Goal: Book appointment/travel/reservation

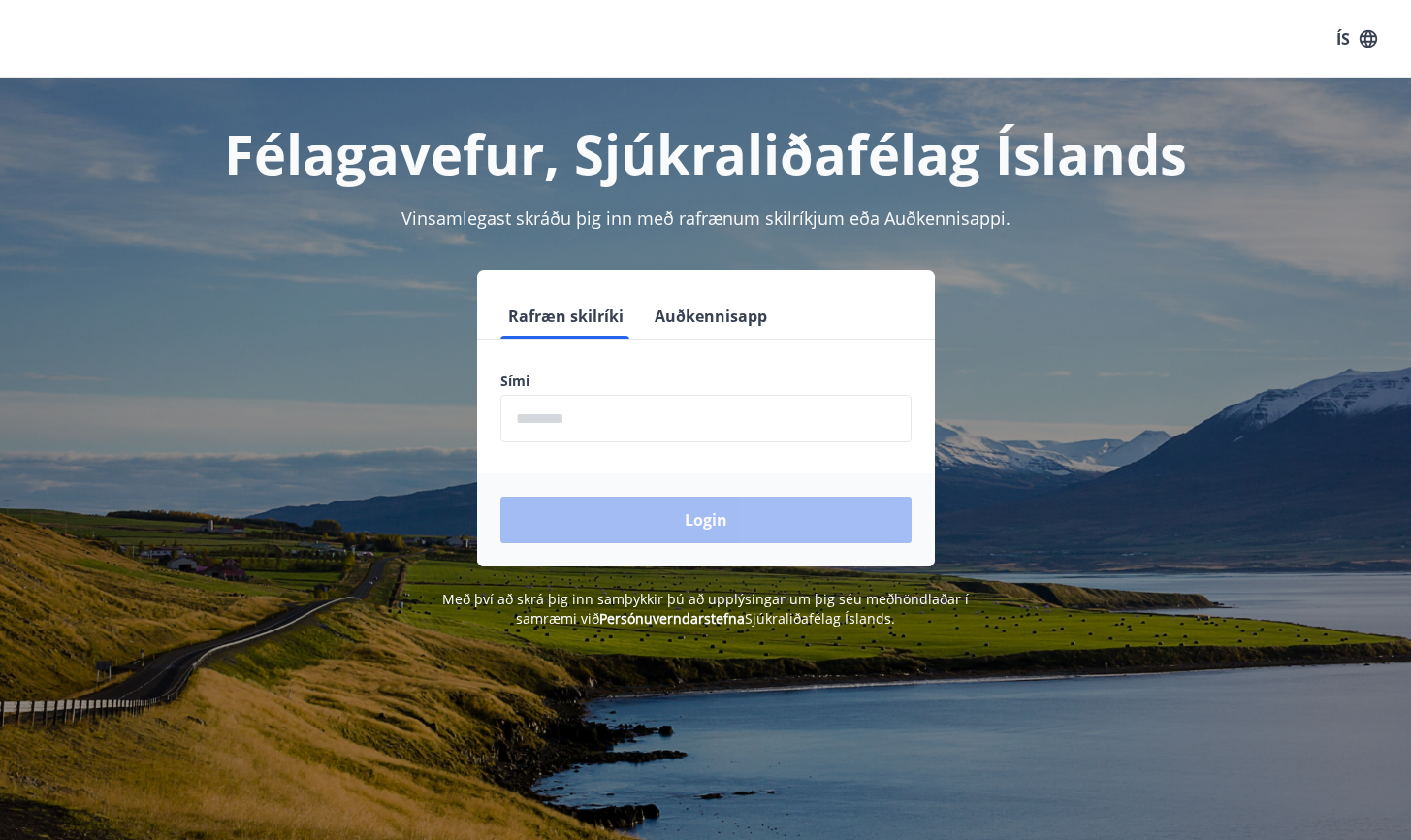
click at [706, 450] on form "Rafræn skilríki Auðkennisapp Sími ​ Login" at bounding box center [706, 430] width 458 height 273
click at [706, 440] on input "phone" at bounding box center [706, 419] width 411 height 48
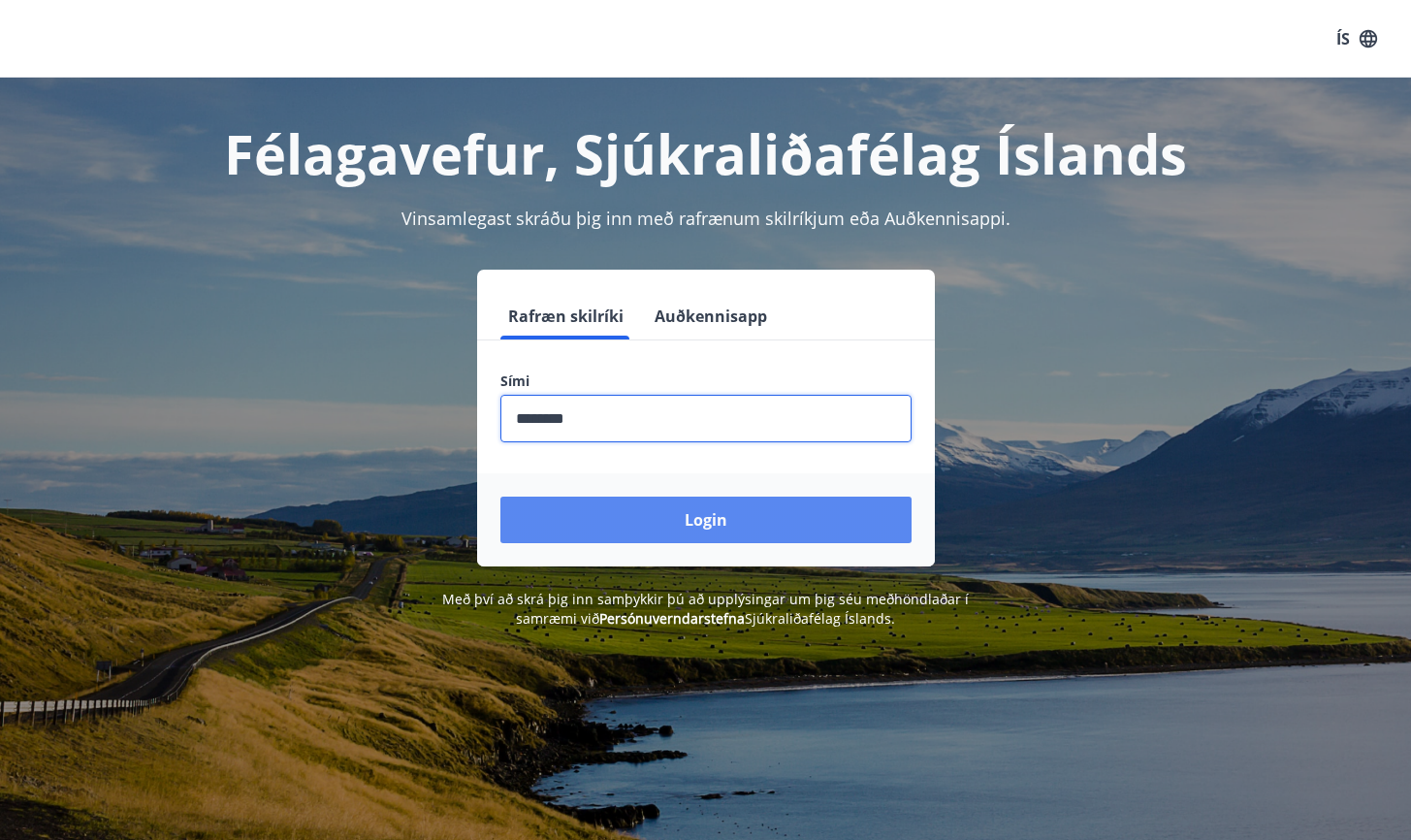
type input "********"
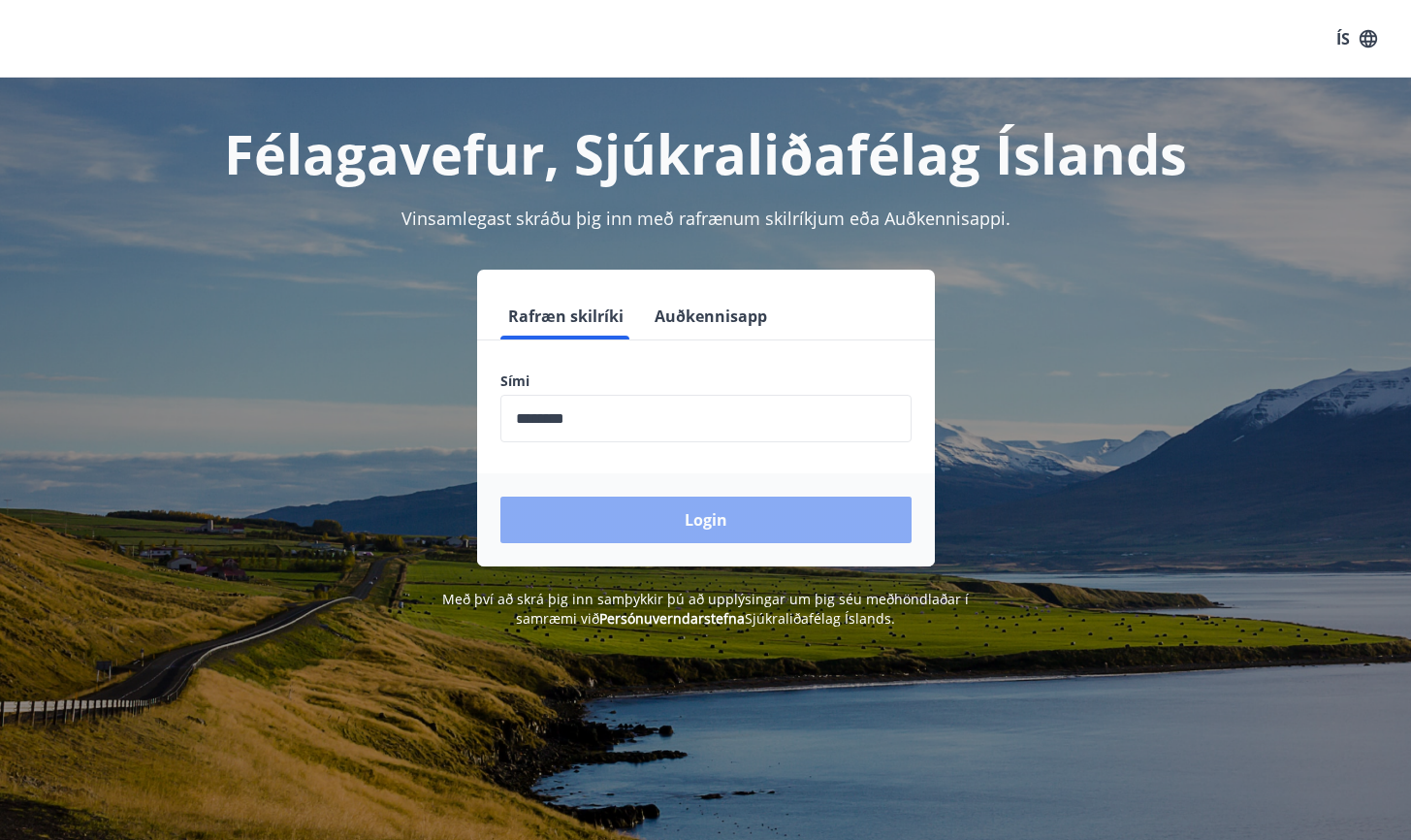
click at [735, 541] on button "Login" at bounding box center [706, 520] width 411 height 47
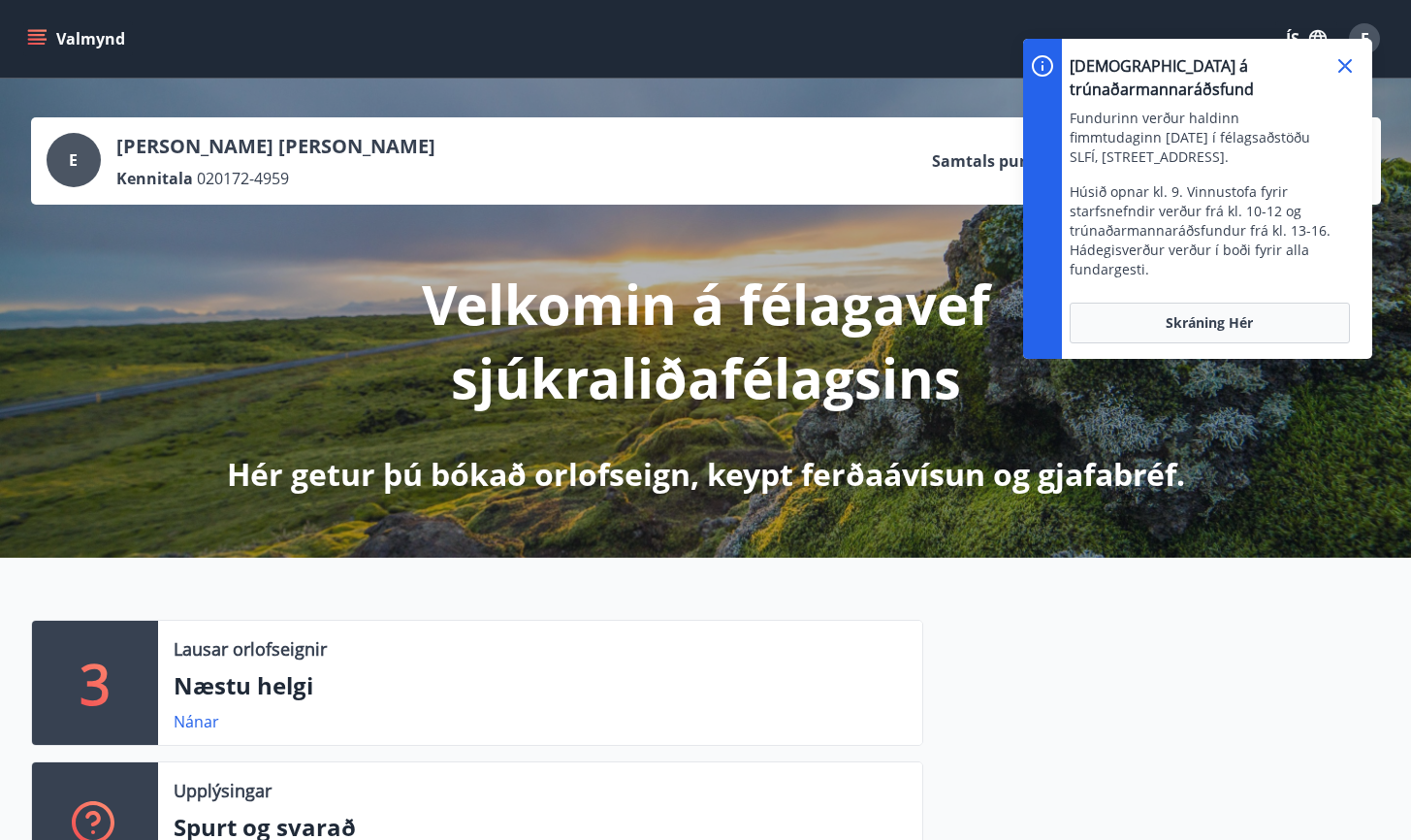
click at [1345, 63] on icon at bounding box center [1344, 65] width 23 height 23
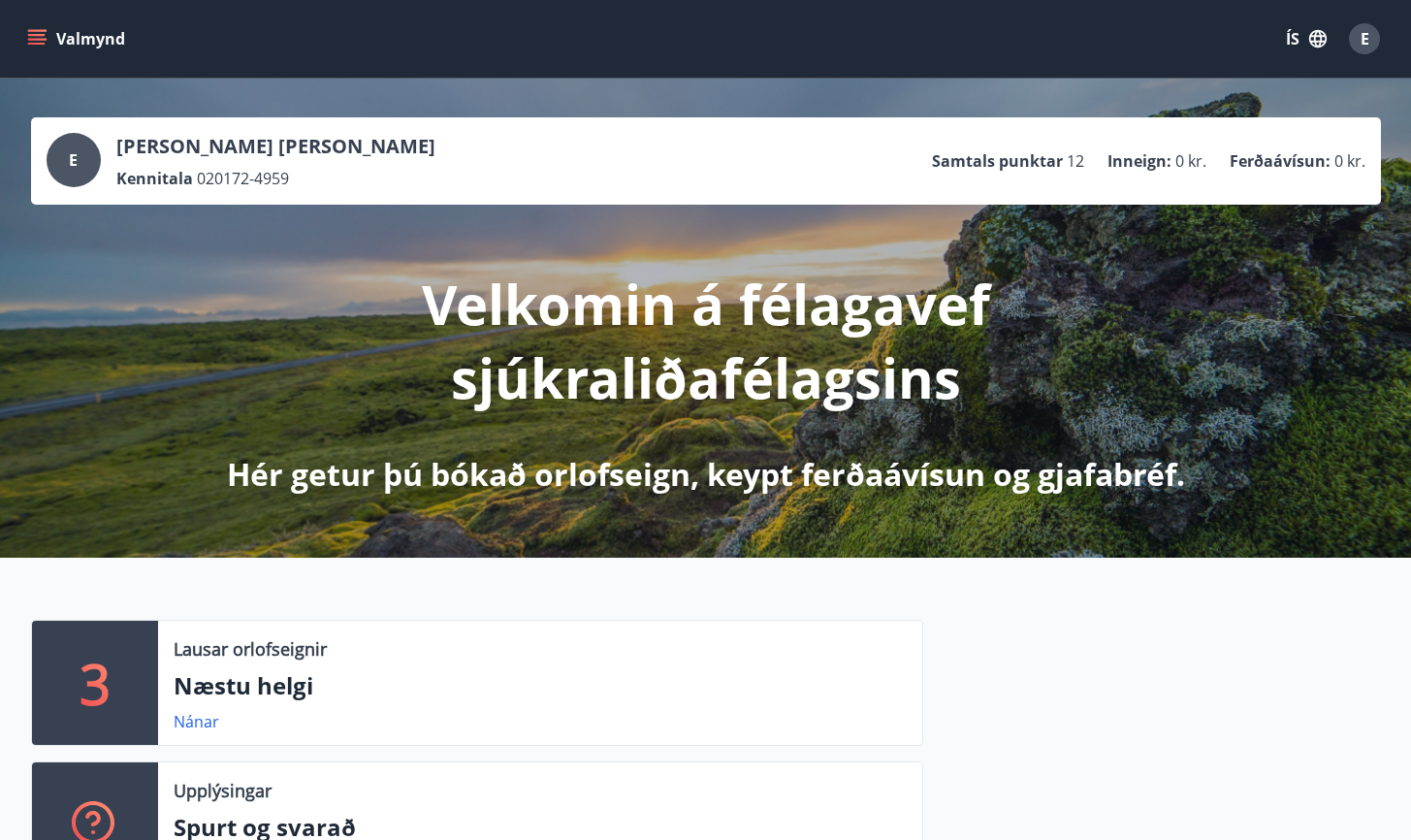
click at [32, 36] on icon "menu" at bounding box center [36, 35] width 17 height 2
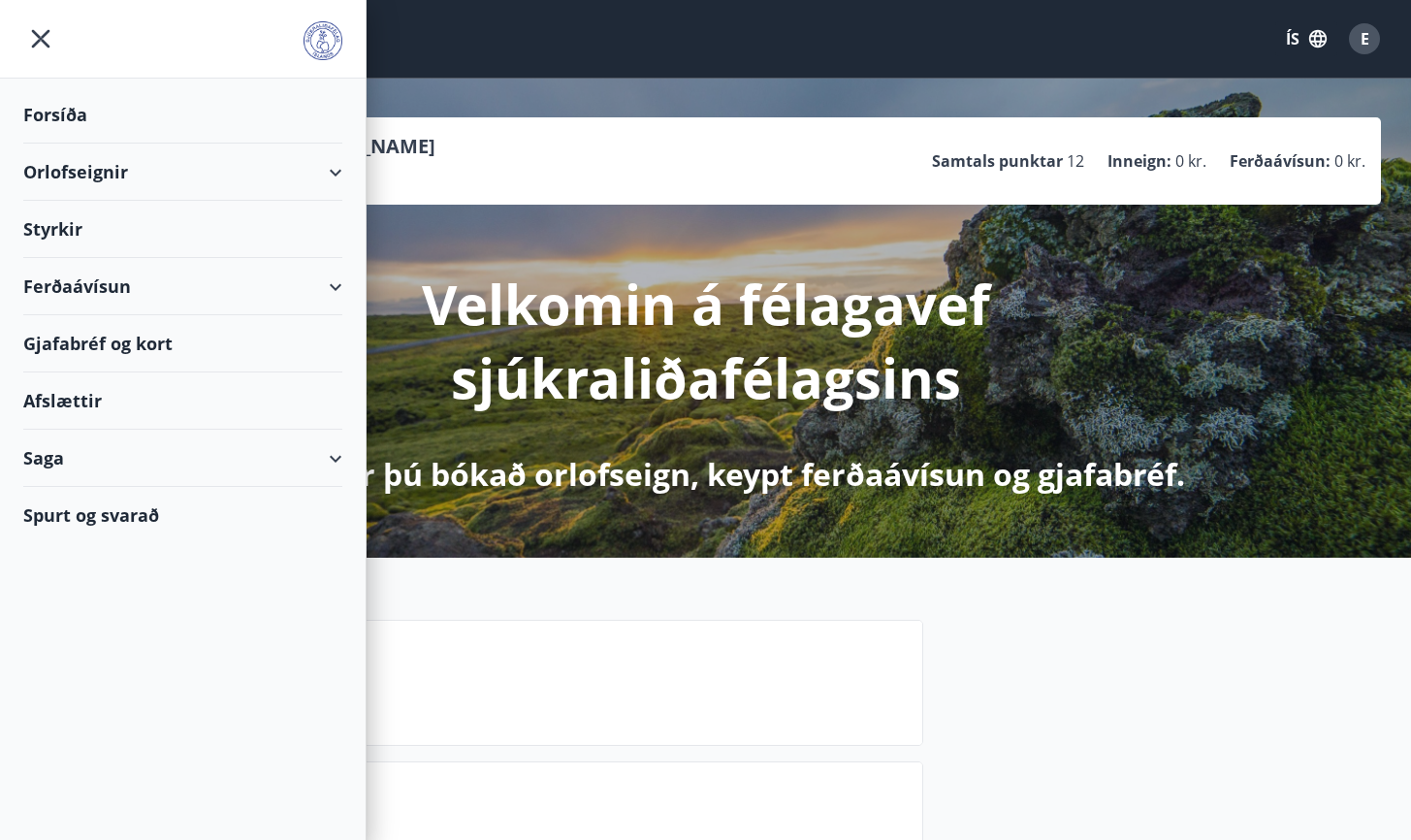
click at [128, 184] on div "Orlofseignir" at bounding box center [183, 172] width 319 height 57
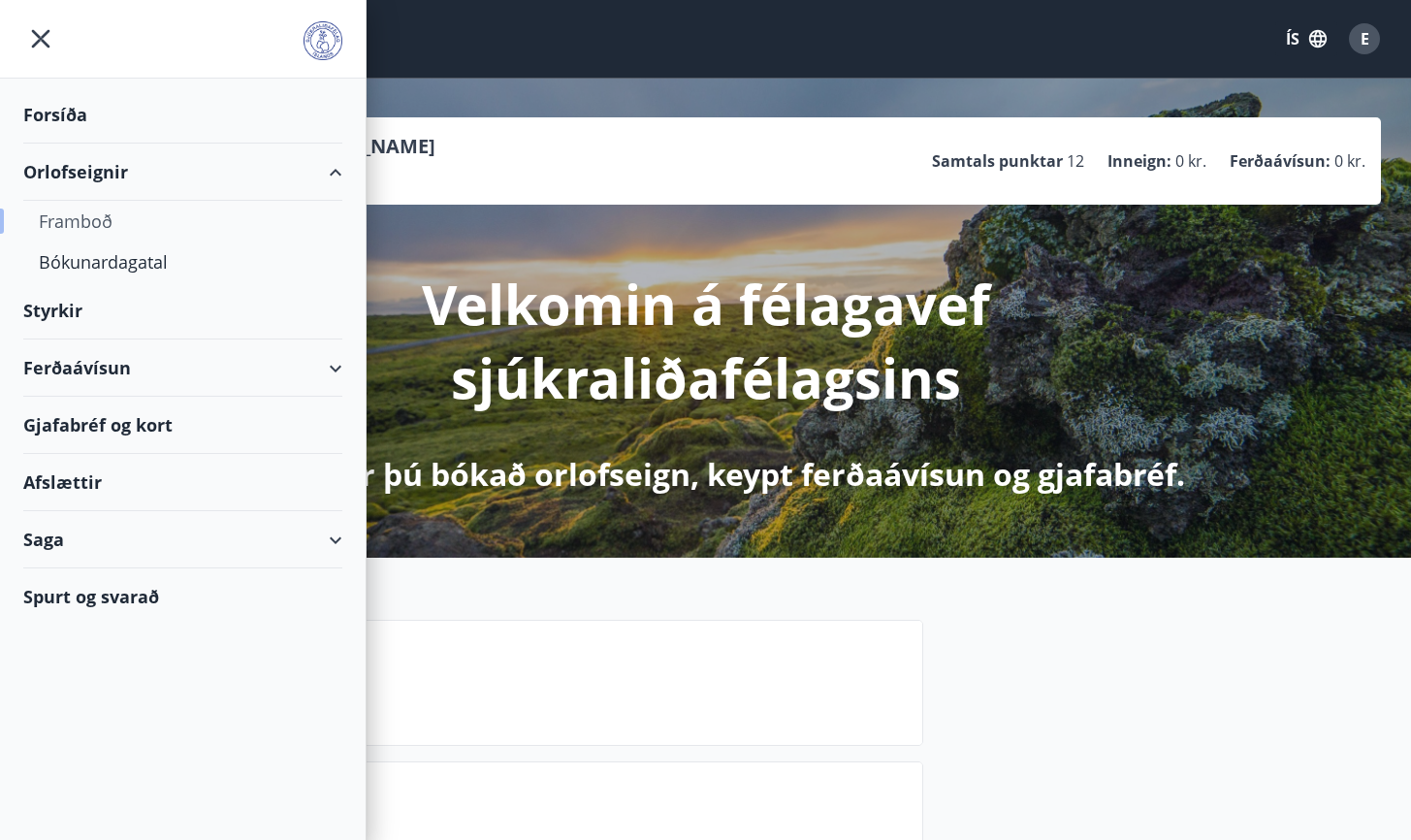
click at [96, 220] on div "Framboð" at bounding box center [183, 220] width 288 height 41
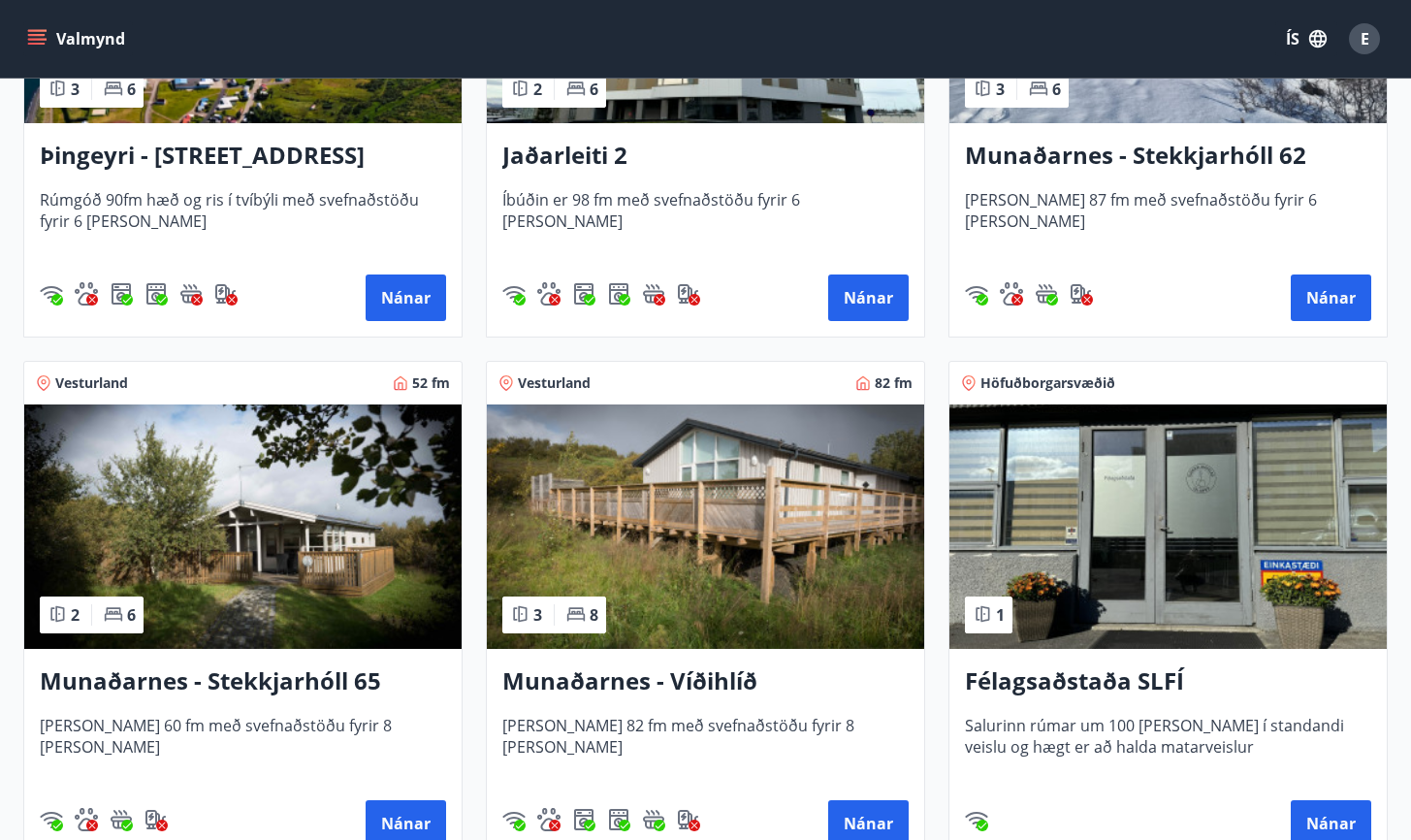
scroll to position [653, 0]
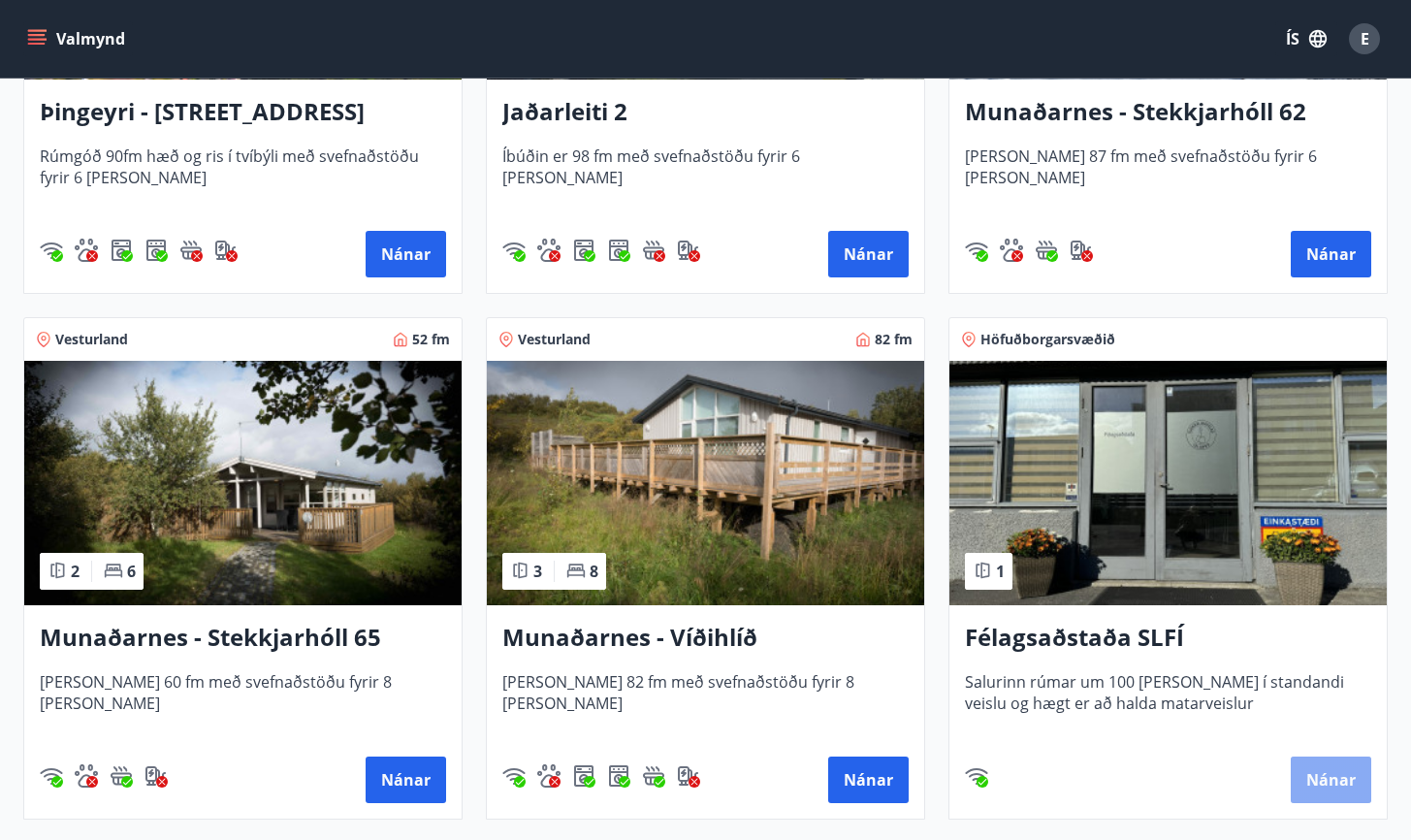
click at [1343, 769] on button "Nánar" at bounding box center [1331, 779] width 81 height 47
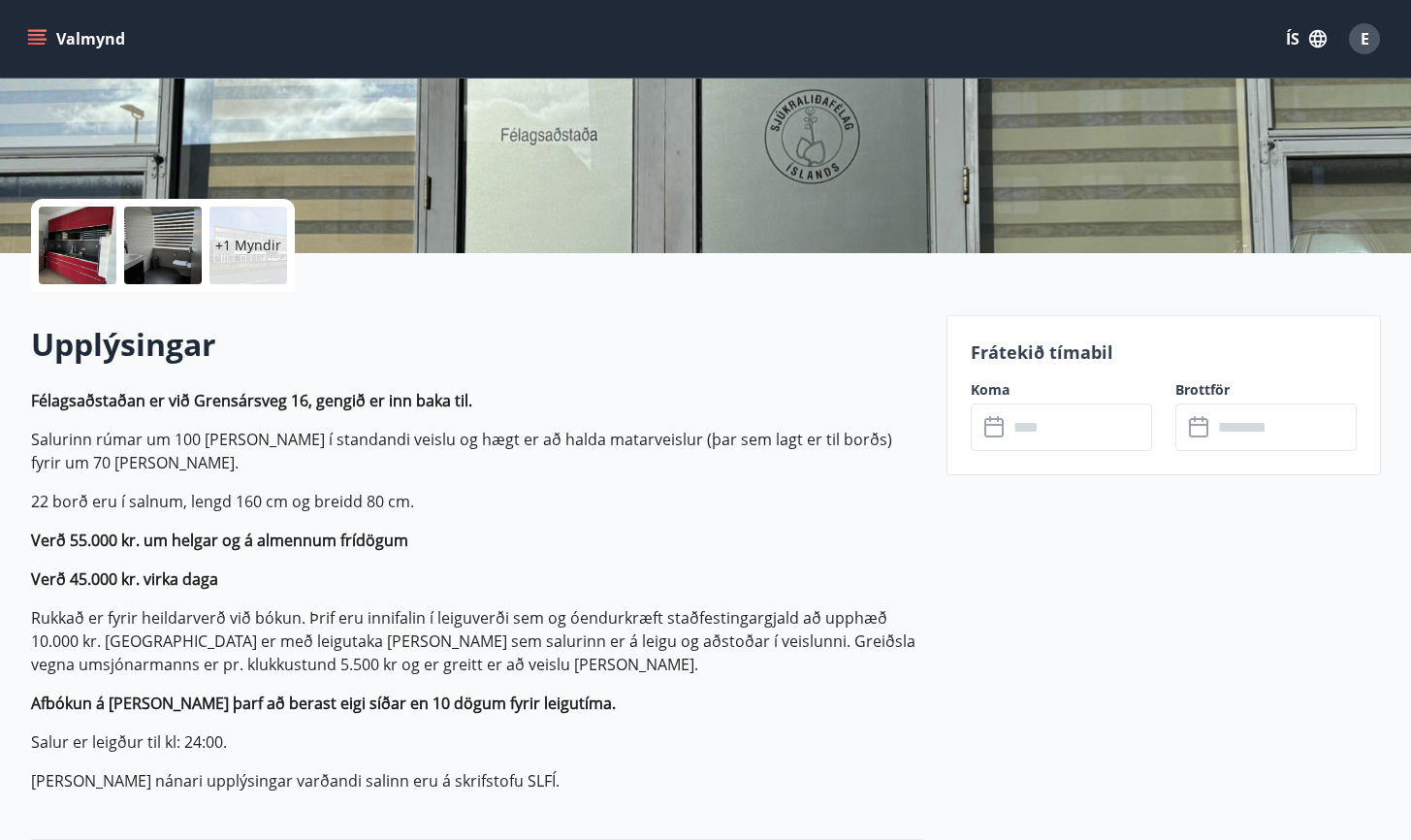
scroll to position [336, 0]
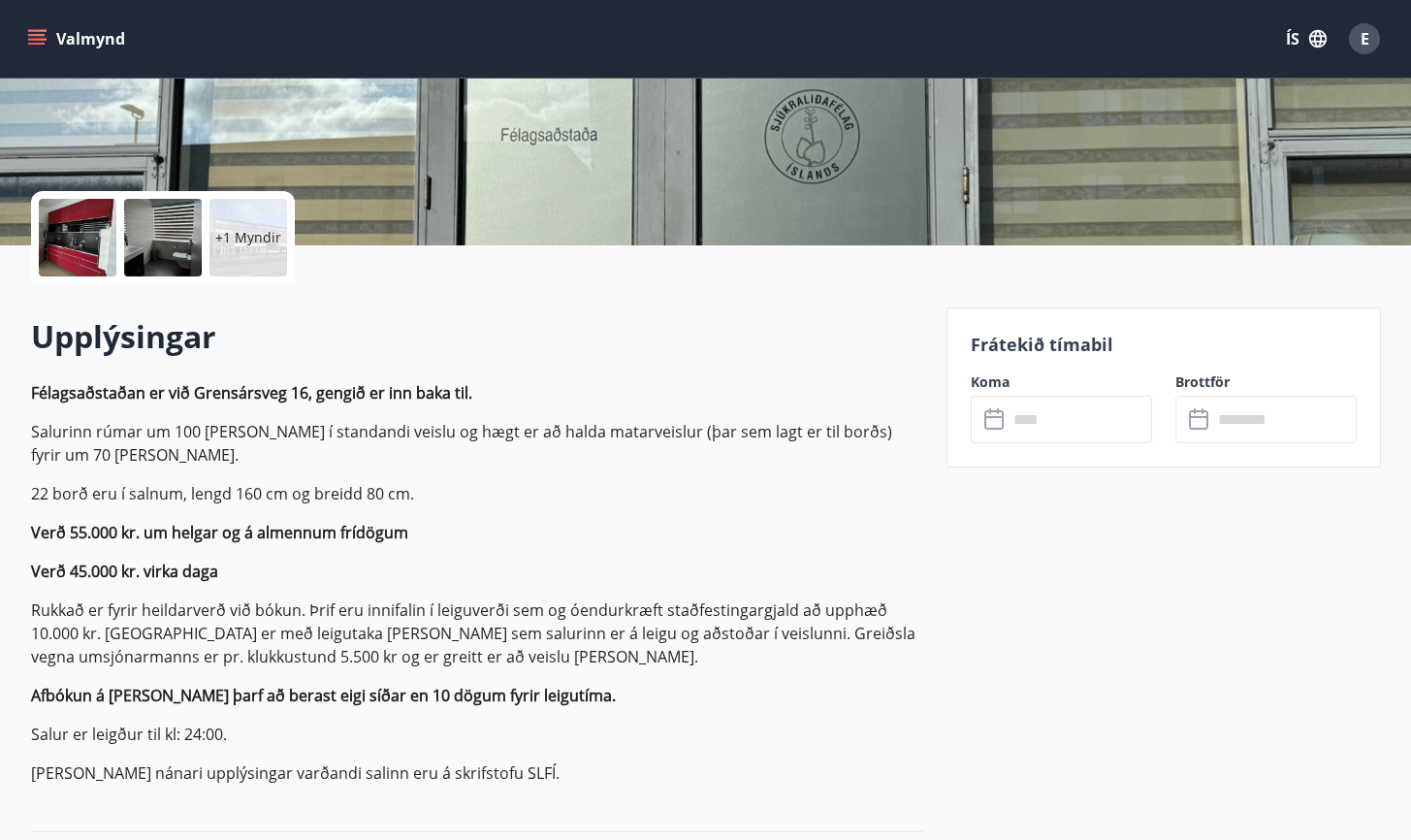
click at [1002, 422] on icon at bounding box center [993, 419] width 19 height 19
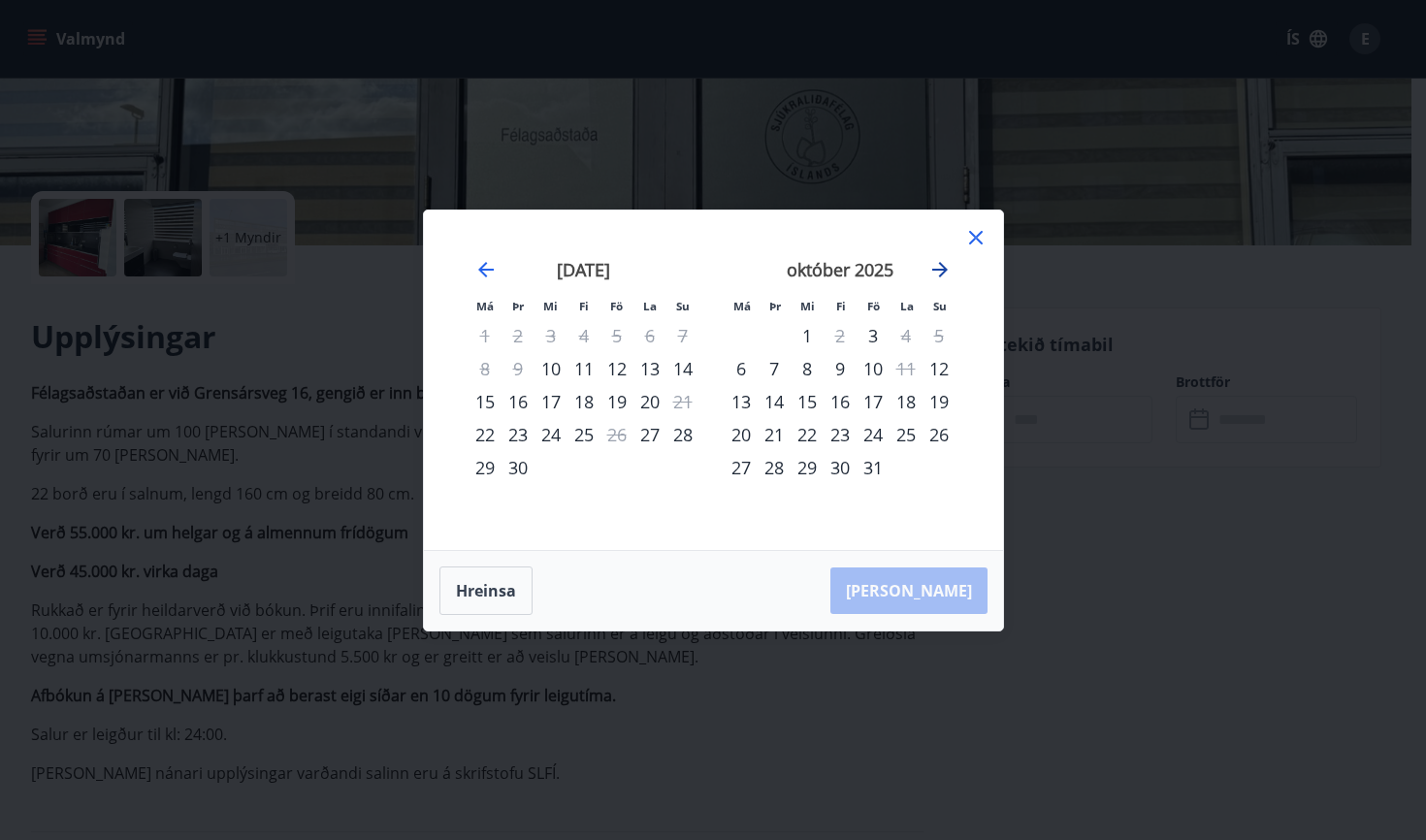
click at [943, 266] on icon "Move forward to switch to the next month." at bounding box center [940, 269] width 16 height 16
click at [908, 366] on div "8" at bounding box center [905, 368] width 33 height 33
click at [913, 369] on div "8" at bounding box center [905, 368] width 33 height 33
click at [971, 233] on icon at bounding box center [976, 237] width 14 height 14
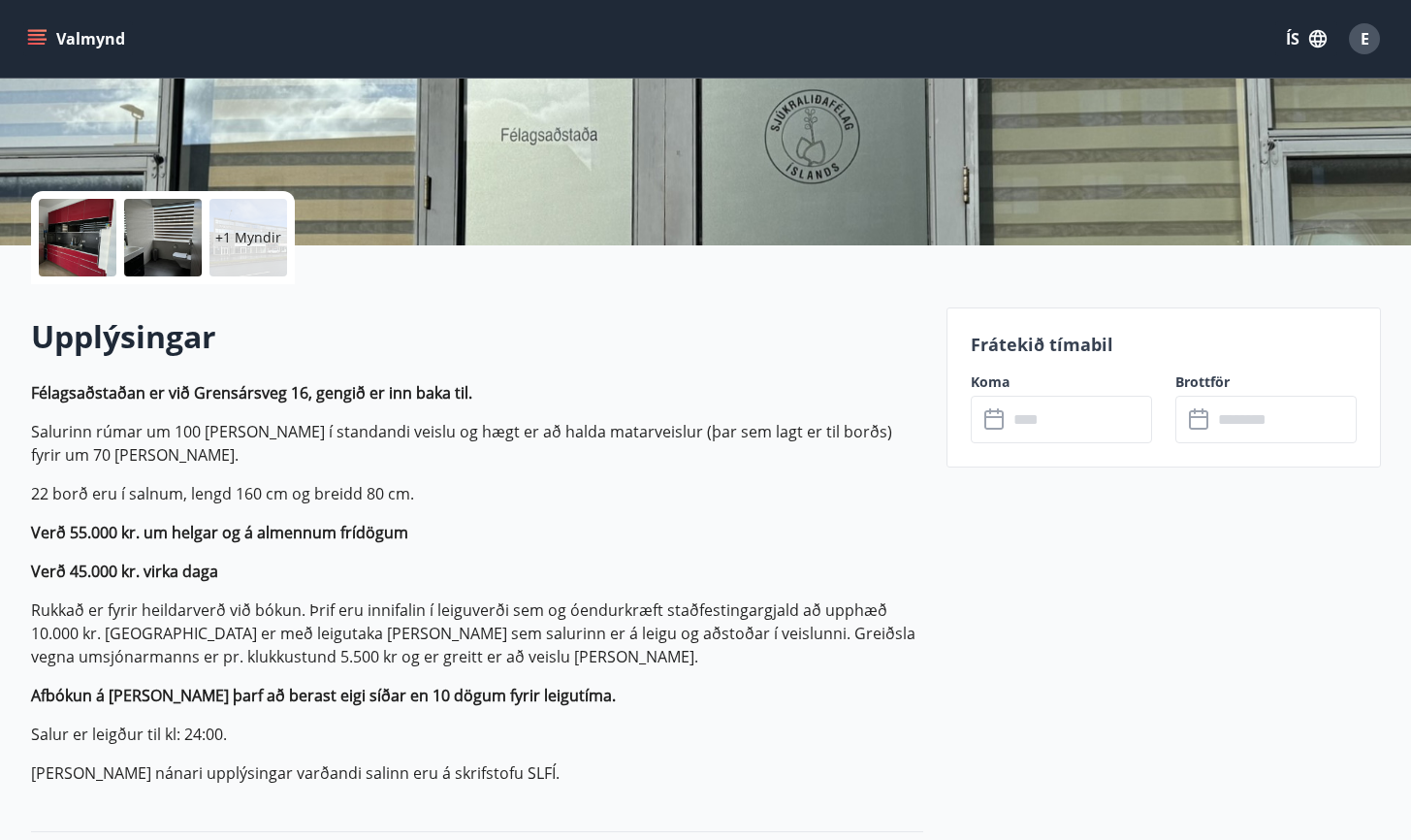
click at [1193, 428] on icon at bounding box center [1198, 419] width 19 height 19
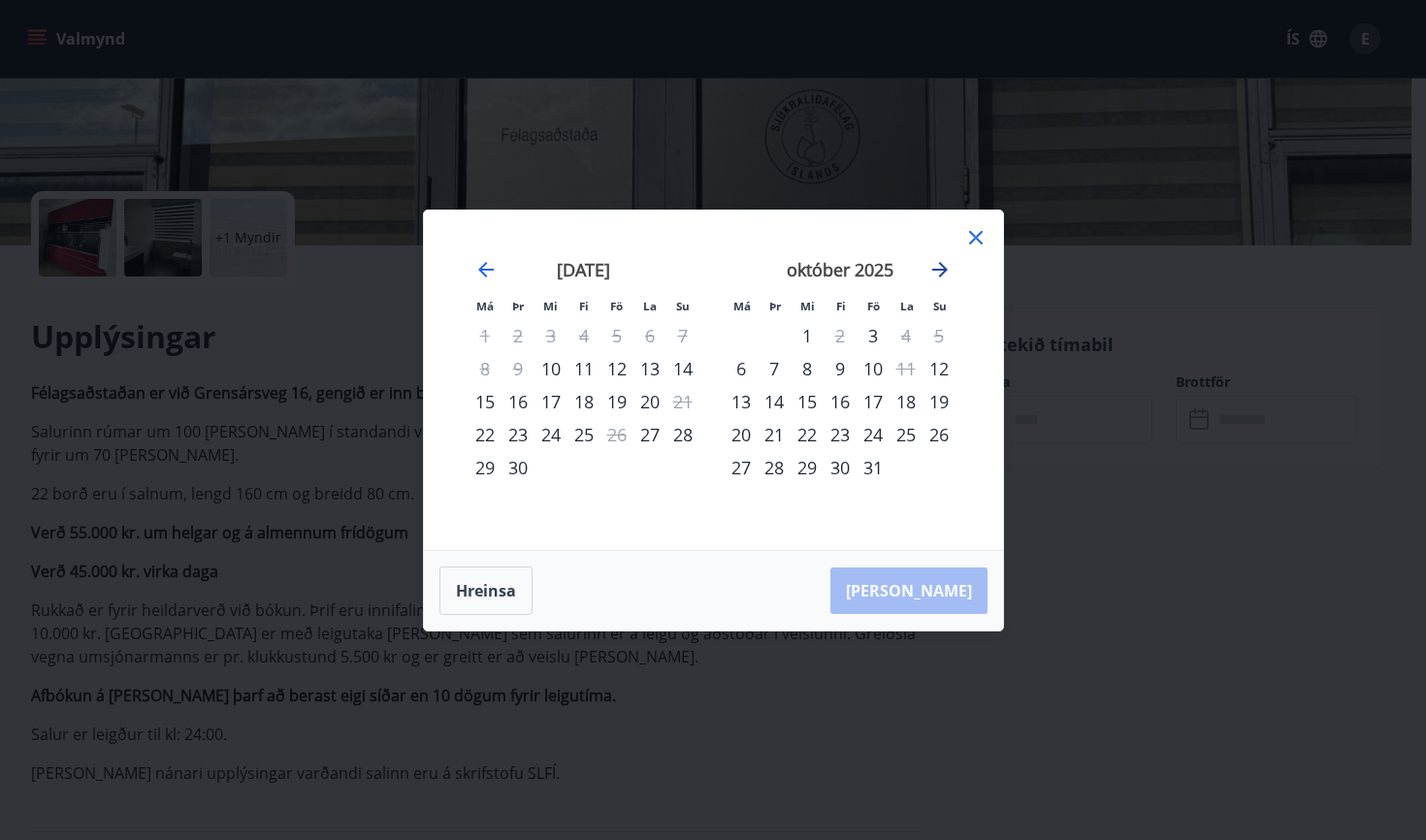
click at [944, 266] on icon "Move forward to switch to the next month." at bounding box center [940, 269] width 16 height 16
click at [908, 368] on div "8" at bounding box center [905, 368] width 33 height 33
click at [977, 233] on icon at bounding box center [975, 236] width 23 height 23
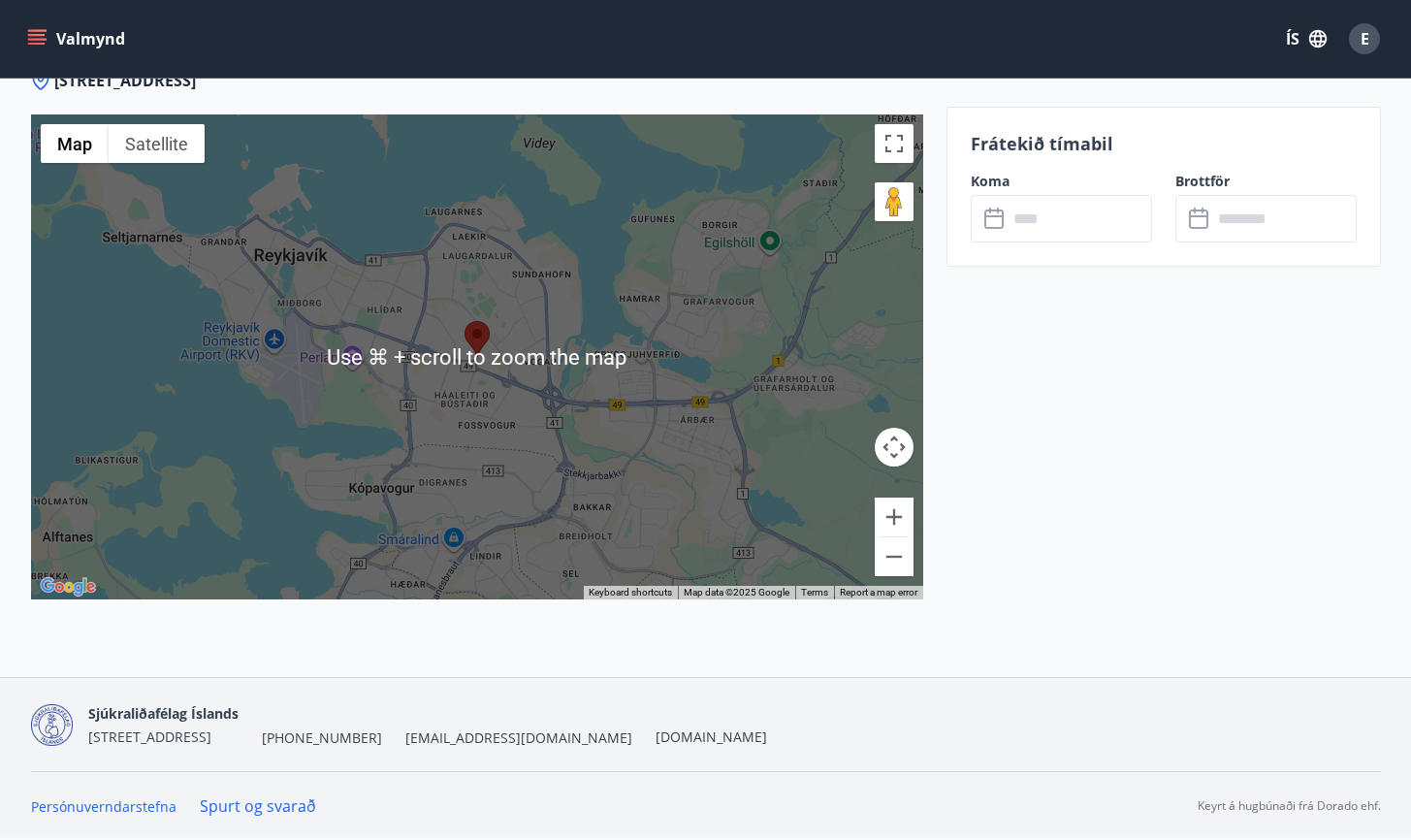
scroll to position [2051, 0]
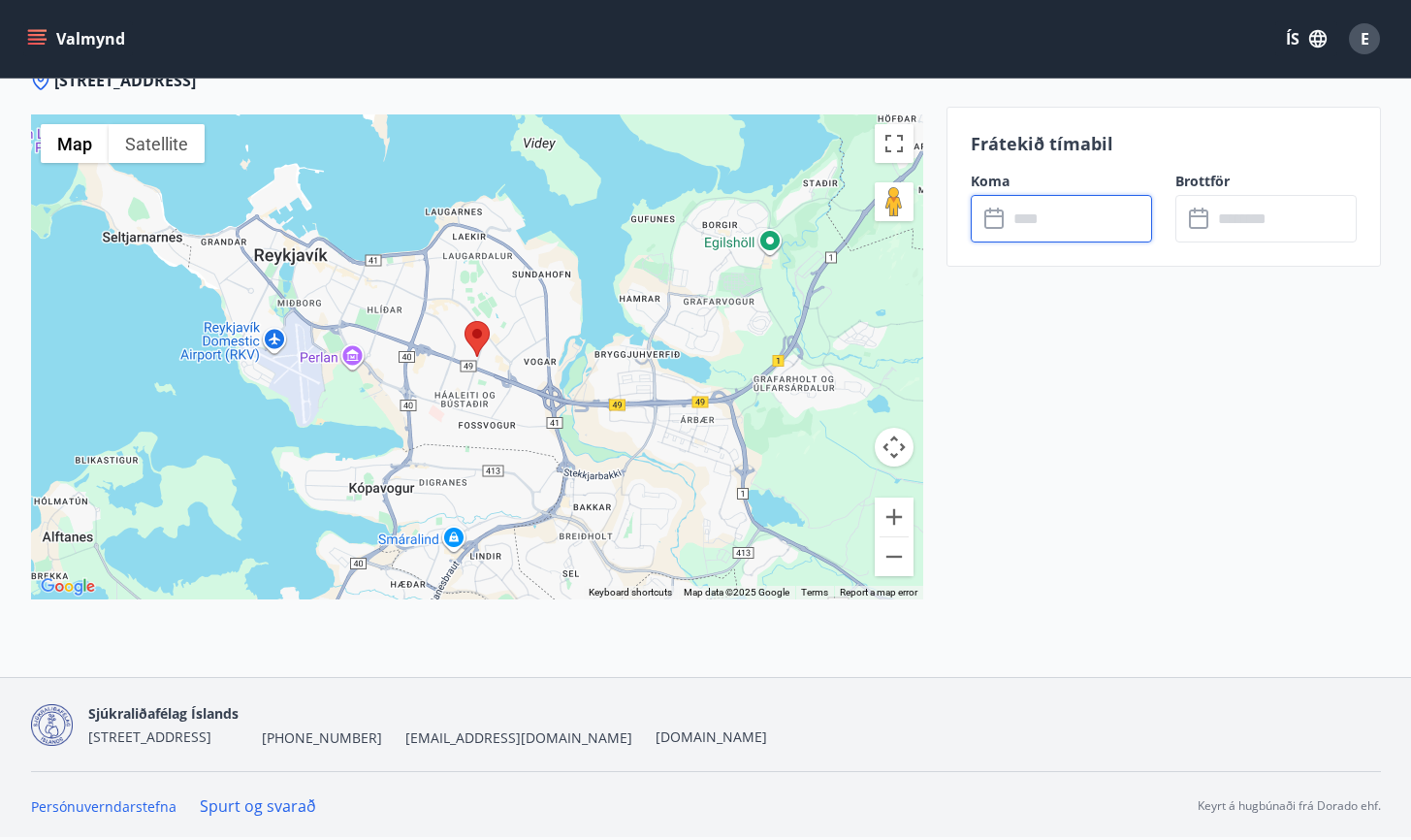
click at [1008, 220] on input "text" at bounding box center [1080, 218] width 145 height 48
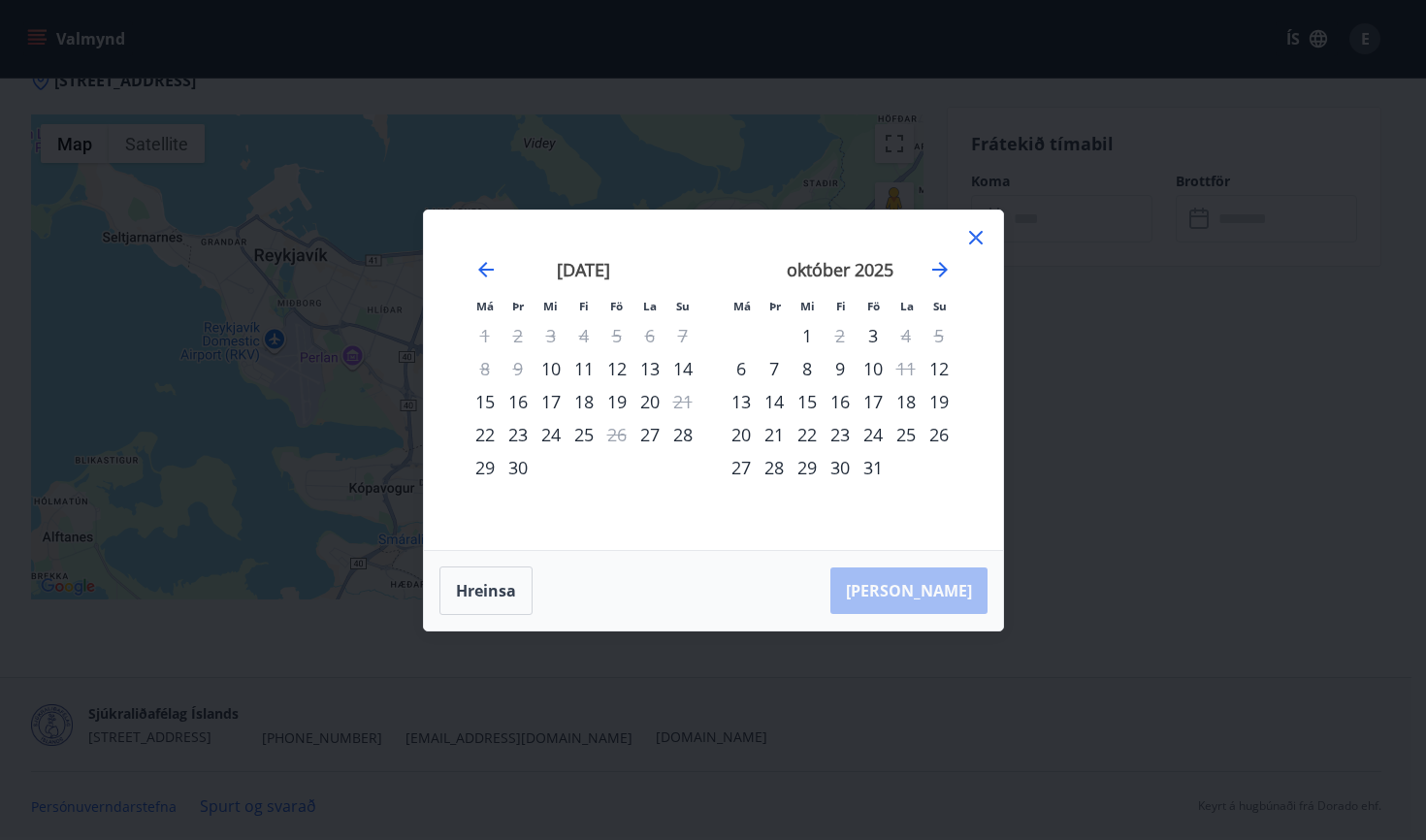
click at [901, 405] on div "18" at bounding box center [905, 401] width 33 height 33
click at [512, 589] on button "Hreinsa" at bounding box center [485, 591] width 93 height 49
click at [941, 273] on icon "Move forward to switch to the next month." at bounding box center [940, 269] width 16 height 16
click at [911, 363] on div "8" at bounding box center [905, 368] width 33 height 33
click at [913, 591] on div "Hreinsa Taka Frá" at bounding box center [713, 591] width 579 height 80
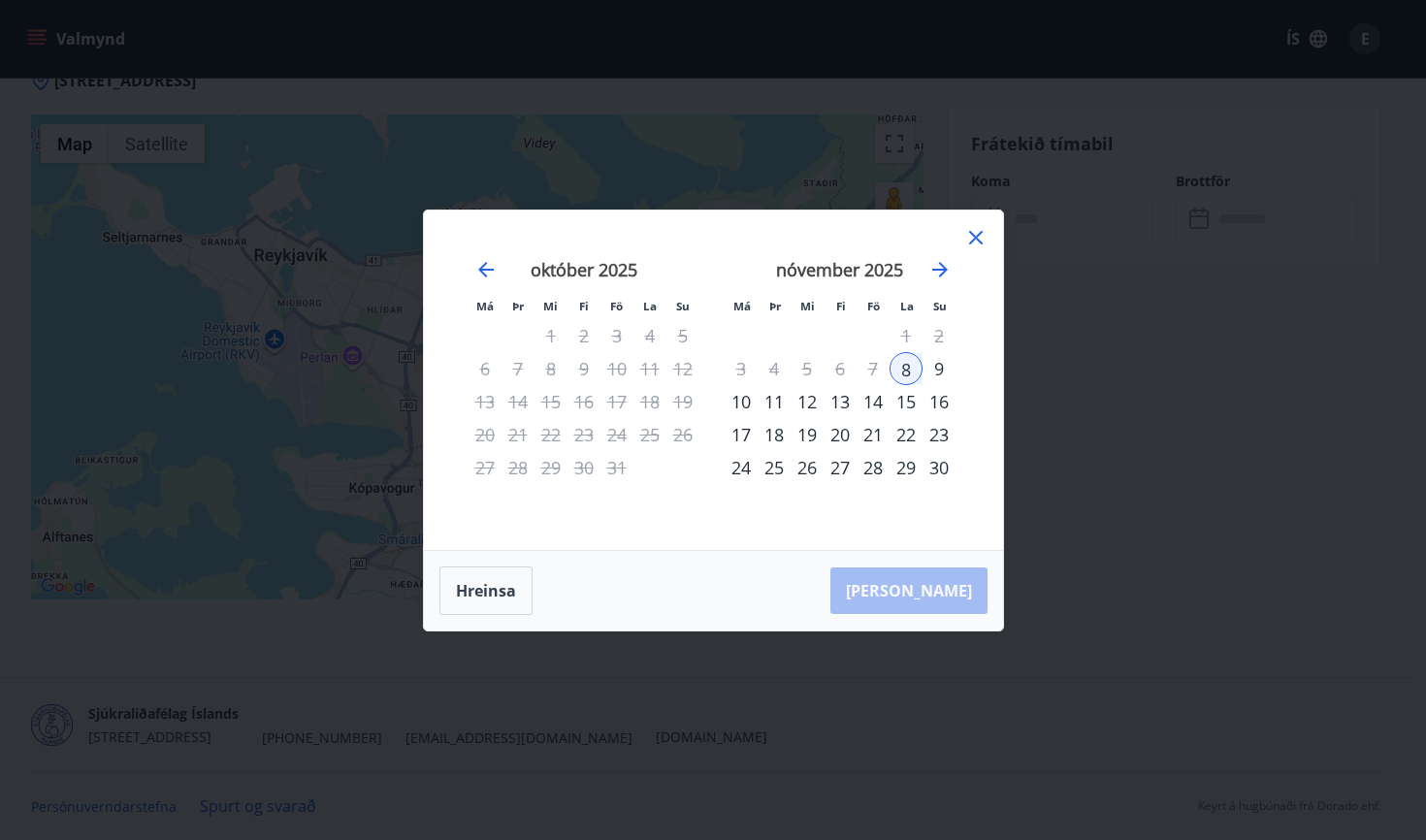
click at [976, 231] on icon at bounding box center [975, 236] width 23 height 23
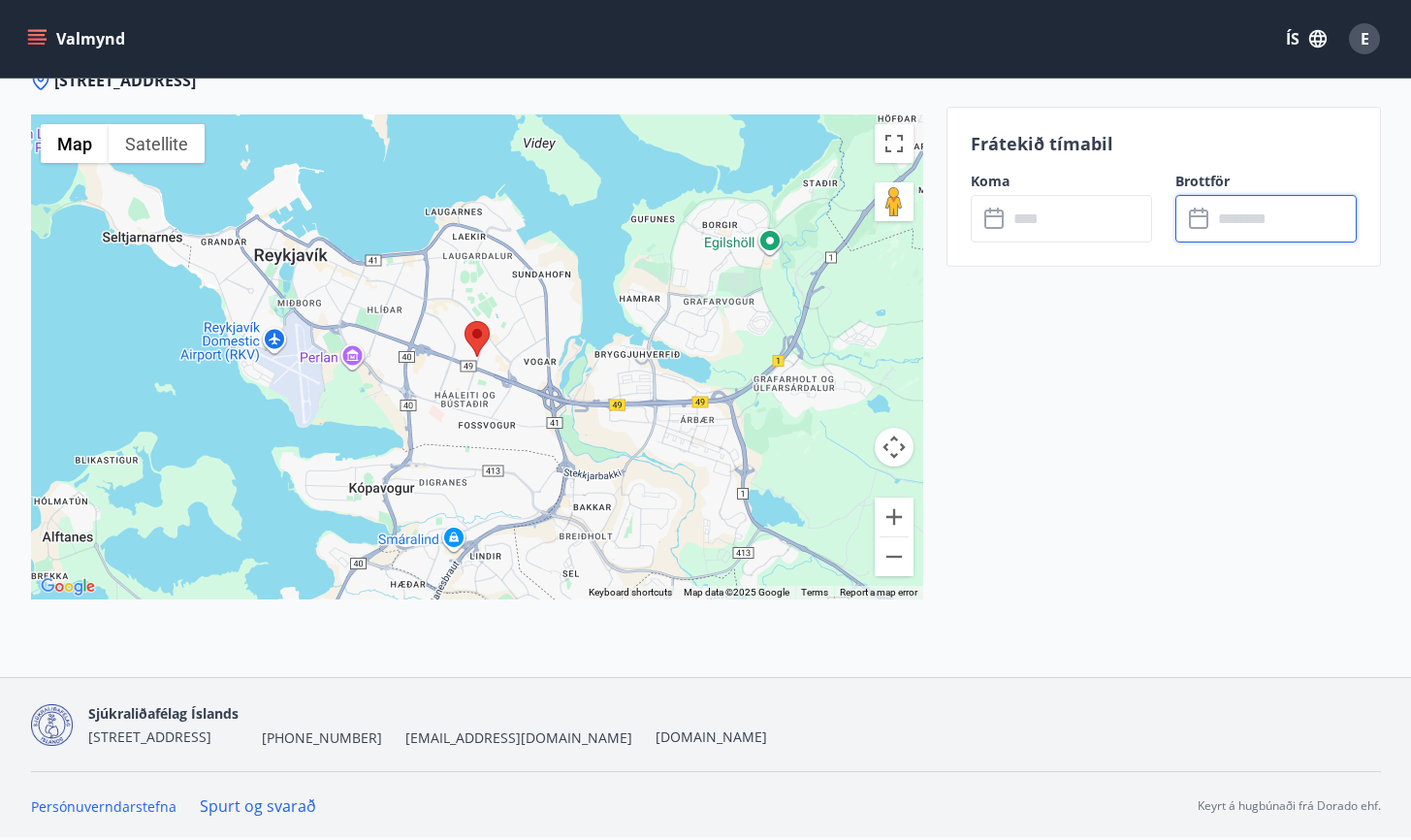
click at [1221, 223] on input "text" at bounding box center [1284, 218] width 145 height 48
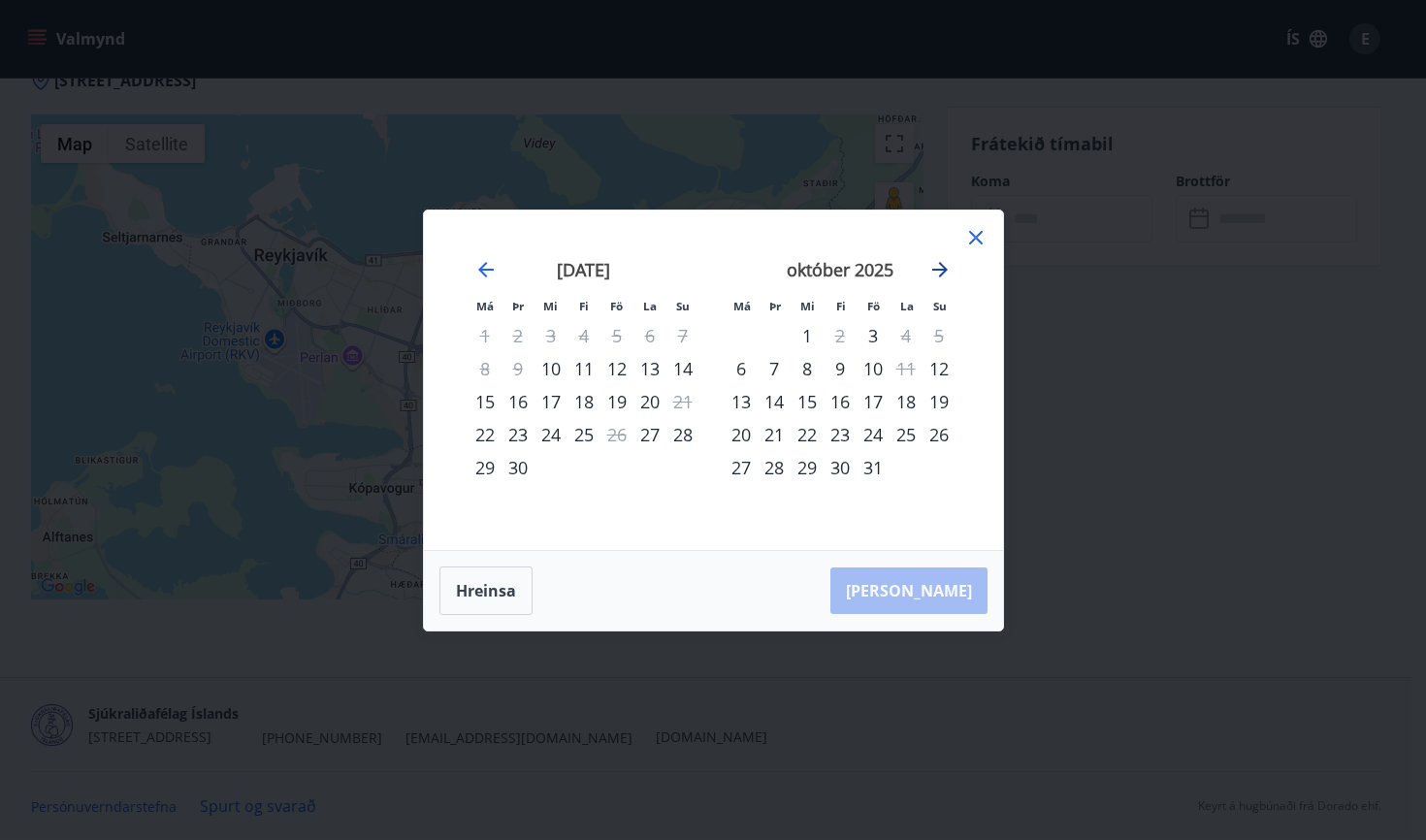
click at [932, 269] on icon "Move forward to switch to the next month." at bounding box center [940, 269] width 16 height 16
click at [909, 374] on div "8" at bounding box center [905, 368] width 33 height 33
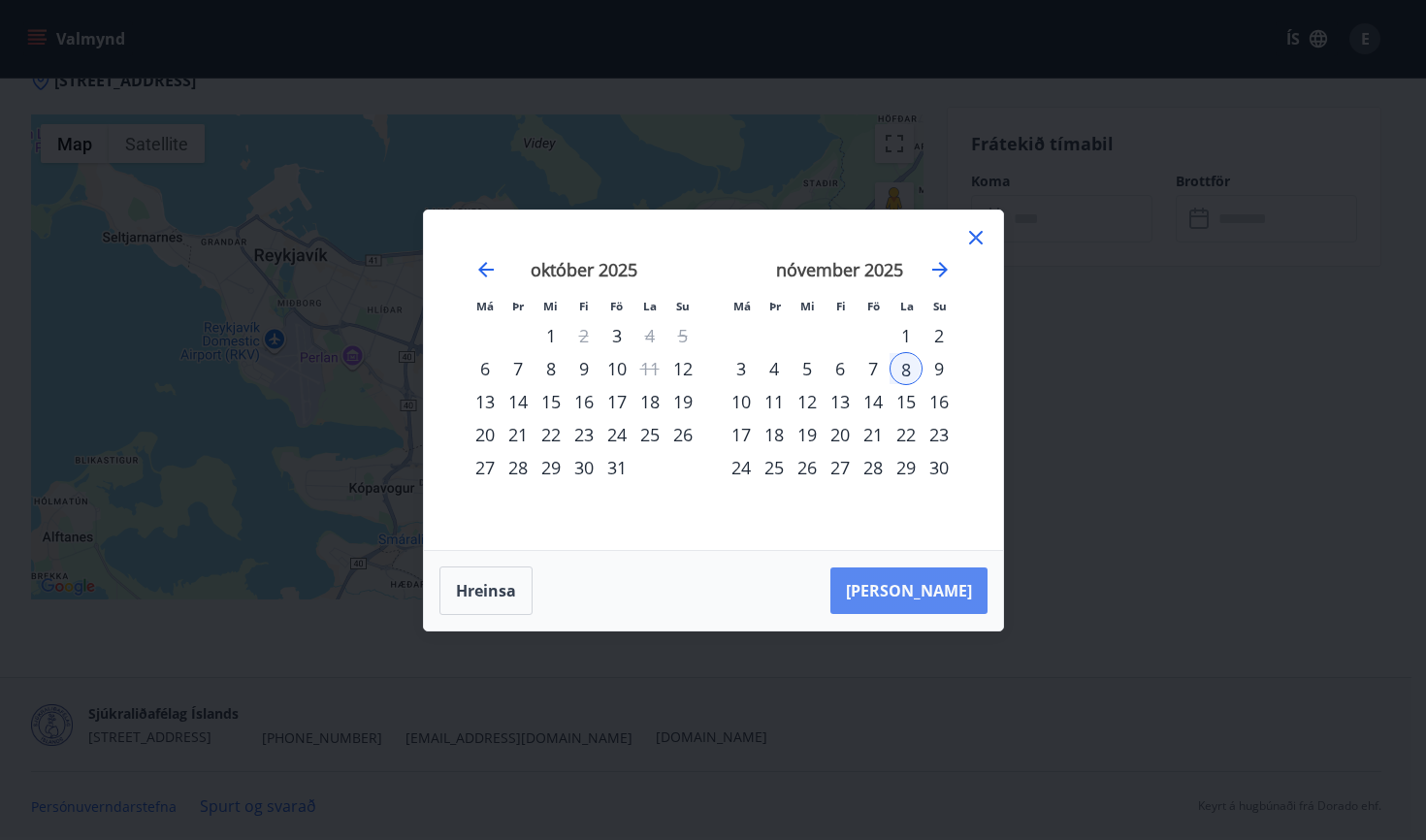
click at [918, 603] on button "Taka Frá" at bounding box center [908, 591] width 157 height 47
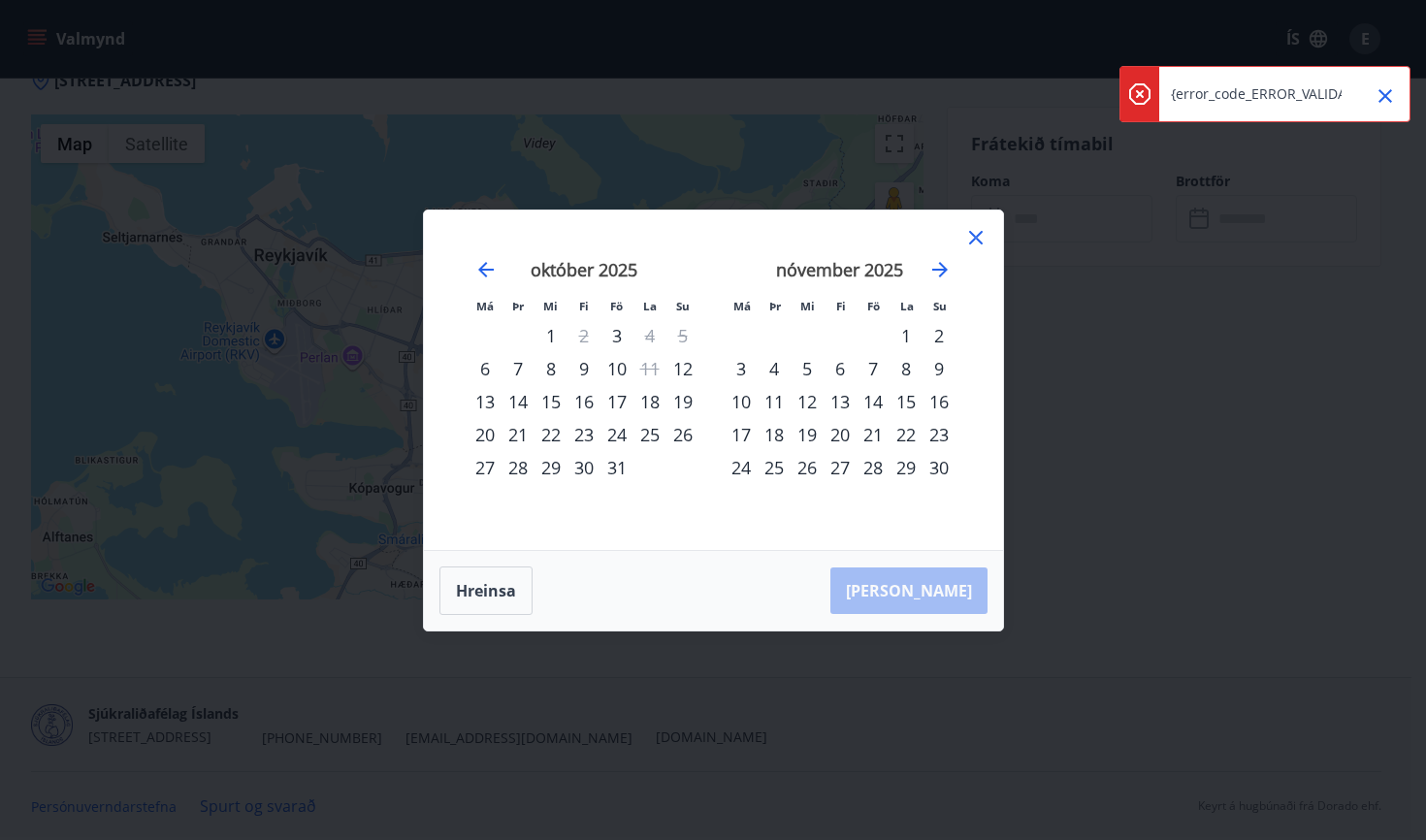
click at [617, 364] on div "10" at bounding box center [617, 368] width 33 height 33
click at [1389, 88] on icon "Close" at bounding box center [1384, 96] width 23 height 23
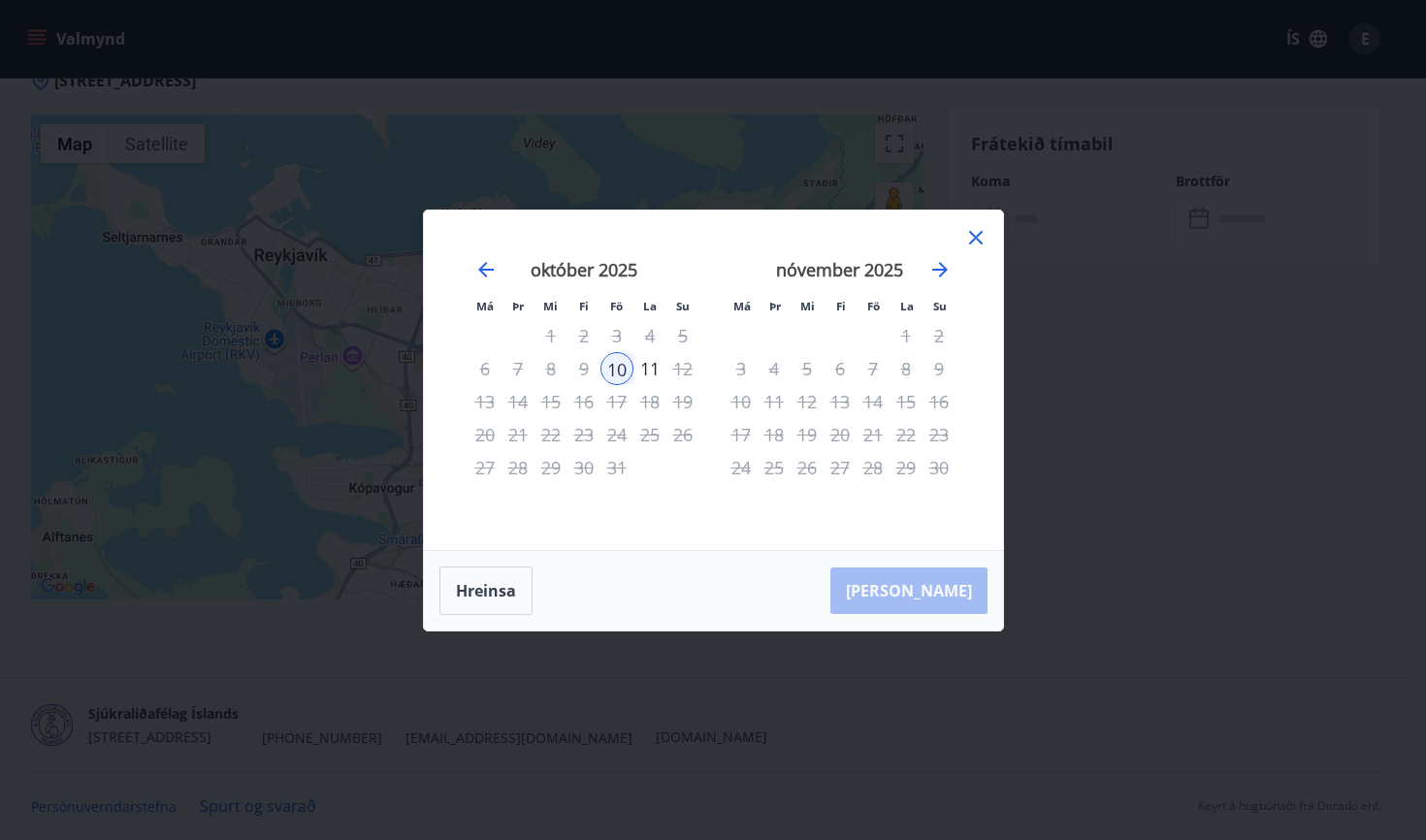
click at [973, 228] on icon at bounding box center [975, 236] width 23 height 23
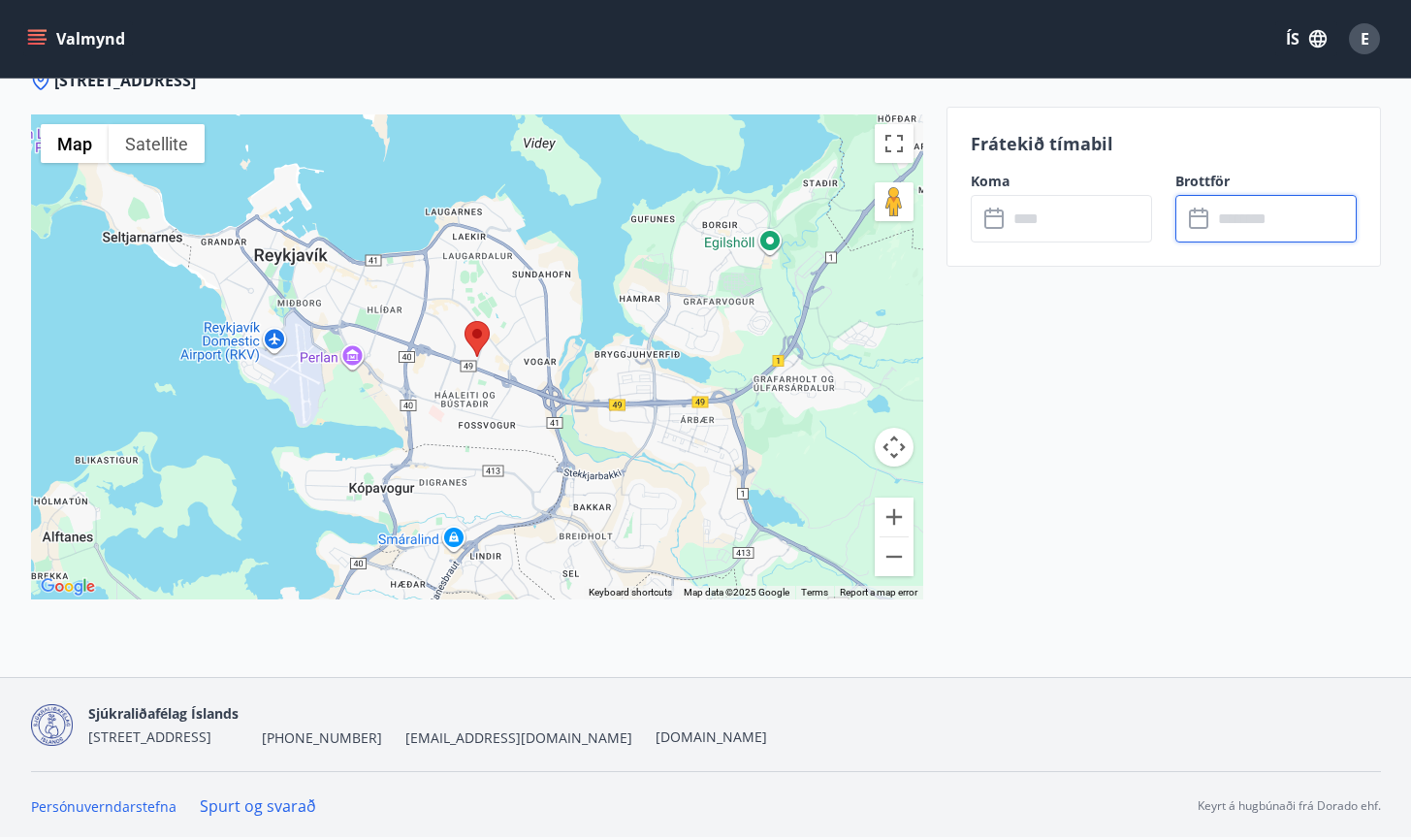
click at [1220, 230] on input "text" at bounding box center [1284, 218] width 145 height 48
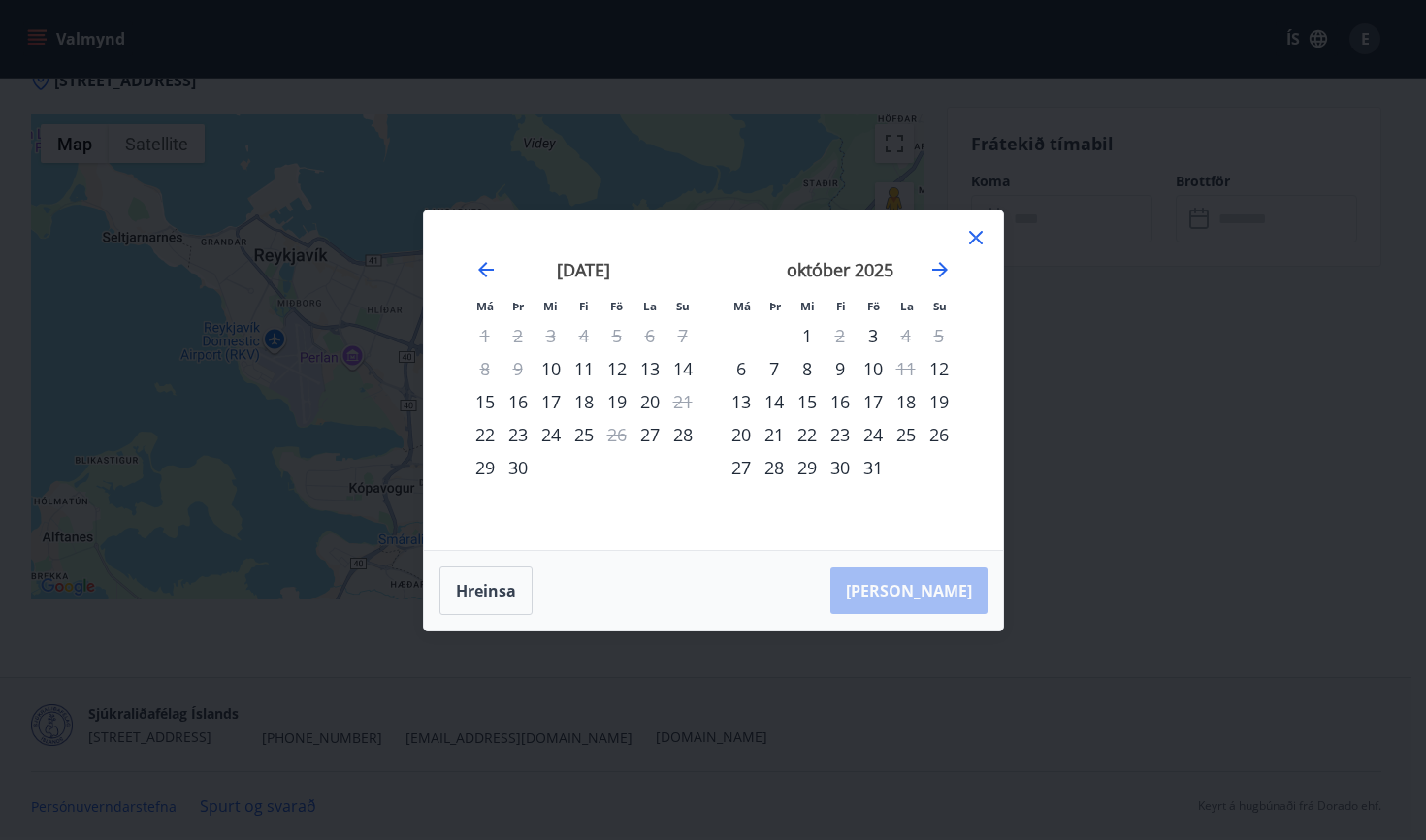
click at [879, 369] on div "10" at bounding box center [872, 368] width 33 height 33
click at [939, 595] on button "Taka Frá" at bounding box center [908, 591] width 157 height 47
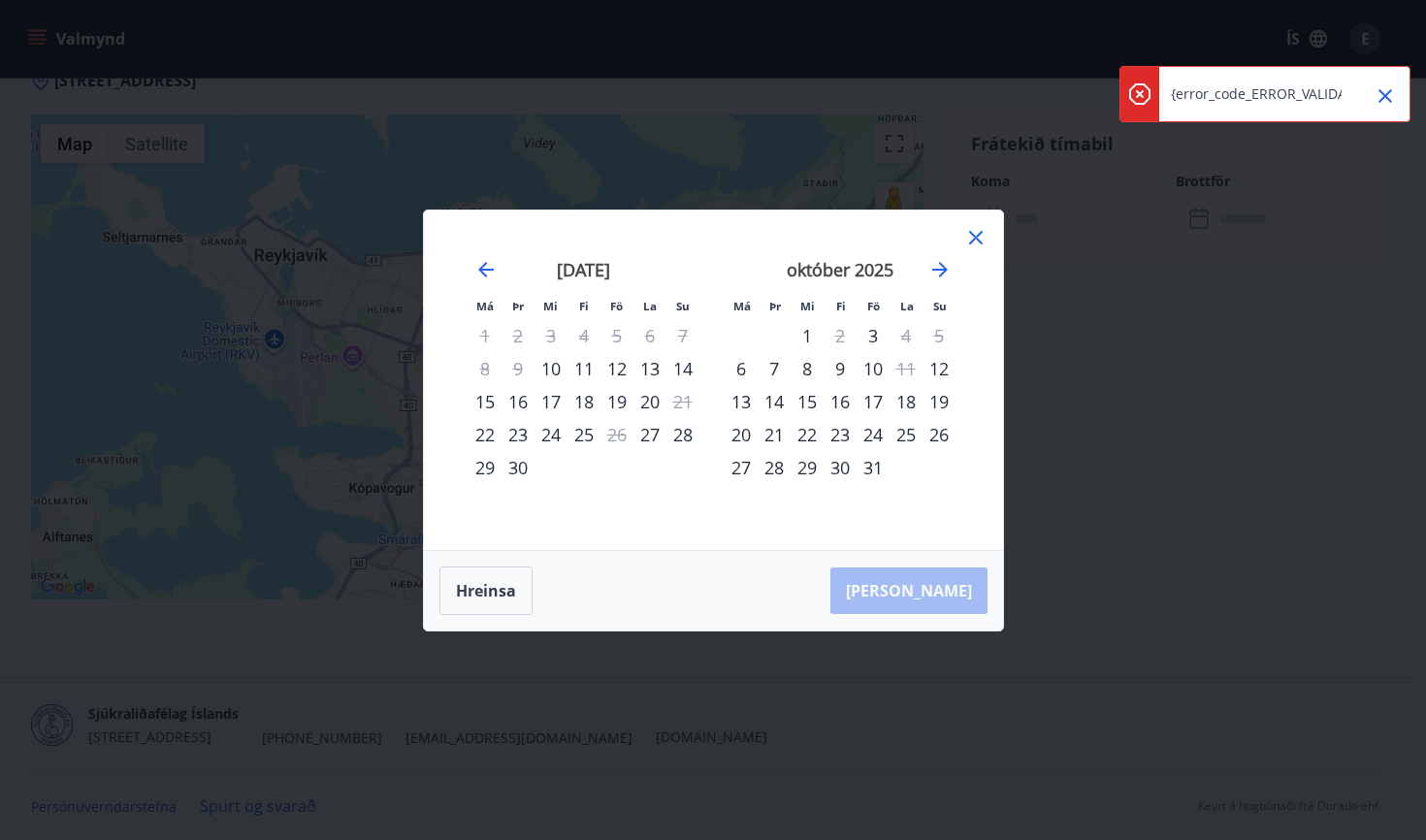
click at [1381, 95] on icon "Close" at bounding box center [1384, 96] width 23 height 23
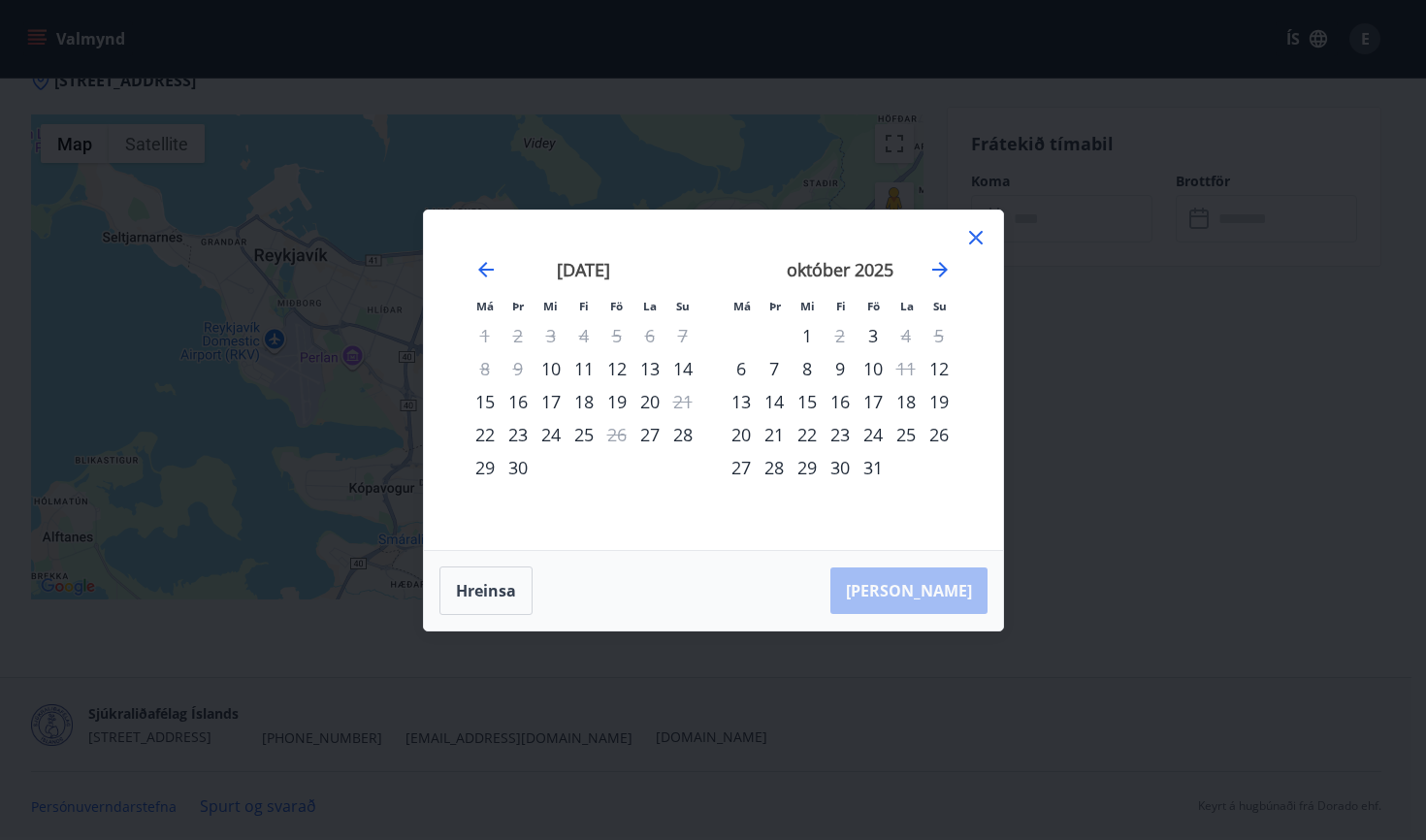
click at [981, 247] on icon at bounding box center [975, 236] width 23 height 23
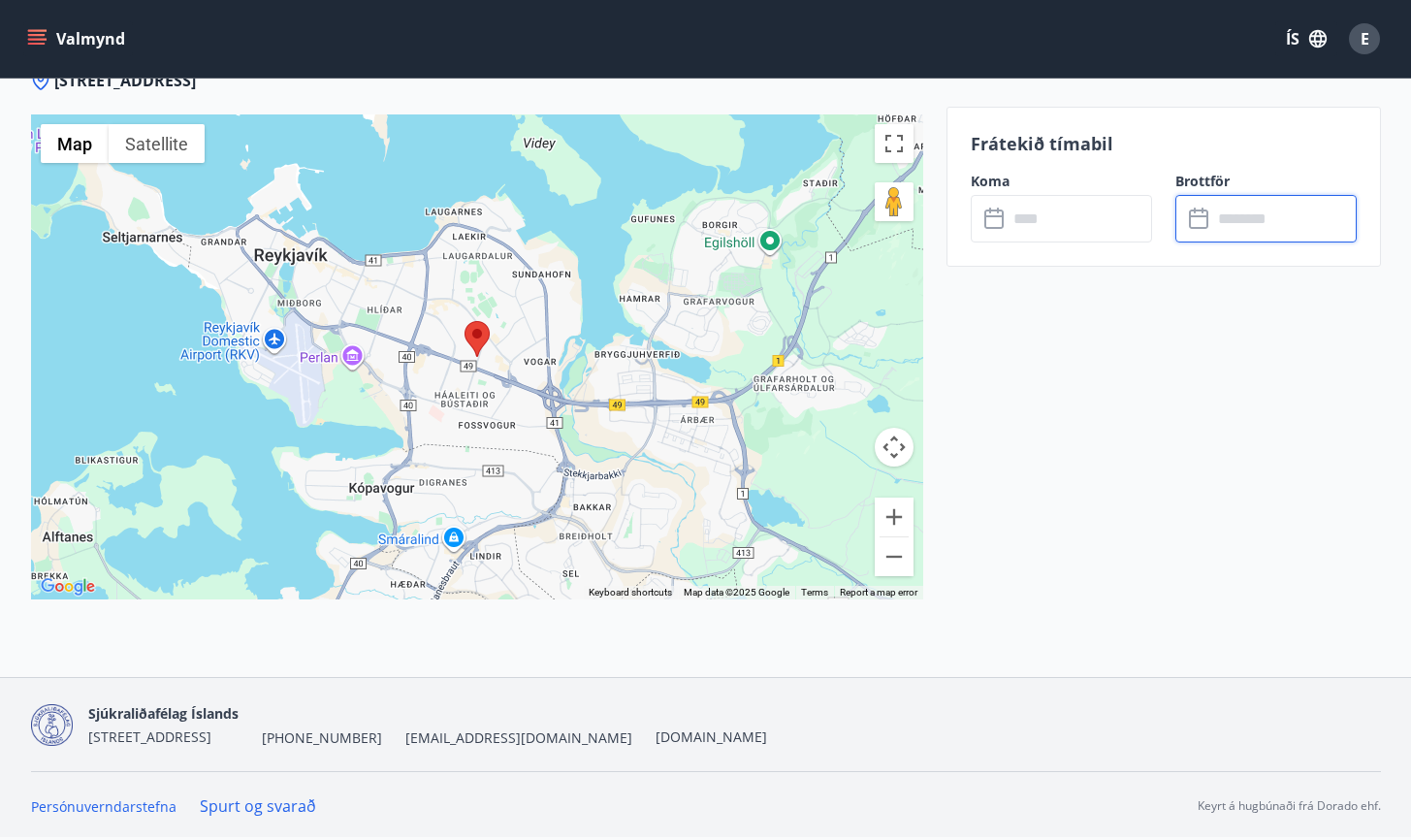
click at [1023, 224] on input "text" at bounding box center [1080, 218] width 145 height 48
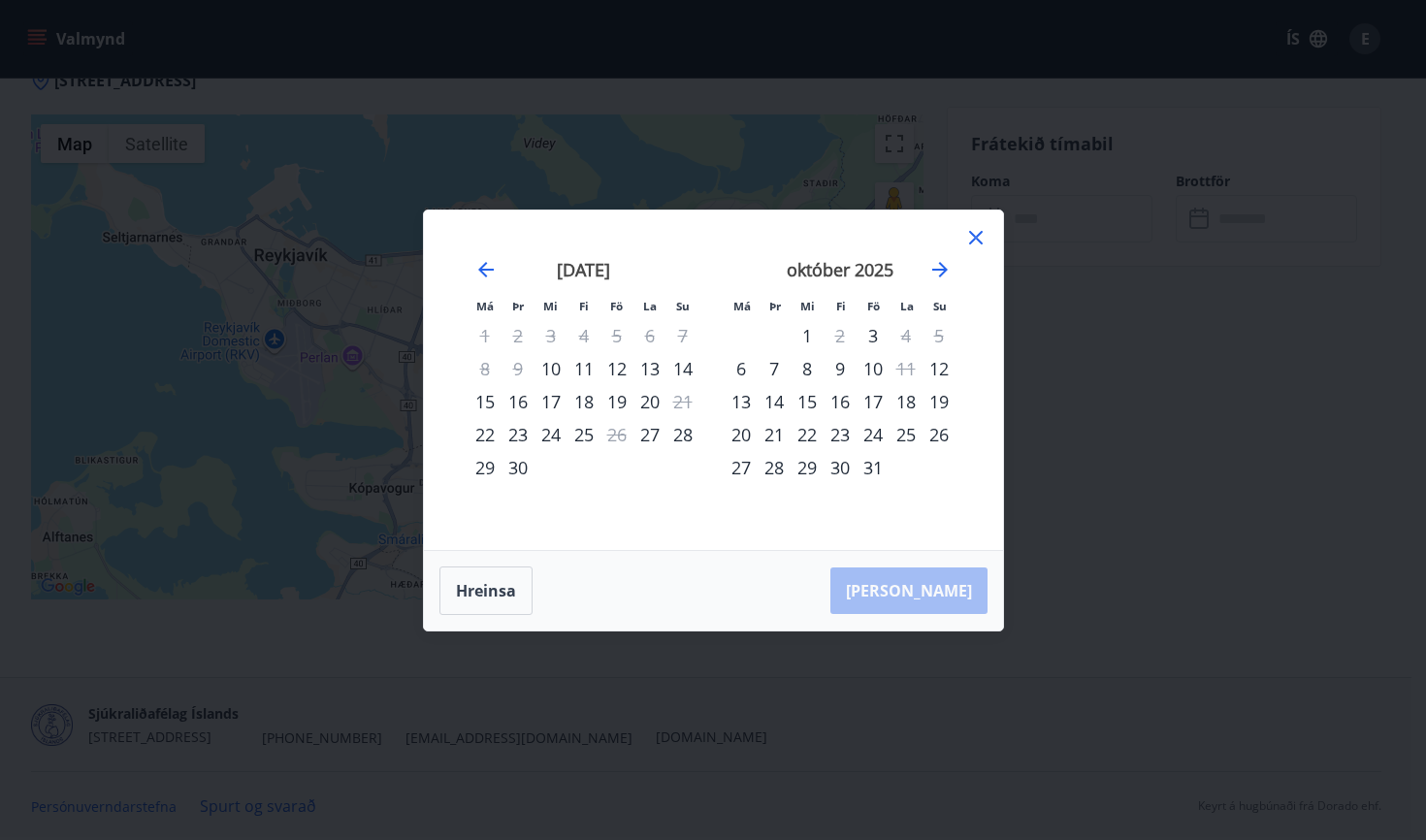
click at [868, 362] on div "10" at bounding box center [872, 368] width 33 height 33
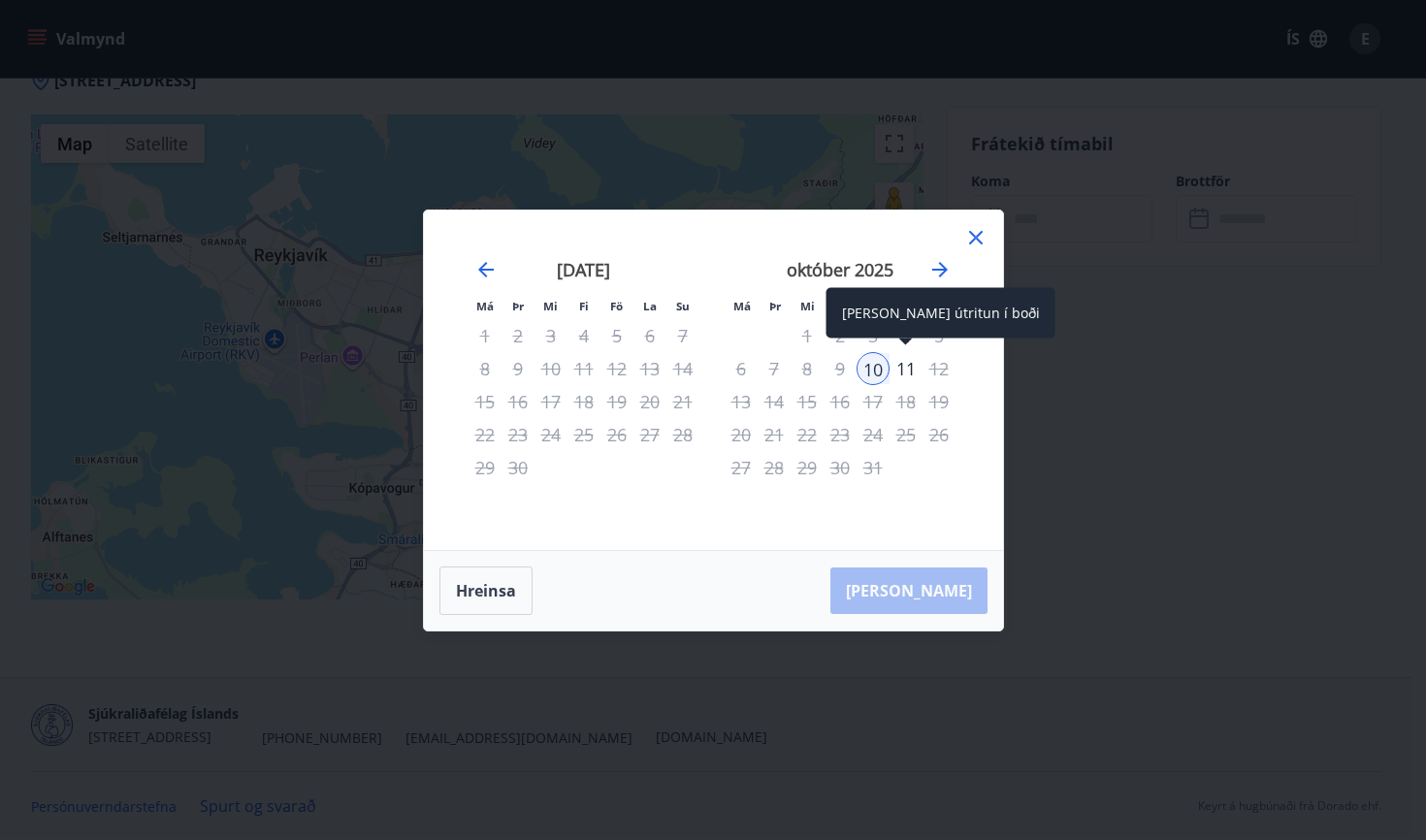
click at [906, 370] on div "11" at bounding box center [905, 368] width 33 height 33
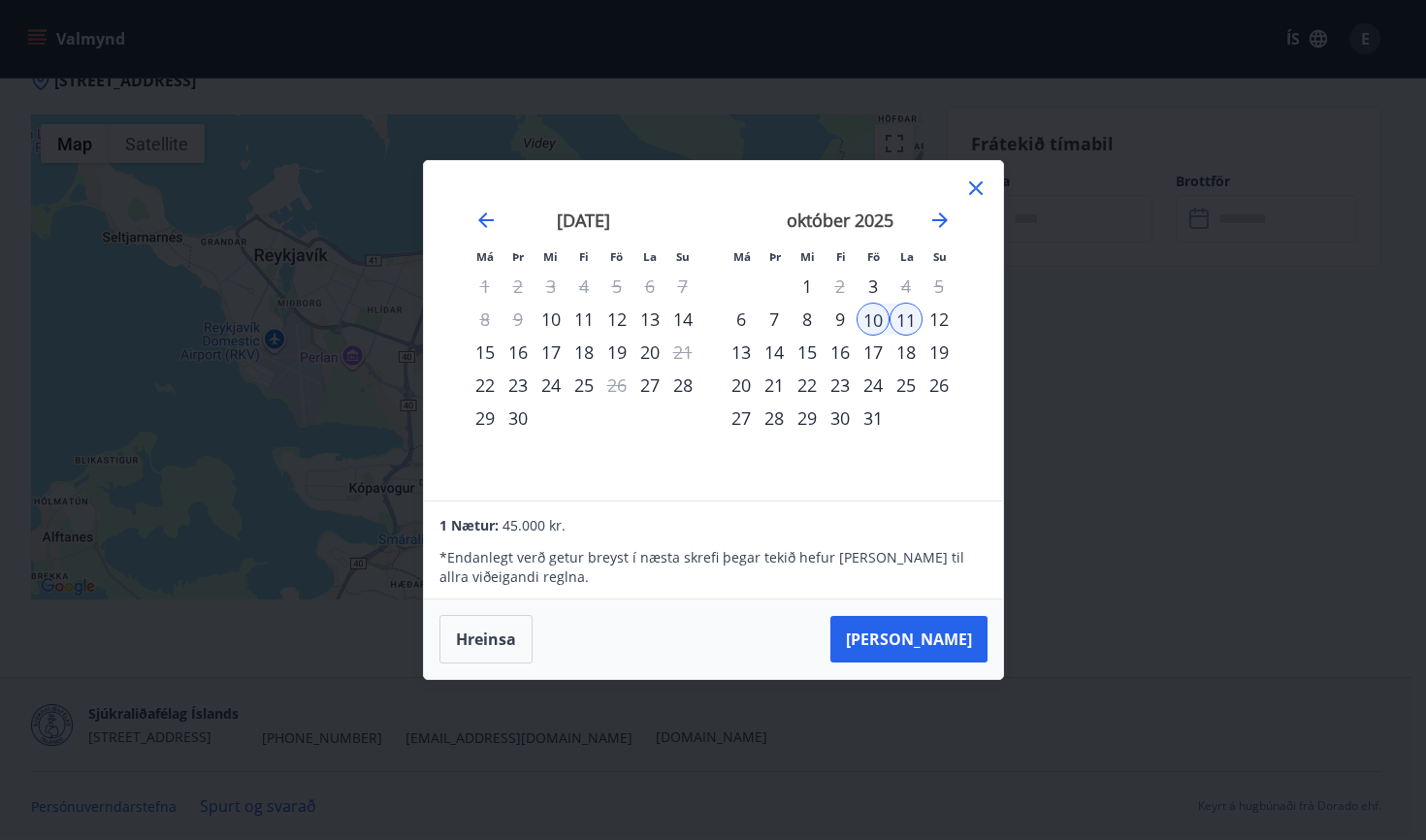
click at [975, 190] on icon at bounding box center [975, 188] width 23 height 23
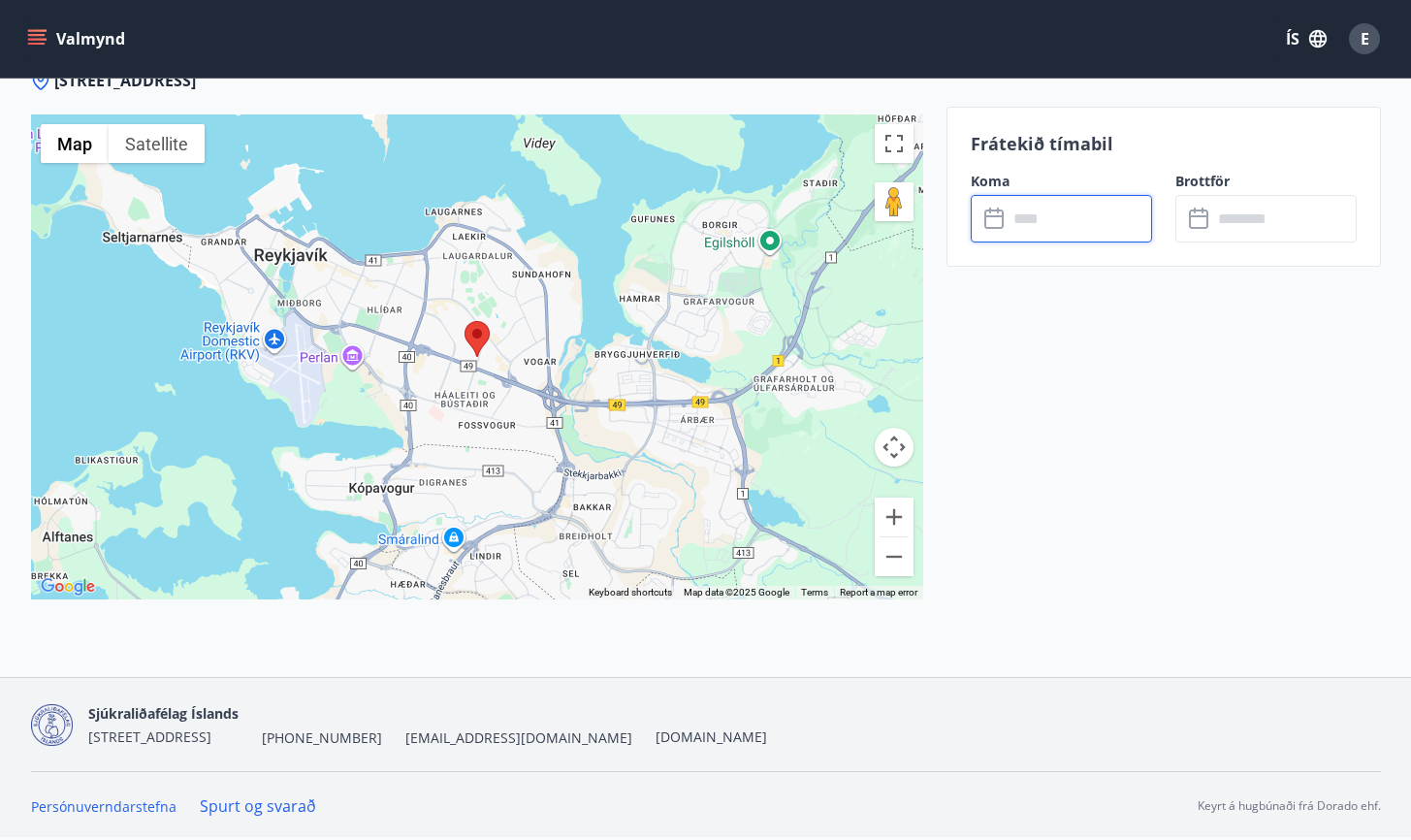
click at [1103, 223] on input "text" at bounding box center [1080, 218] width 145 height 48
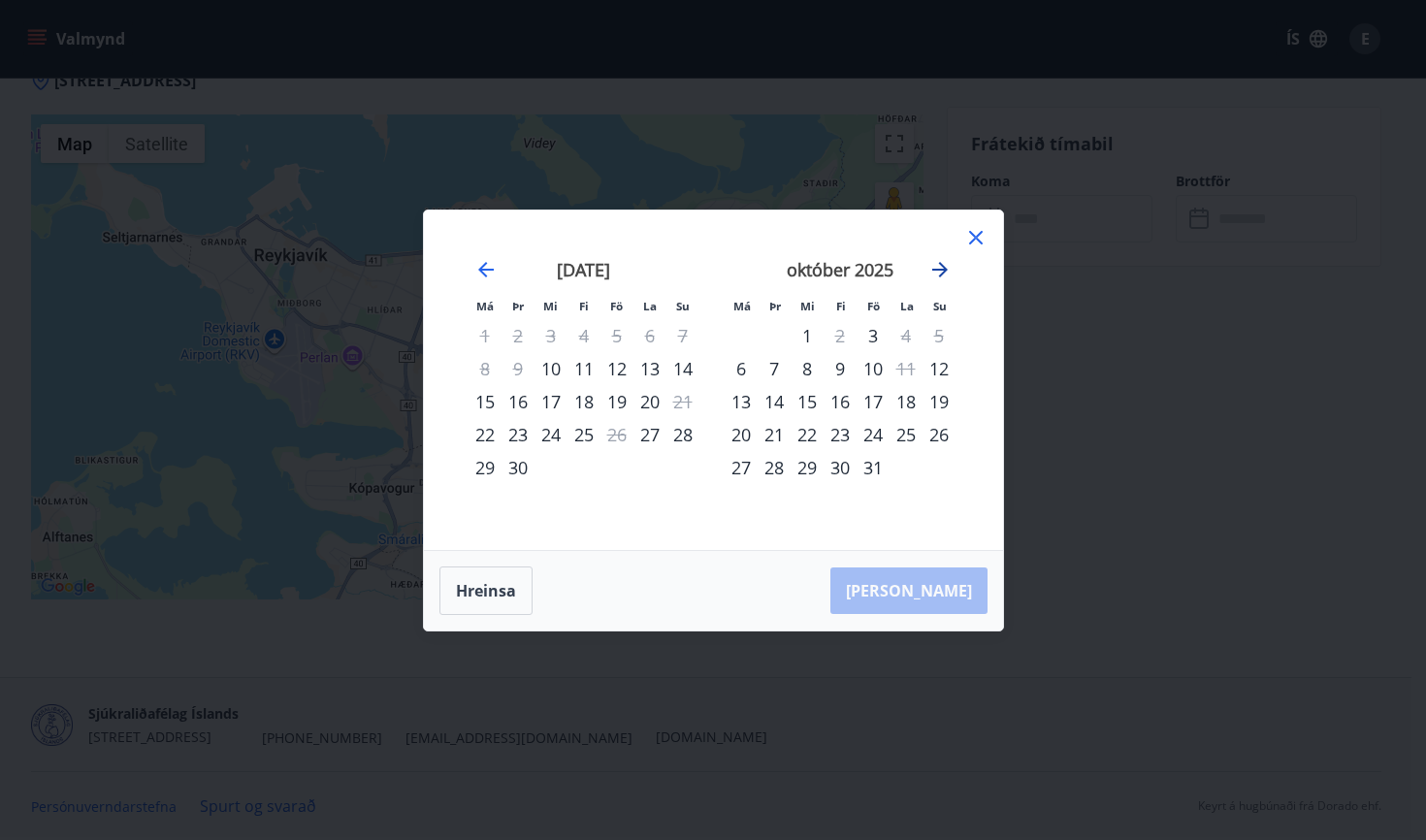
click at [942, 270] on icon "Move forward to switch to the next month." at bounding box center [939, 269] width 23 height 23
click at [912, 373] on div "8" at bounding box center [905, 368] width 33 height 33
click at [911, 368] on div "8" at bounding box center [905, 368] width 33 height 33
click at [943, 366] on div "9" at bounding box center [938, 368] width 33 height 33
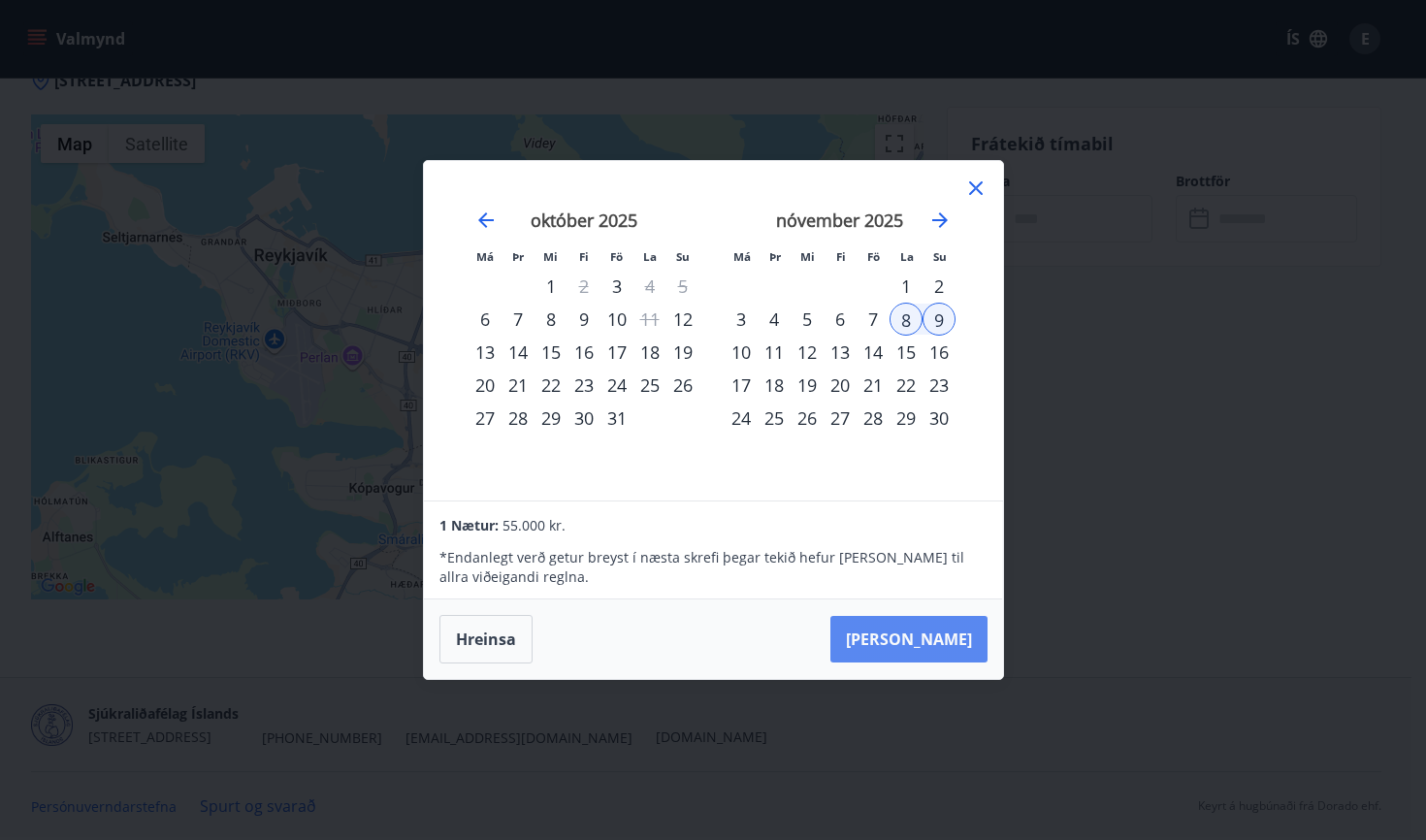
click at [924, 632] on button "Taka Frá" at bounding box center [908, 638] width 157 height 47
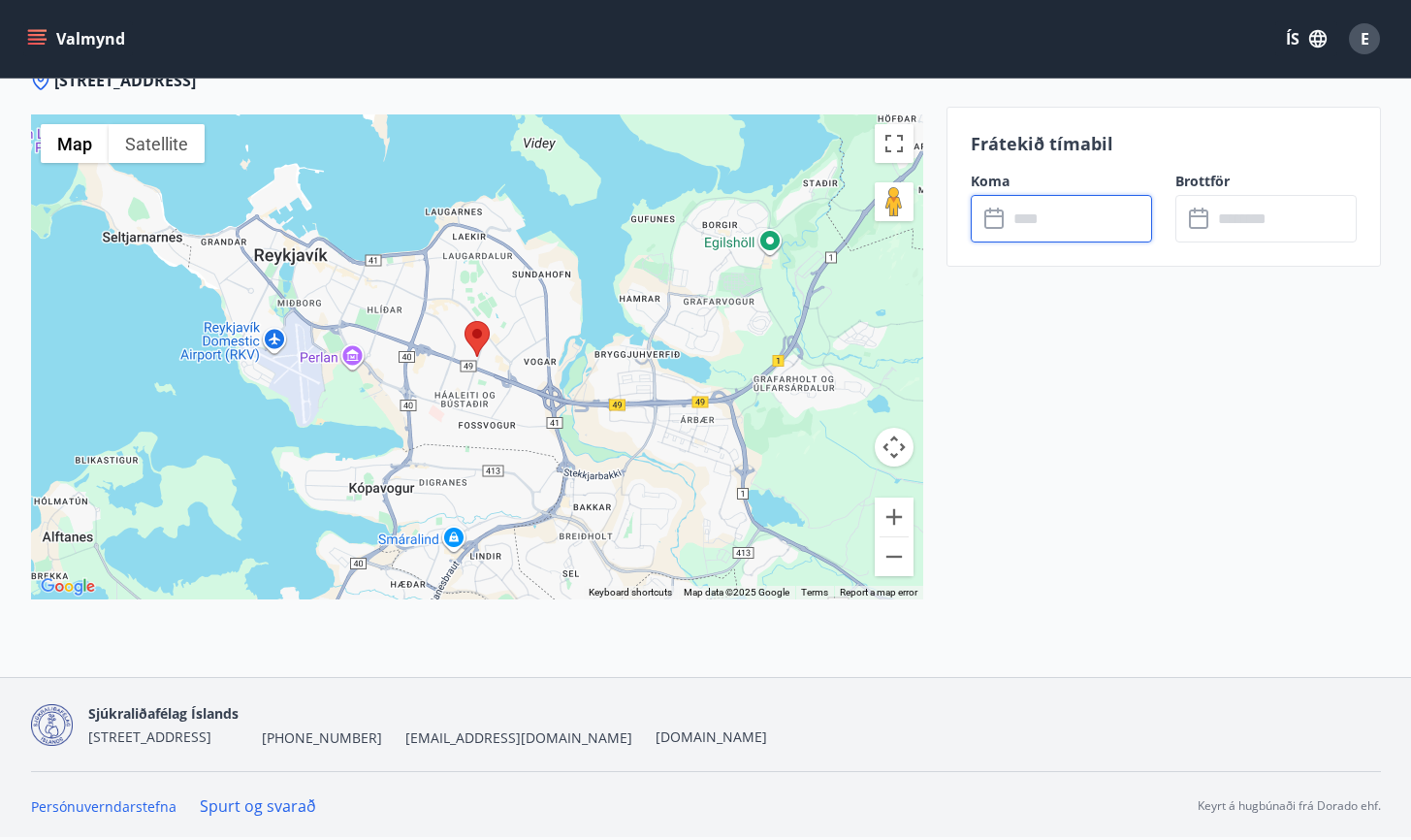
type input "******"
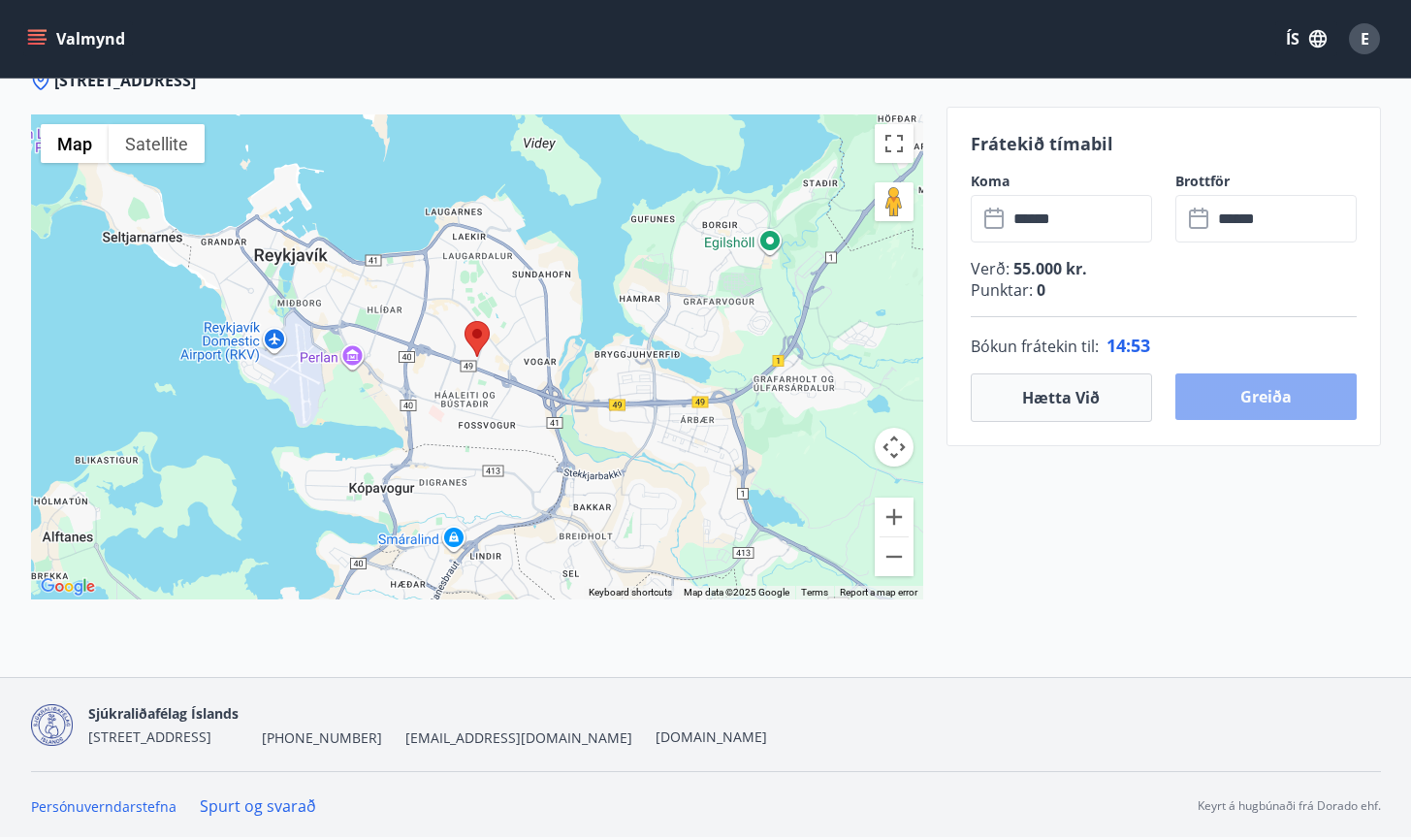
click at [1243, 406] on button "Greiða" at bounding box center [1266, 396] width 182 height 47
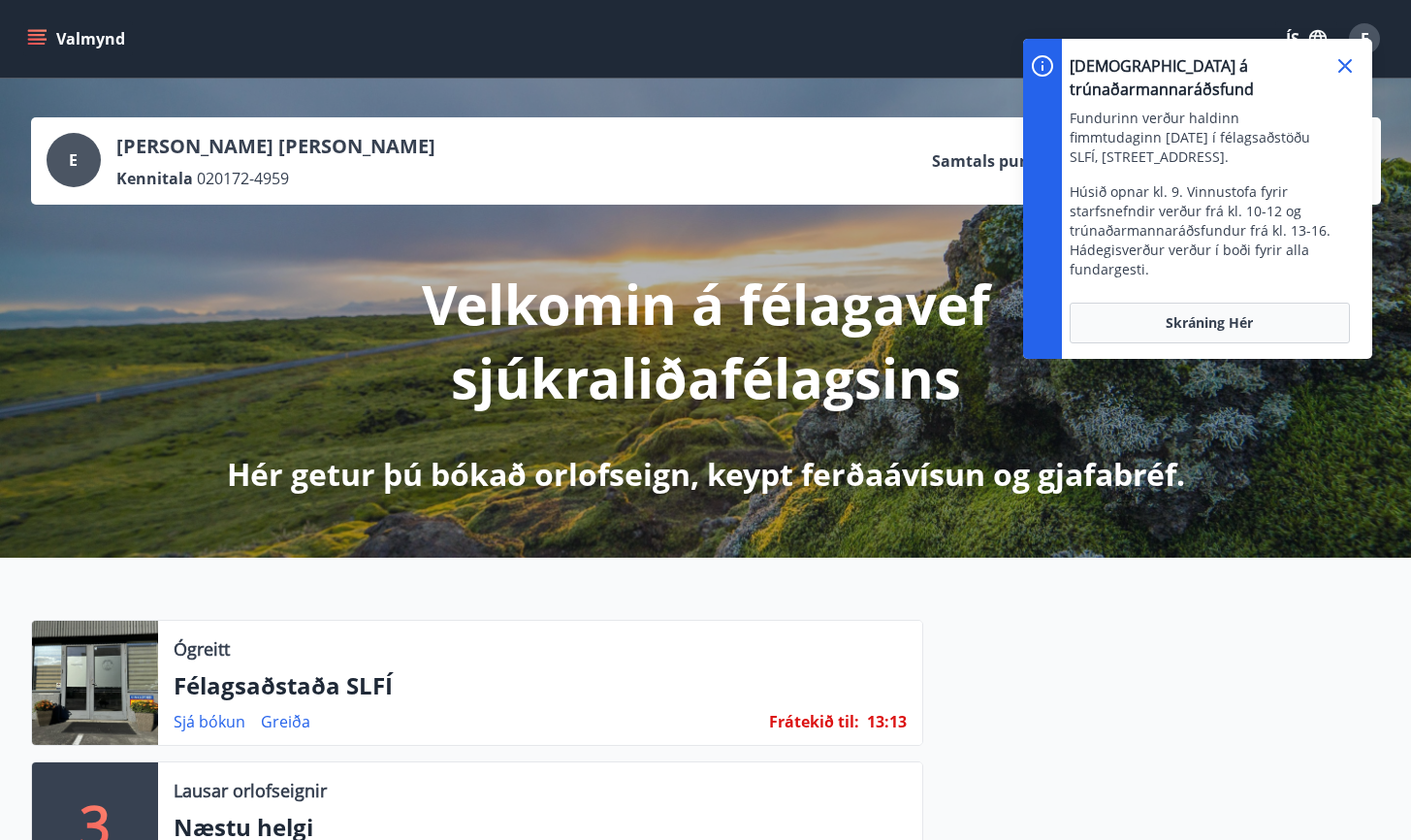
click at [1354, 71] on icon at bounding box center [1344, 65] width 23 height 23
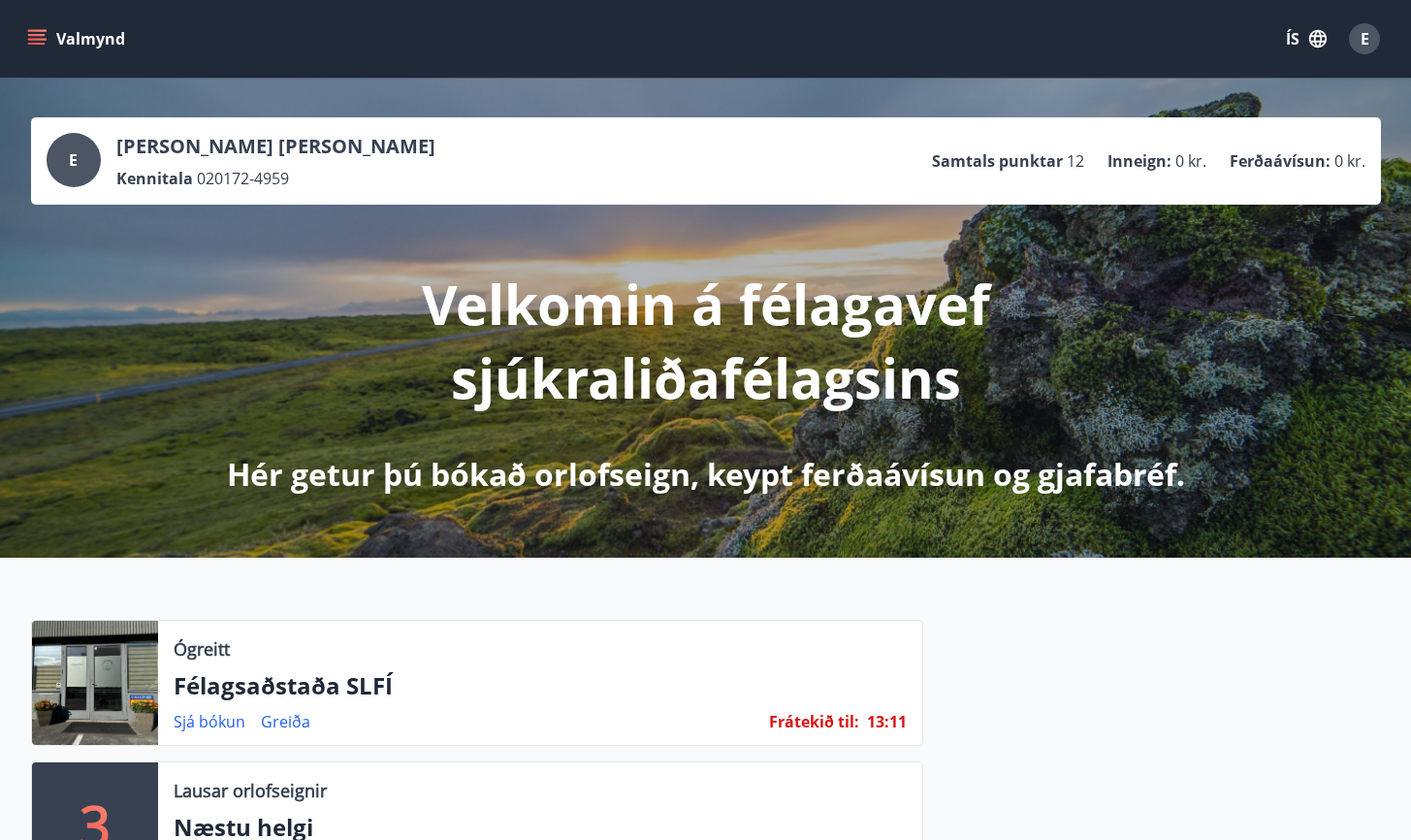
click at [156, 675] on div at bounding box center [95, 682] width 126 height 124
click at [216, 723] on link "Sjá bókun" at bounding box center [210, 720] width 72 height 21
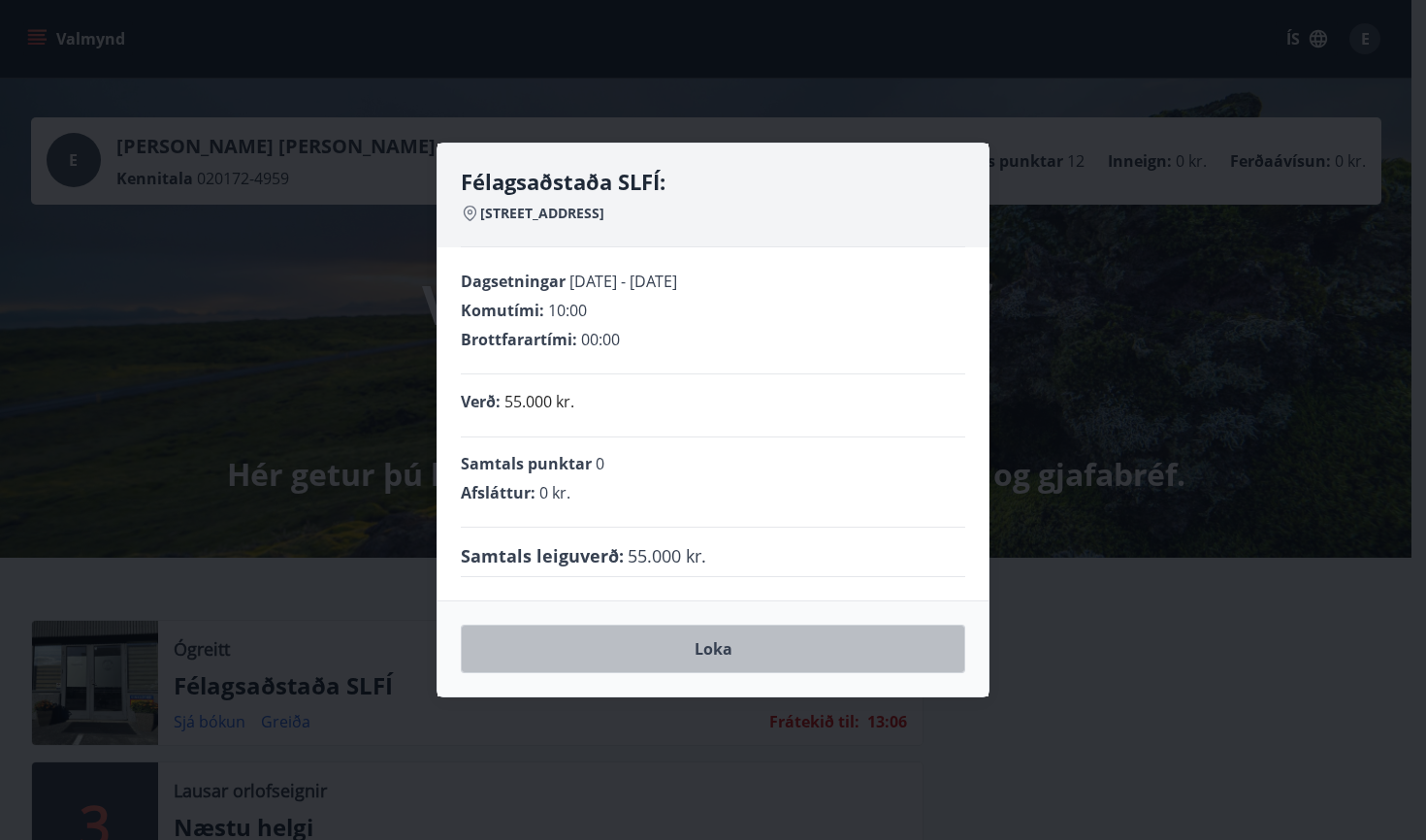
click at [559, 656] on button "Loka" at bounding box center [713, 648] width 504 height 49
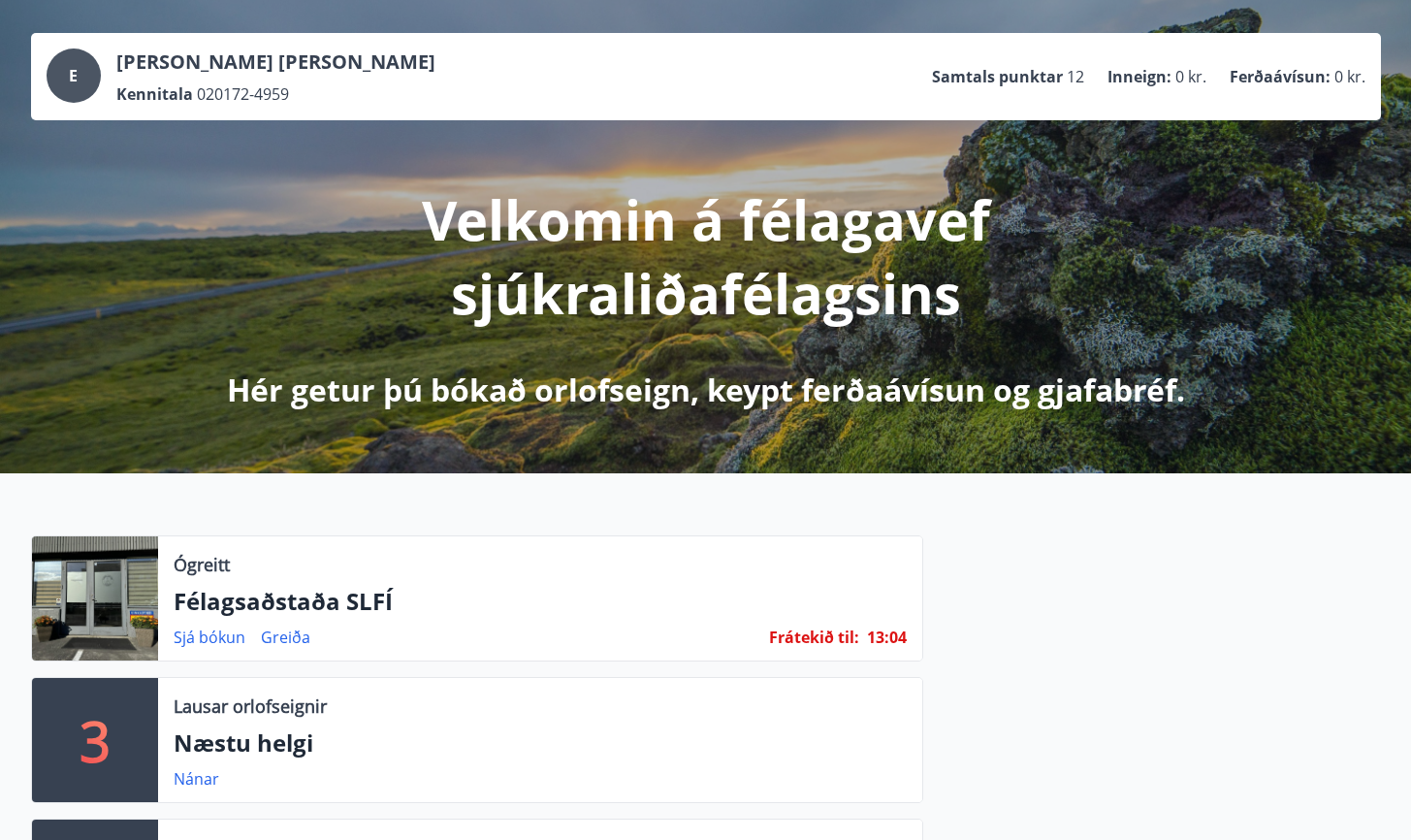
scroll to position [103, 0]
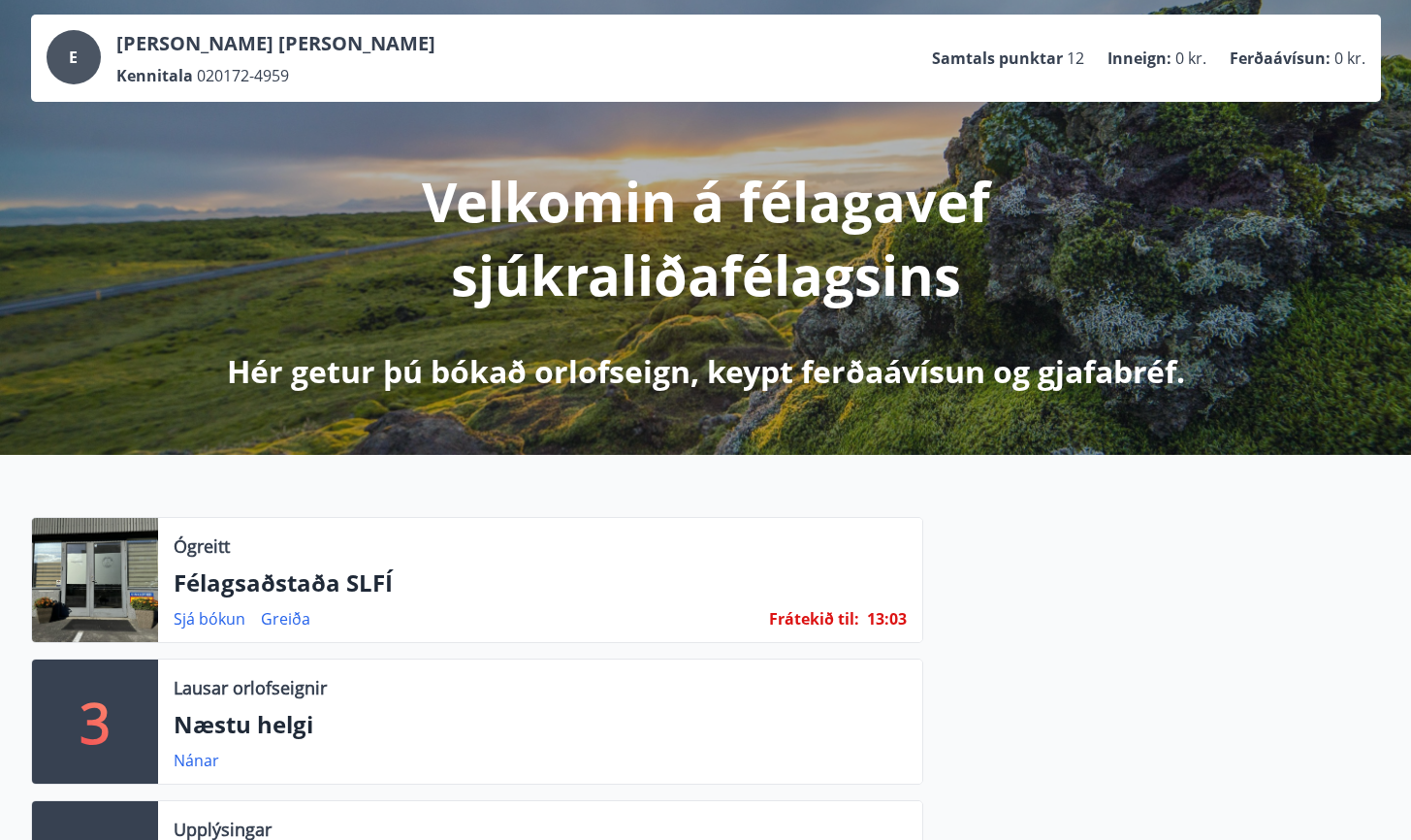
click at [461, 558] on div "Ógreitt" at bounding box center [540, 546] width 733 height 25
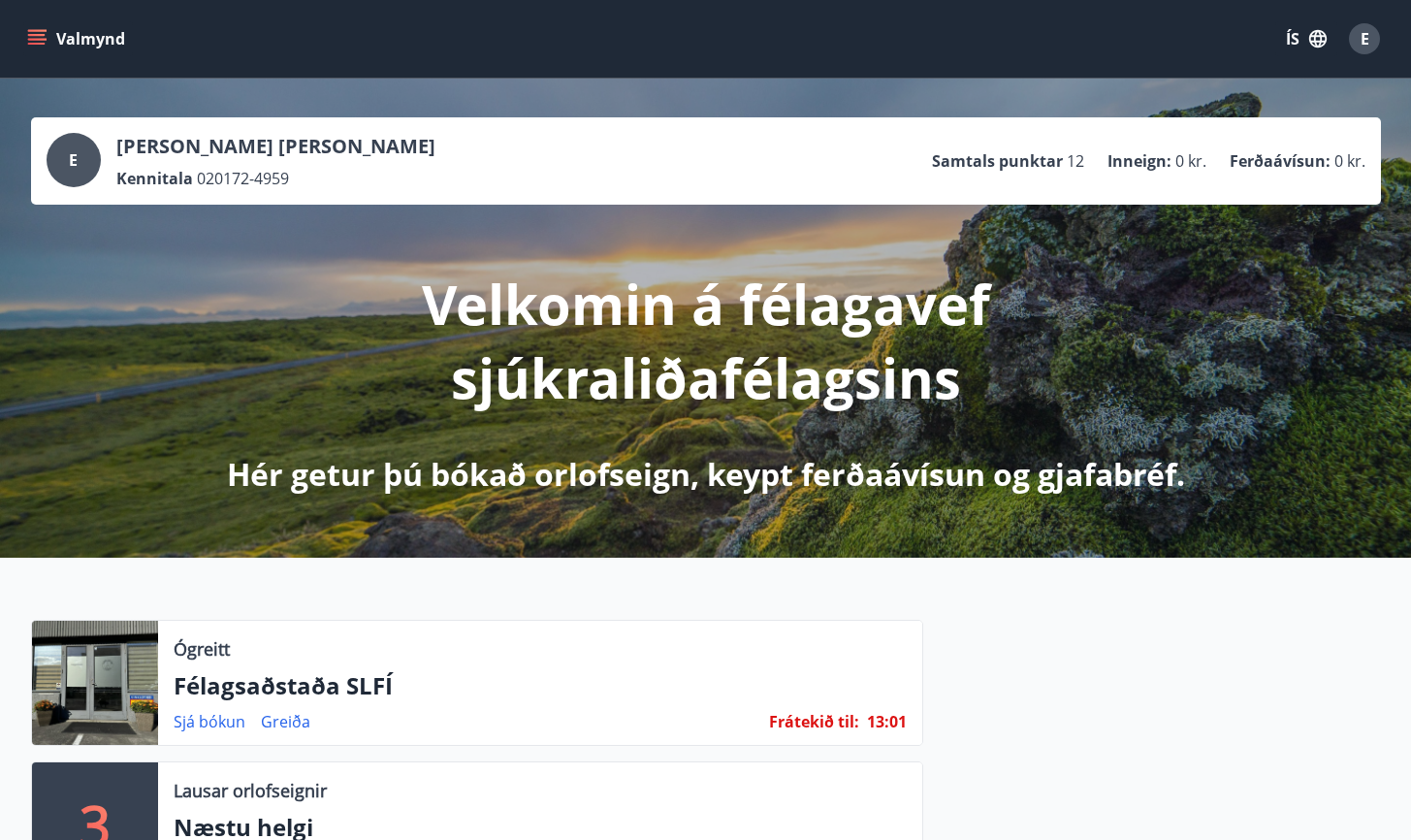
scroll to position [0, 0]
click at [37, 36] on icon "menu" at bounding box center [36, 35] width 17 height 2
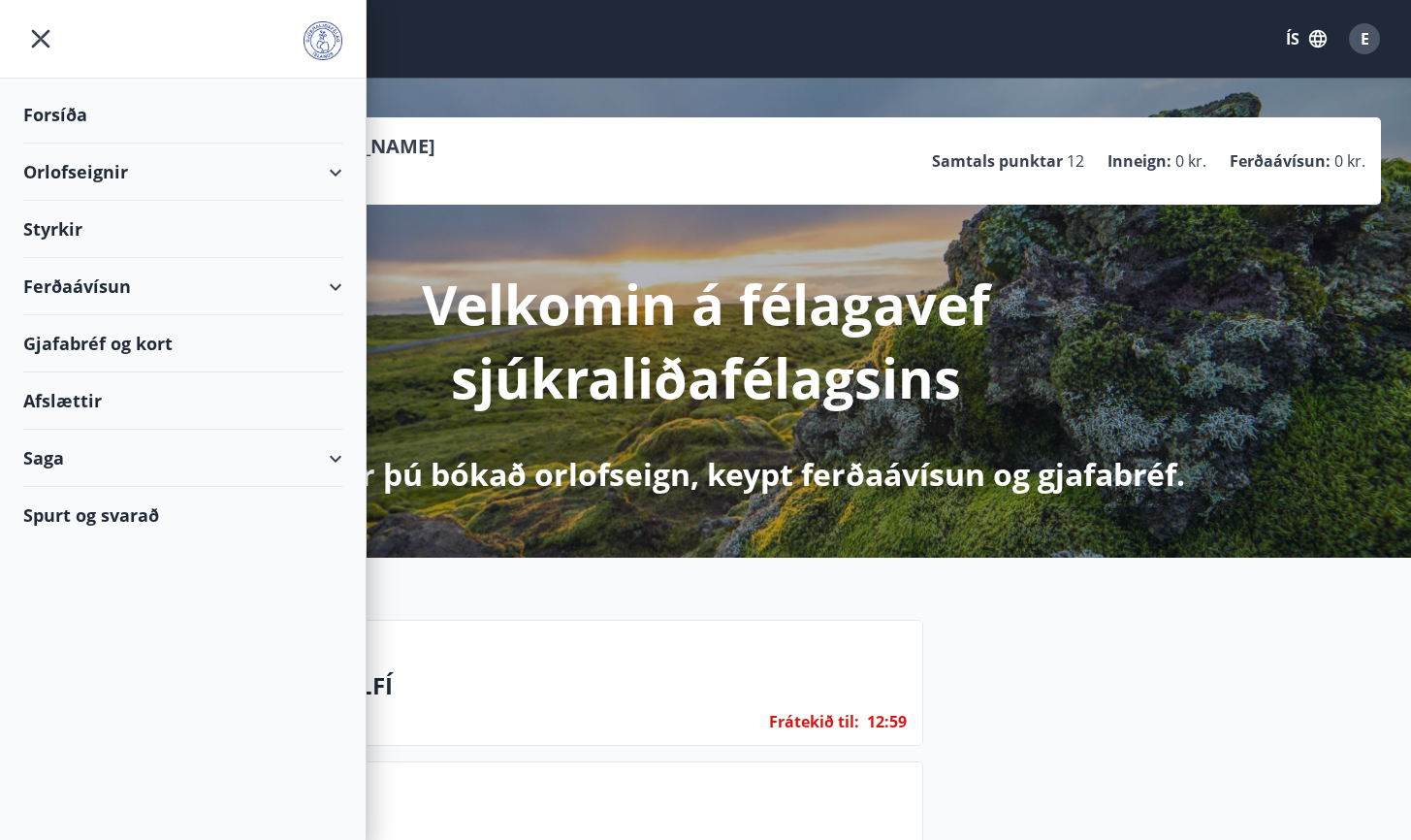
click at [327, 173] on div "Orlofseignir" at bounding box center [183, 172] width 319 height 57
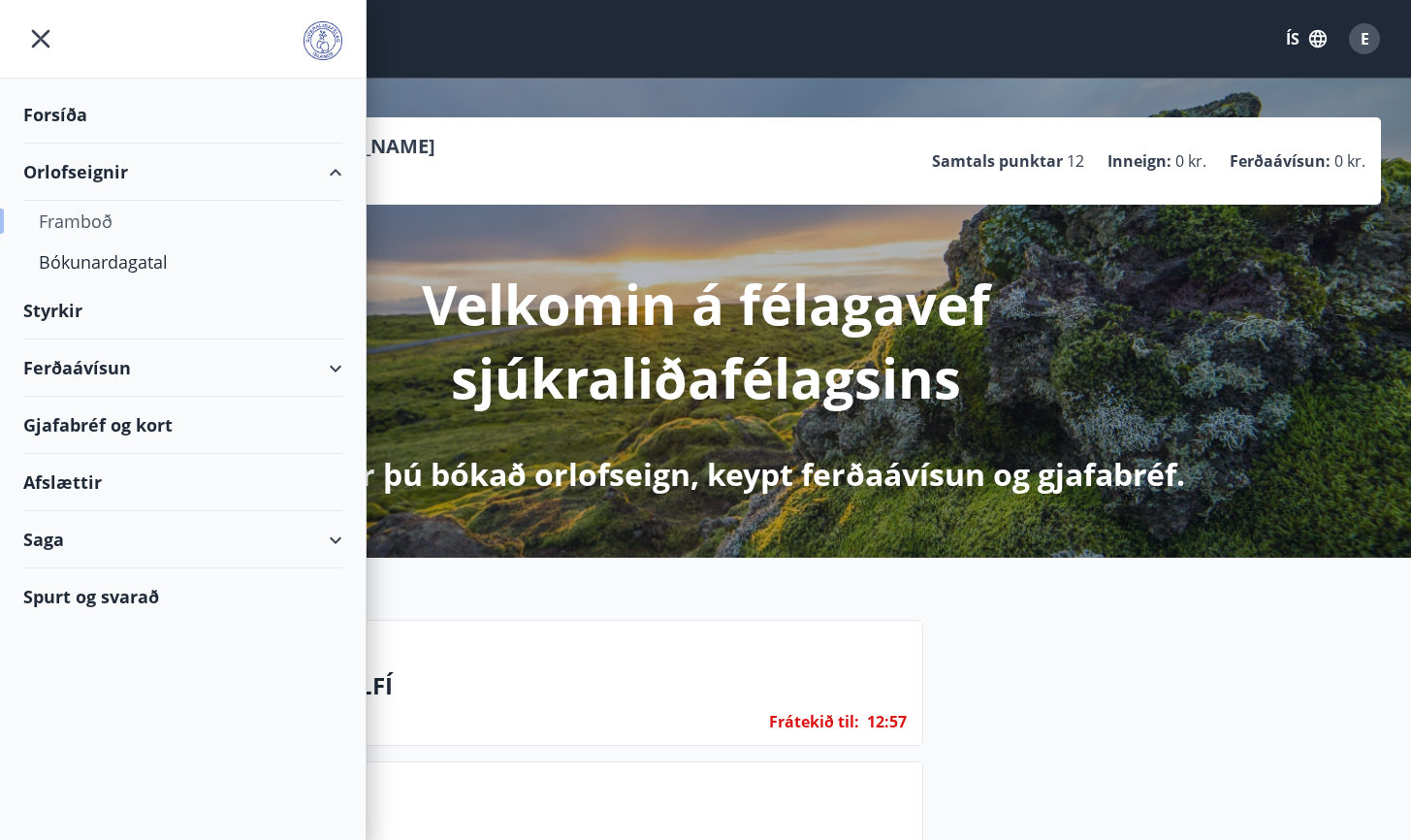
click at [119, 225] on div "Framboð" at bounding box center [183, 220] width 288 height 41
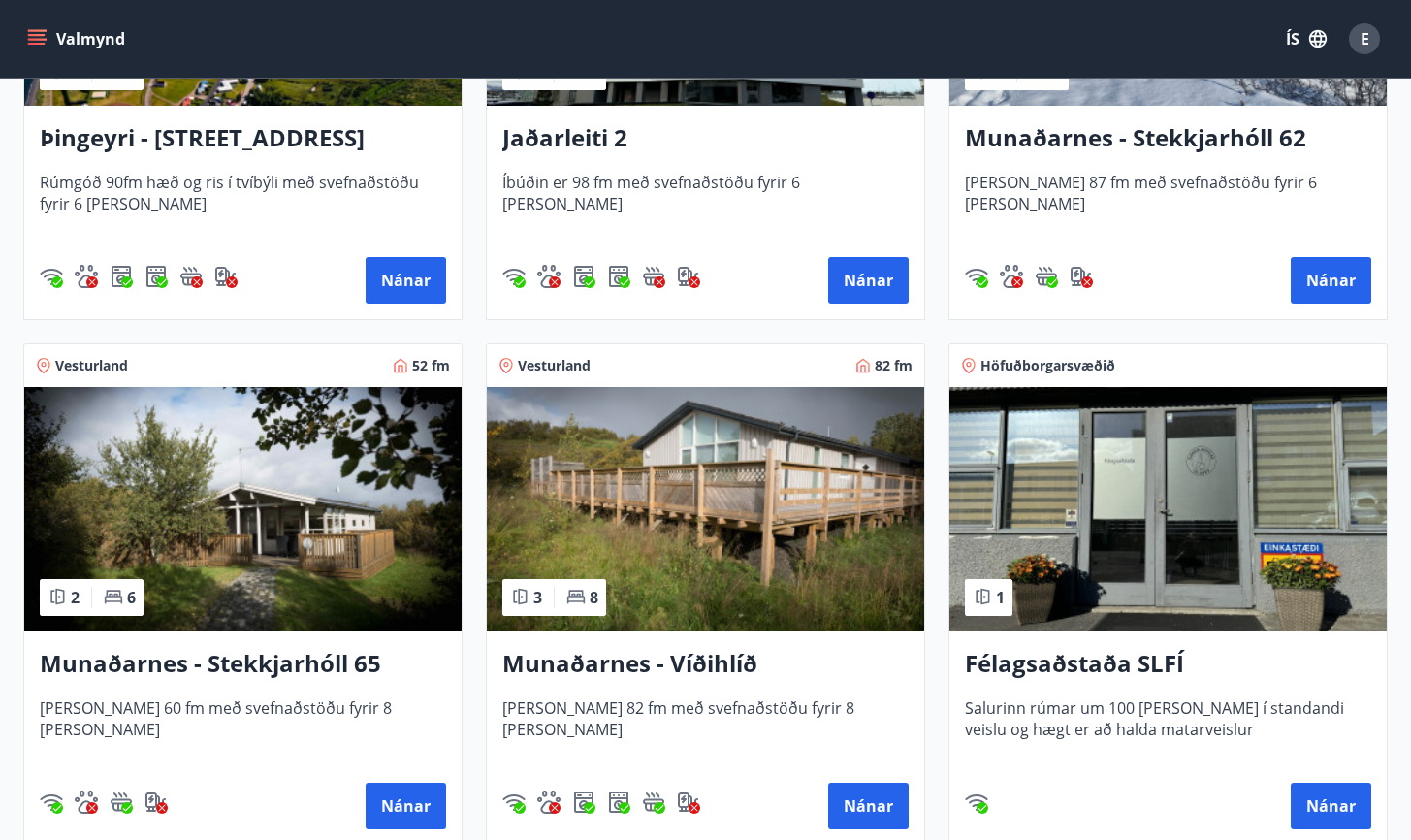
scroll to position [641, 0]
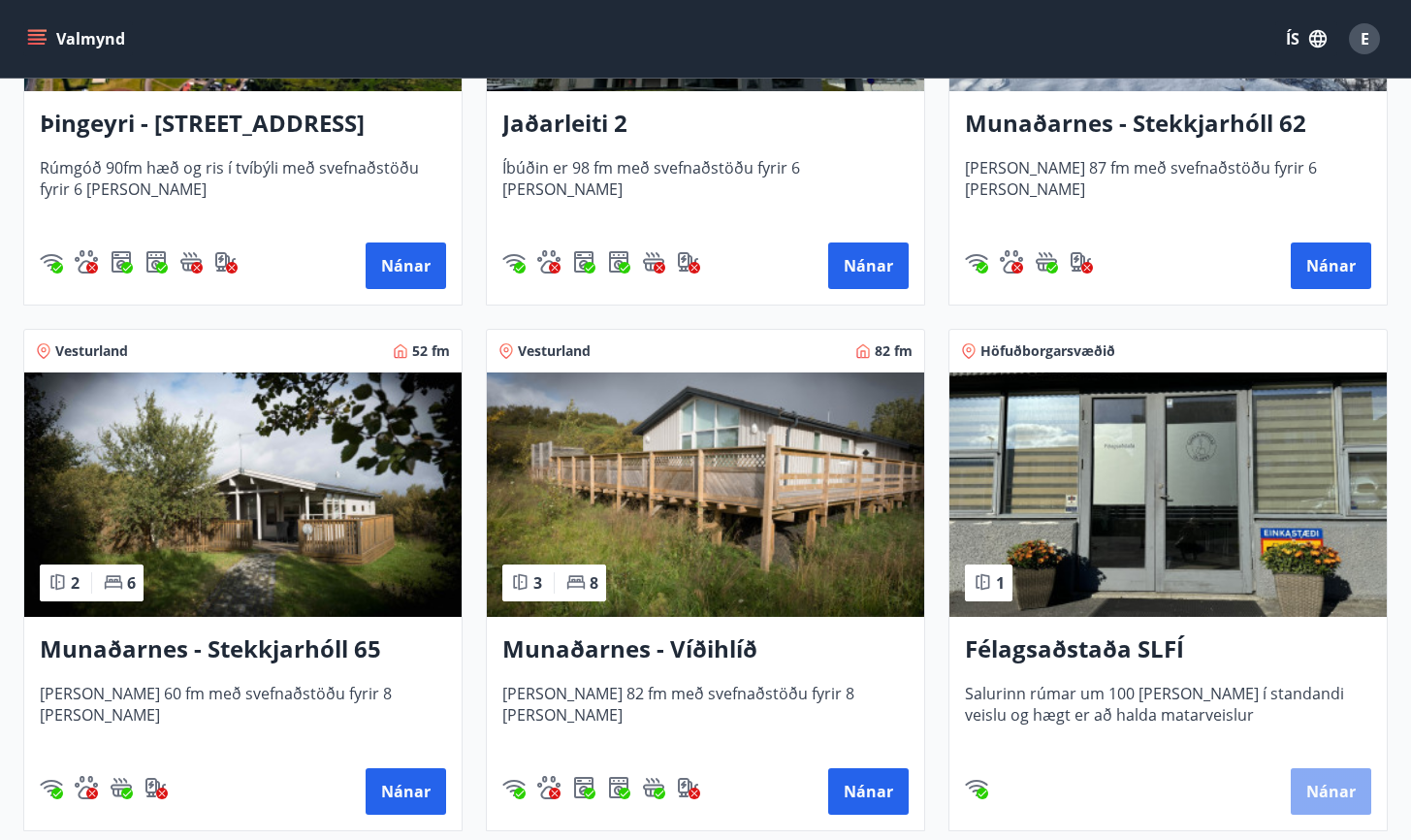
click at [1342, 799] on button "Nánar" at bounding box center [1331, 791] width 81 height 47
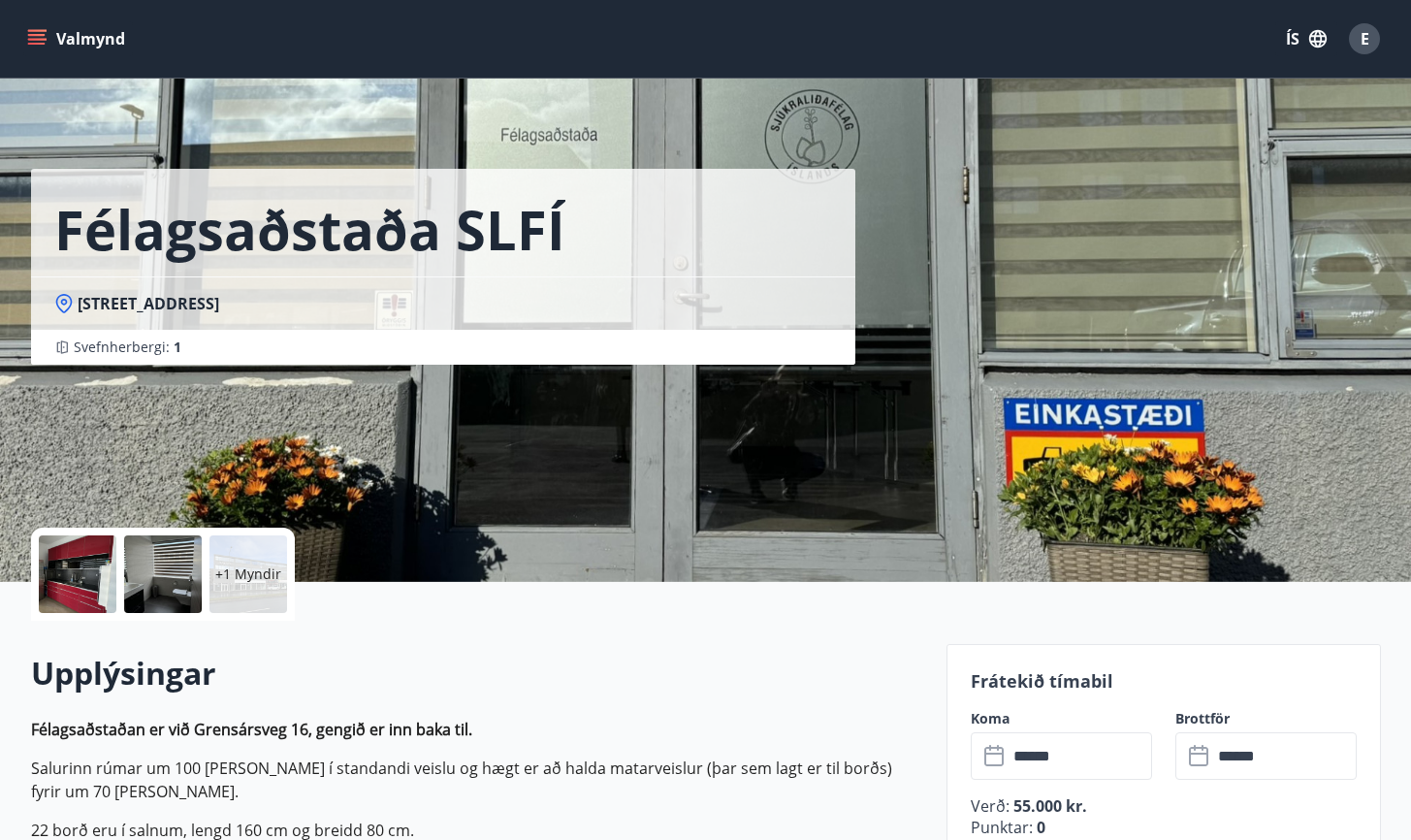
click at [68, 585] on div at bounding box center [78, 574] width 78 height 78
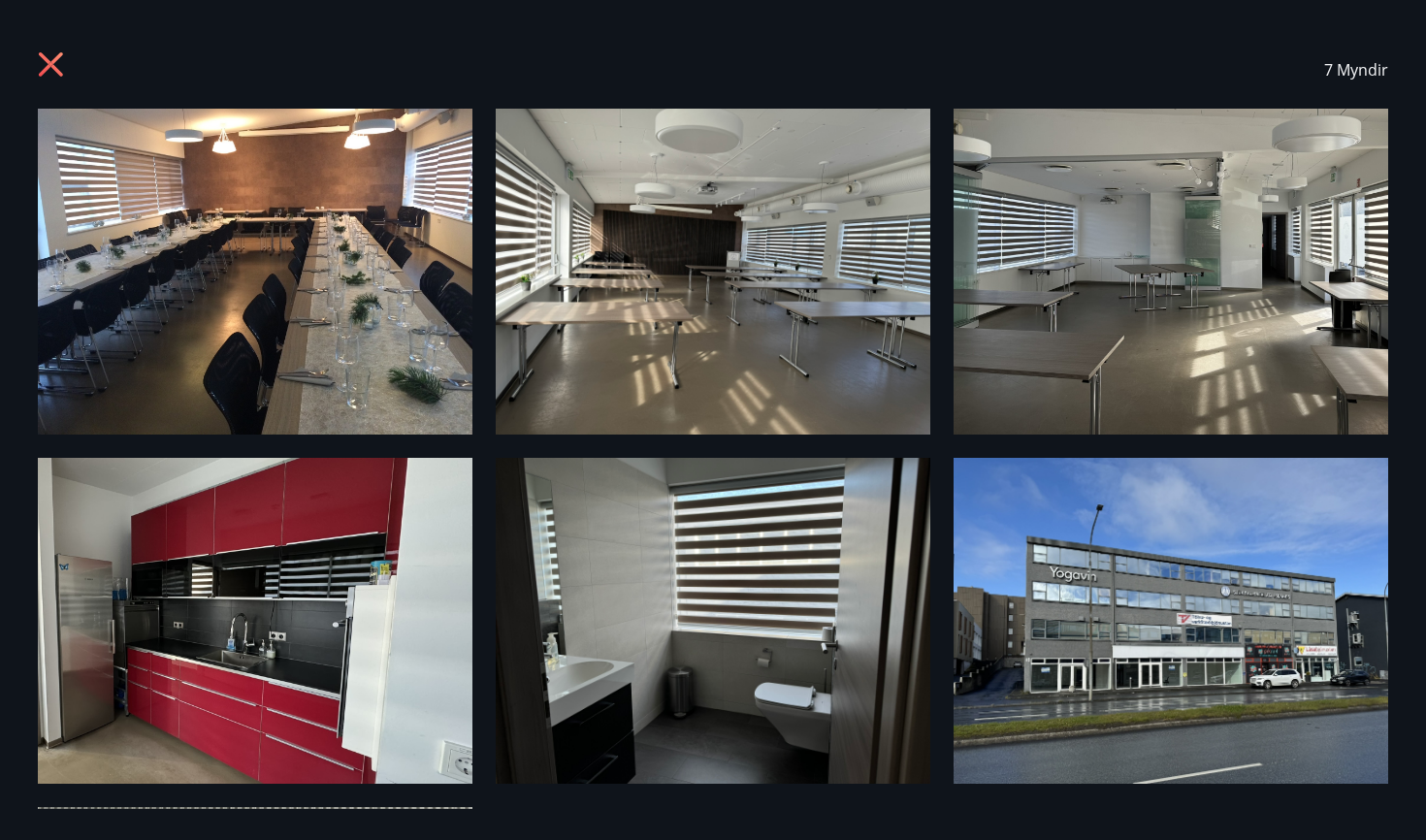
click at [272, 273] on img at bounding box center [254, 271] width 434 height 326
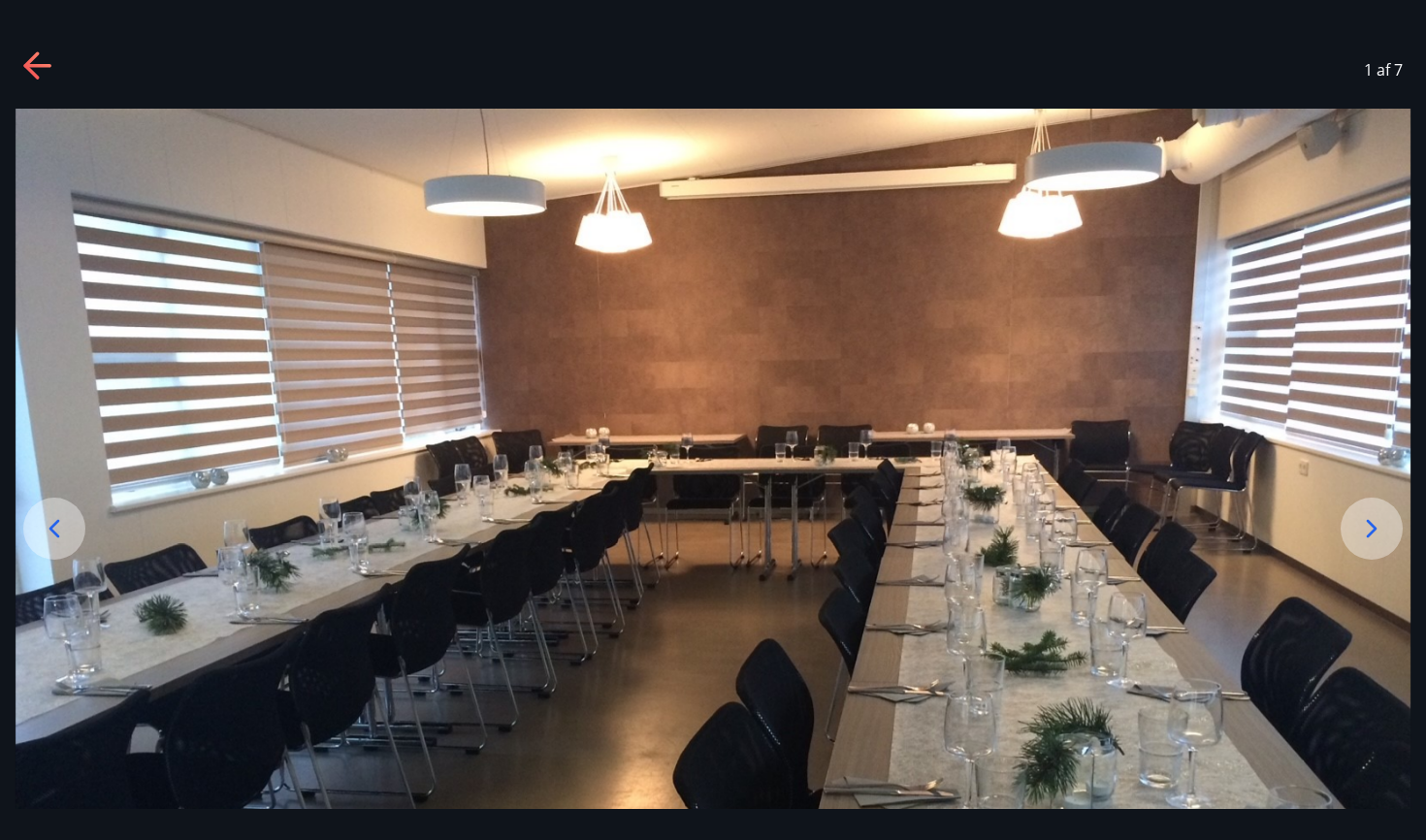
click at [1387, 535] on icon at bounding box center [1371, 528] width 31 height 31
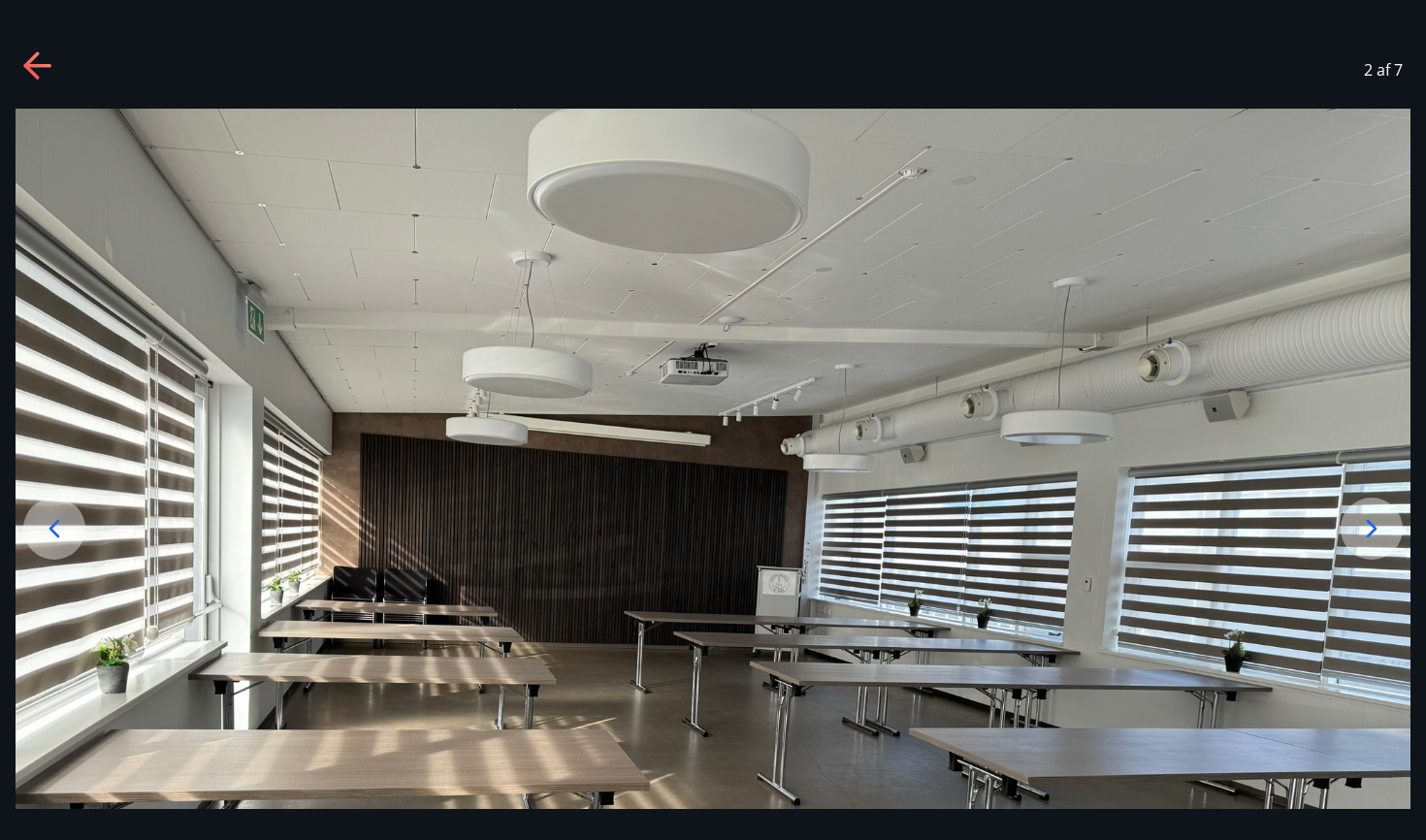
click at [1387, 535] on icon at bounding box center [1371, 528] width 31 height 31
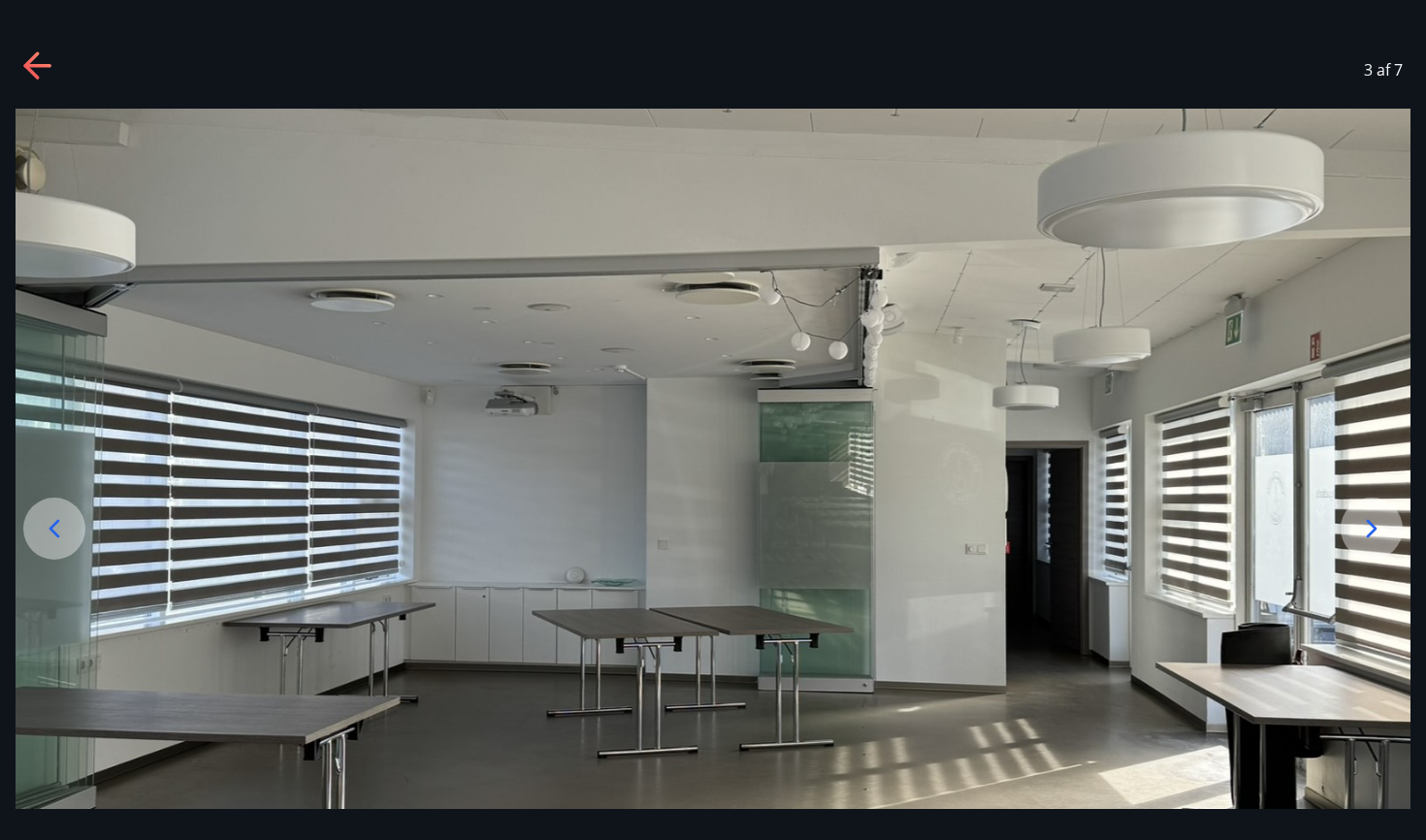
click at [1387, 535] on icon at bounding box center [1371, 528] width 31 height 31
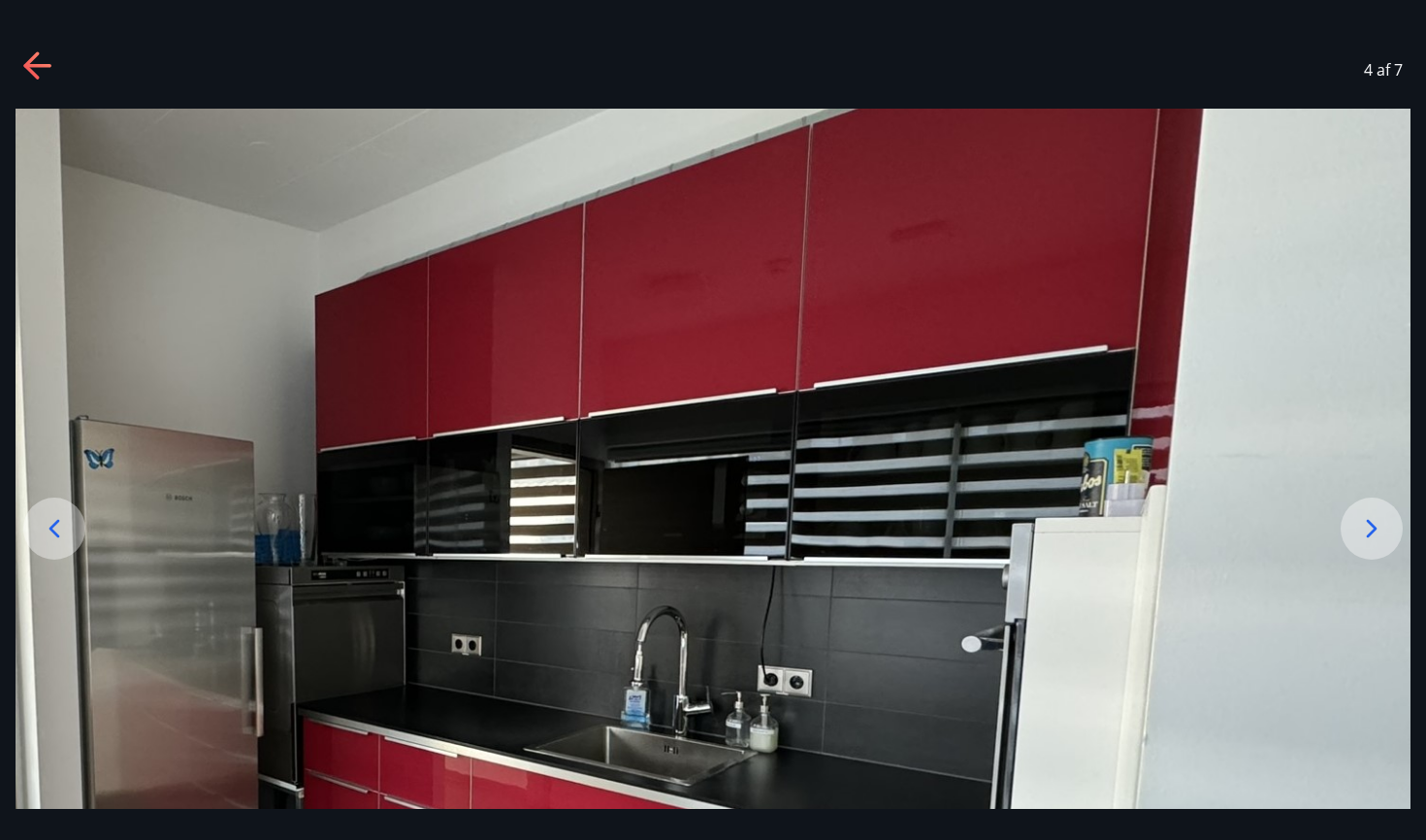
click at [1387, 535] on icon at bounding box center [1371, 528] width 31 height 31
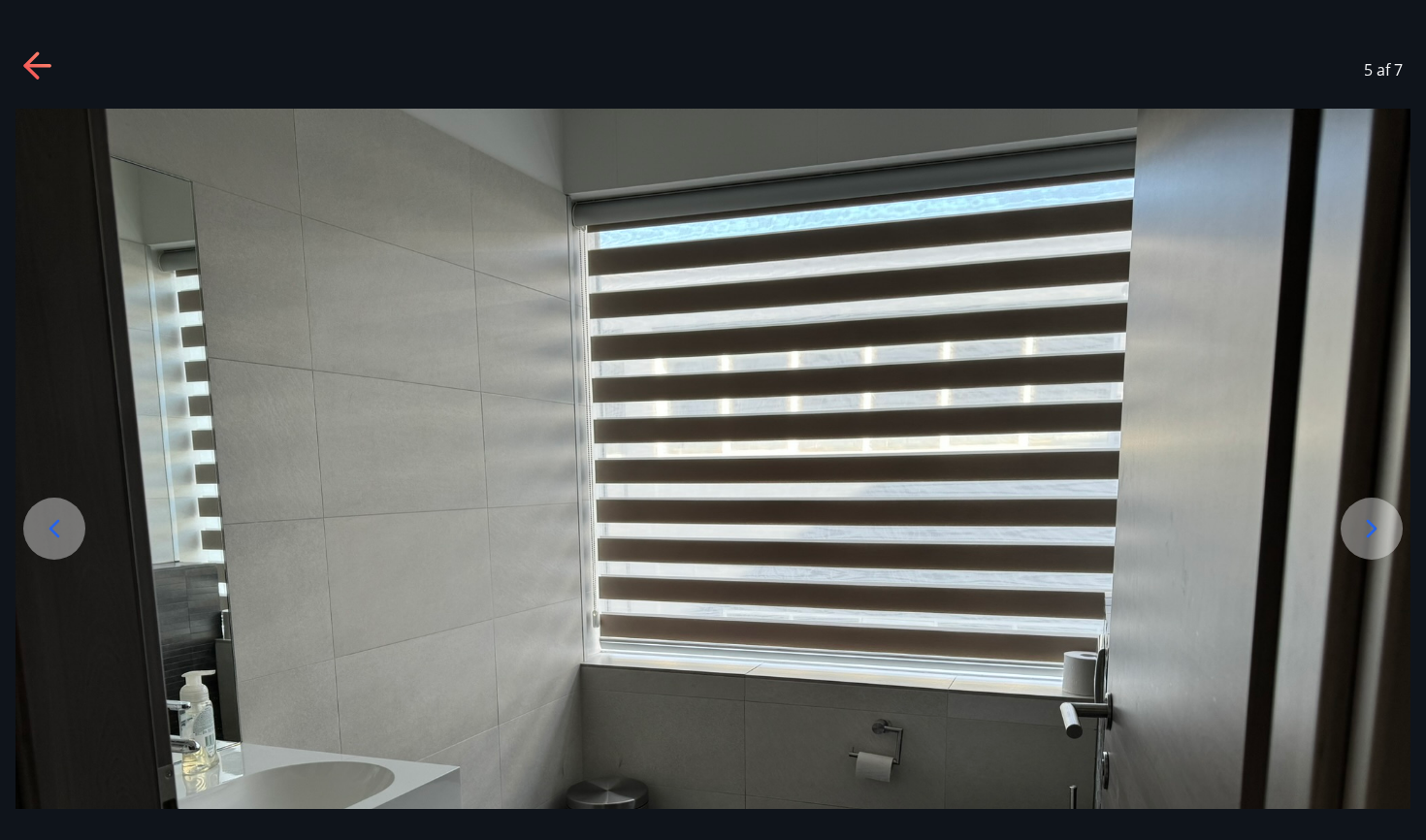
click at [1387, 535] on icon at bounding box center [1371, 528] width 31 height 31
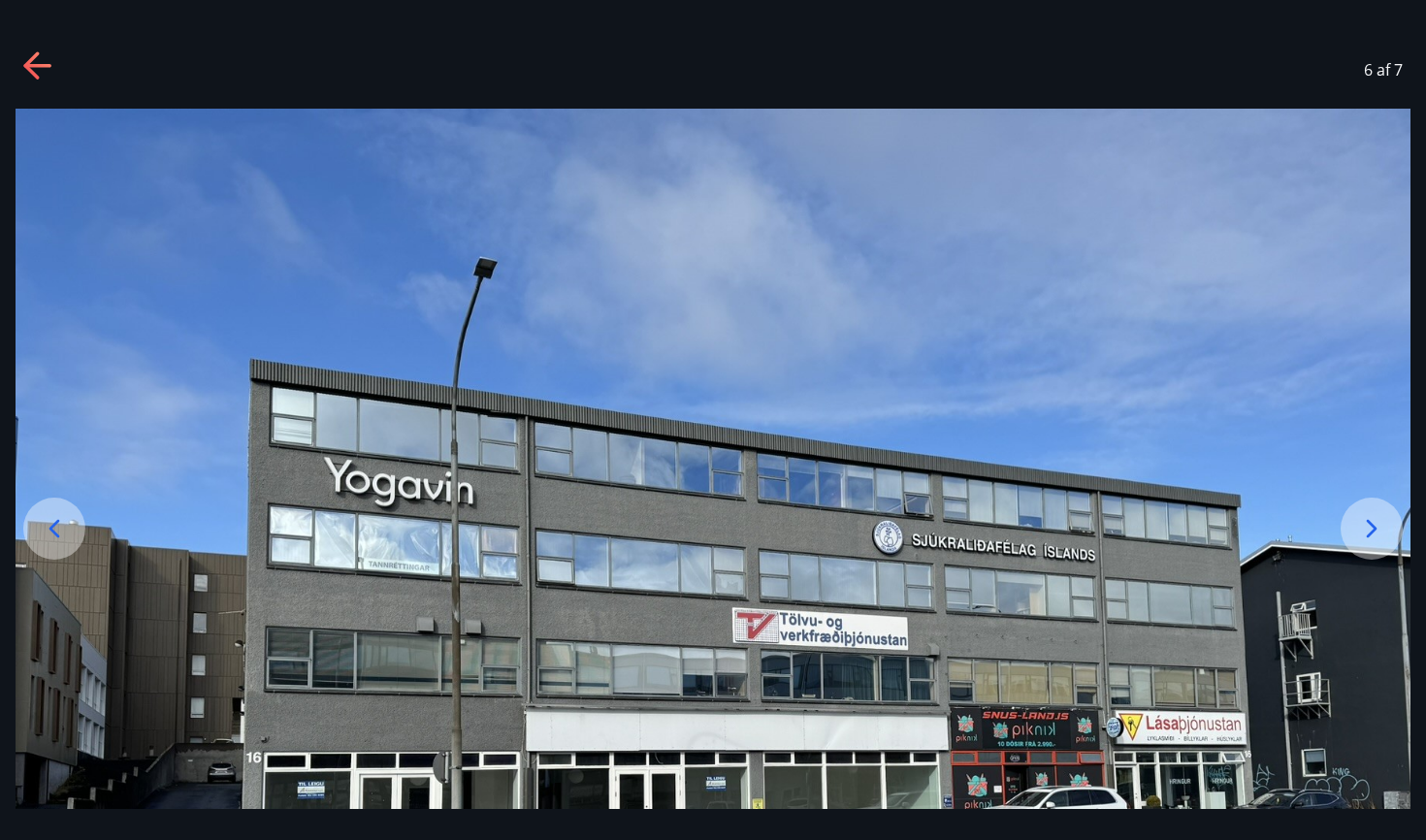
click at [1387, 535] on icon at bounding box center [1371, 528] width 31 height 31
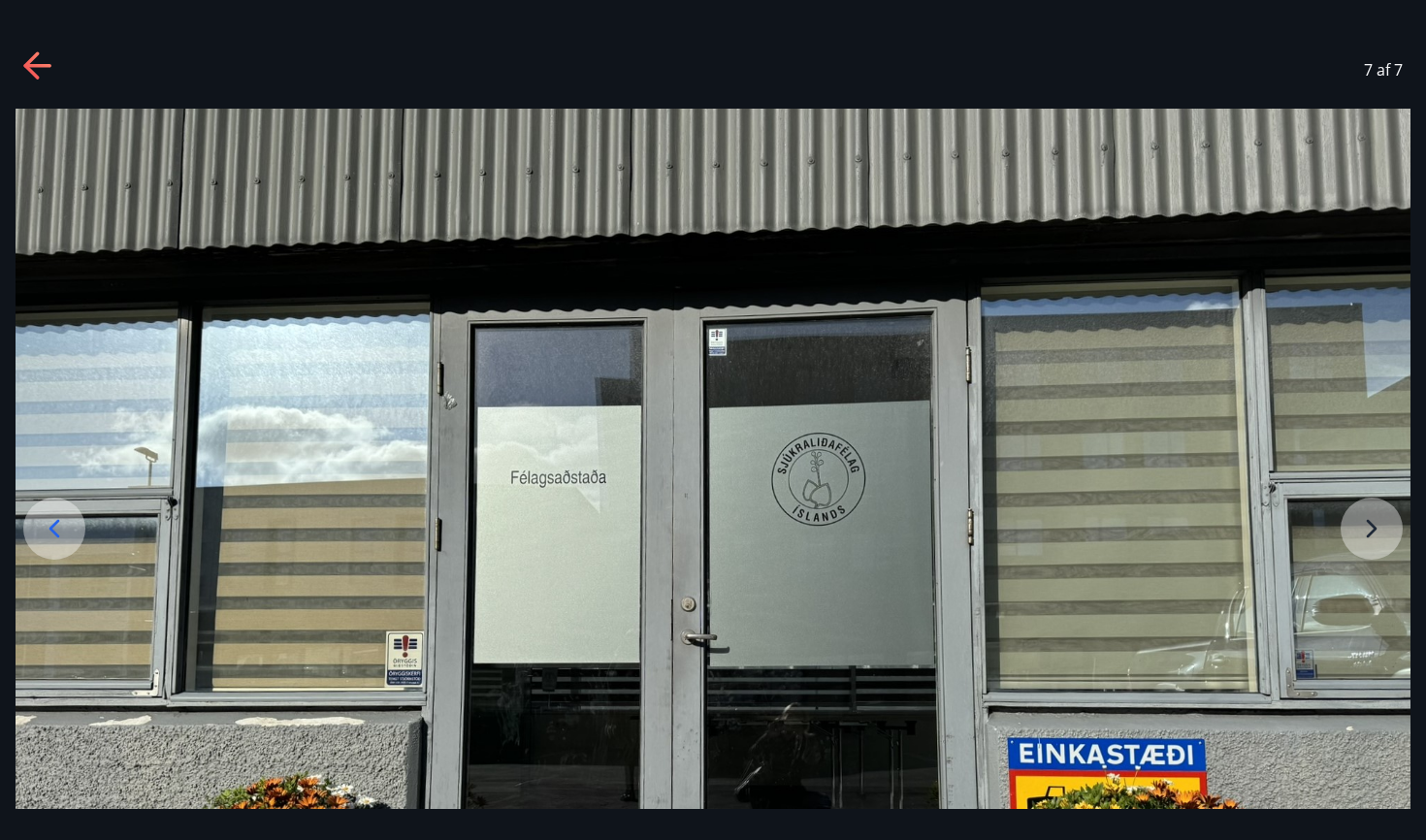
click at [1387, 535] on img at bounding box center [713, 631] width 1395 height 1047
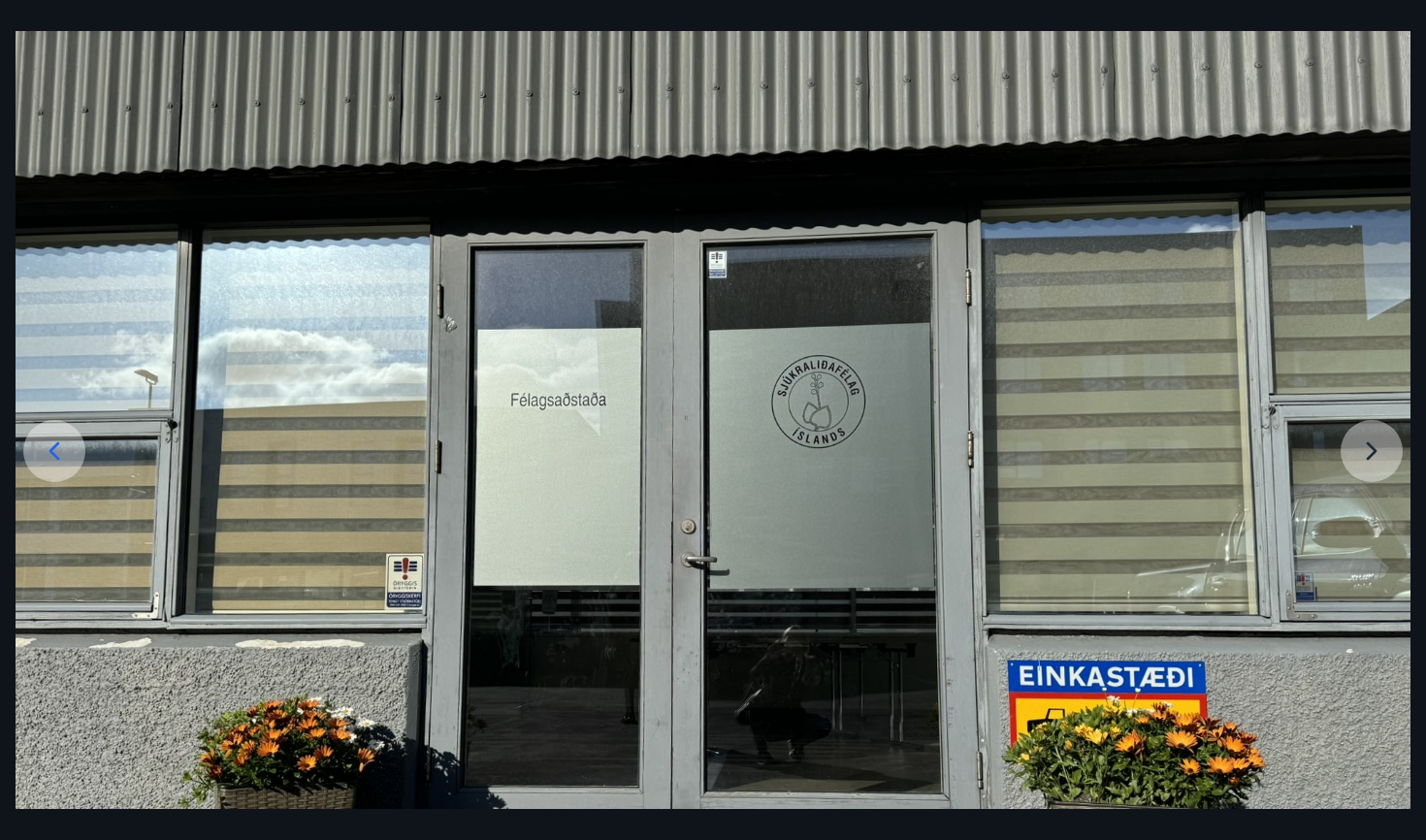
click at [1376, 477] on img at bounding box center [713, 554] width 1395 height 1047
click at [1354, 469] on img at bounding box center [713, 554] width 1395 height 1047
click at [49, 454] on icon at bounding box center [54, 450] width 31 height 31
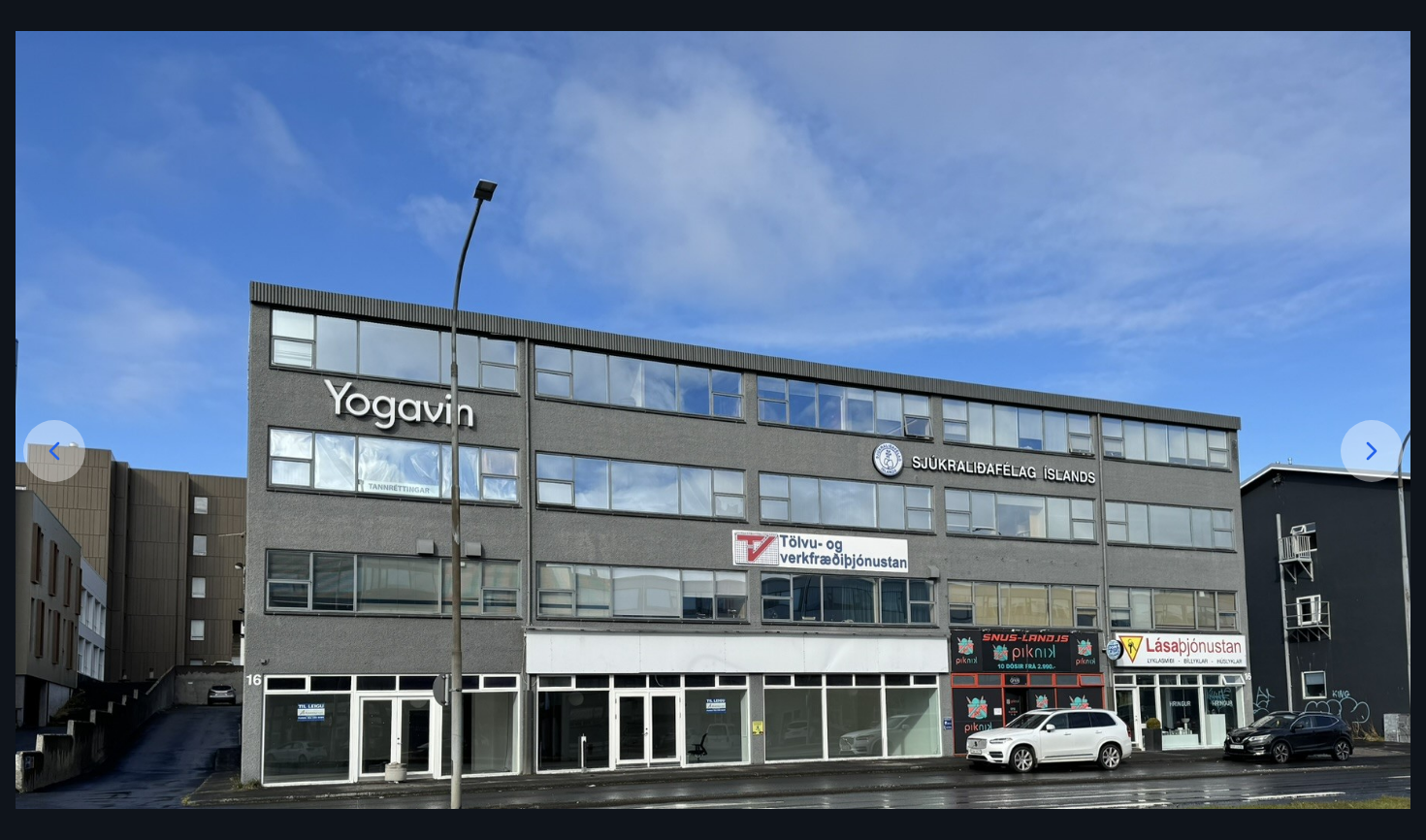
click at [49, 454] on icon at bounding box center [54, 450] width 31 height 31
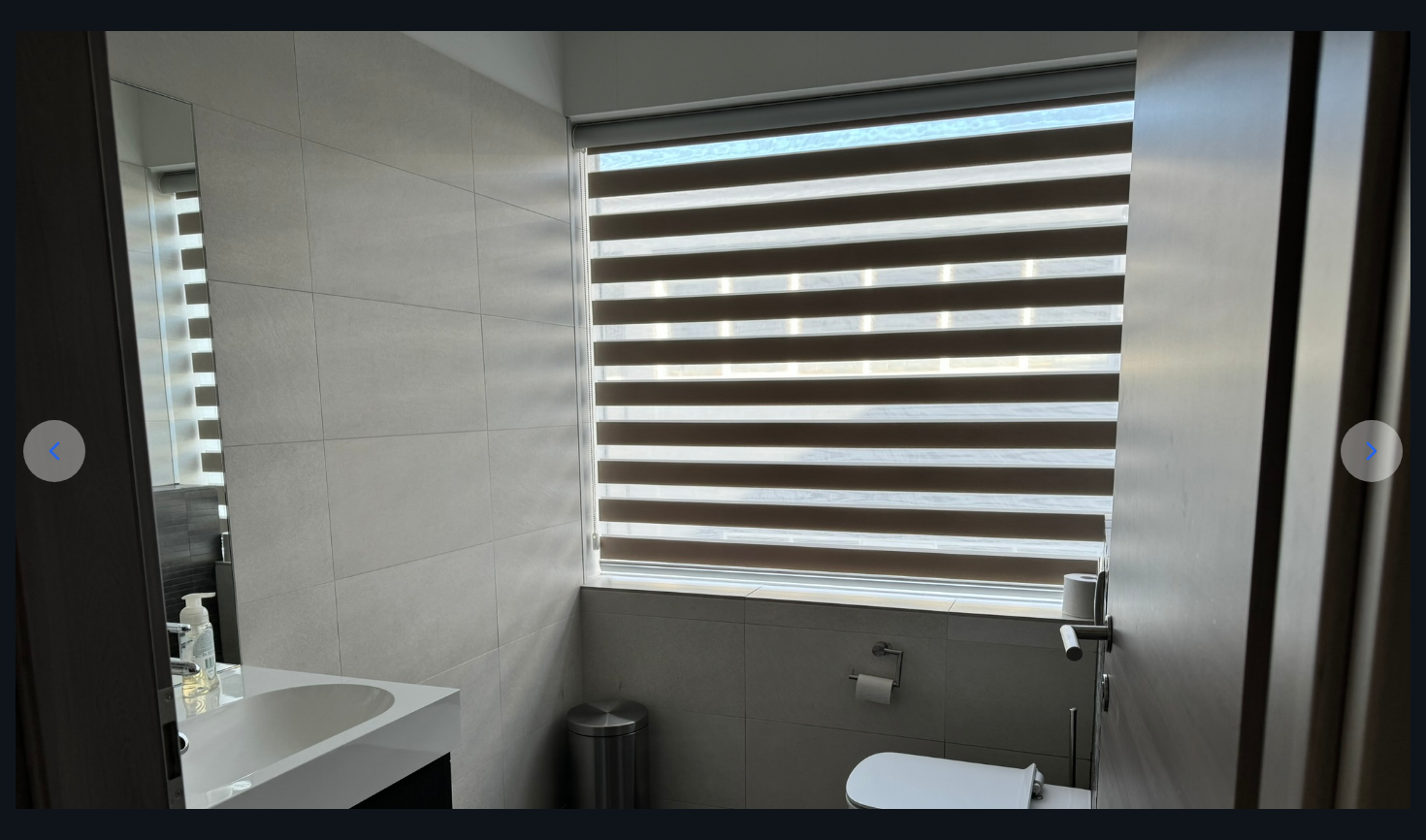
click at [49, 454] on icon at bounding box center [54, 450] width 31 height 31
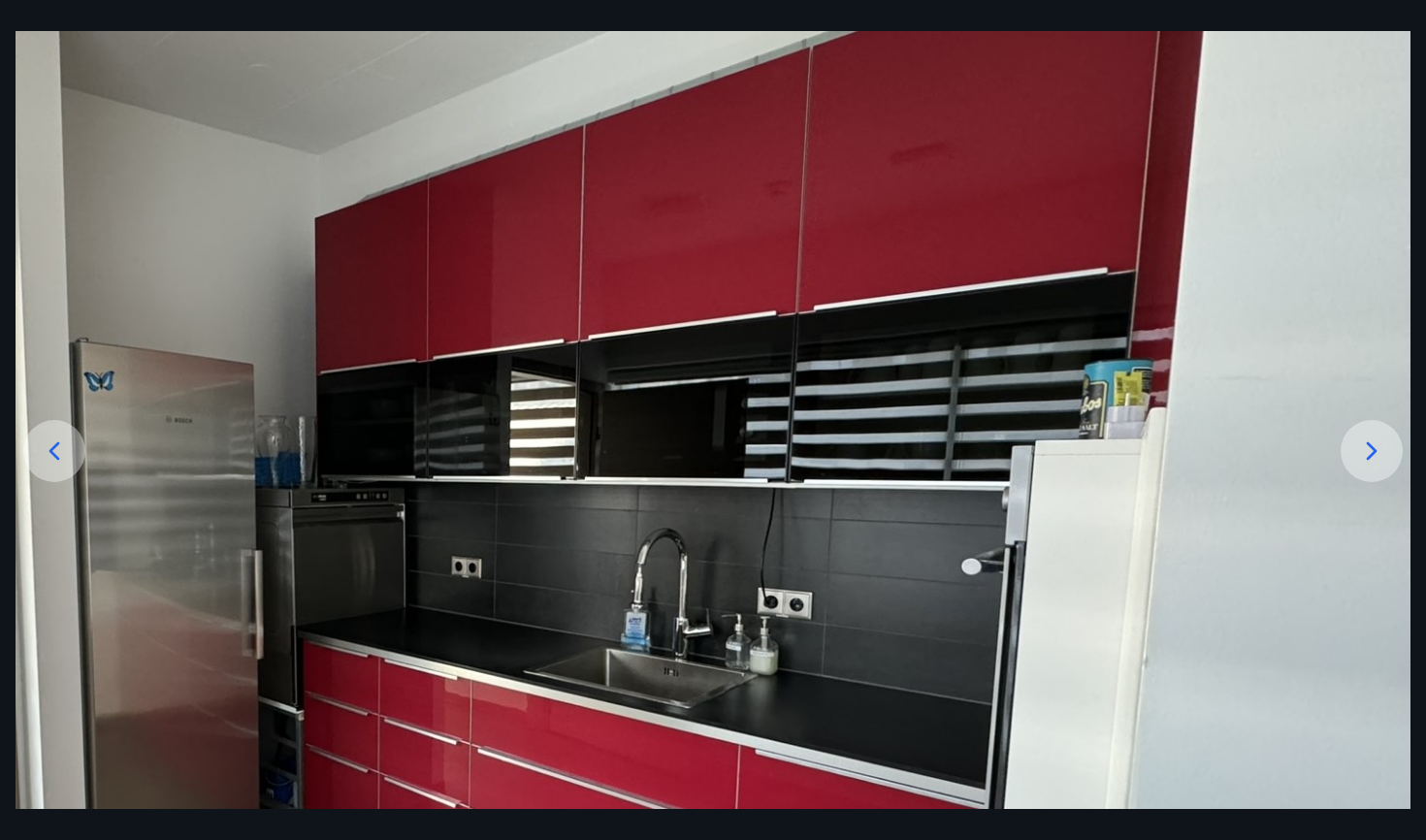
click at [49, 454] on icon at bounding box center [54, 450] width 31 height 31
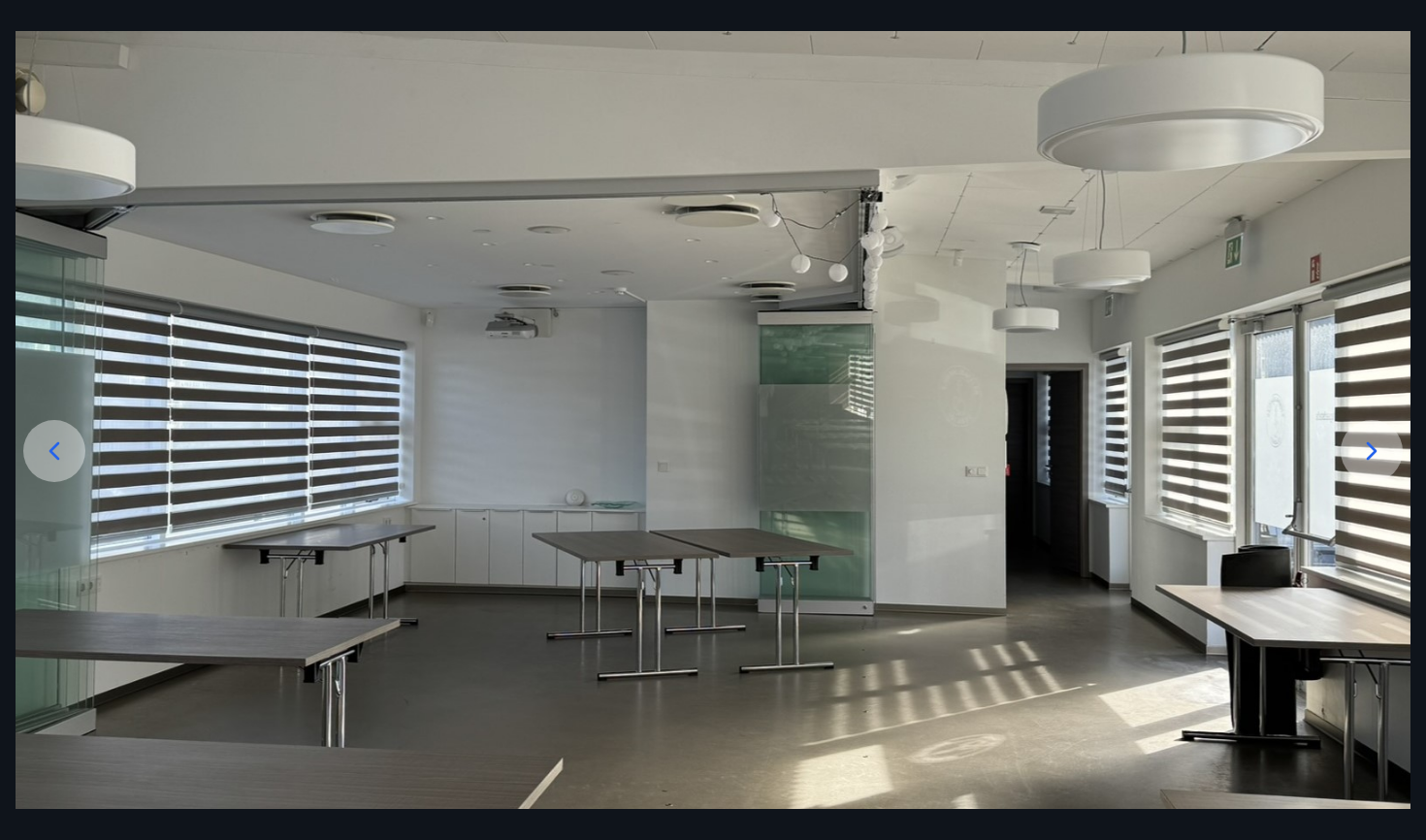
click at [49, 454] on icon at bounding box center [54, 450] width 31 height 31
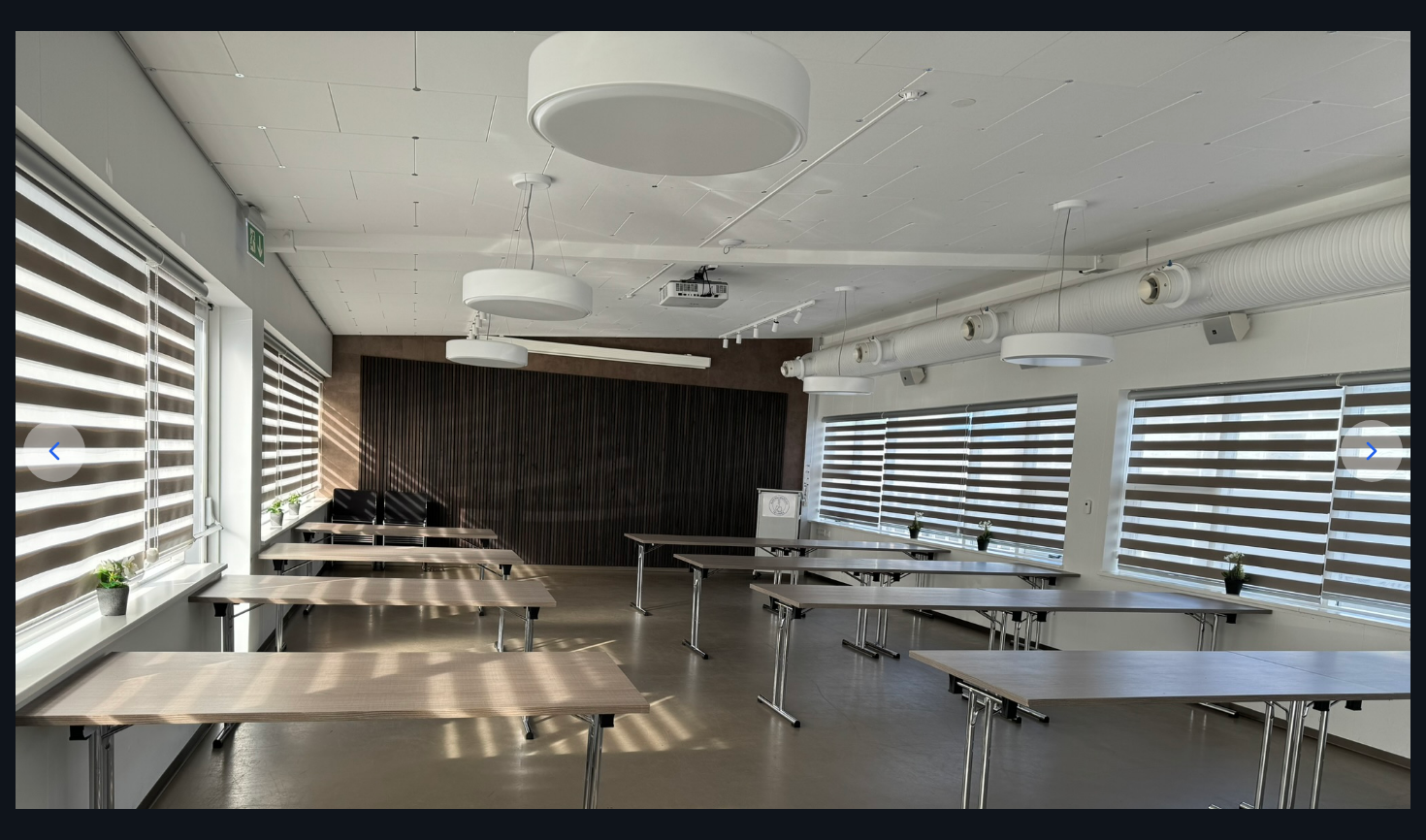
click at [49, 454] on icon at bounding box center [54, 450] width 31 height 31
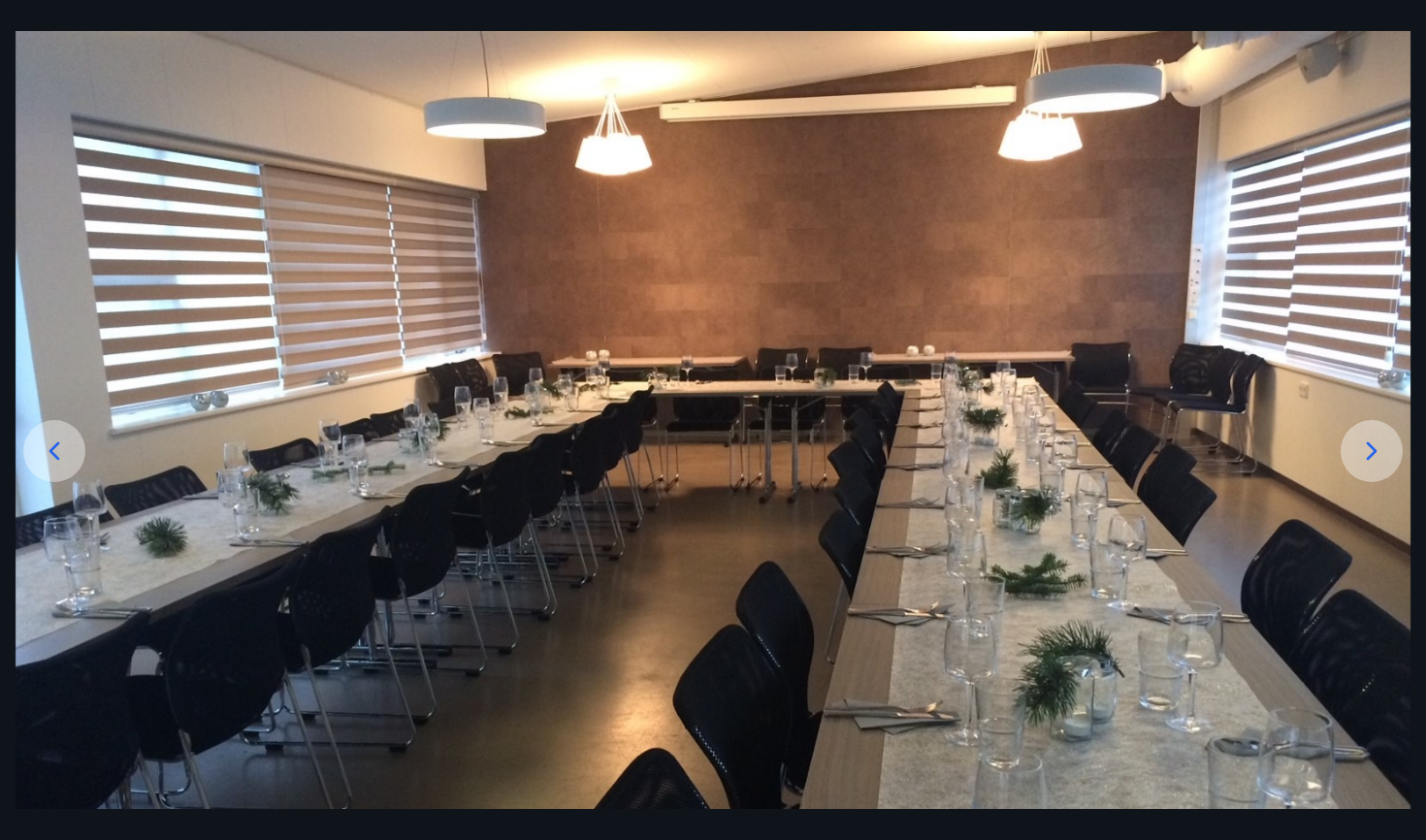
click at [49, 454] on icon at bounding box center [54, 450] width 31 height 31
click at [57, 452] on icon at bounding box center [54, 450] width 31 height 31
click at [1389, 445] on div at bounding box center [1371, 451] width 62 height 62
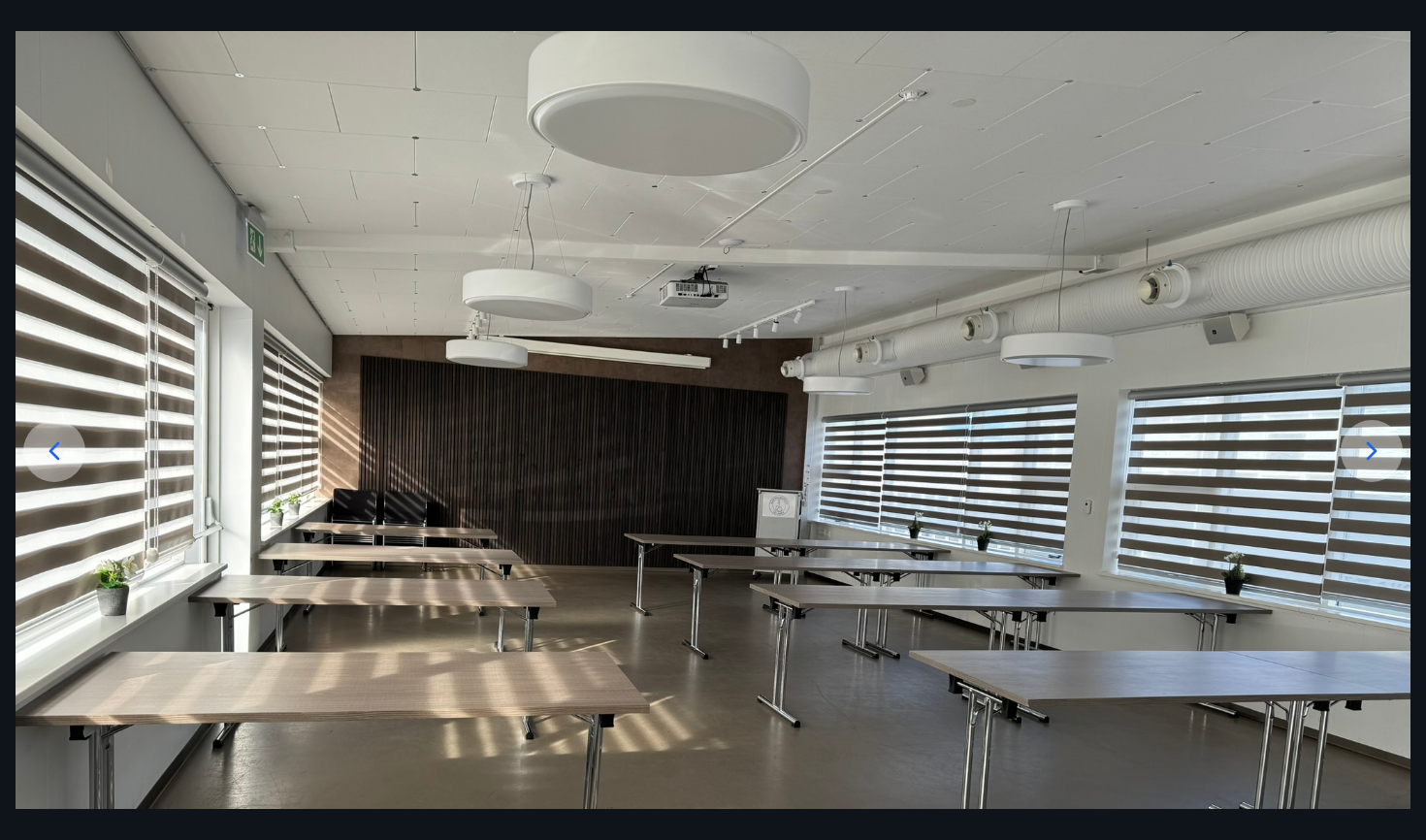
click at [1389, 445] on div at bounding box center [1371, 451] width 62 height 62
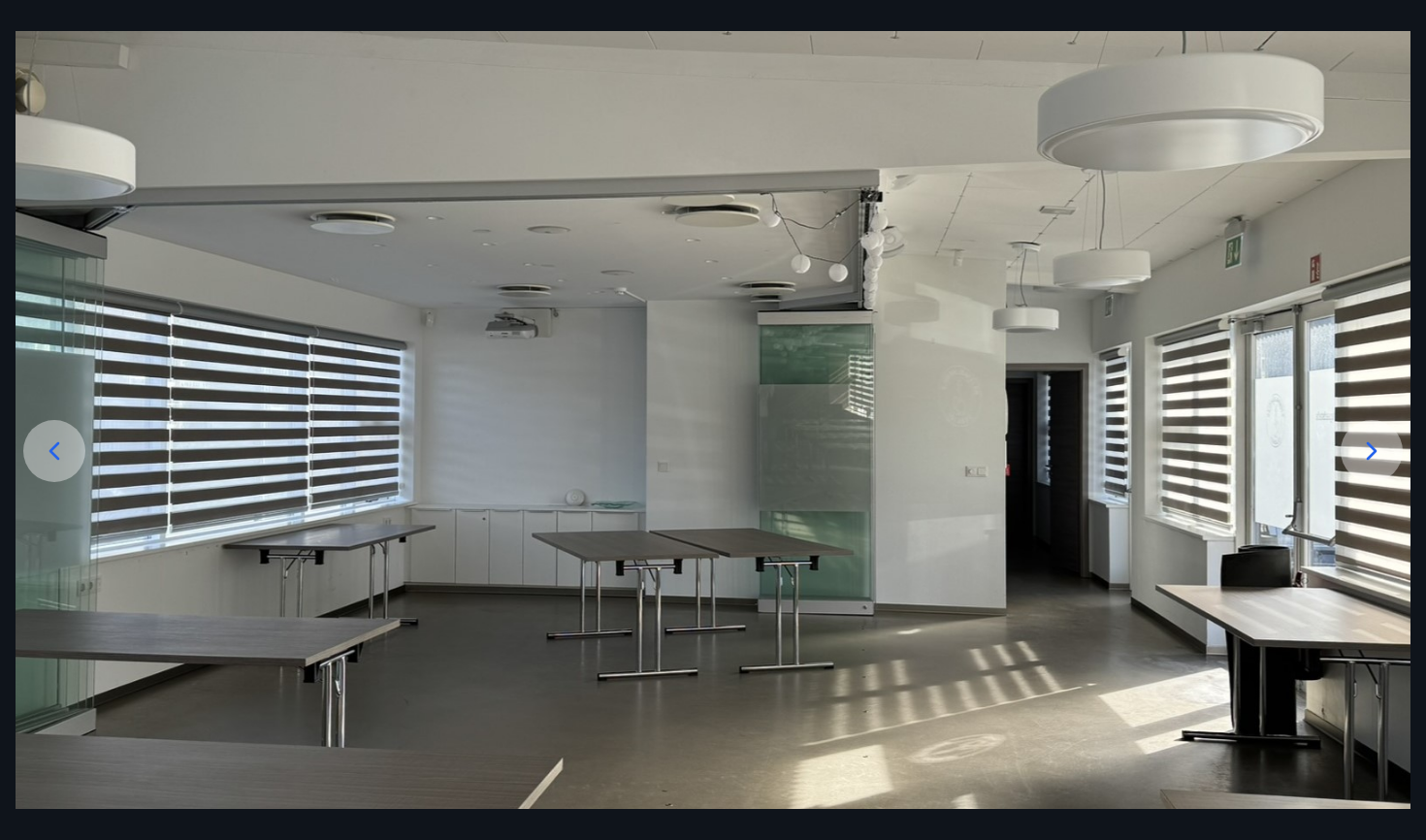
click at [1389, 445] on div at bounding box center [1371, 451] width 62 height 62
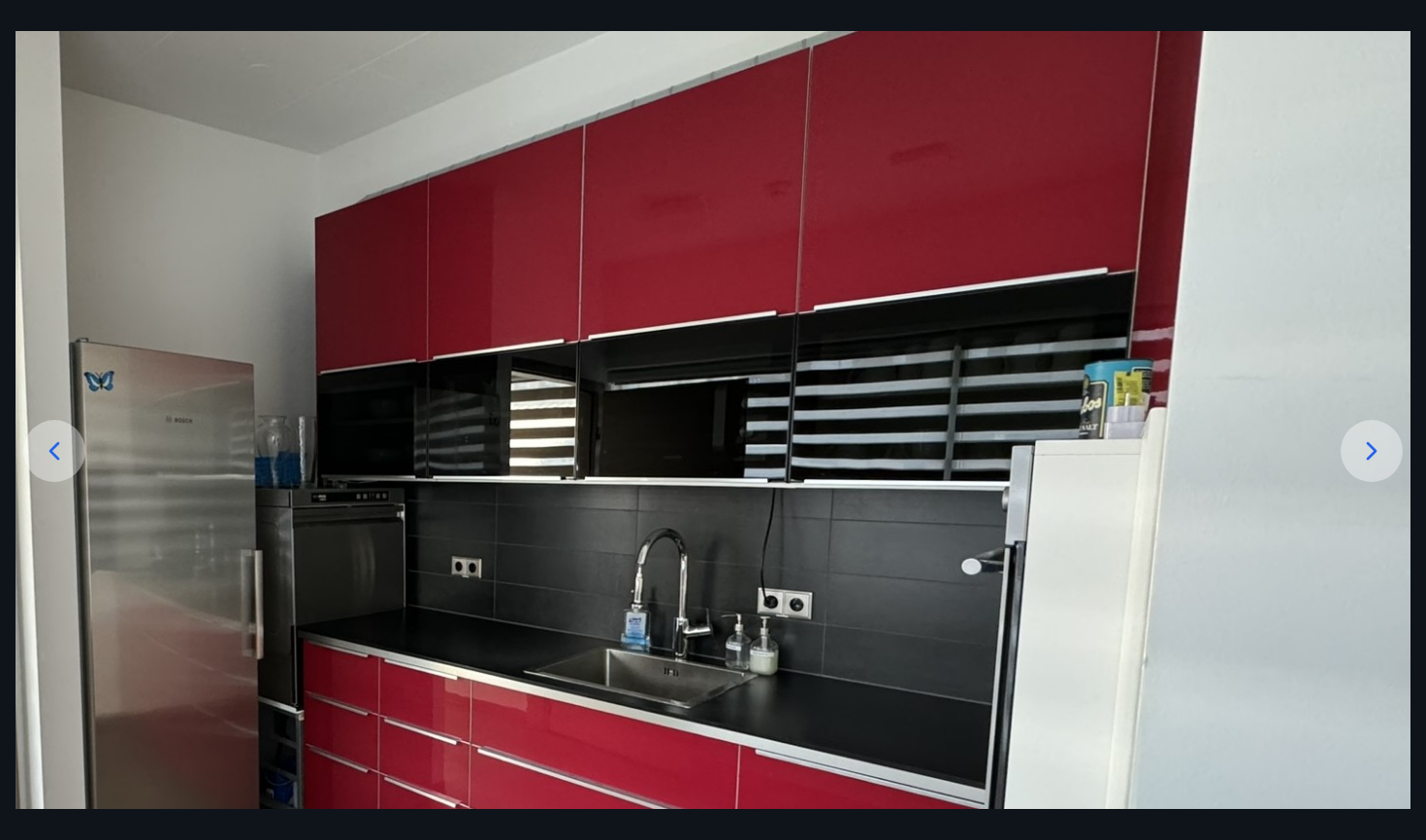
click at [1389, 445] on div at bounding box center [1371, 451] width 62 height 62
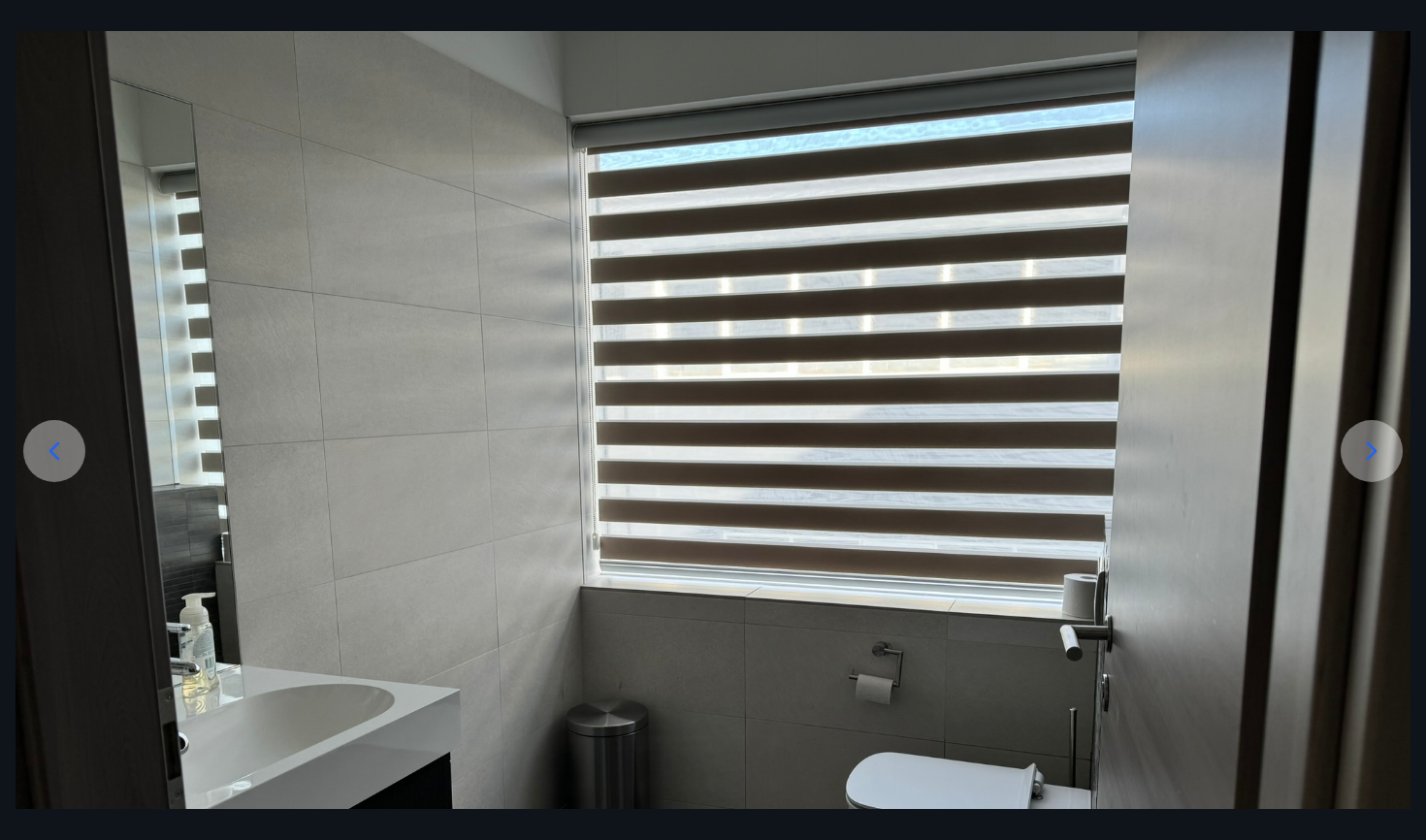
click at [1381, 455] on icon at bounding box center [1371, 450] width 31 height 31
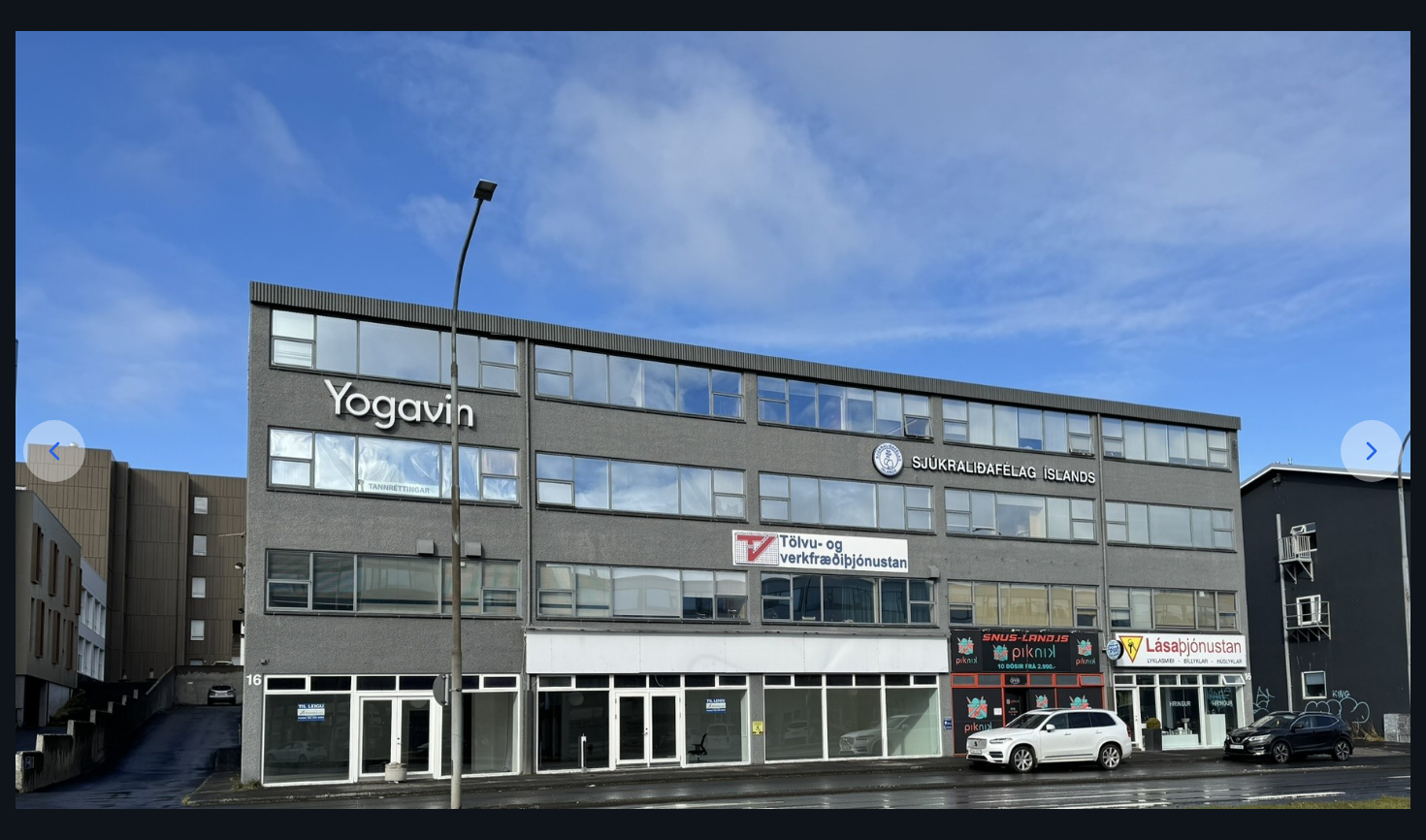
click at [1381, 455] on icon at bounding box center [1371, 450] width 31 height 31
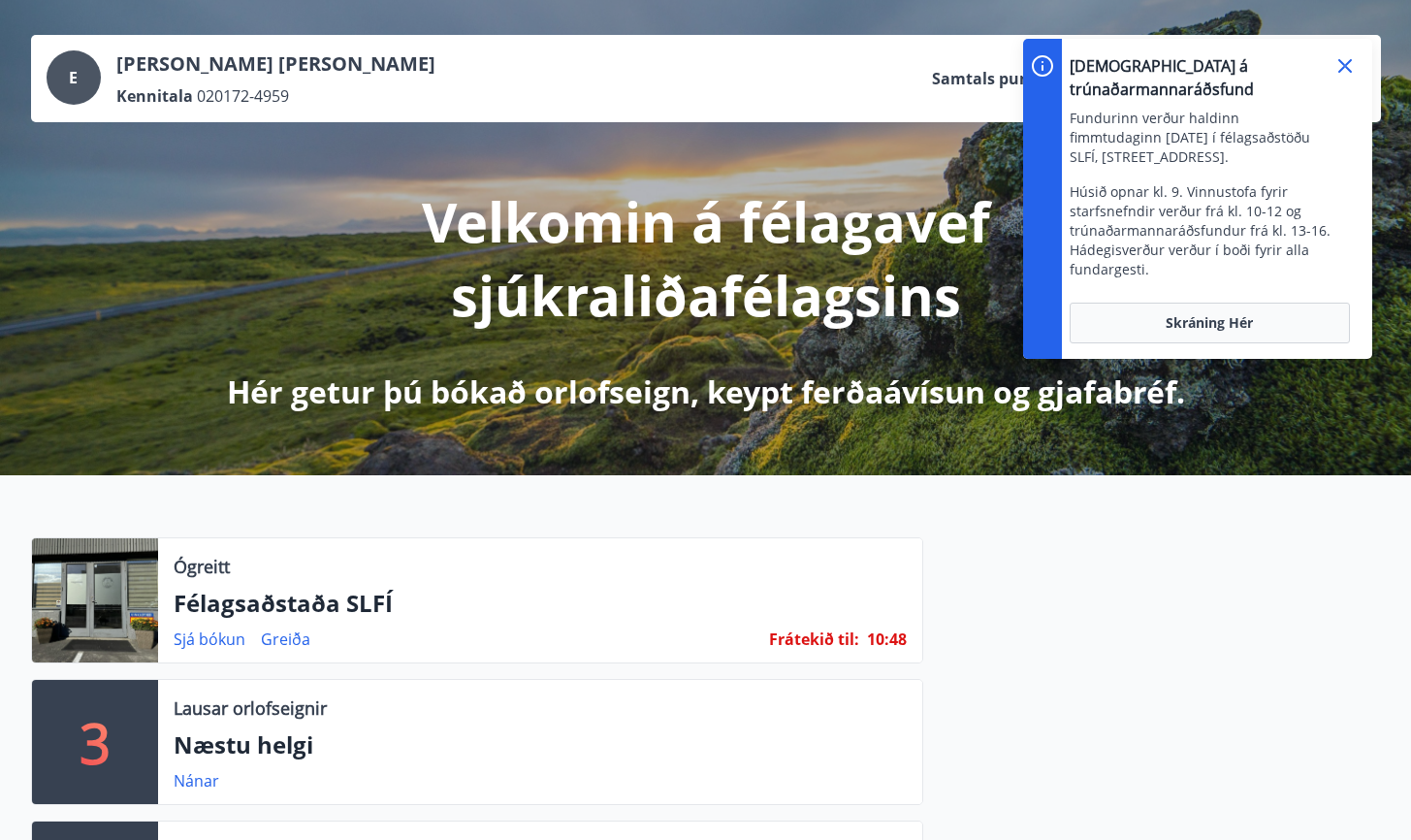
scroll to position [84, 0]
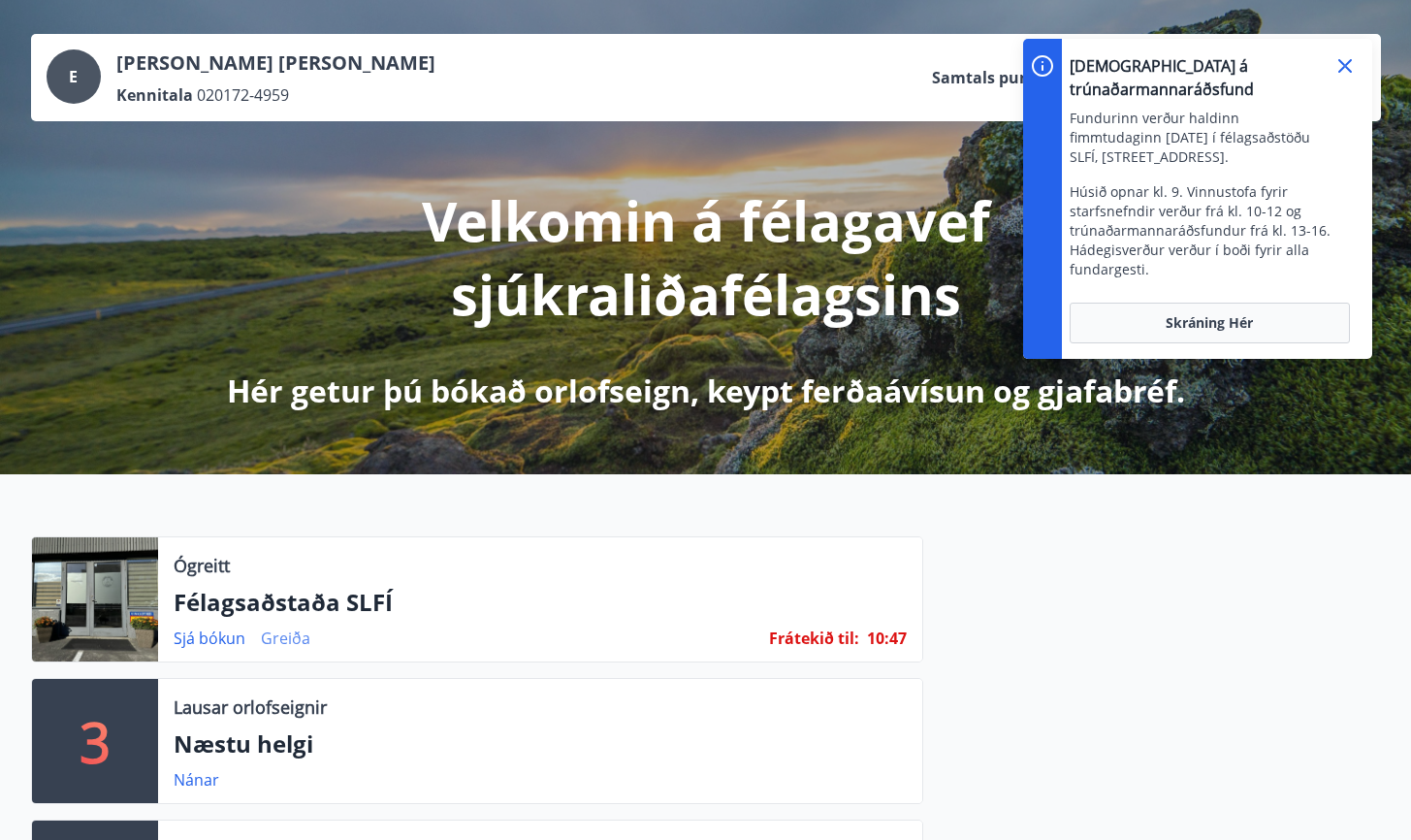
click at [282, 639] on link "Greiða" at bounding box center [285, 637] width 50 height 21
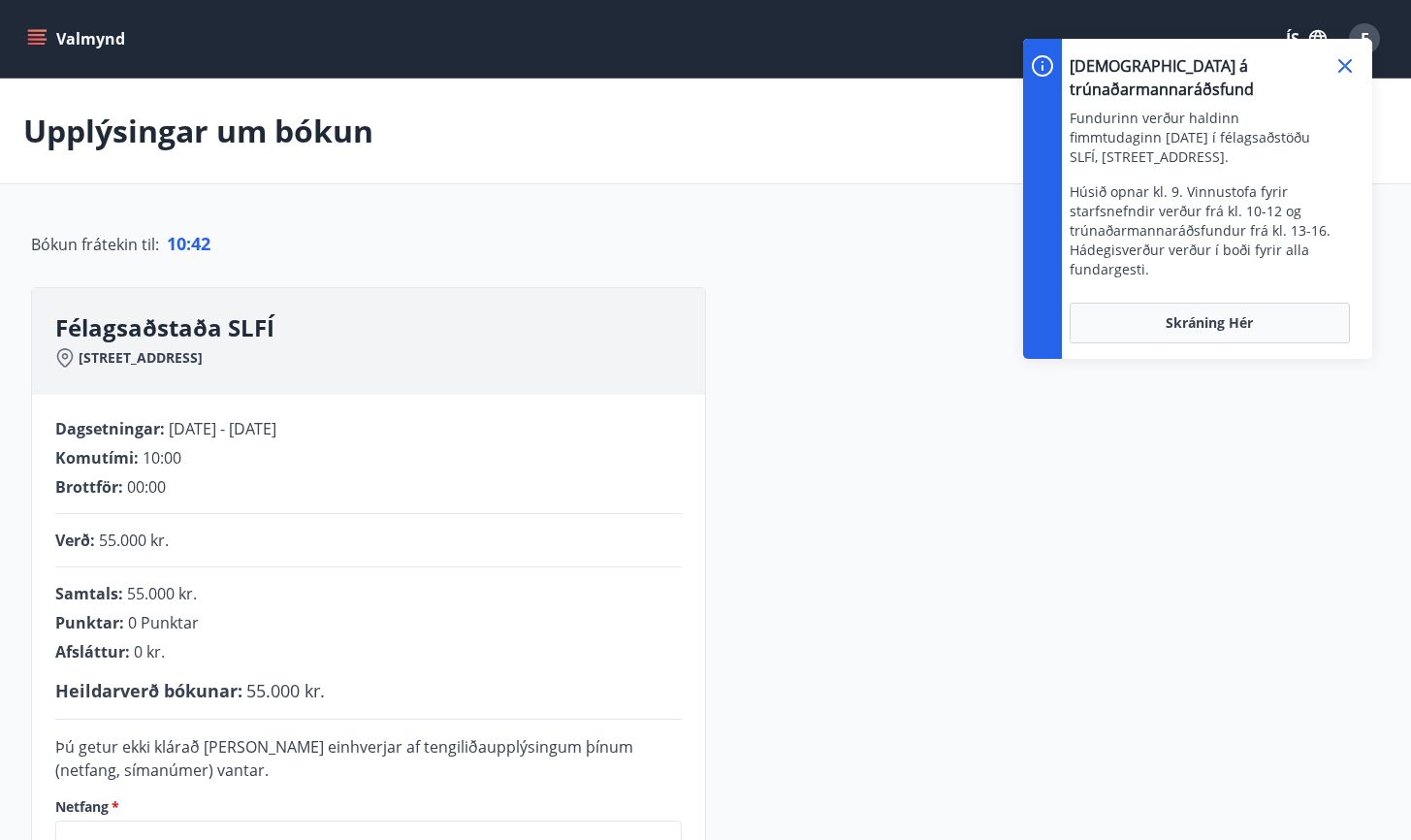
click at [1343, 59] on icon at bounding box center [1344, 65] width 23 height 23
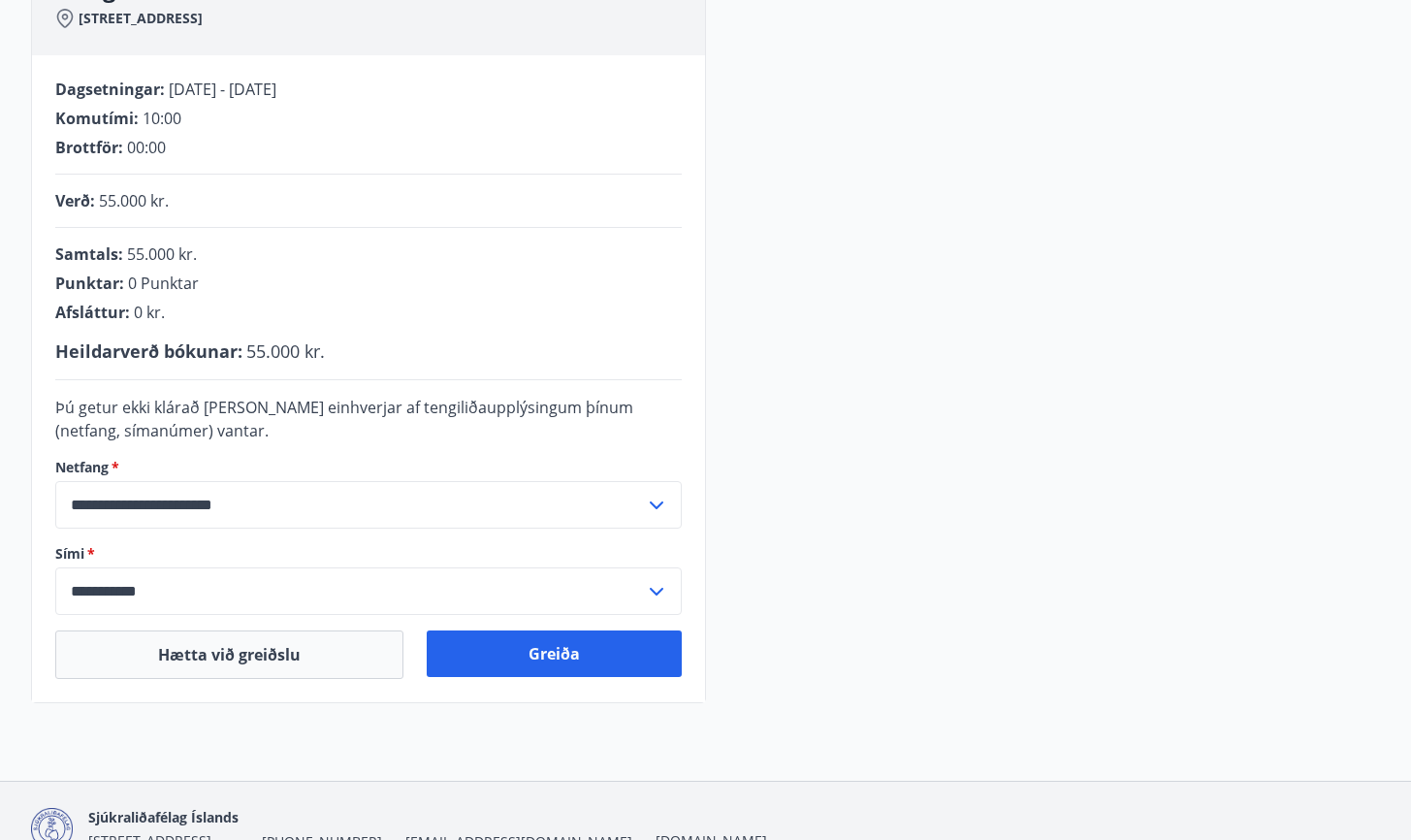
scroll to position [350, 0]
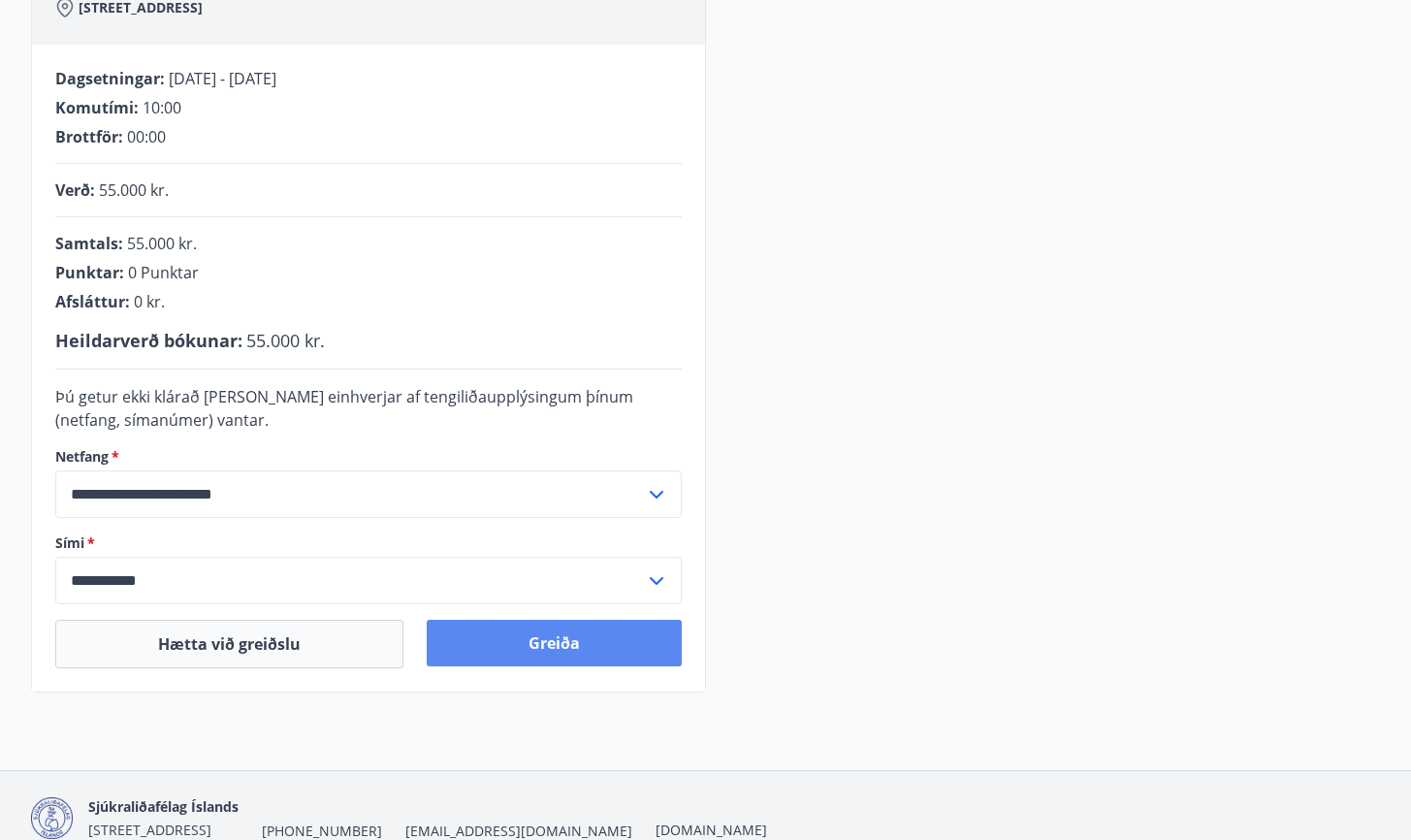
click at [543, 639] on button "Greiða" at bounding box center [555, 642] width 255 height 47
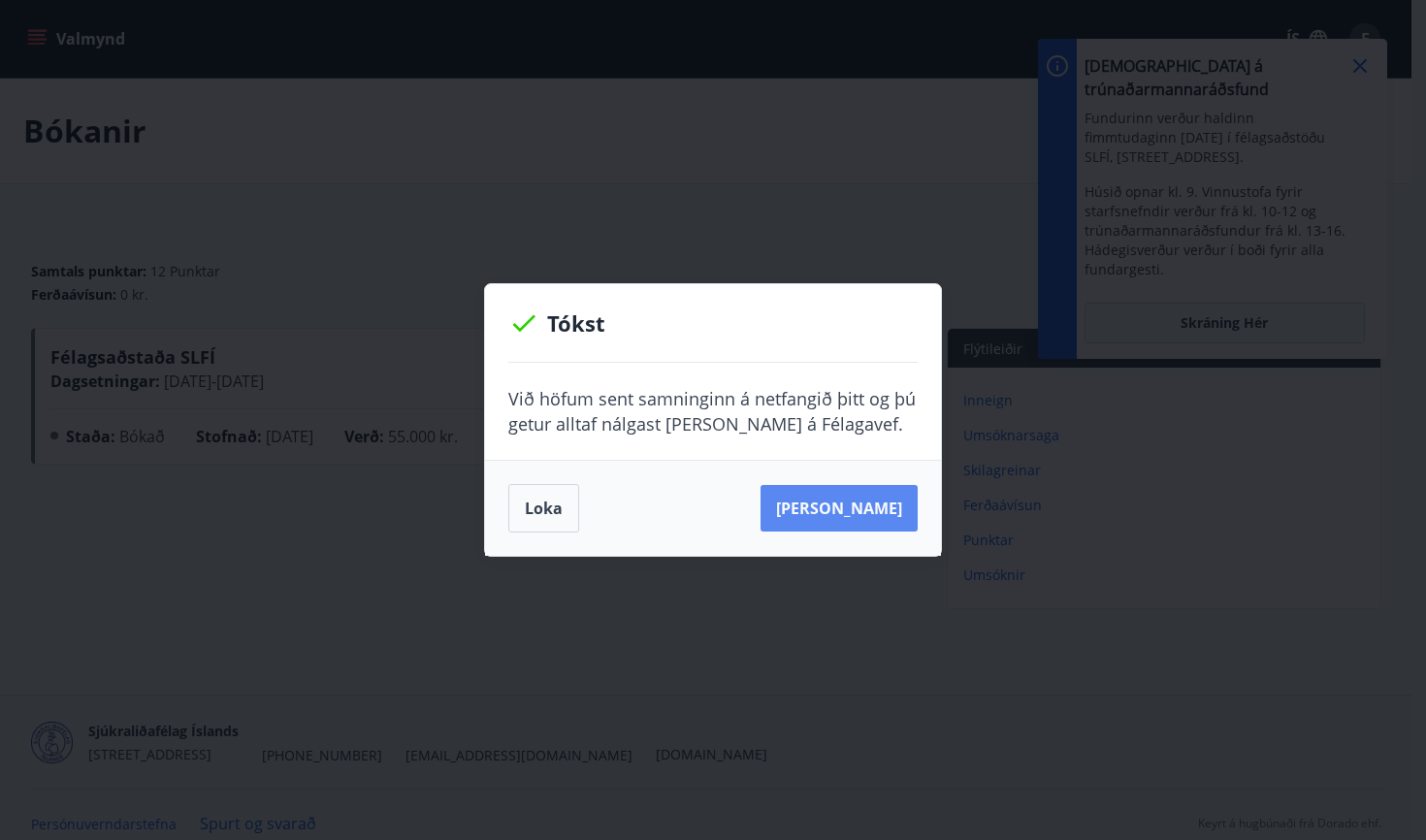
click at [845, 500] on button "[PERSON_NAME]" at bounding box center [838, 508] width 157 height 47
click at [888, 517] on button "[PERSON_NAME]" at bounding box center [838, 508] width 157 height 47
click at [520, 500] on button "Loka" at bounding box center [543, 508] width 71 height 49
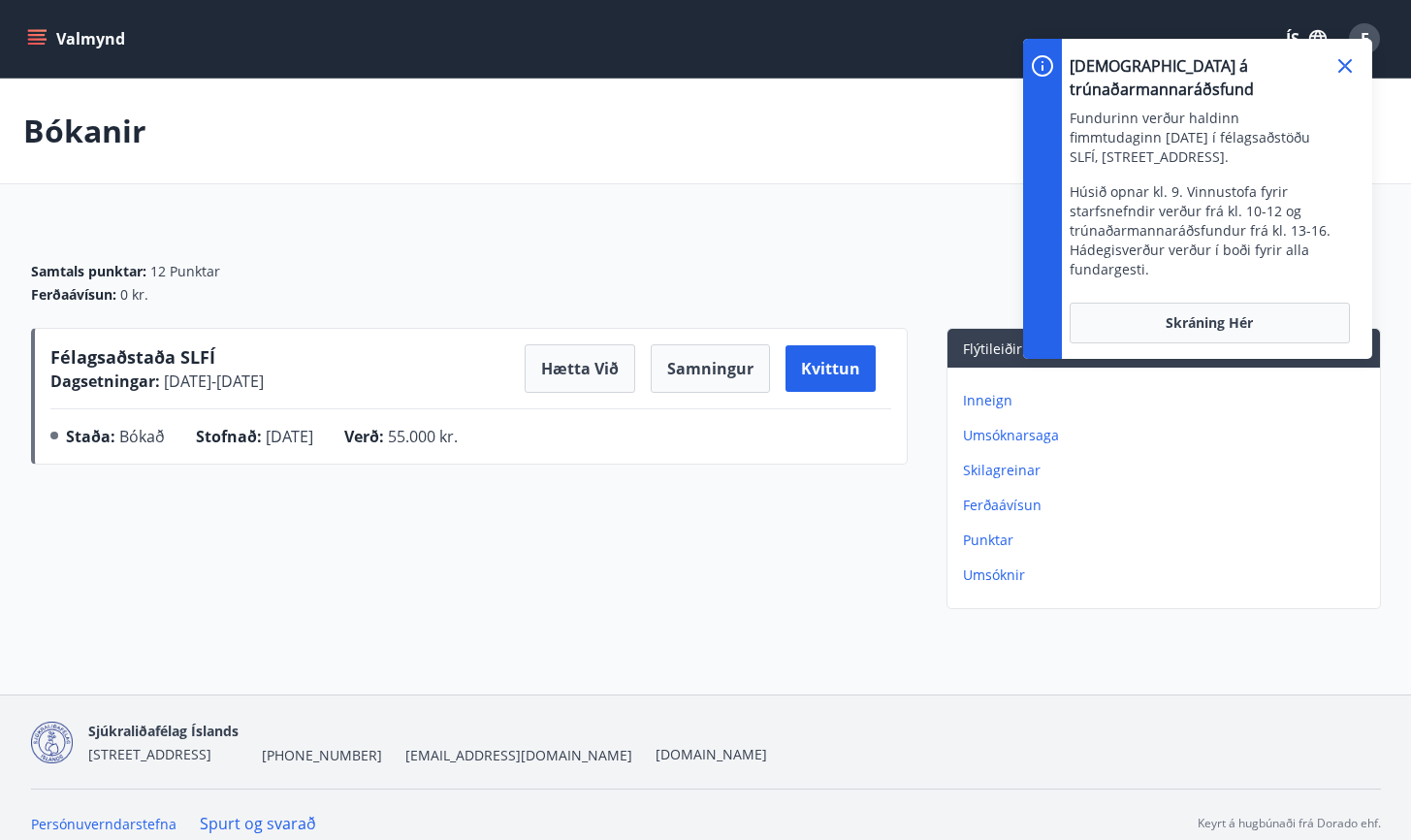
click at [1342, 63] on icon at bounding box center [1345, 66] width 14 height 14
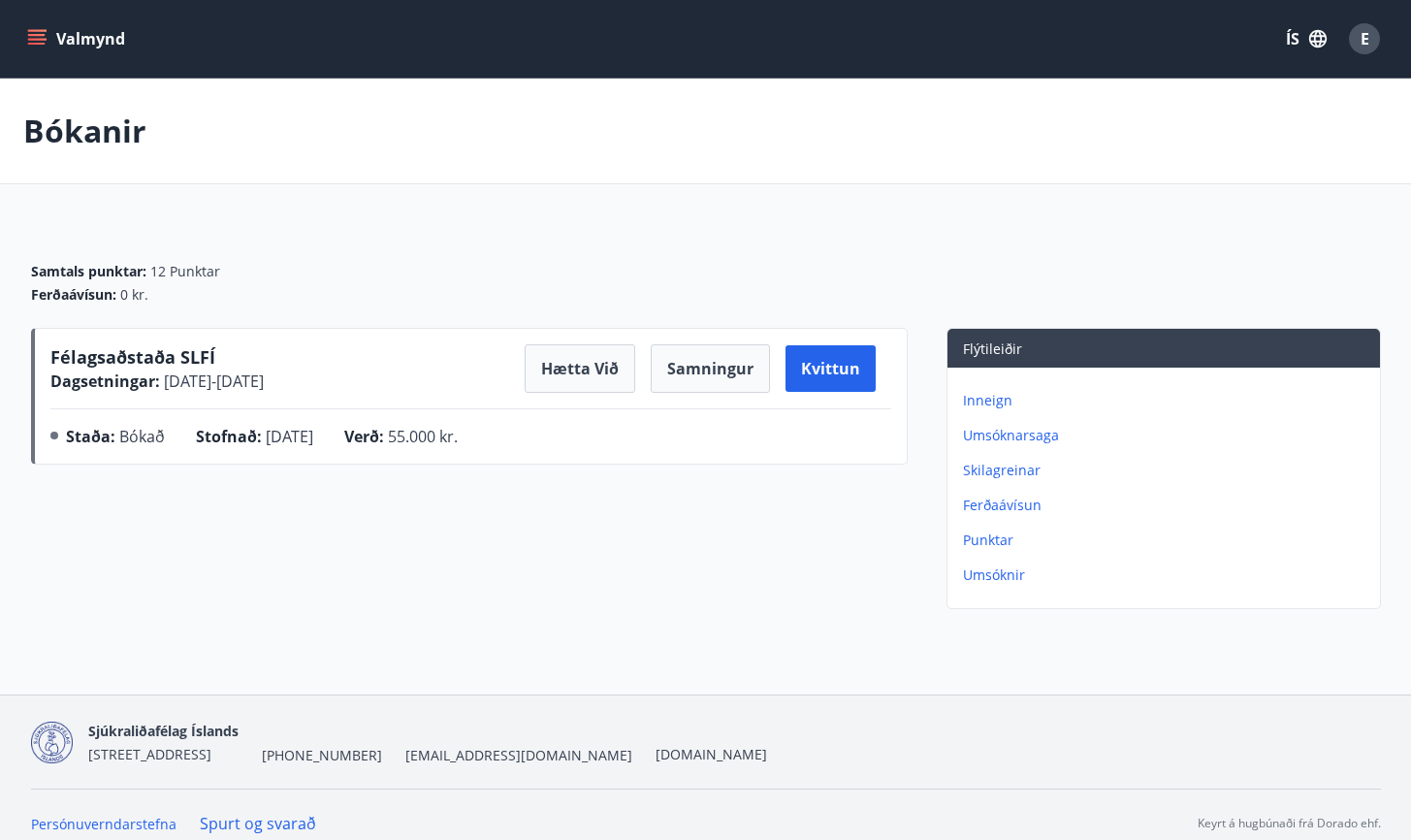
click at [309, 394] on div "Félagsaðstaða SLFÍ Dagsetningar : 08.11.2025 - 09.11.2025 Hætta við Samningur K…" at bounding box center [471, 400] width 841 height 112
click at [848, 387] on button "Kvittun" at bounding box center [830, 368] width 90 height 47
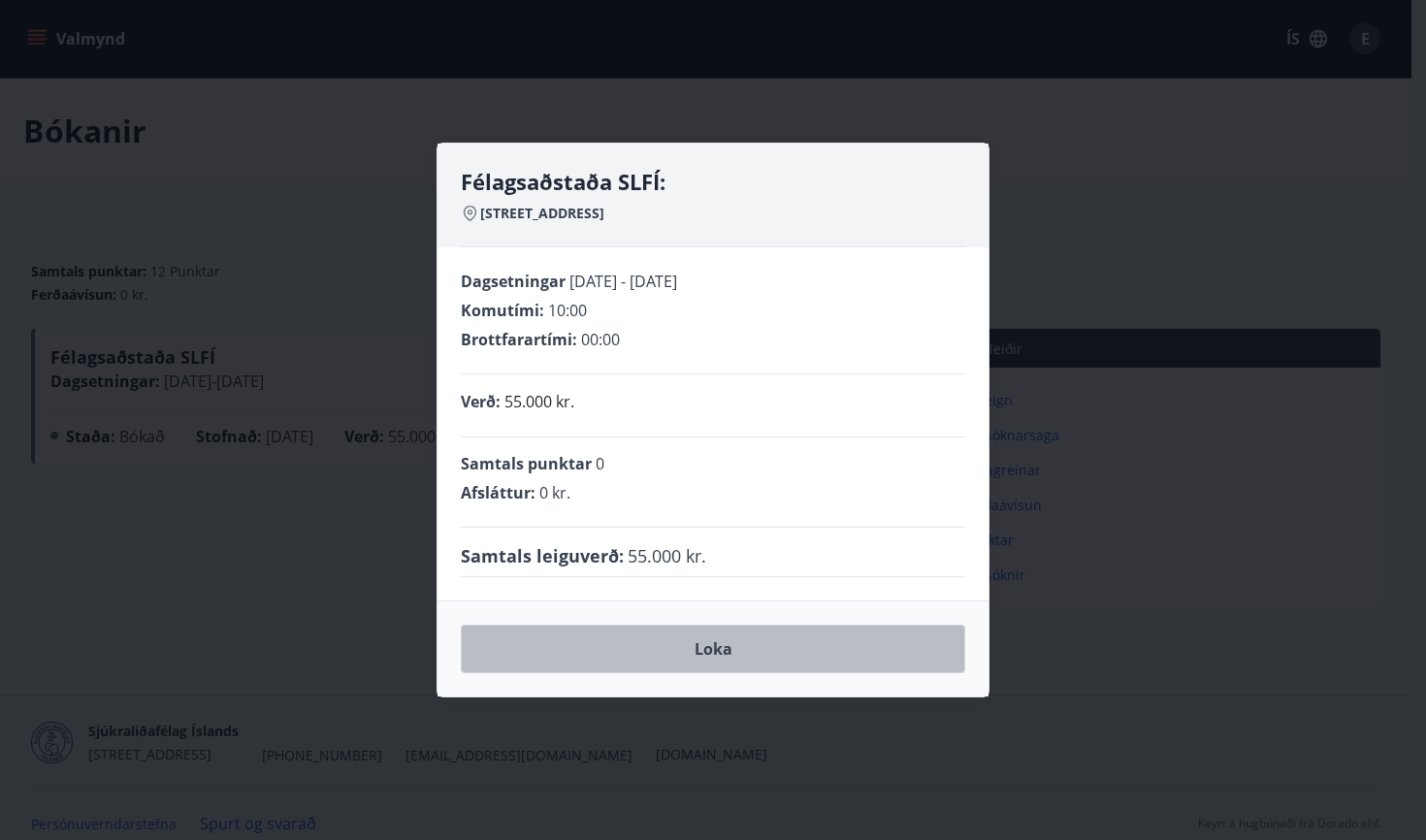
click at [692, 637] on button "Loka" at bounding box center [713, 648] width 504 height 49
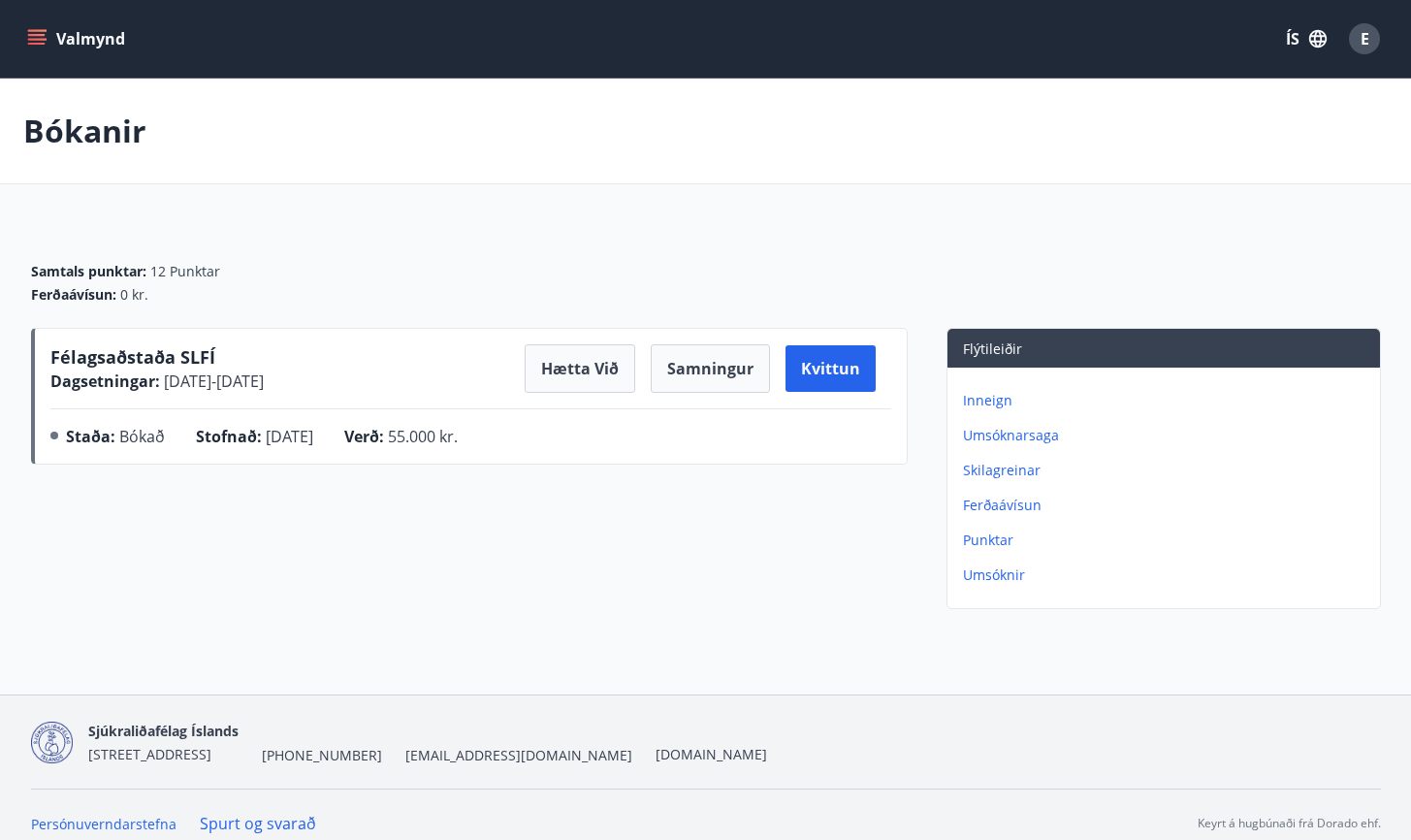
click at [39, 41] on icon "menu" at bounding box center [36, 38] width 19 height 19
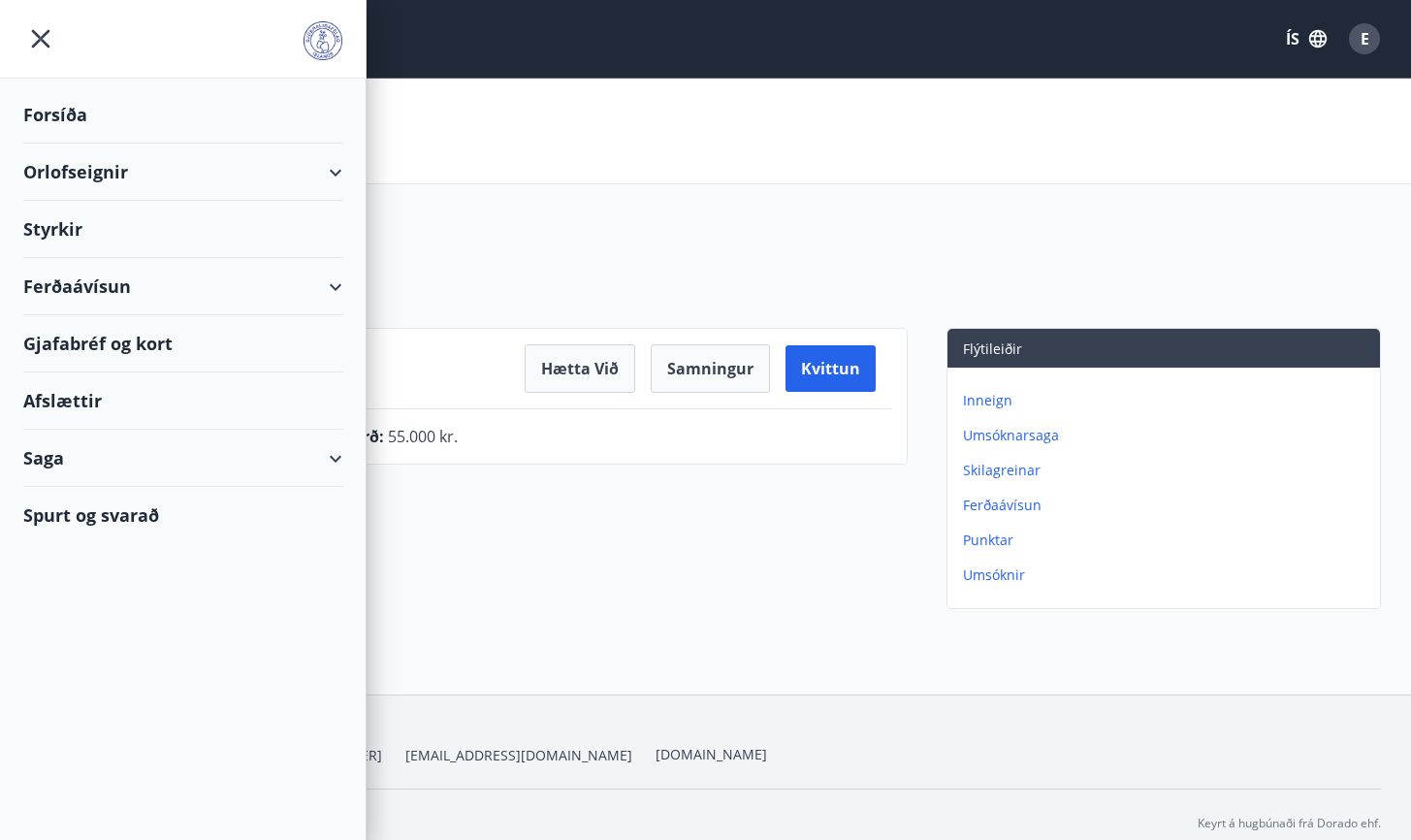
click at [337, 175] on div "Orlofseignir" at bounding box center [183, 172] width 319 height 57
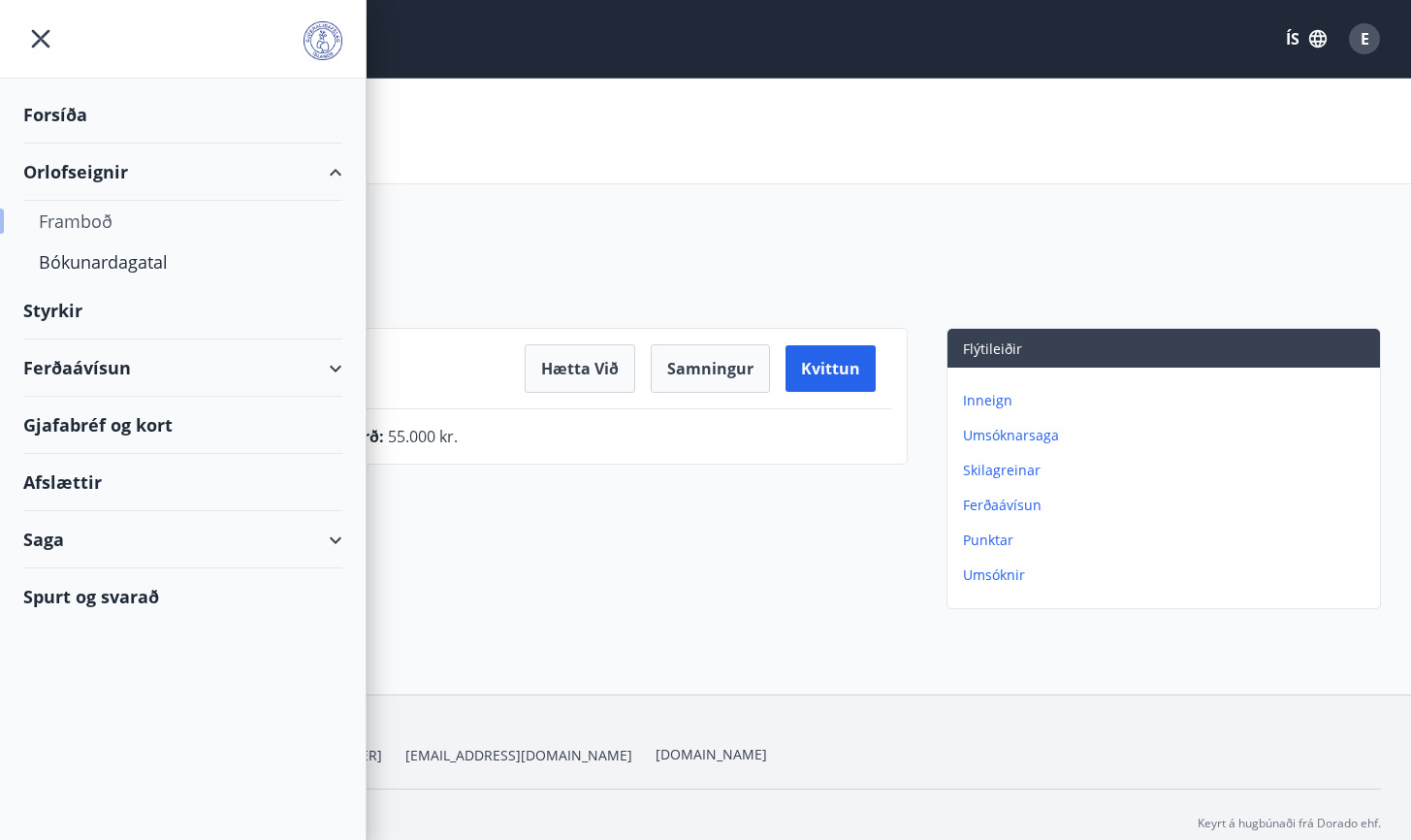
click at [189, 225] on div "Framboð" at bounding box center [183, 220] width 288 height 41
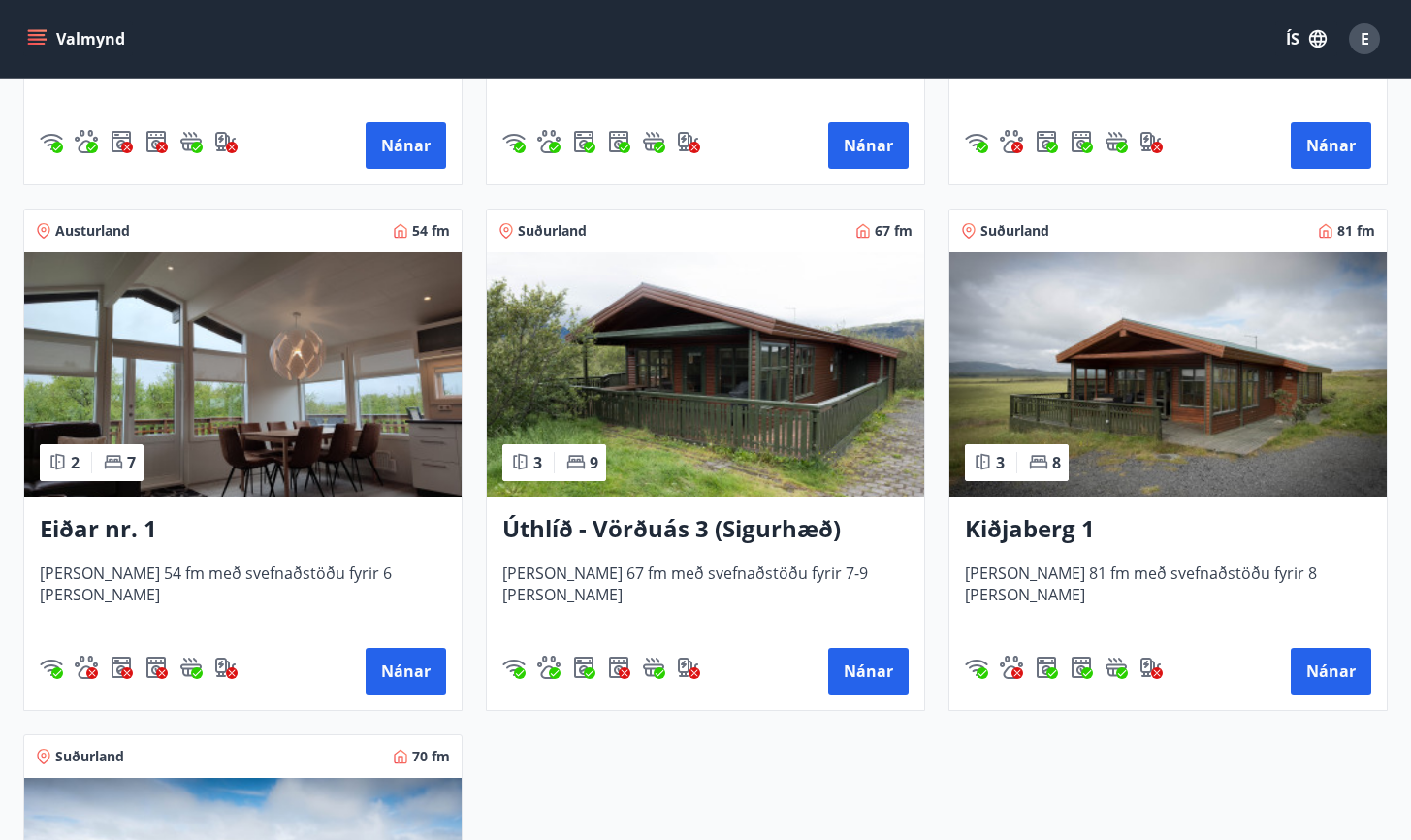
scroll to position [2857, 0]
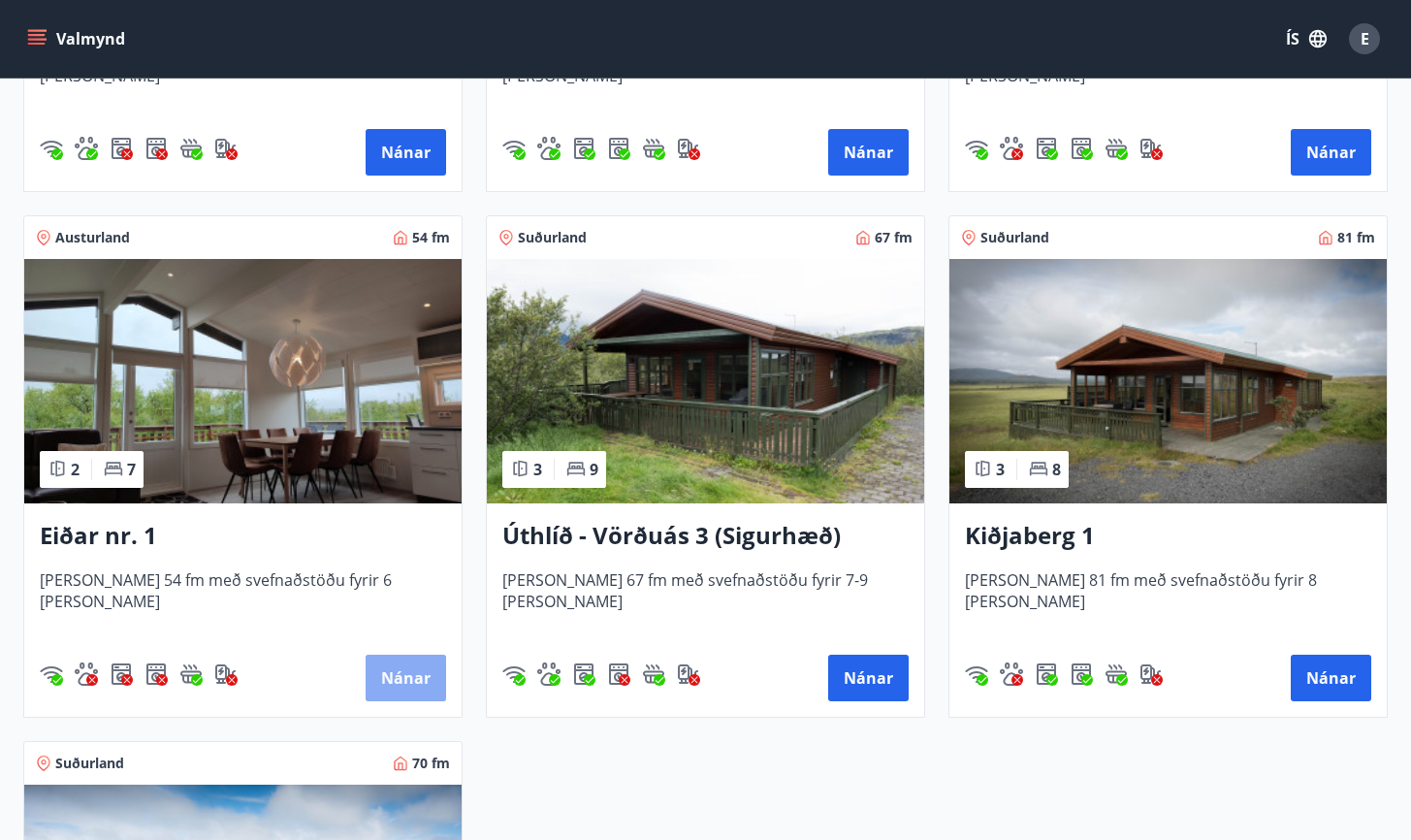
click at [430, 677] on button "Nánar" at bounding box center [405, 677] width 81 height 47
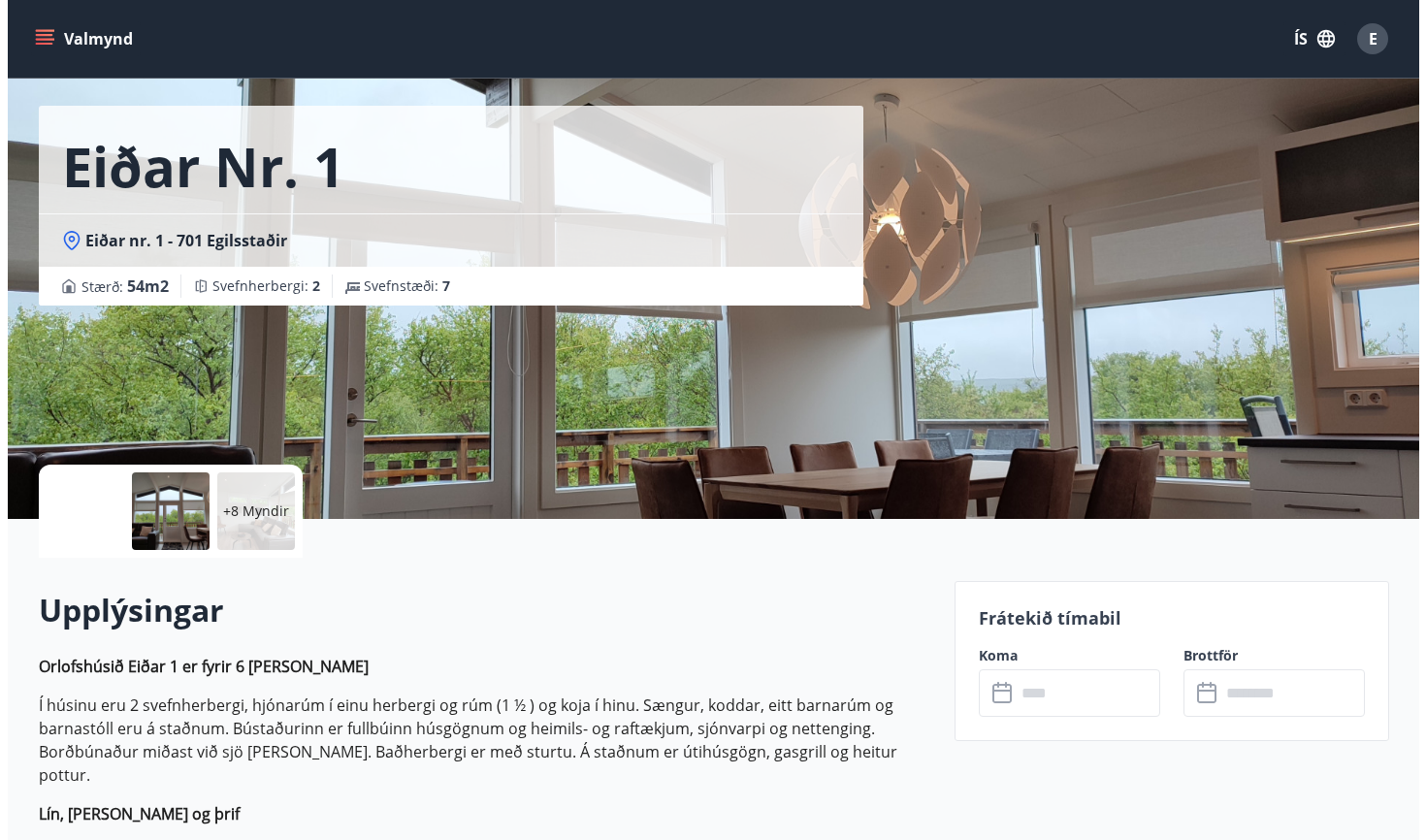
scroll to position [63, 0]
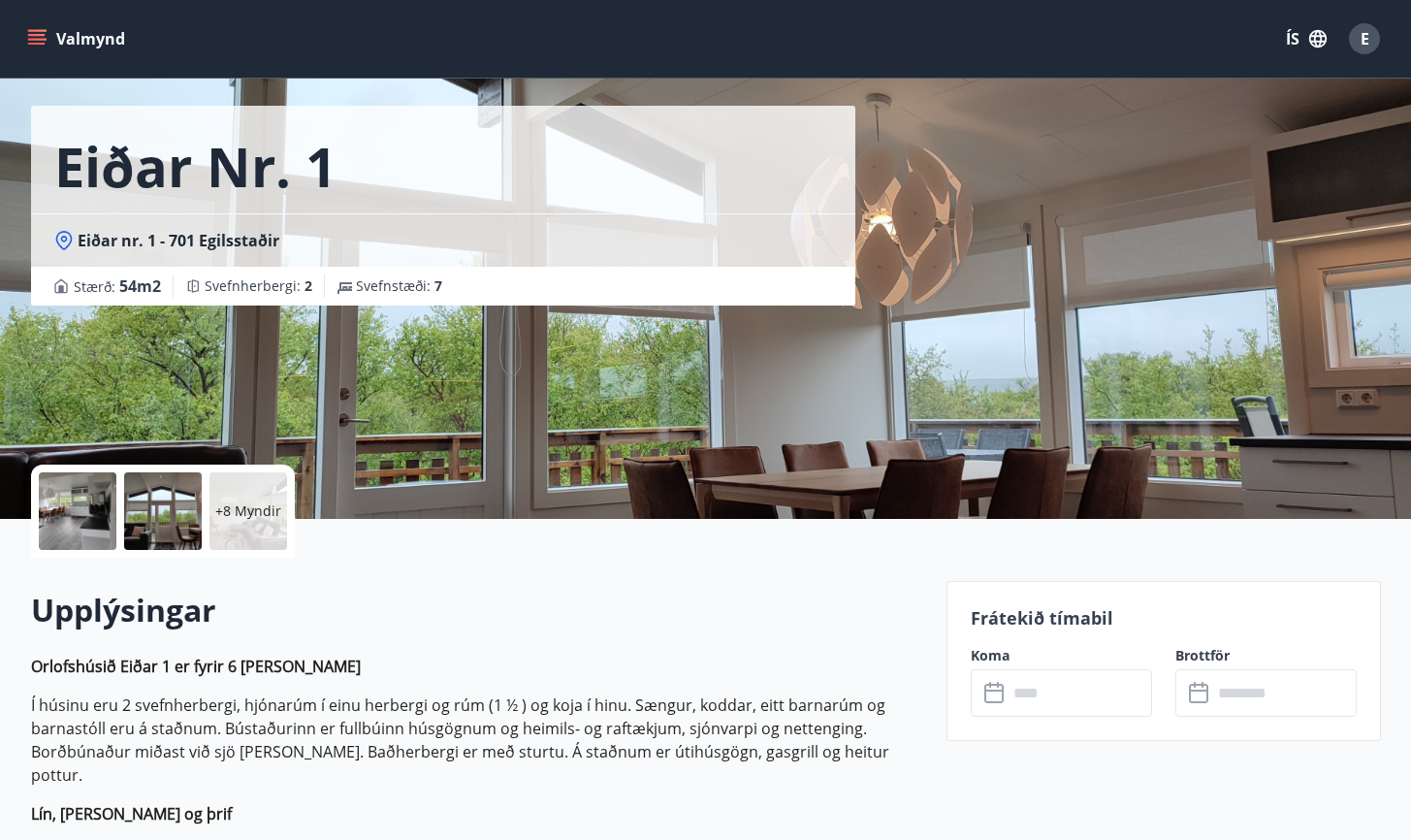
click at [244, 514] on p "+8 Myndir" at bounding box center [248, 510] width 66 height 19
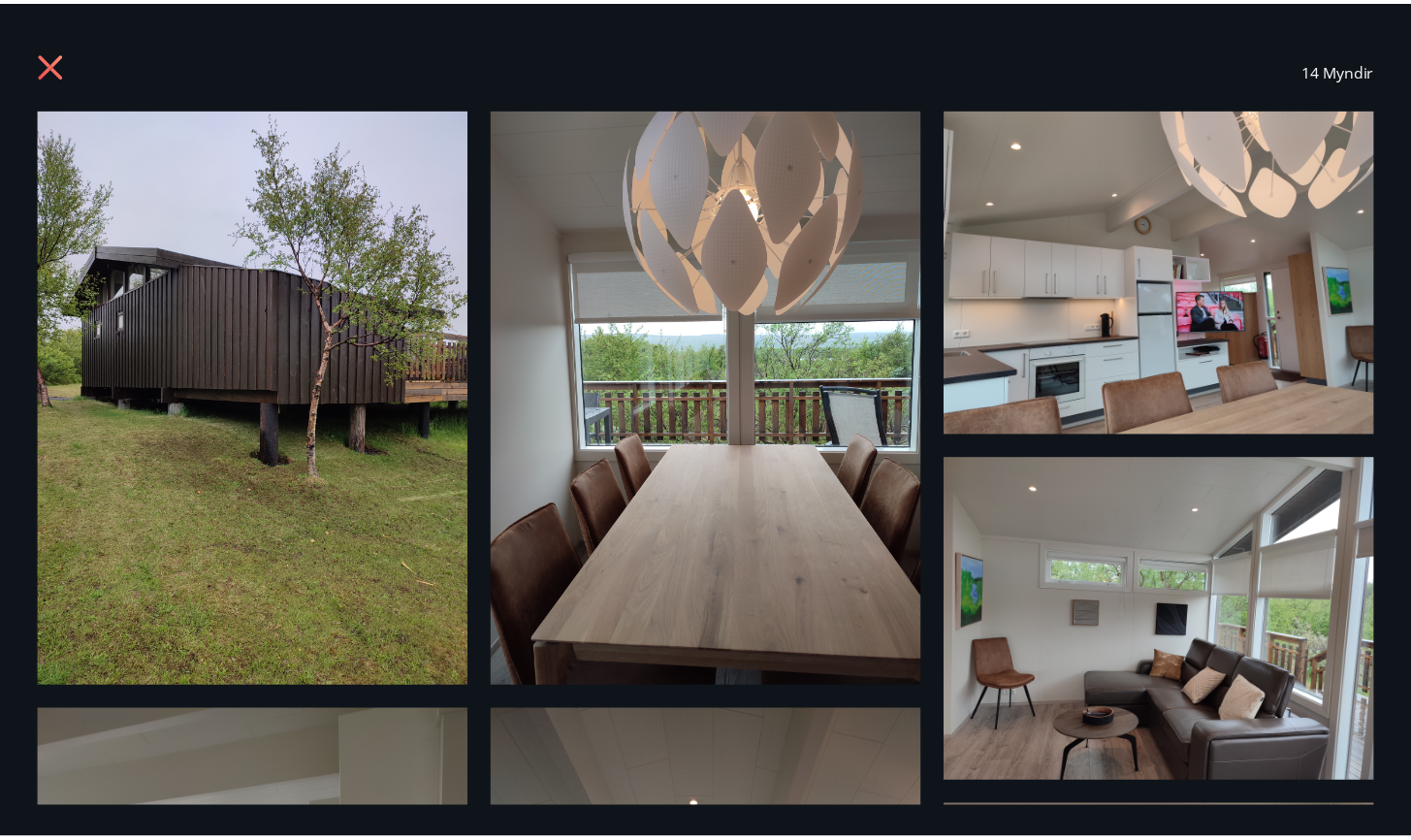
scroll to position [0, 0]
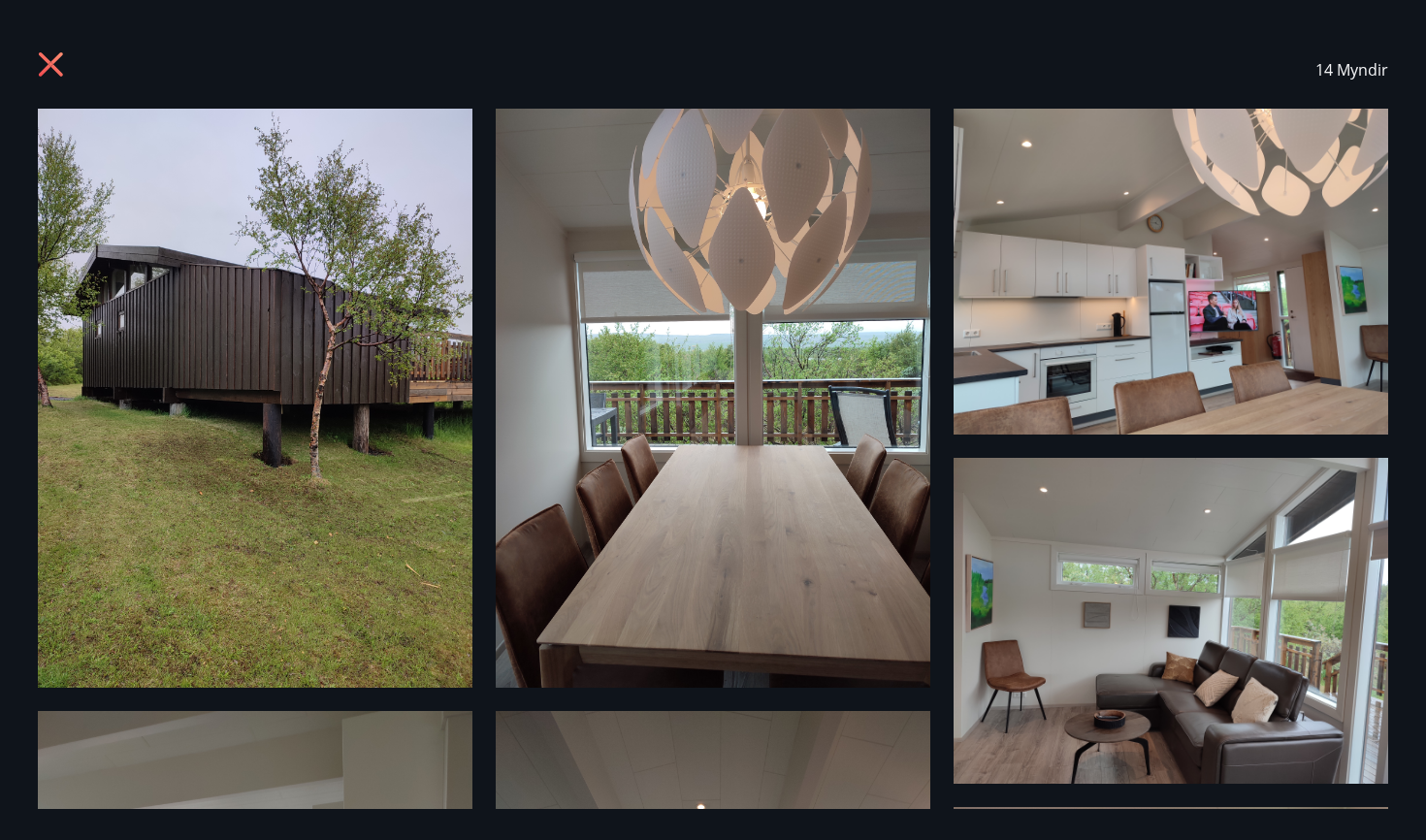
click at [64, 58] on icon at bounding box center [53, 67] width 31 height 31
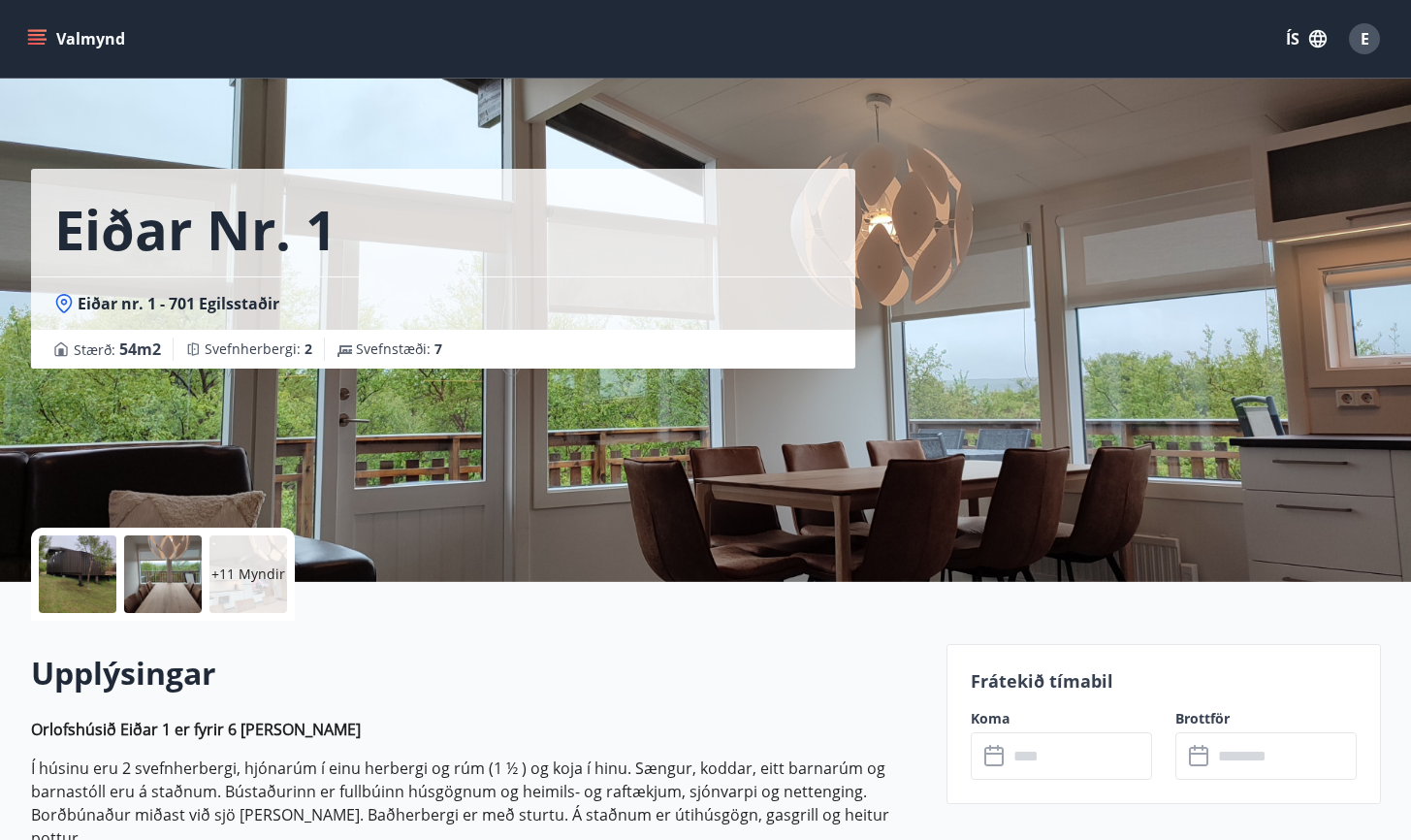
click at [998, 762] on icon at bounding box center [995, 755] width 23 height 23
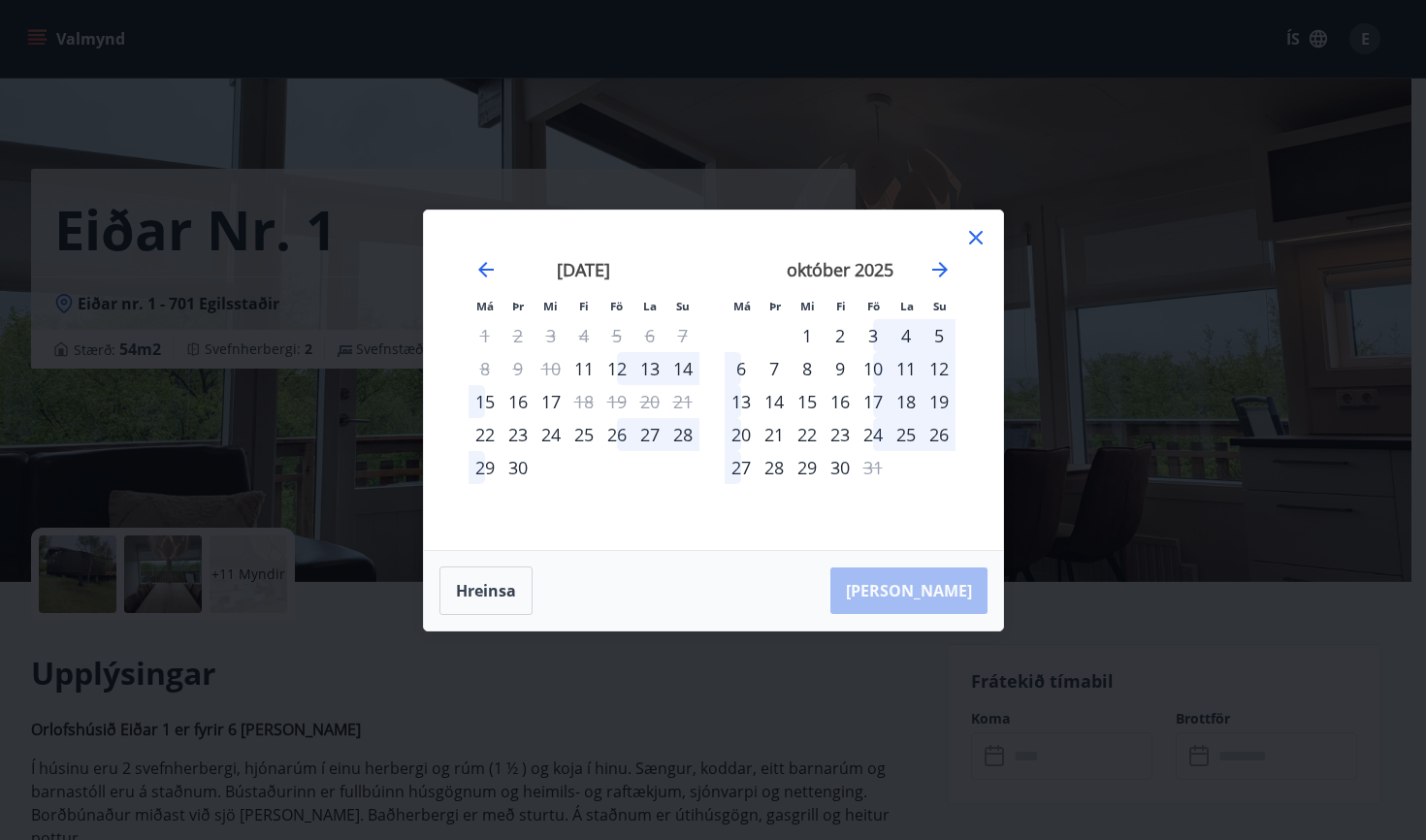
click at [973, 236] on icon at bounding box center [975, 236] width 23 height 23
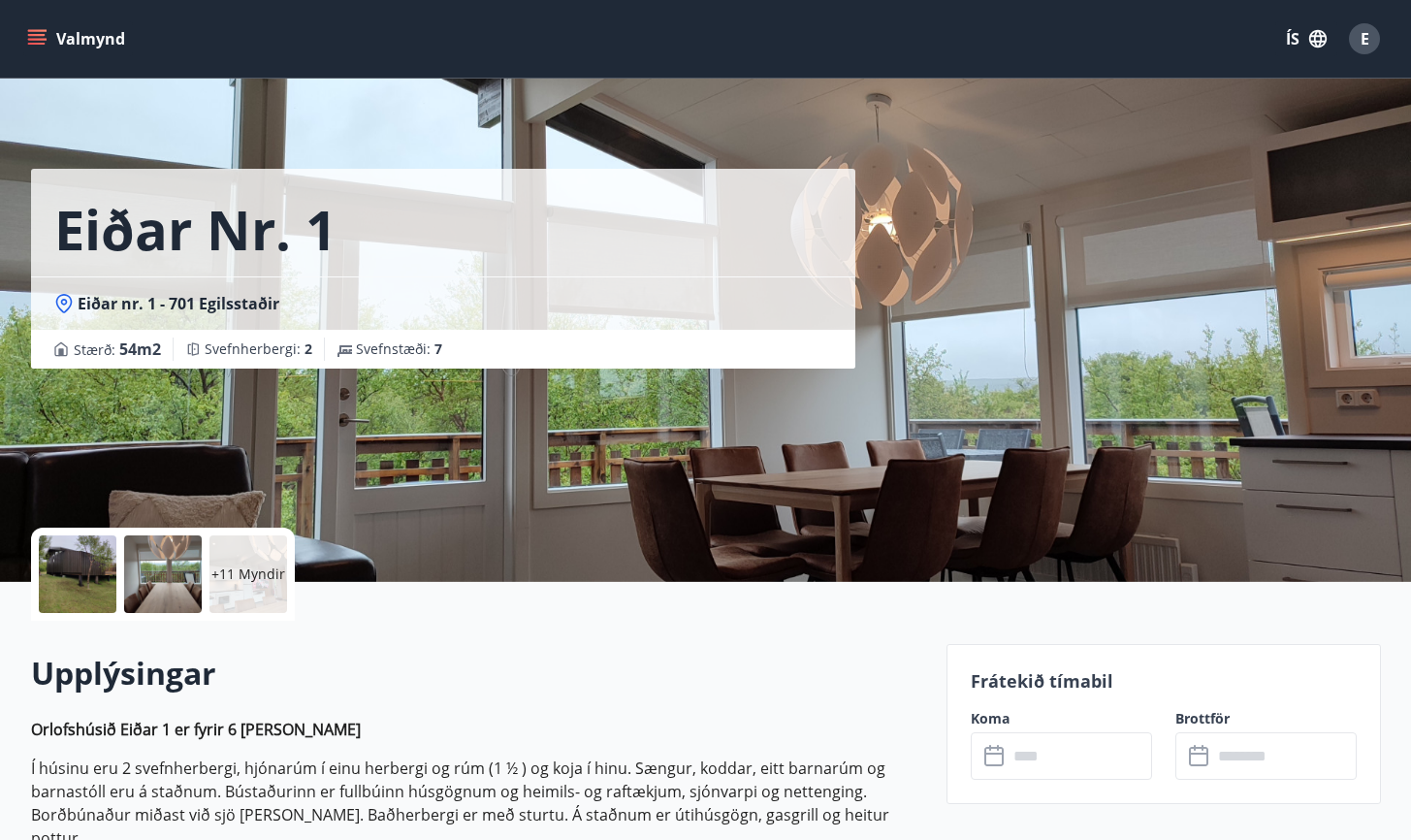
click at [37, 39] on icon "menu" at bounding box center [38, 39] width 21 height 2
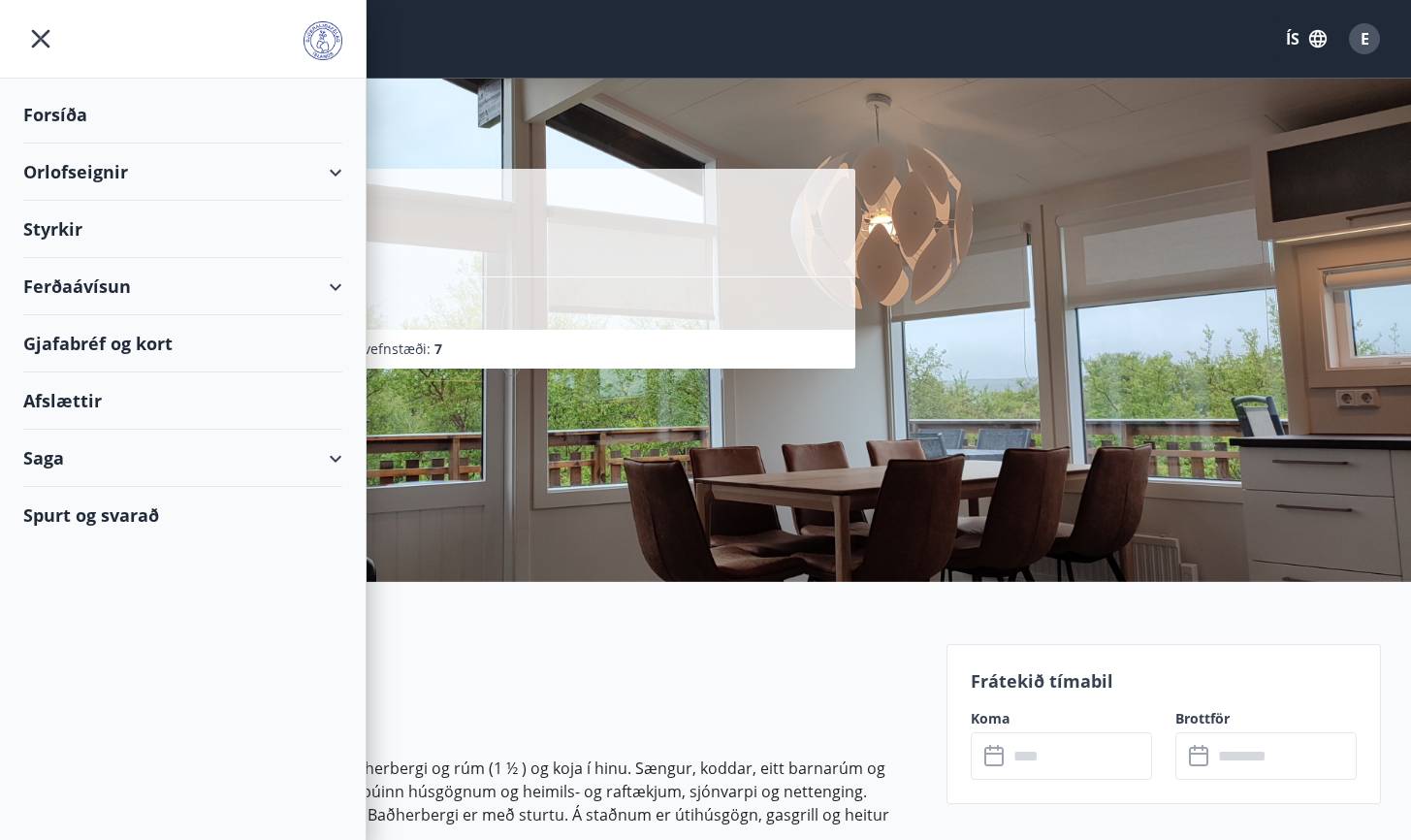
click at [123, 180] on div "Orlofseignir" at bounding box center [183, 172] width 319 height 57
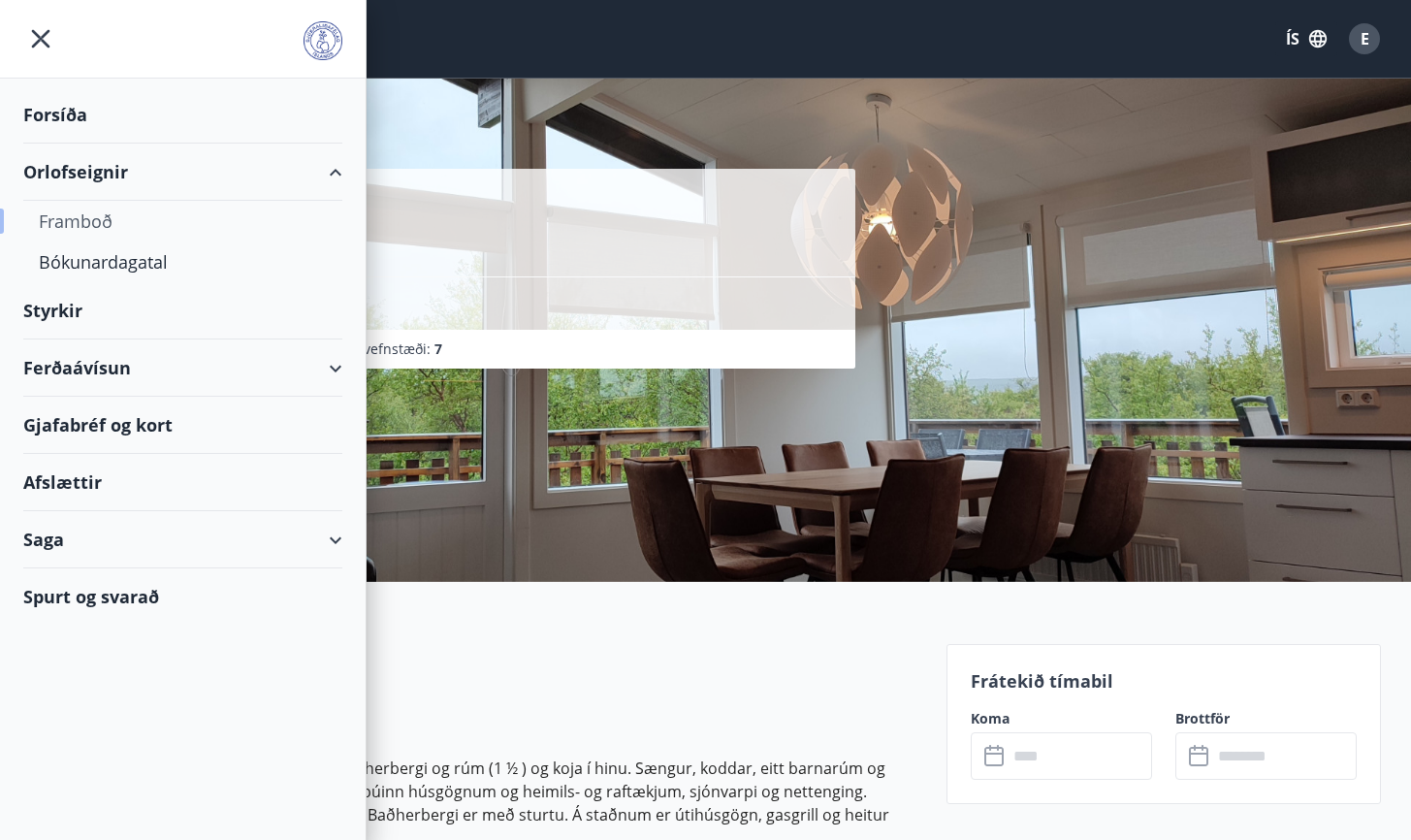
click at [111, 219] on div "Framboð" at bounding box center [183, 220] width 288 height 41
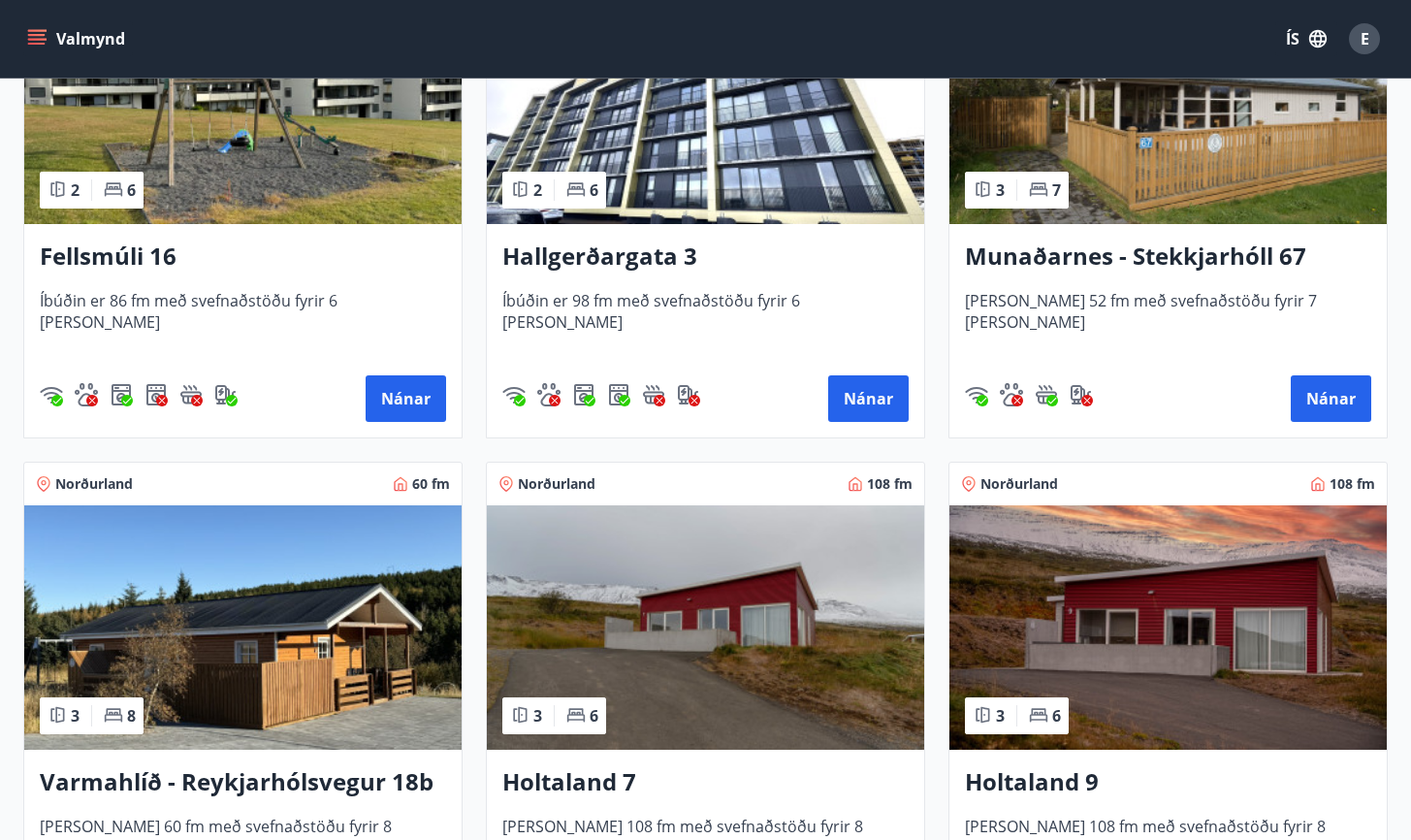
scroll to position [2156, 0]
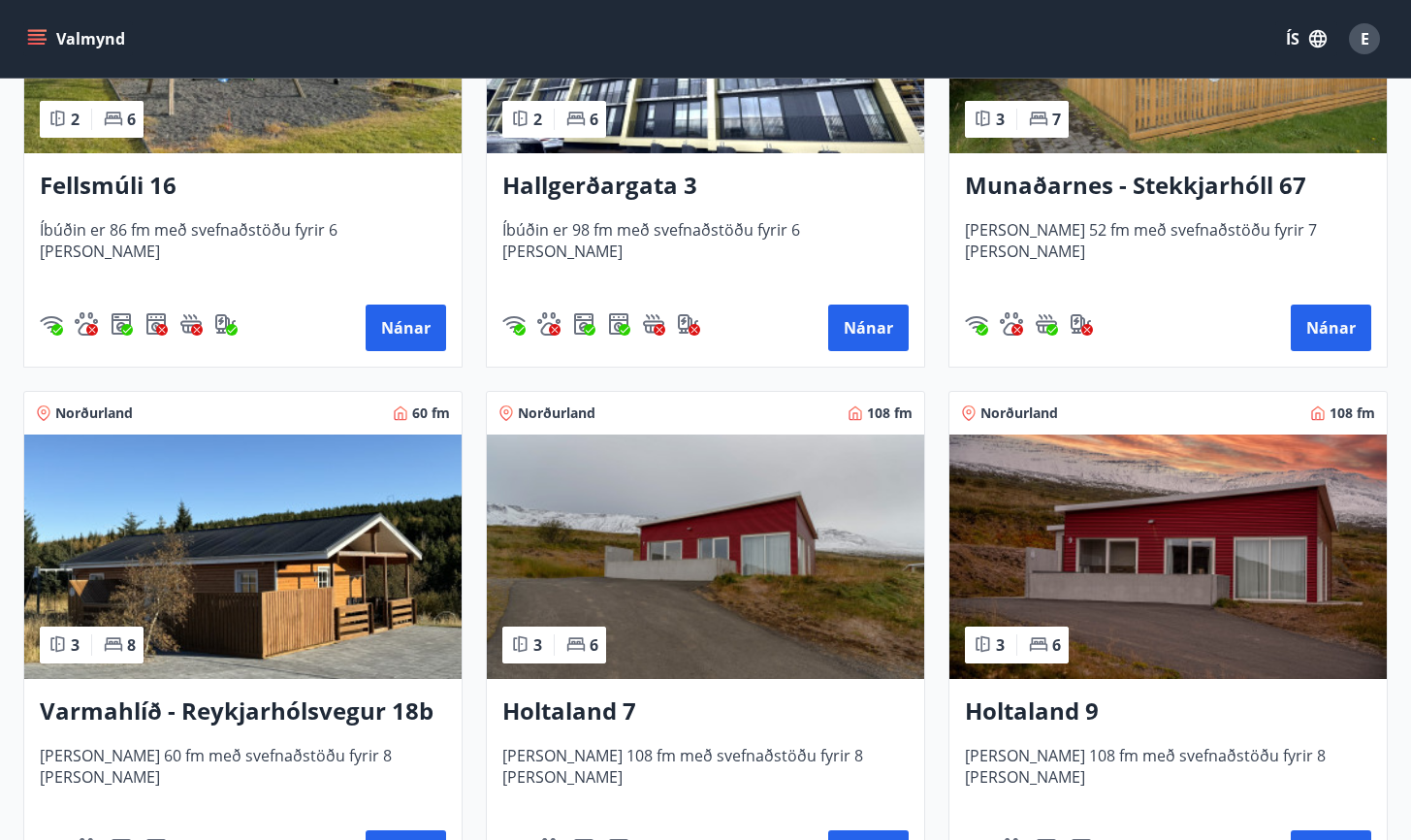
click at [608, 175] on h3 "Hallgerðargata 3" at bounding box center [705, 186] width 406 height 35
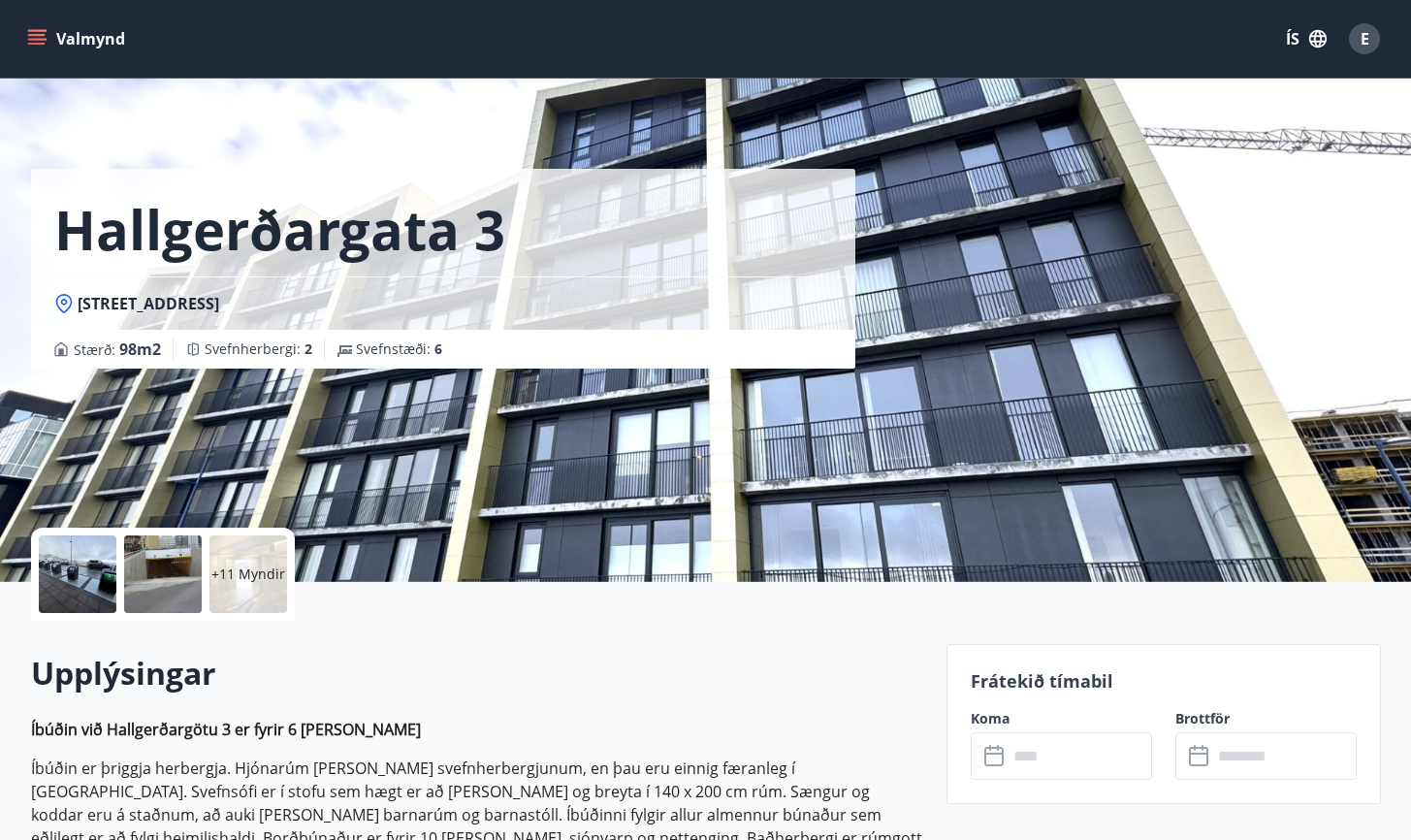
click at [83, 585] on div at bounding box center [78, 574] width 78 height 78
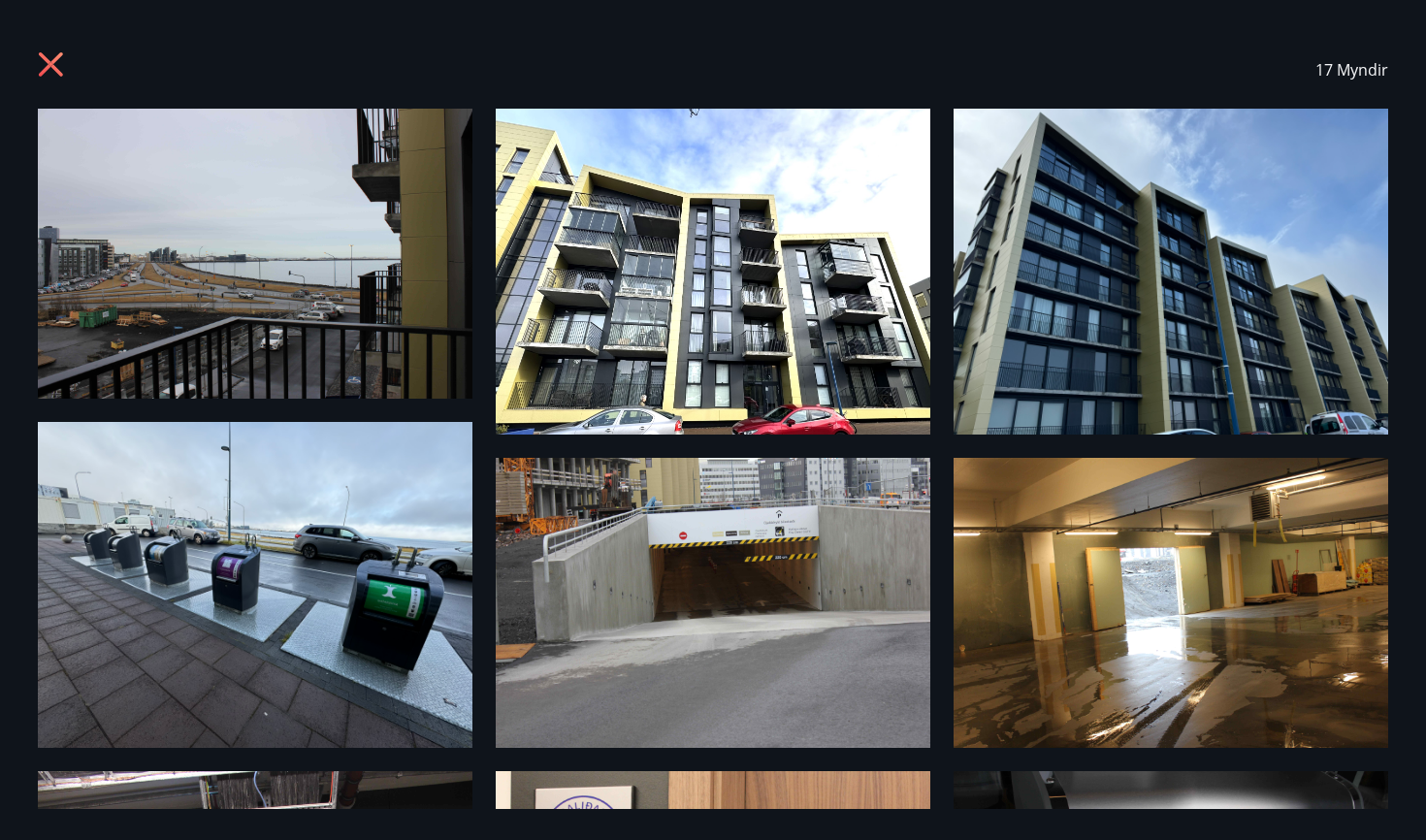
click at [723, 242] on img at bounding box center [713, 271] width 434 height 326
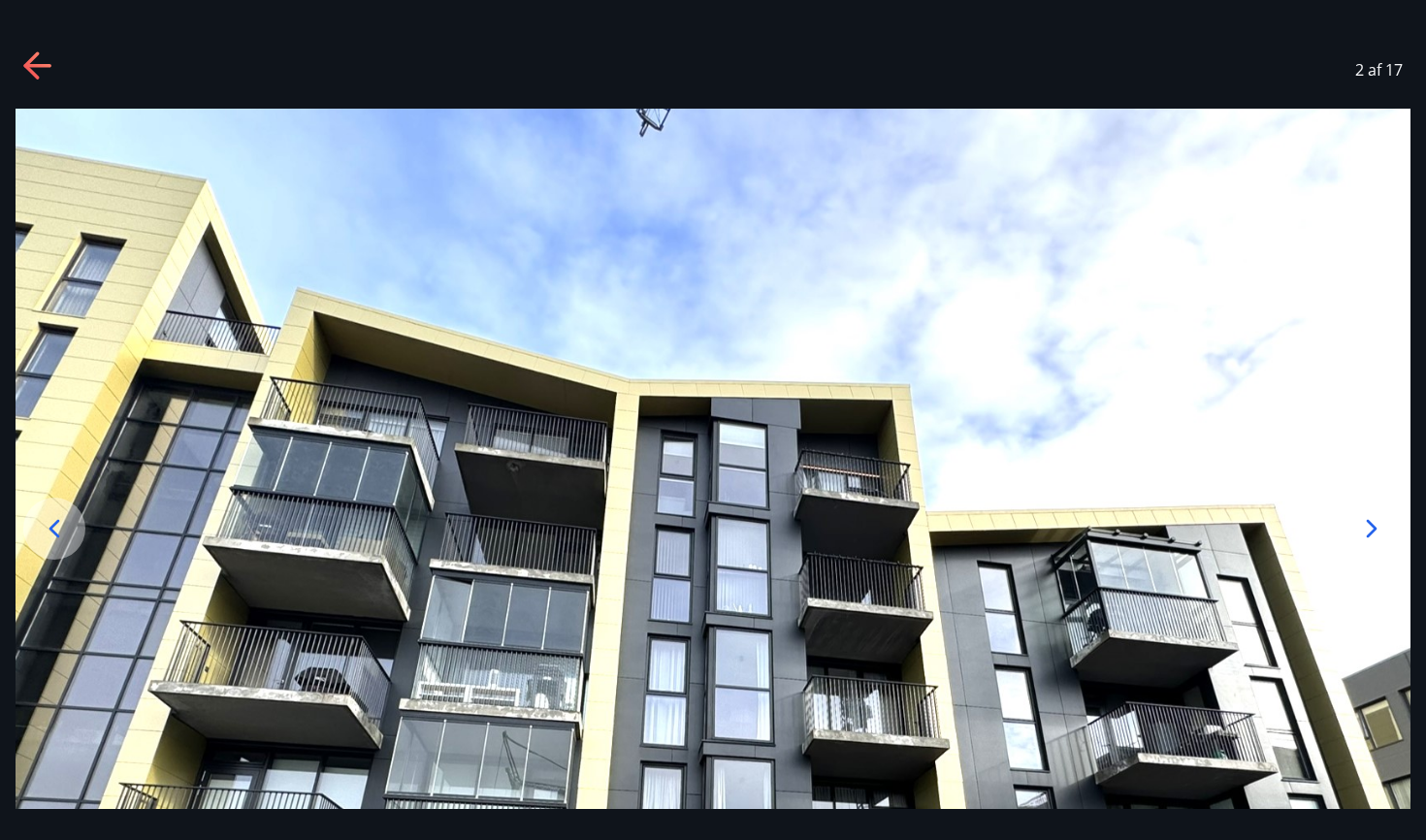
click at [1387, 522] on icon at bounding box center [1371, 528] width 31 height 31
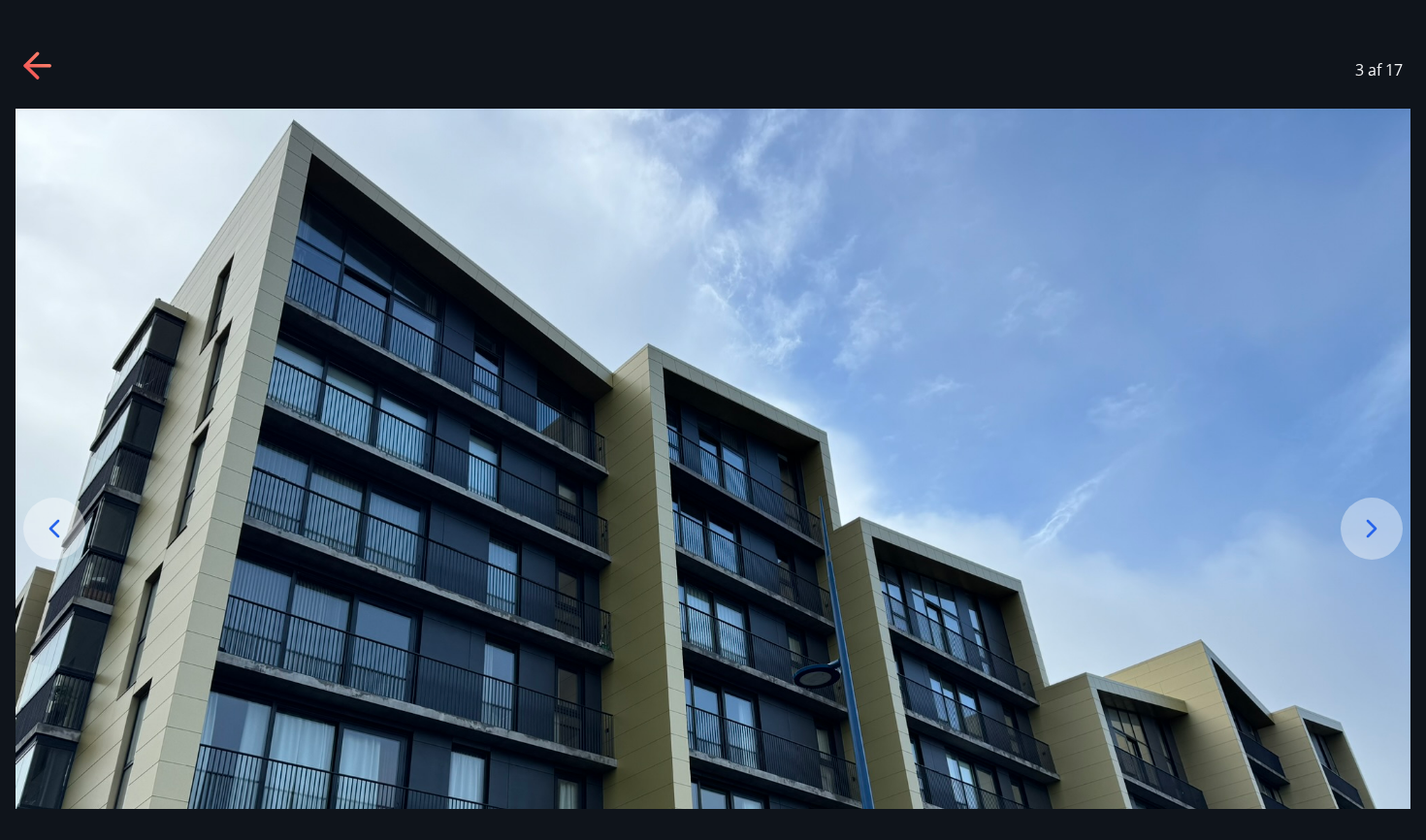
click at [1387, 522] on icon at bounding box center [1371, 528] width 31 height 31
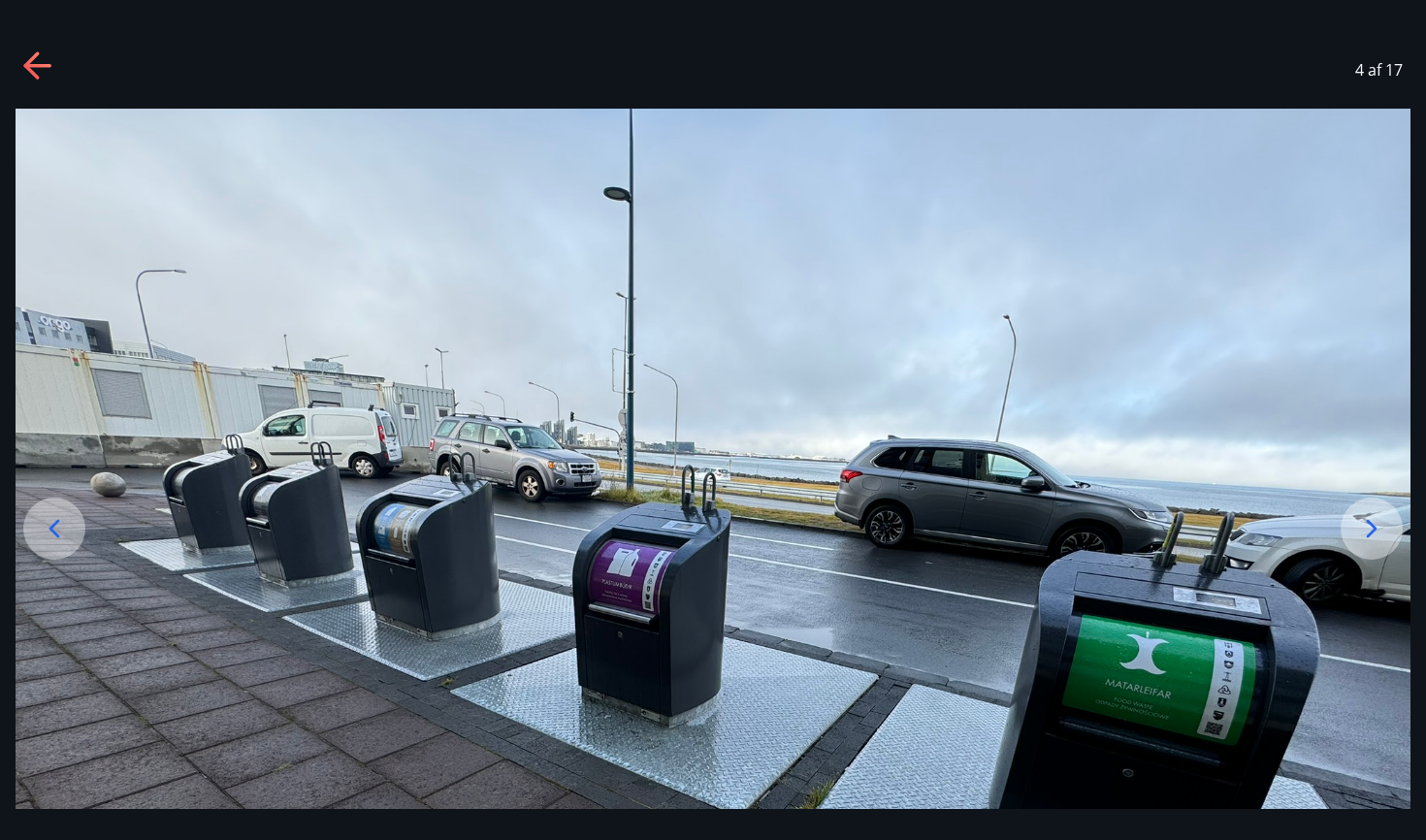
click at [1387, 522] on icon at bounding box center [1371, 528] width 31 height 31
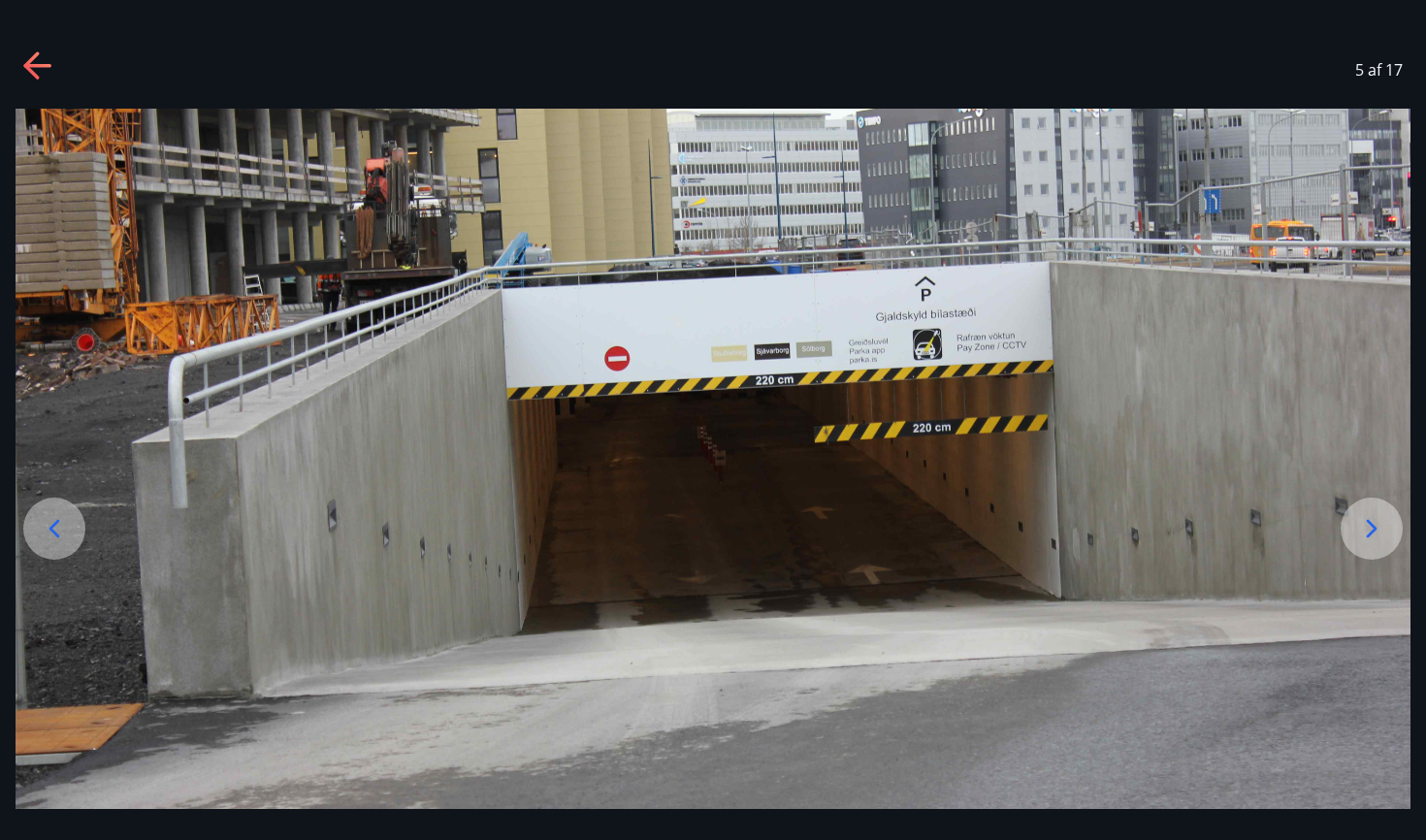
click at [1387, 522] on icon at bounding box center [1371, 528] width 31 height 31
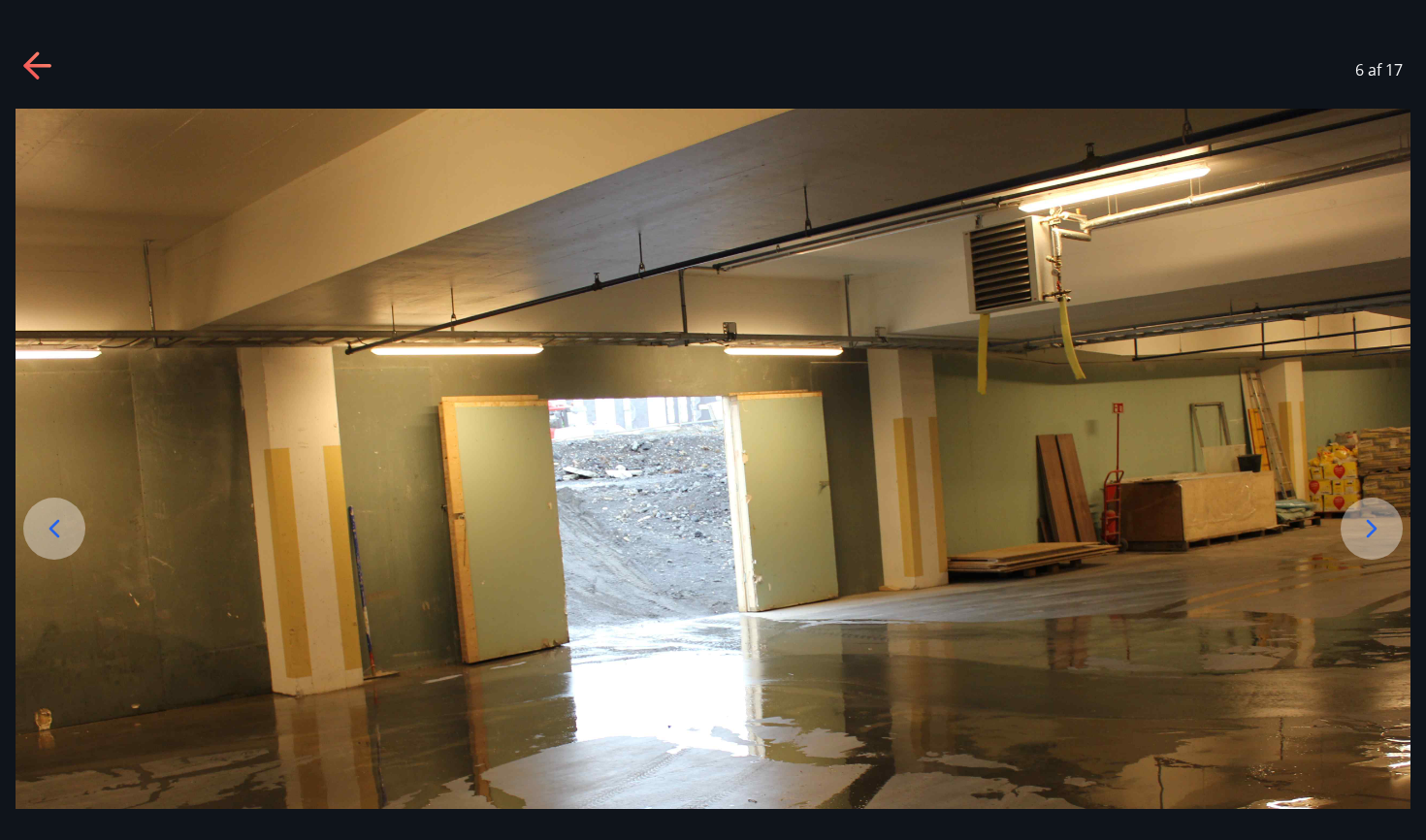
click at [1387, 522] on icon at bounding box center [1371, 528] width 31 height 31
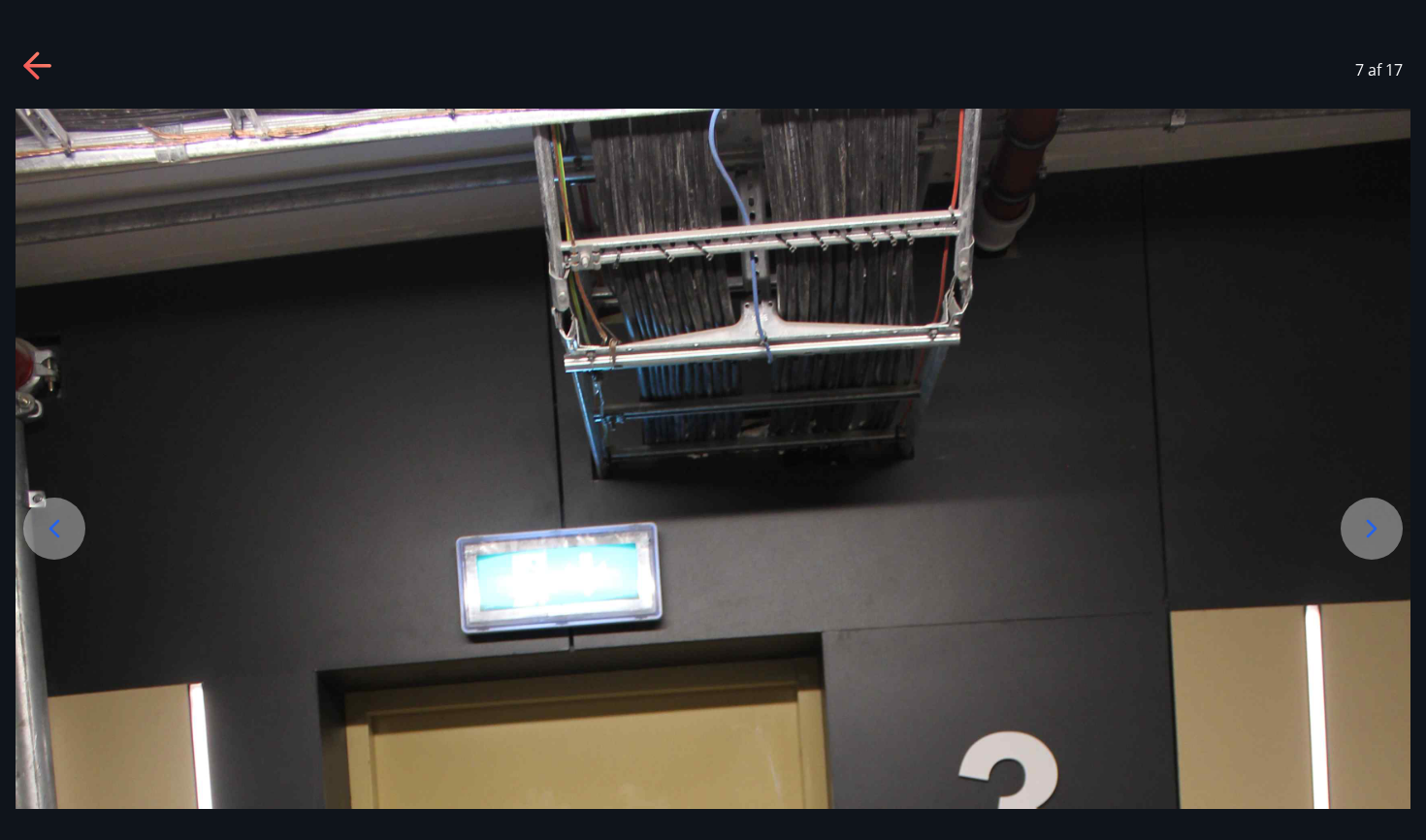
click at [1387, 522] on icon at bounding box center [1371, 528] width 31 height 31
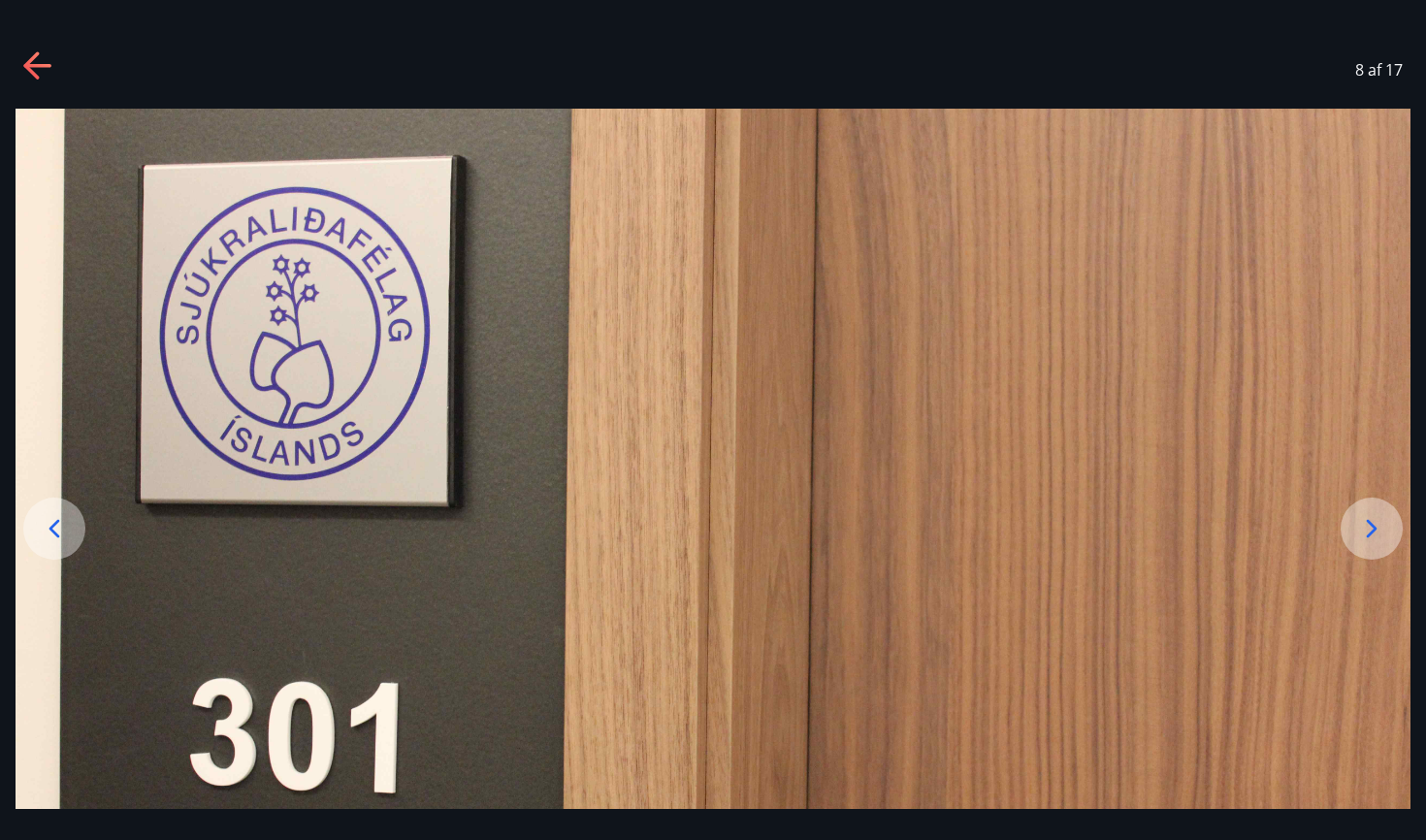
click at [1387, 522] on icon at bounding box center [1371, 528] width 31 height 31
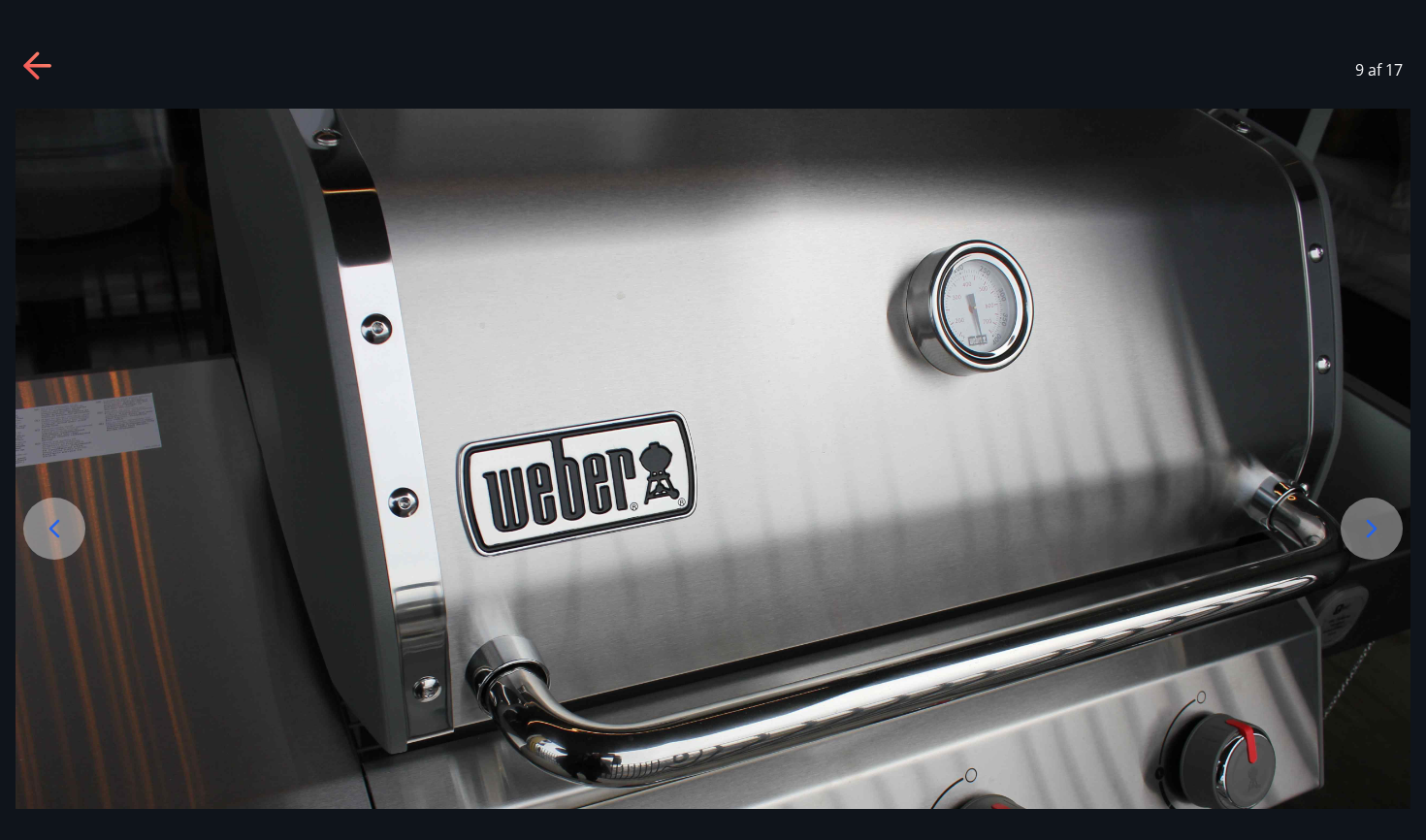
click at [1387, 522] on icon at bounding box center [1371, 528] width 31 height 31
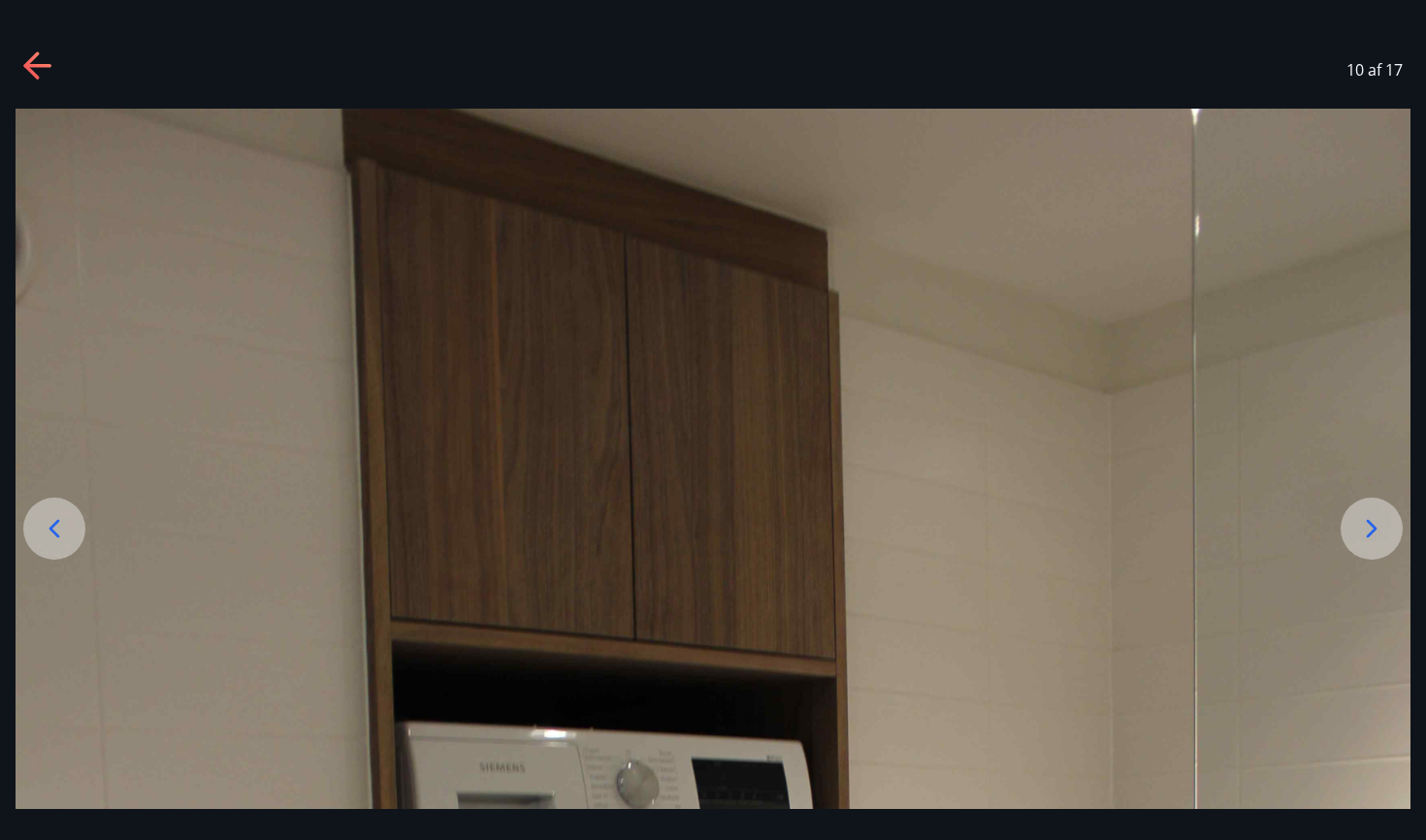
click at [1387, 522] on icon at bounding box center [1371, 528] width 31 height 31
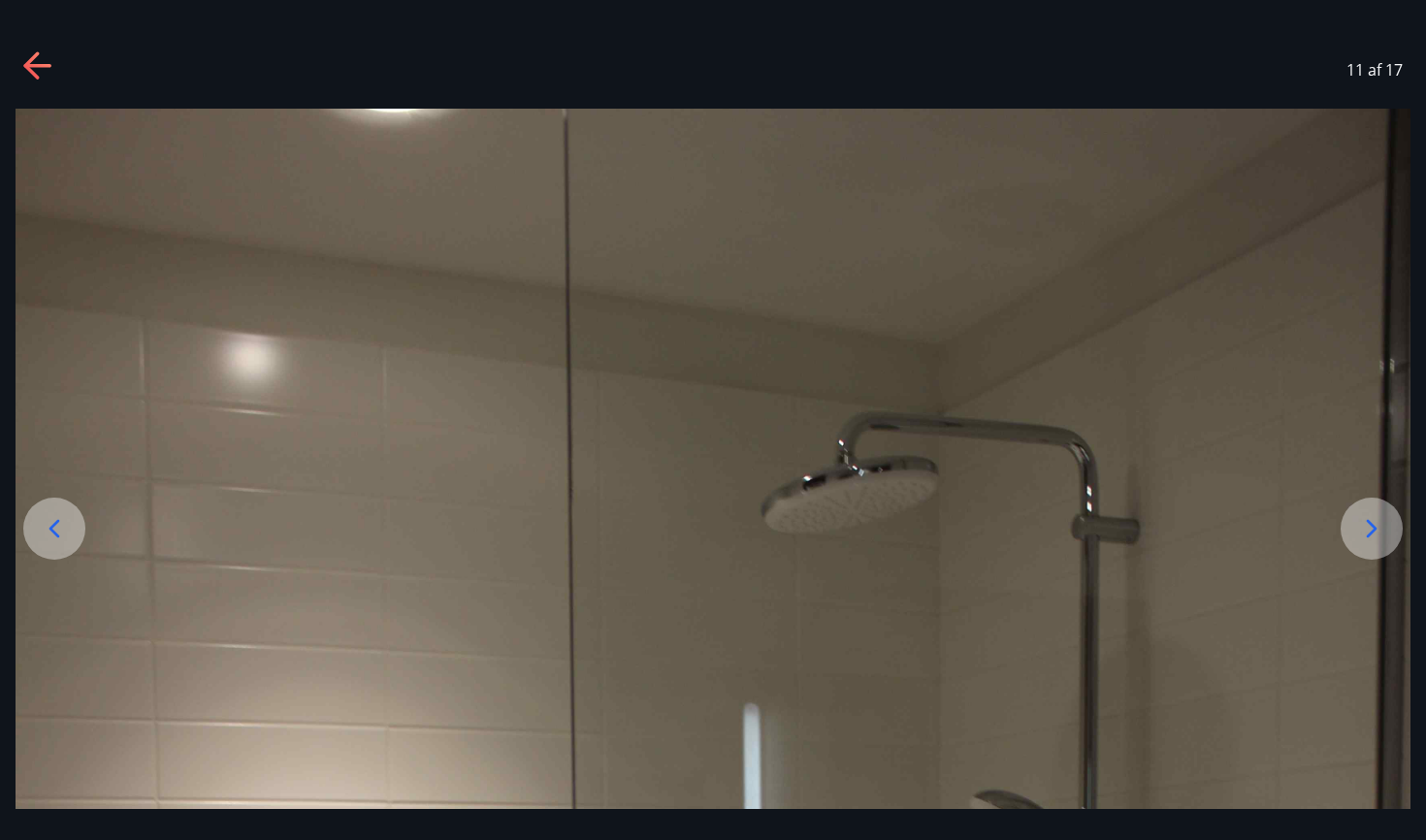
click at [1387, 522] on icon at bounding box center [1371, 528] width 31 height 31
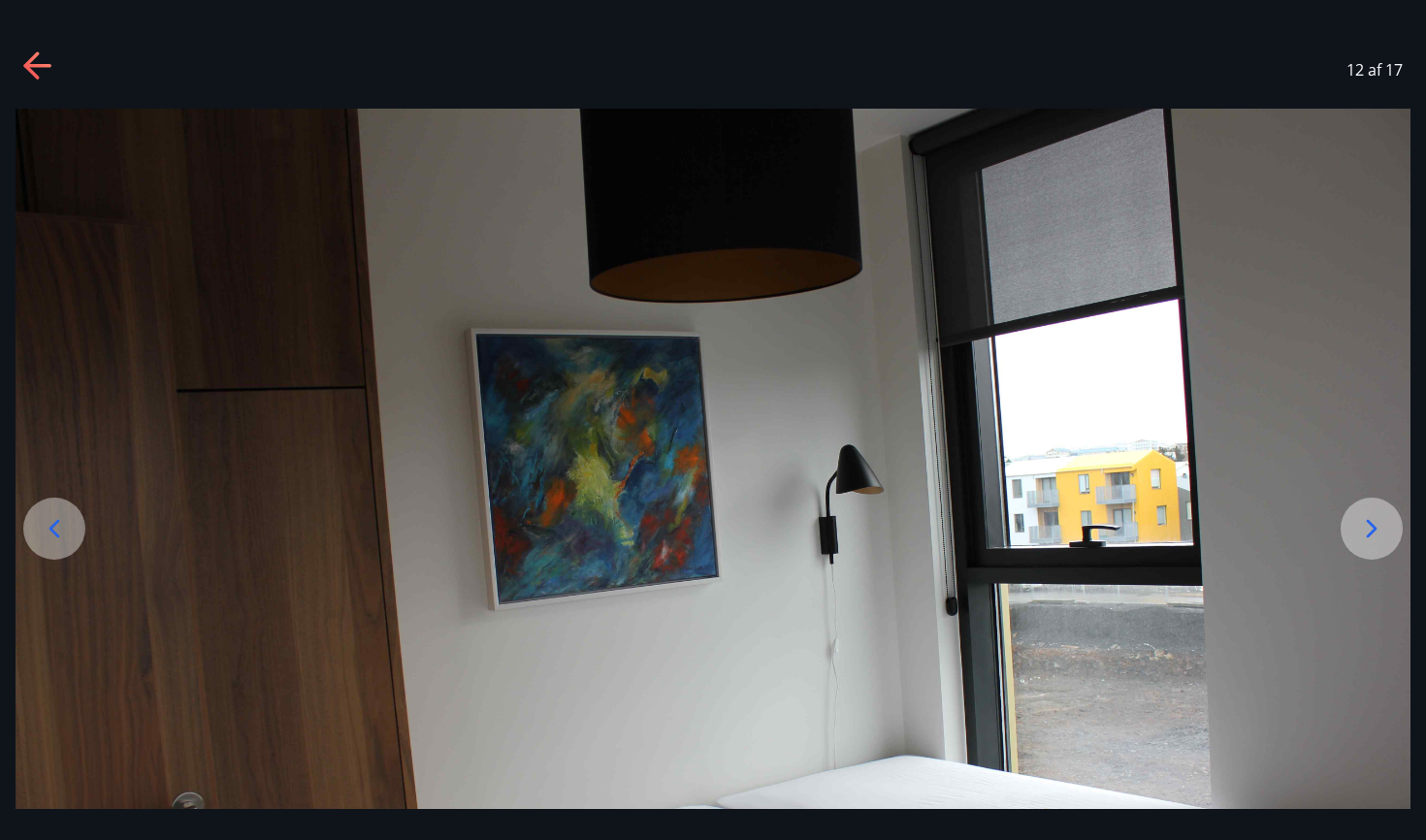
click at [1387, 522] on icon at bounding box center [1371, 528] width 31 height 31
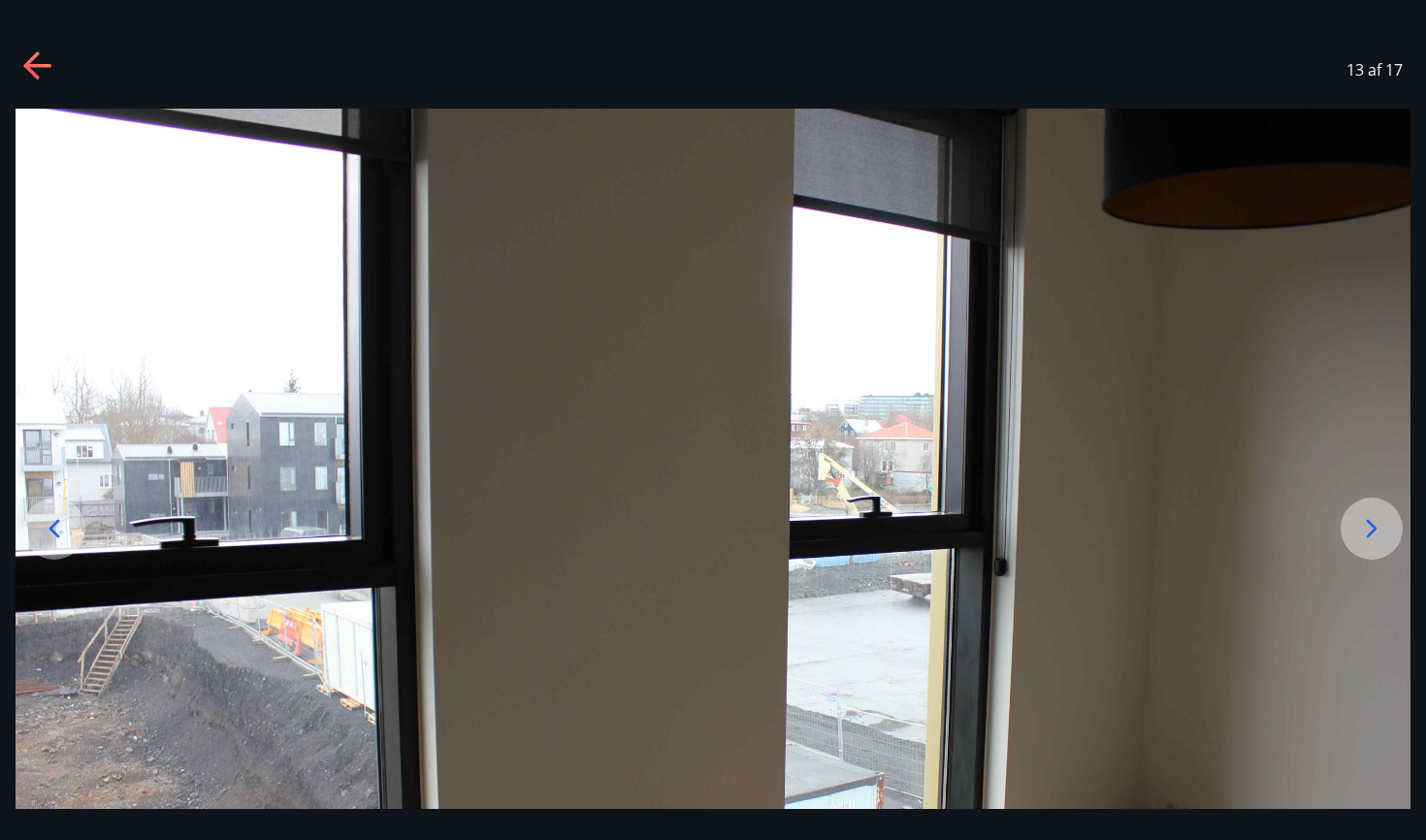
click at [52, 70] on icon at bounding box center [38, 67] width 31 height 31
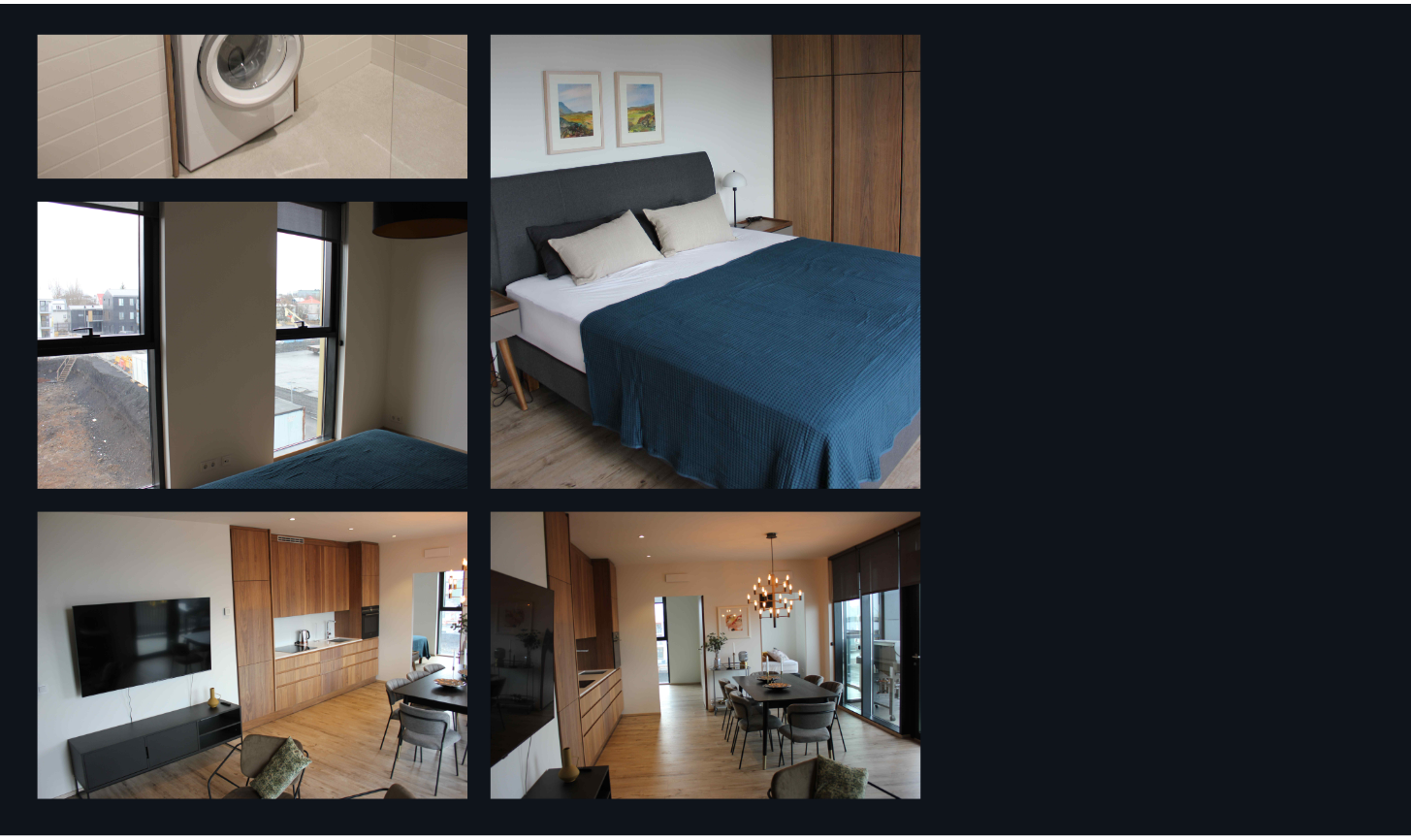
scroll to position [1920, 0]
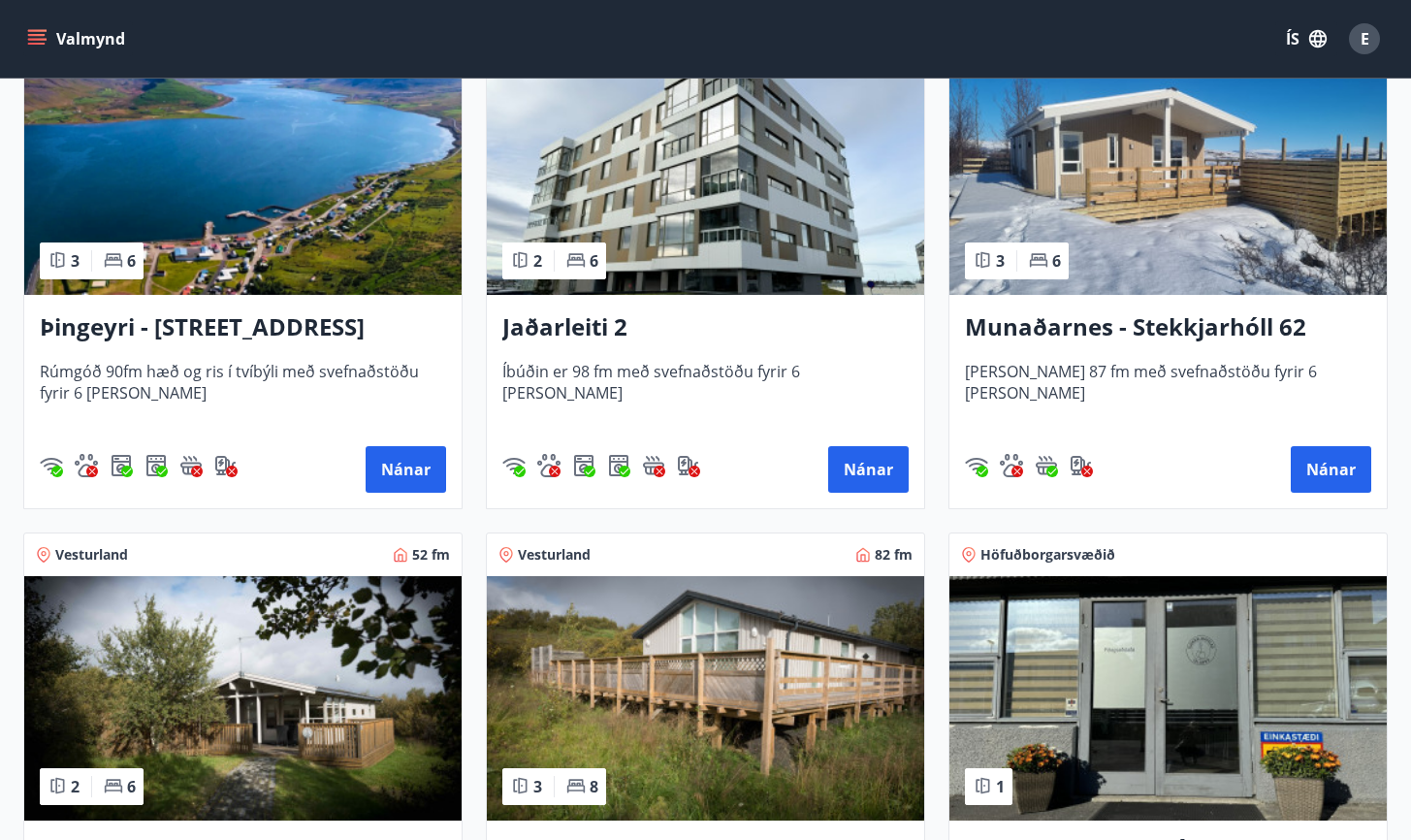
scroll to position [372, 0]
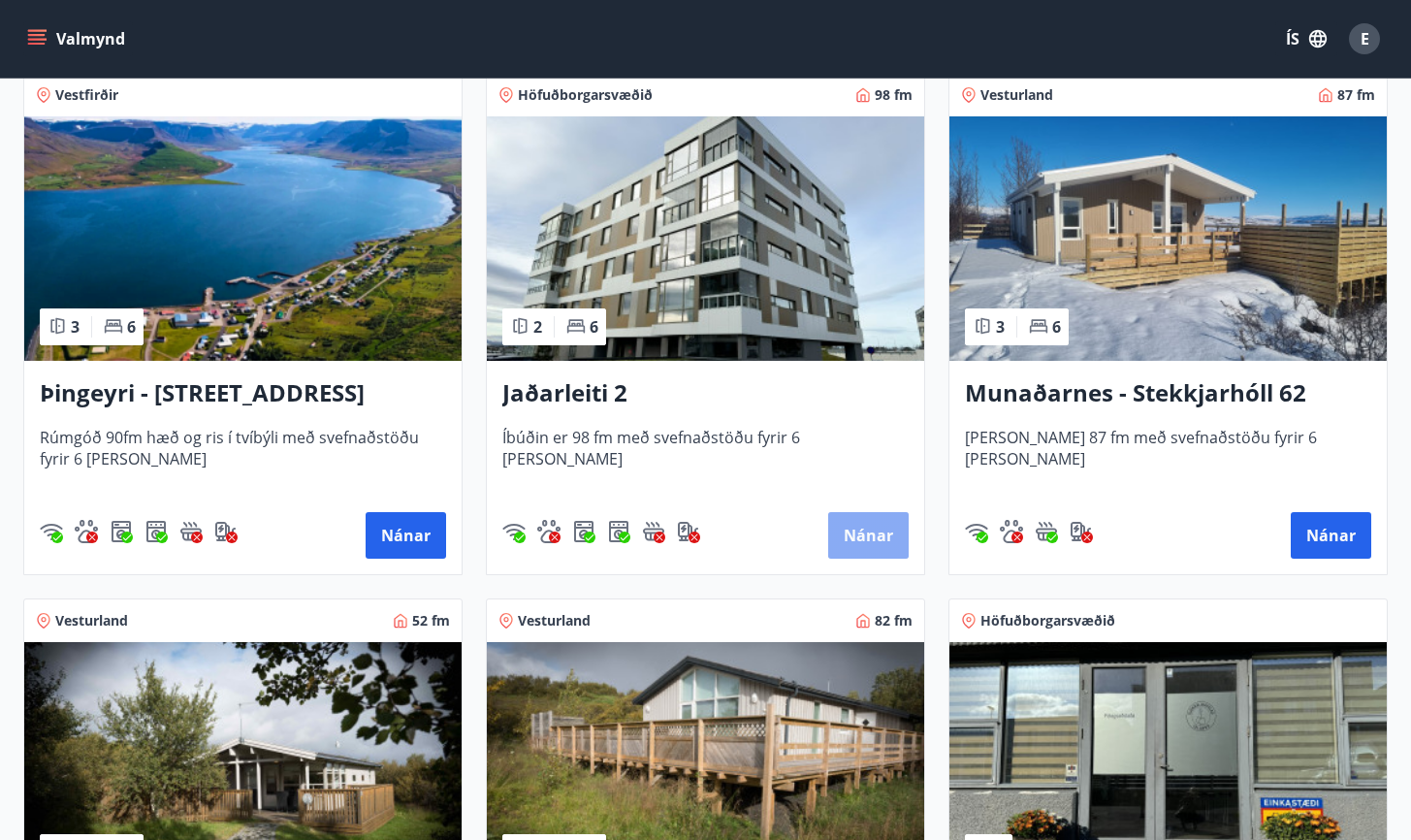
click at [868, 525] on button "Nánar" at bounding box center [868, 535] width 81 height 47
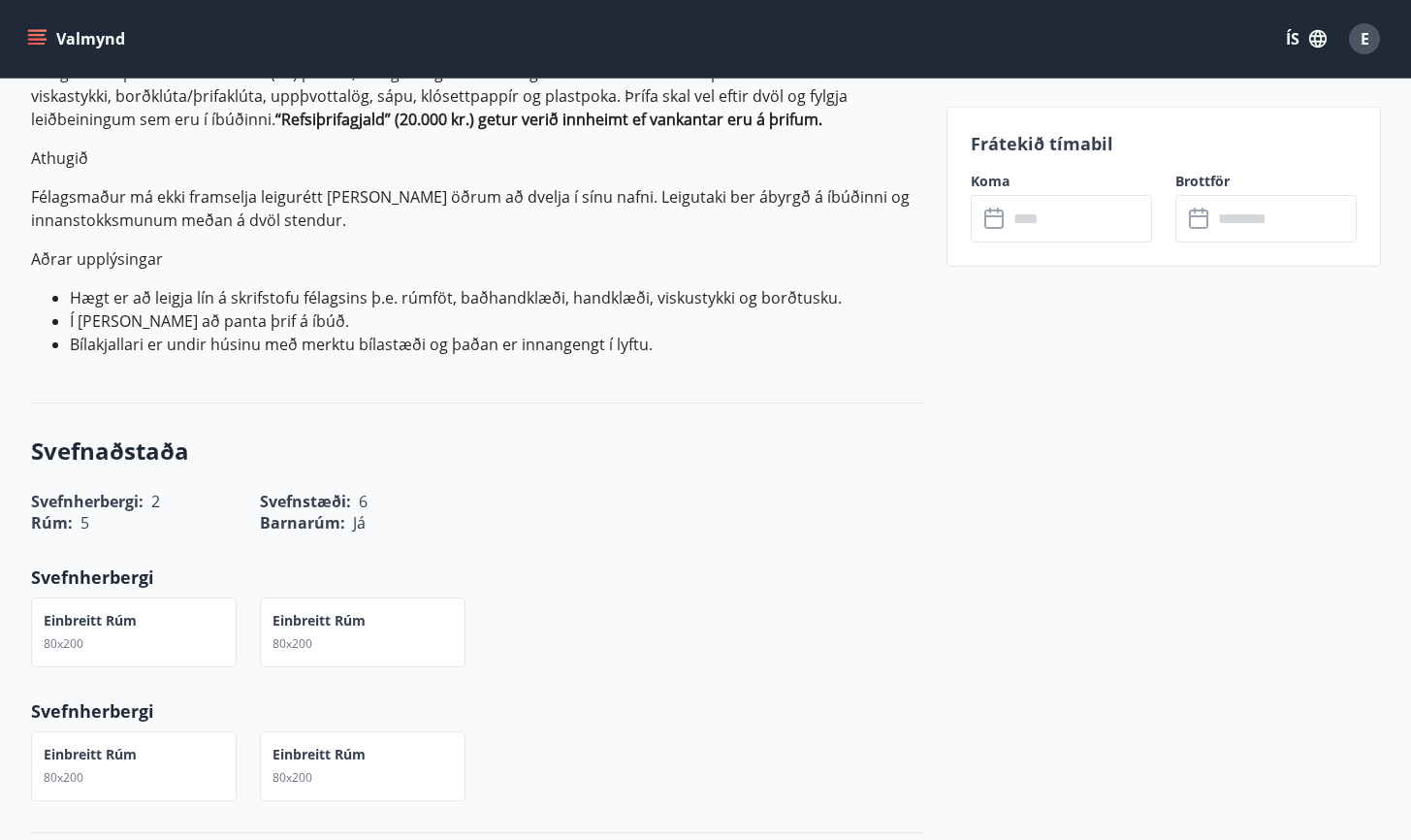
scroll to position [761, 0]
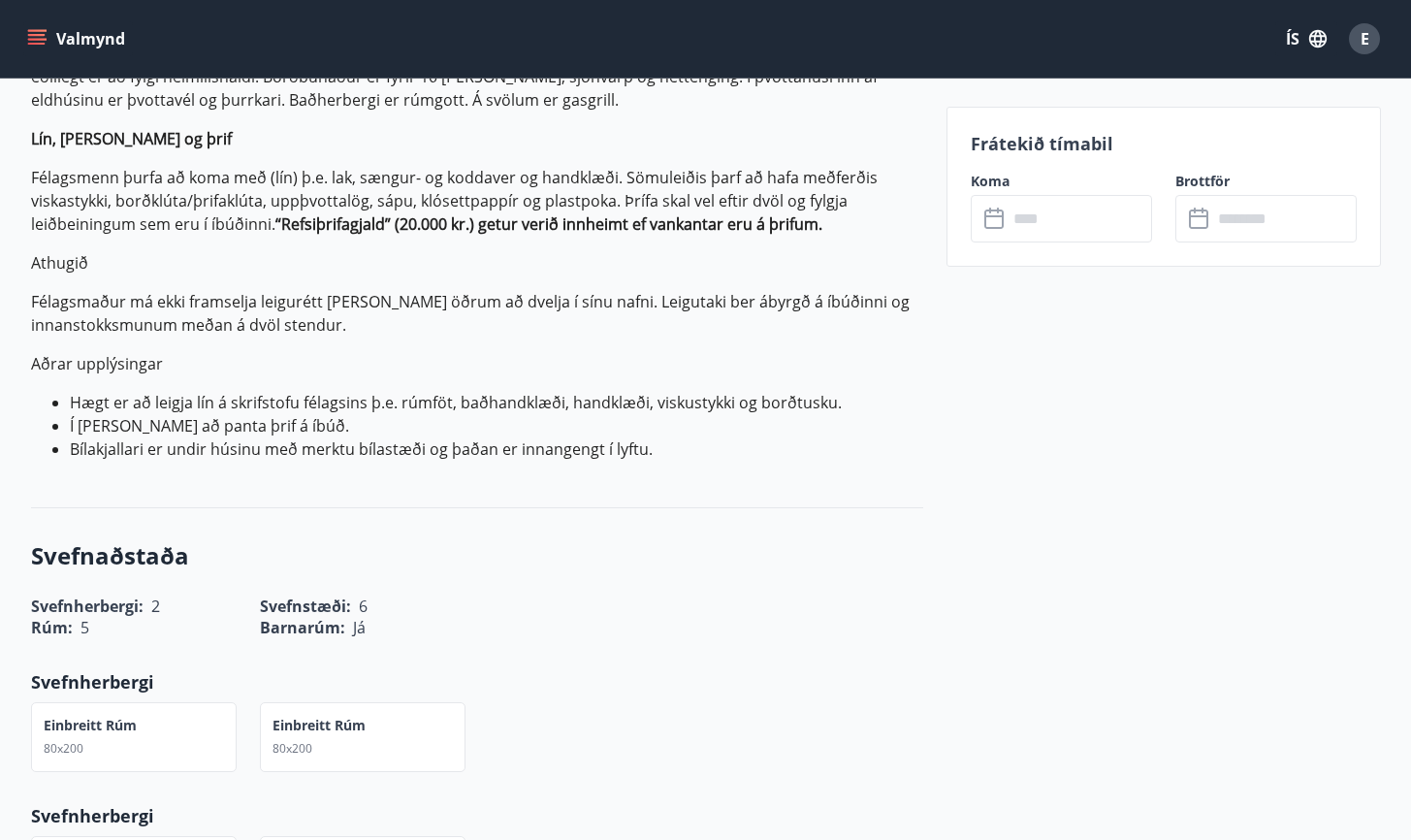
click at [989, 230] on div "​ ​" at bounding box center [1062, 218] width 182 height 48
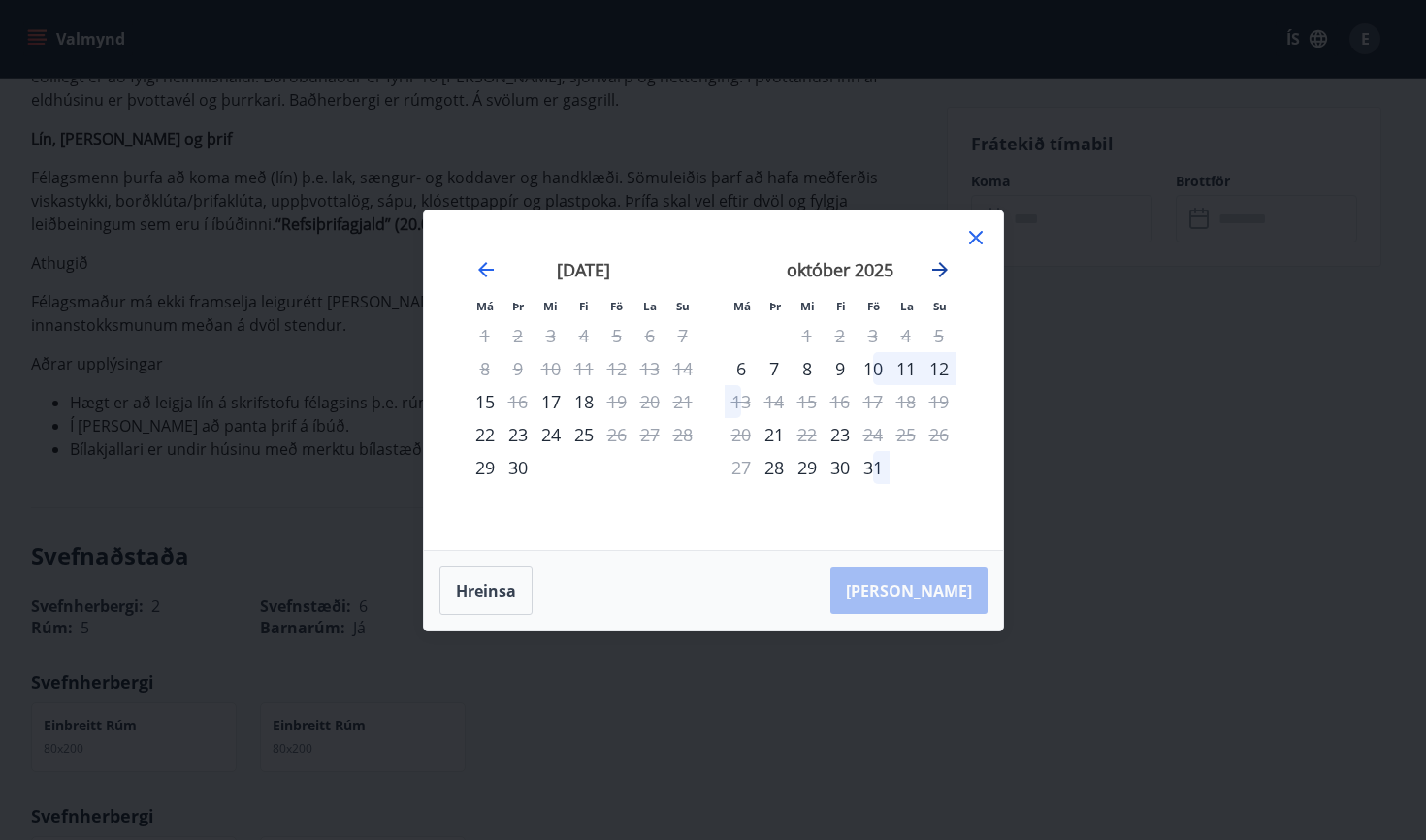
click at [942, 267] on icon "Move forward to switch to the next month." at bounding box center [939, 269] width 23 height 23
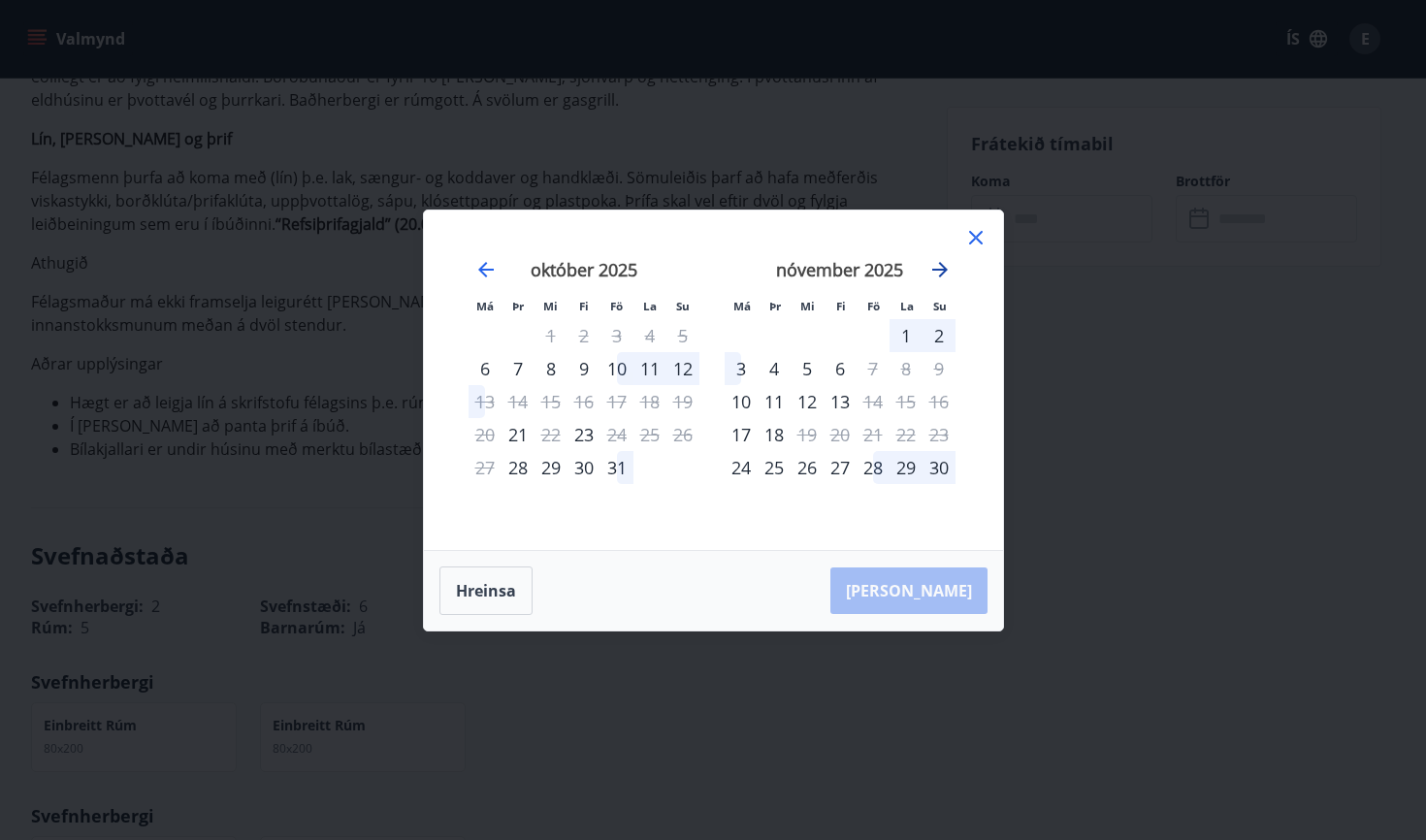
click at [942, 267] on icon "Move forward to switch to the next month." at bounding box center [939, 269] width 23 height 23
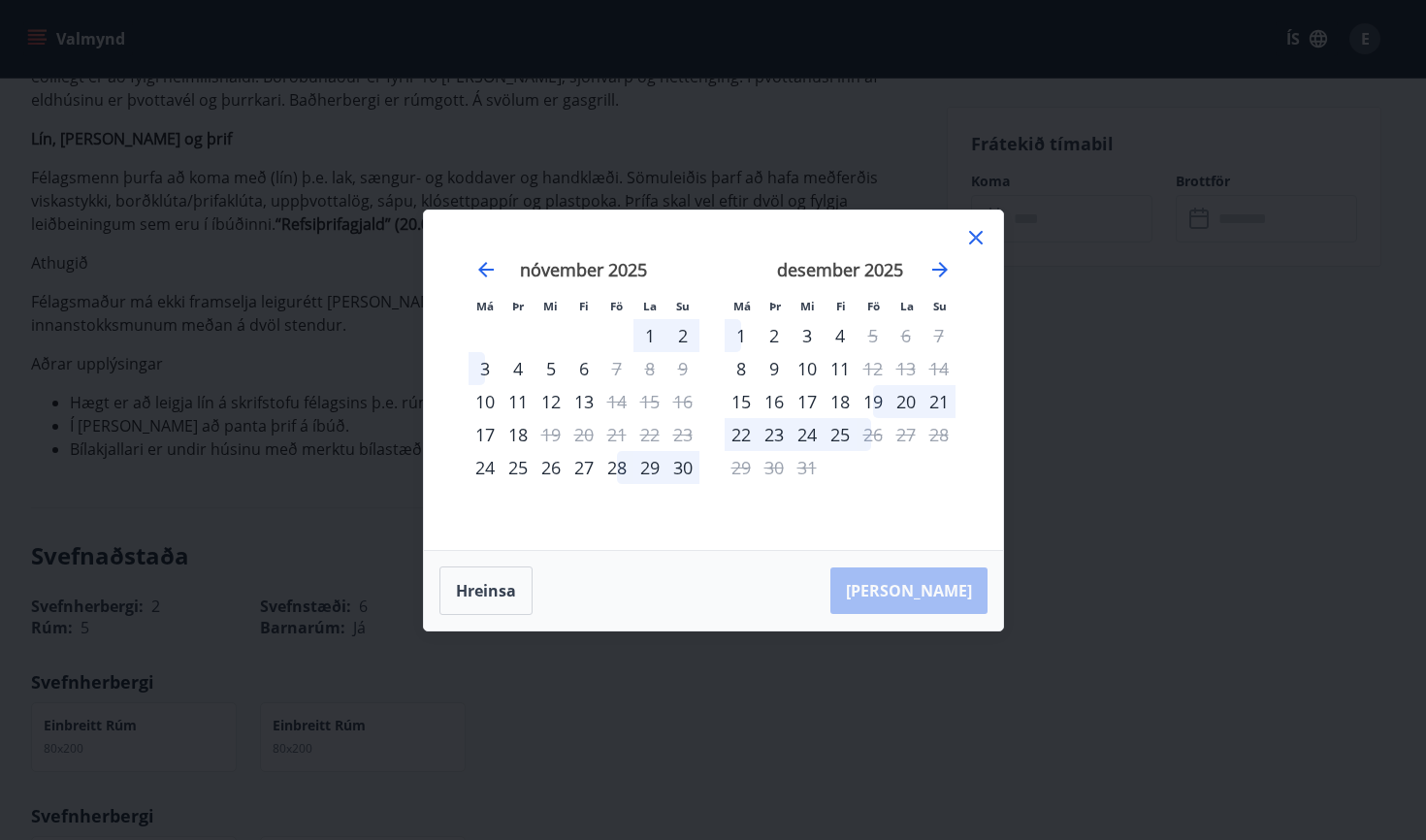
click at [977, 246] on icon at bounding box center [975, 236] width 23 height 23
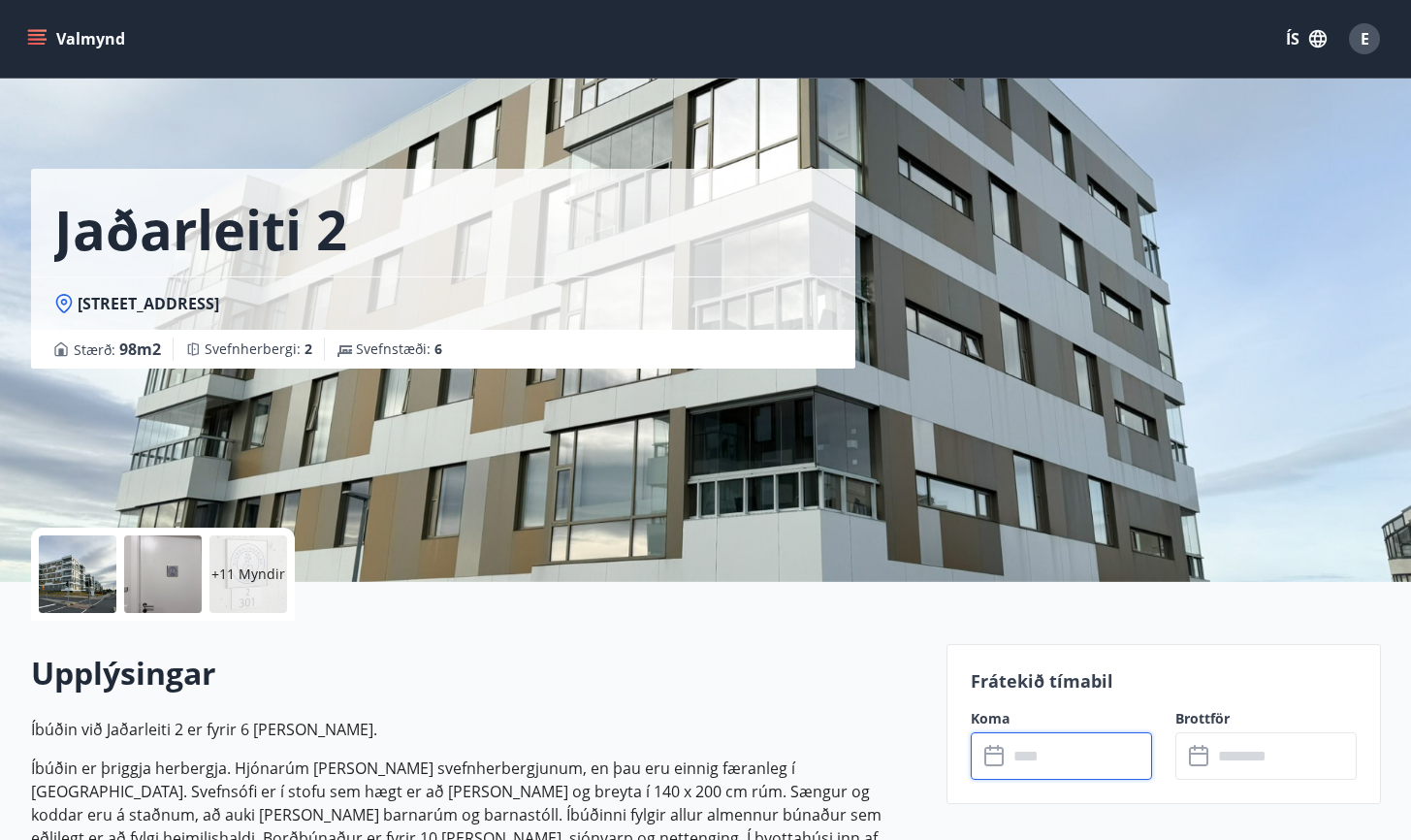
scroll to position [0, 0]
click at [28, 33] on icon "menu" at bounding box center [36, 38] width 19 height 19
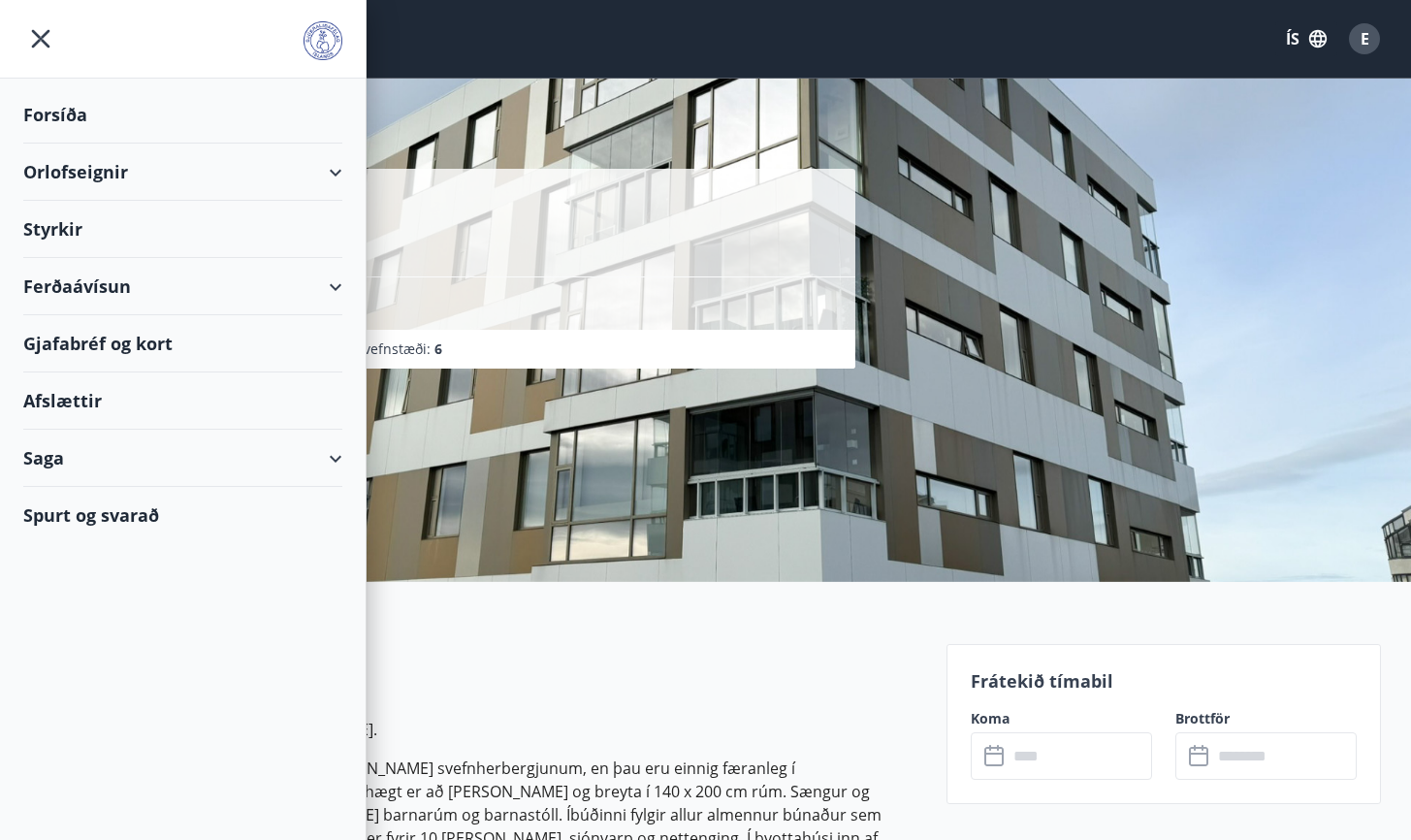
click at [339, 170] on div "Orlofseignir" at bounding box center [183, 172] width 319 height 57
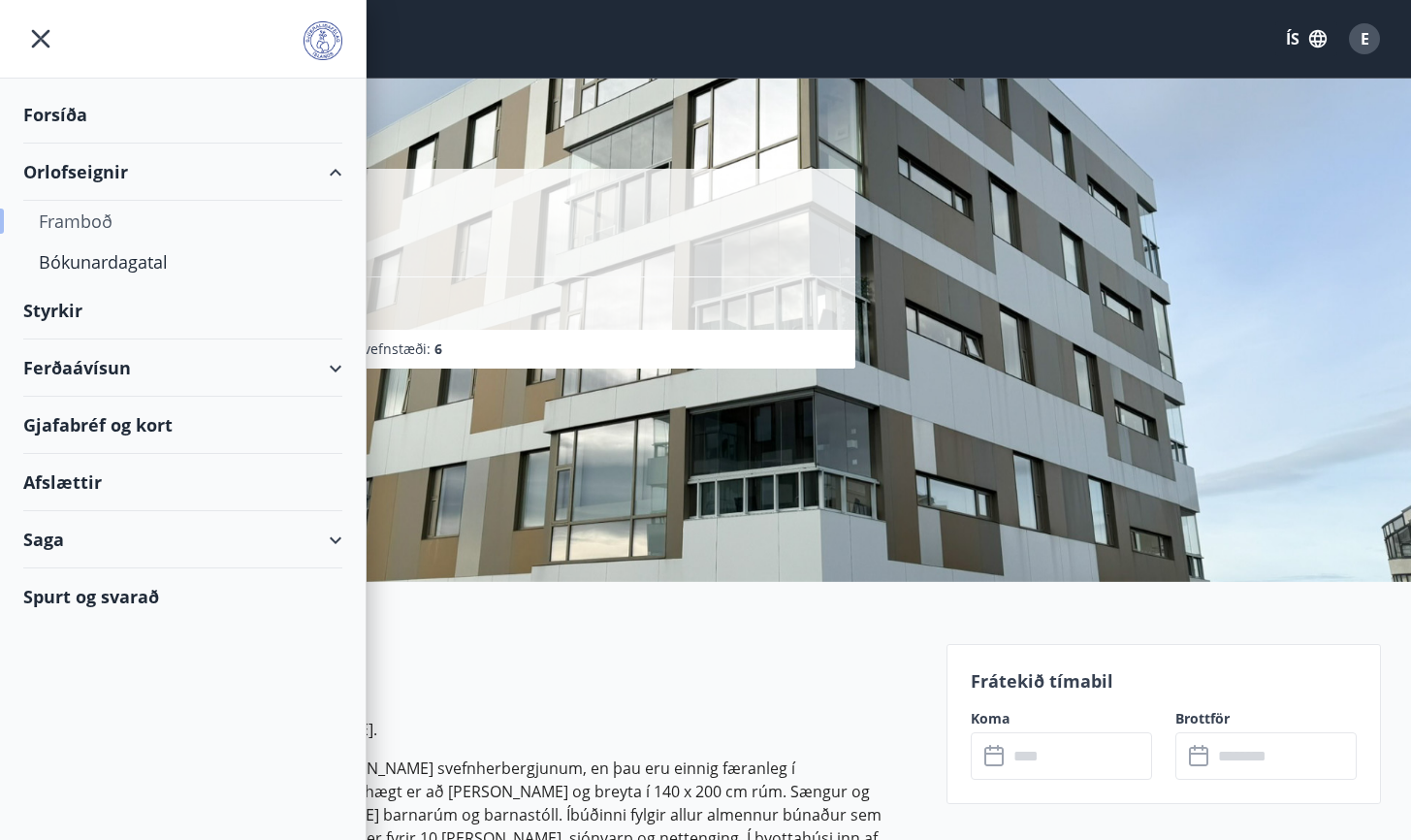
click at [95, 224] on div "Framboð" at bounding box center [183, 220] width 288 height 41
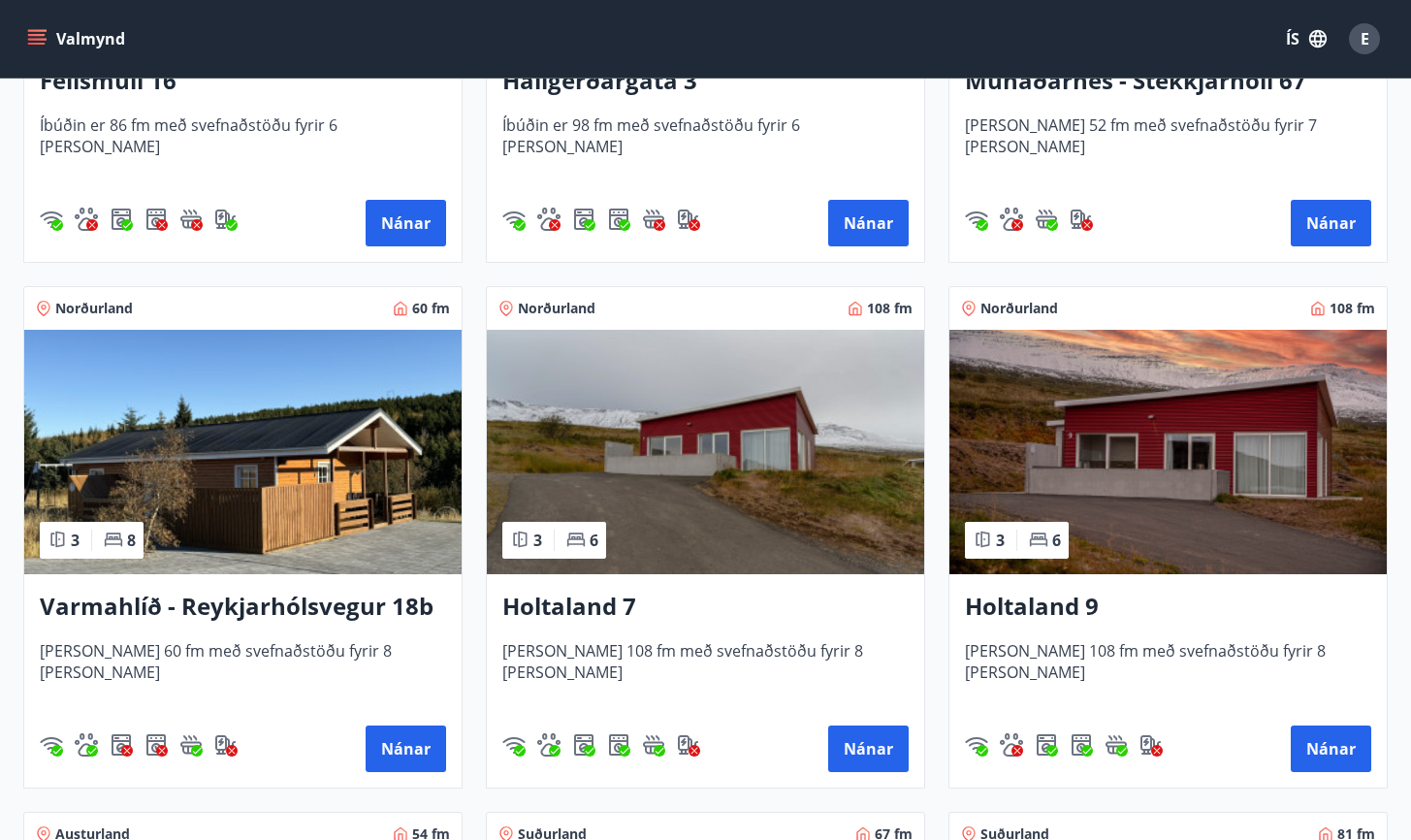
scroll to position [2264, 0]
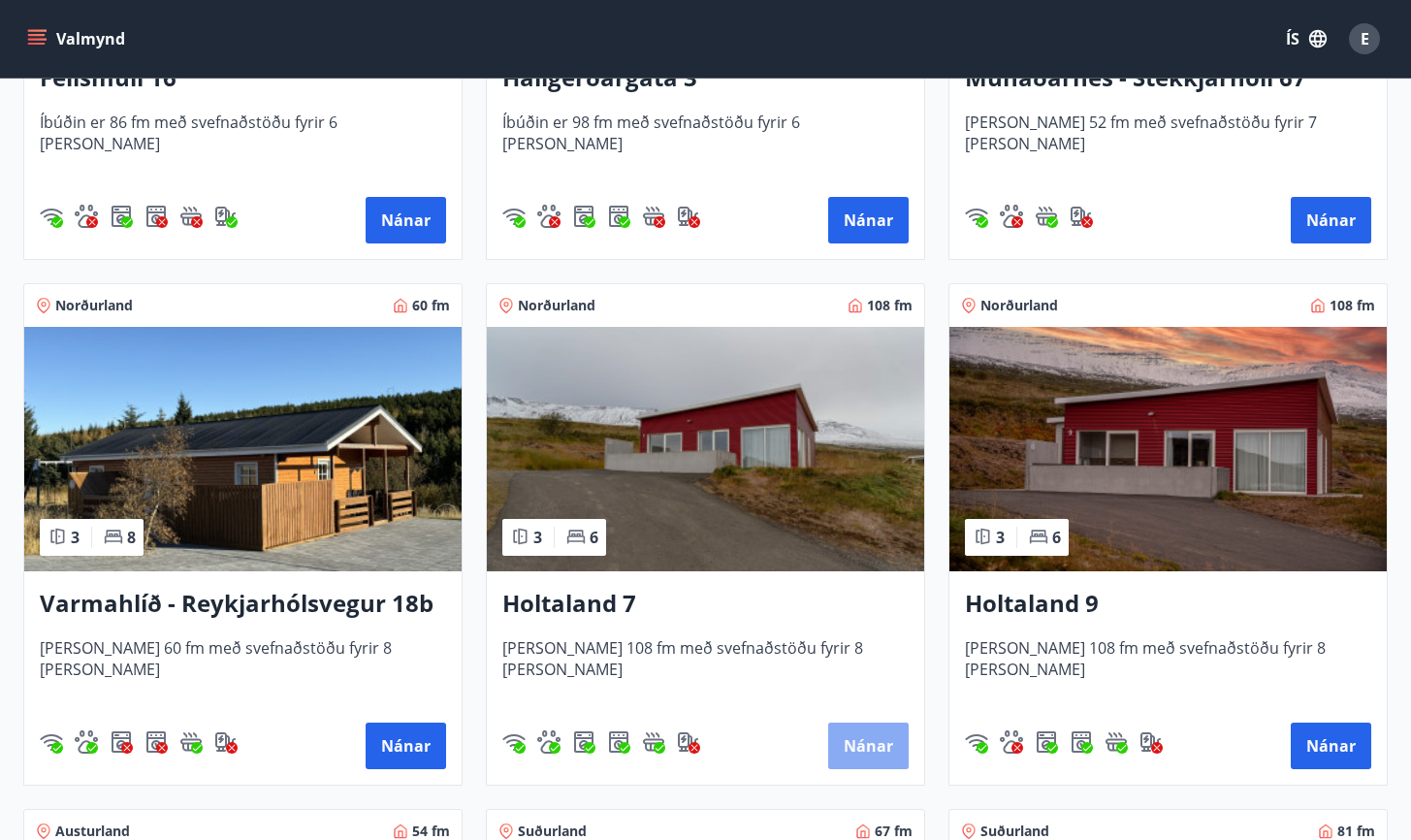
click at [850, 733] on button "Nánar" at bounding box center [868, 745] width 81 height 47
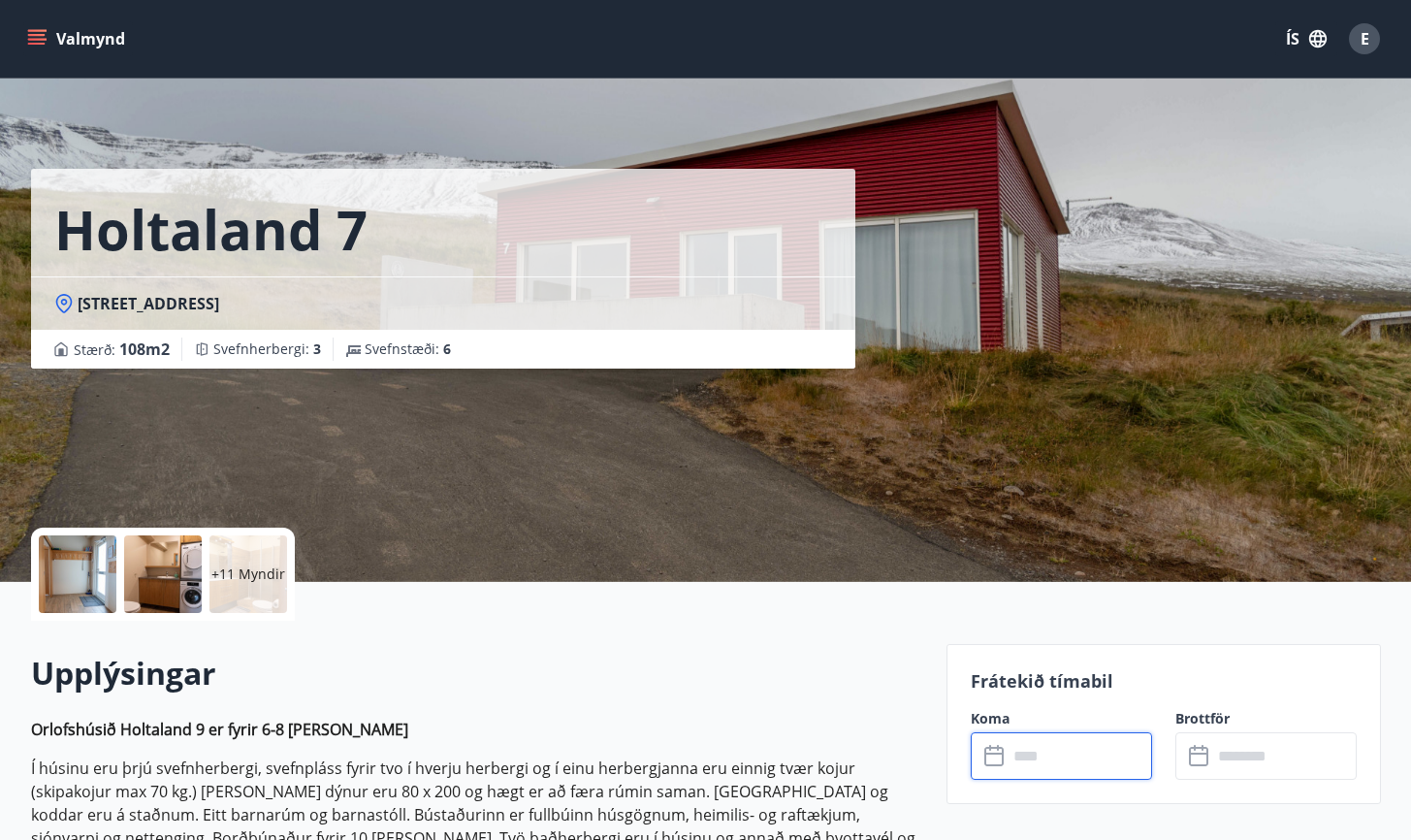
click at [1034, 765] on input "text" at bounding box center [1080, 756] width 145 height 48
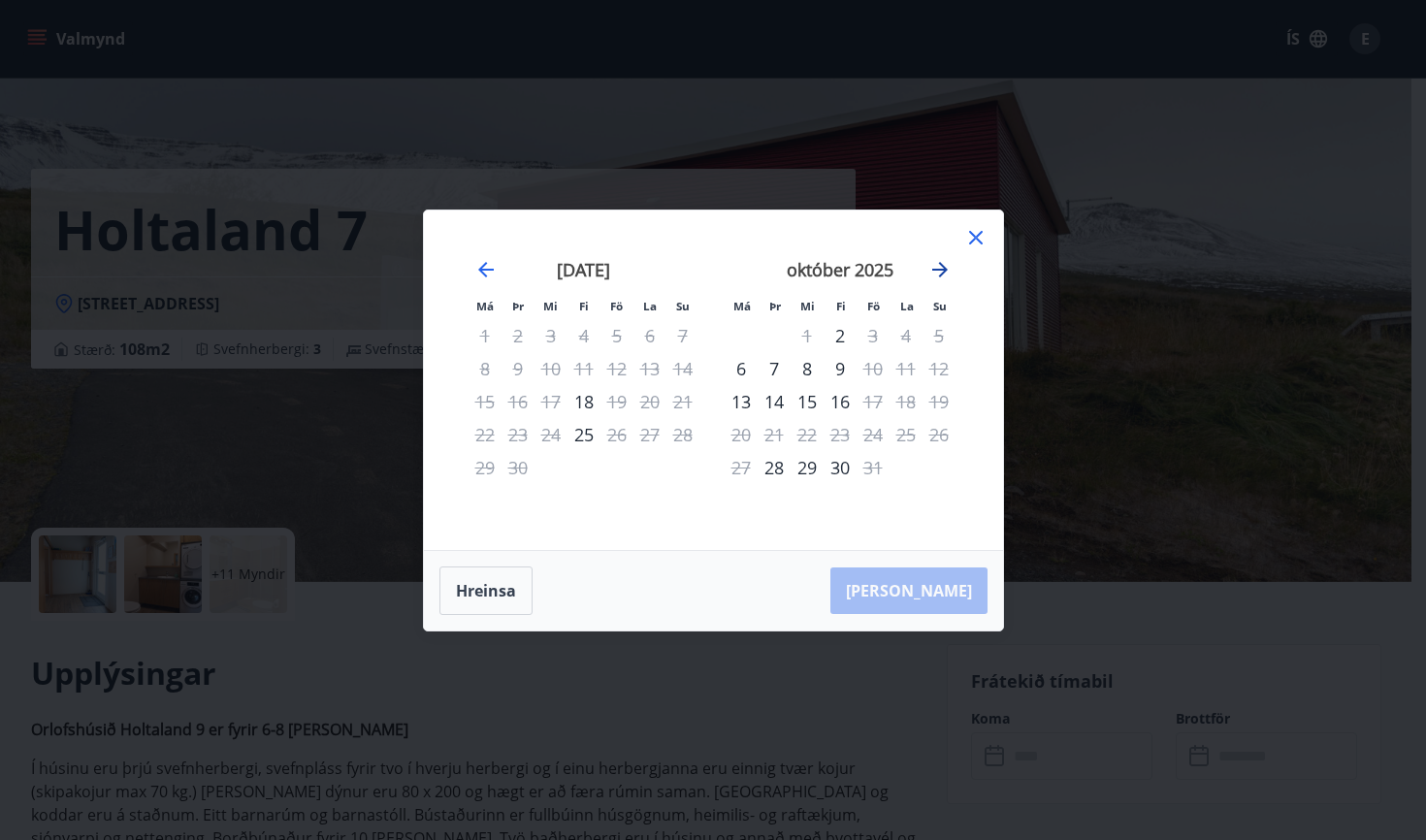
click at [941, 265] on icon "Move forward to switch to the next month." at bounding box center [939, 269] width 23 height 23
click at [975, 233] on icon at bounding box center [975, 236] width 23 height 23
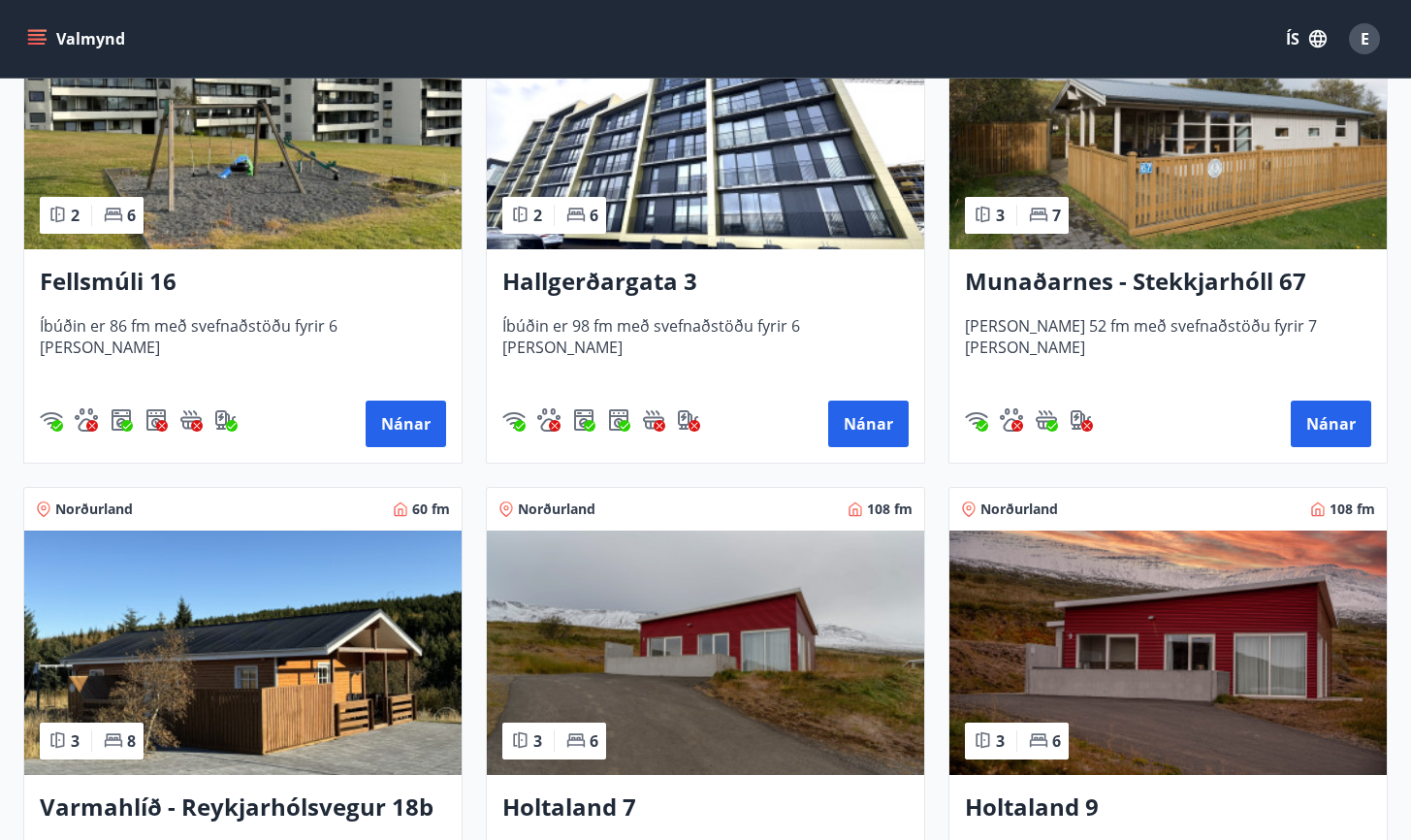
scroll to position [2136, 0]
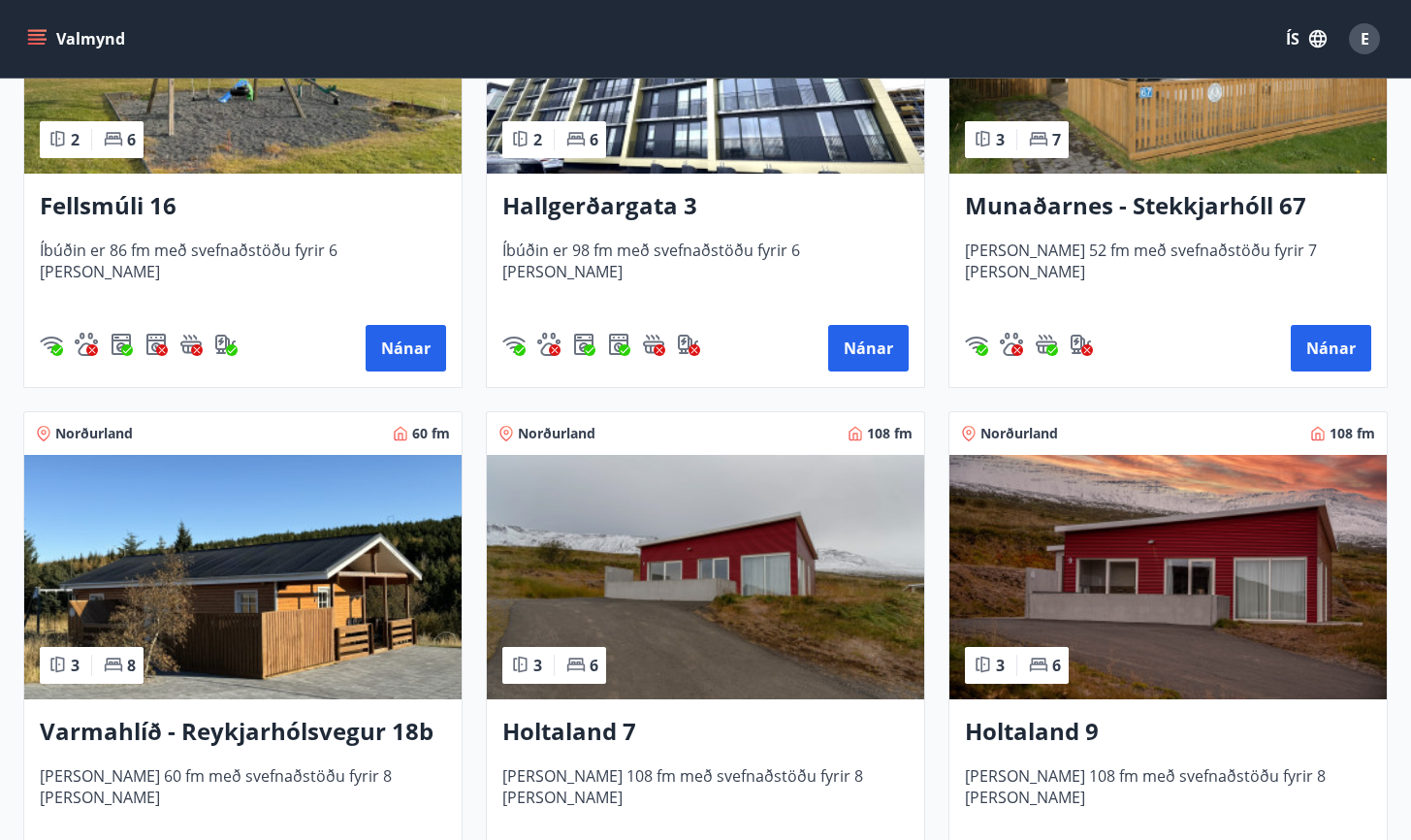
click at [1040, 729] on h3 "Holtaland 9" at bounding box center [1168, 731] width 406 height 35
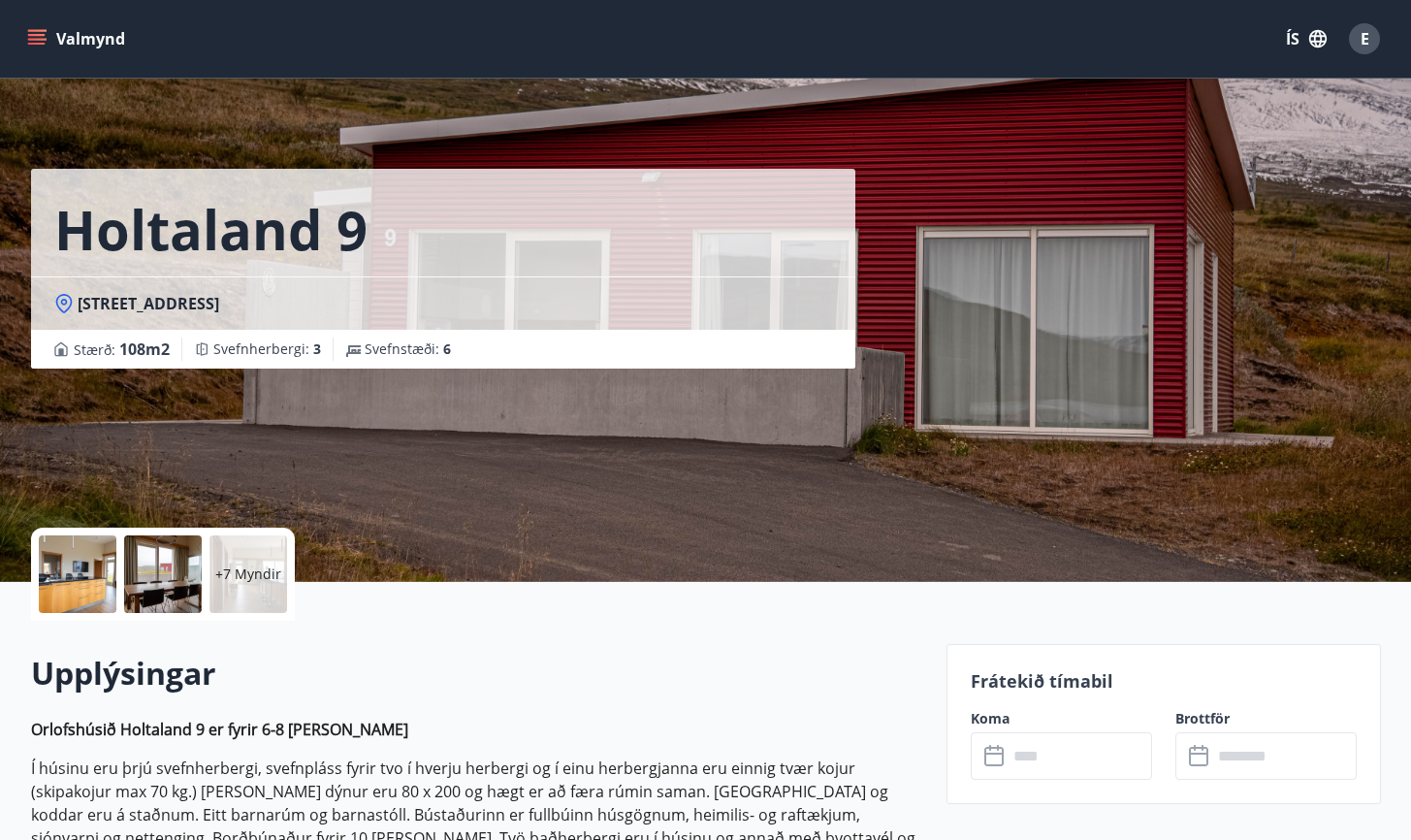
click at [987, 756] on icon at bounding box center [995, 755] width 23 height 23
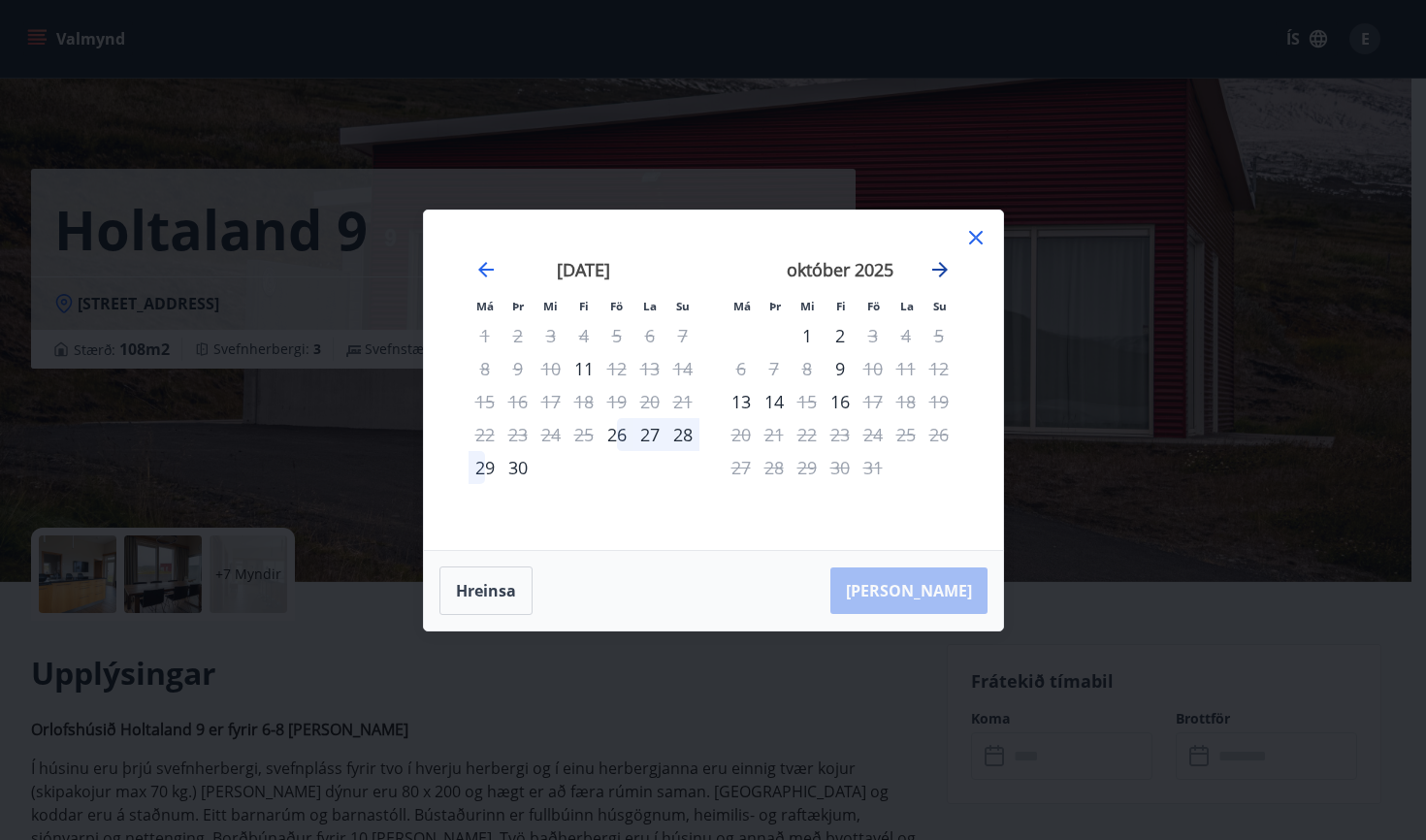
click at [946, 264] on icon "Move forward to switch to the next month." at bounding box center [939, 269] width 23 height 23
click at [947, 261] on icon "Move forward to switch to the next month." at bounding box center [939, 269] width 23 height 23
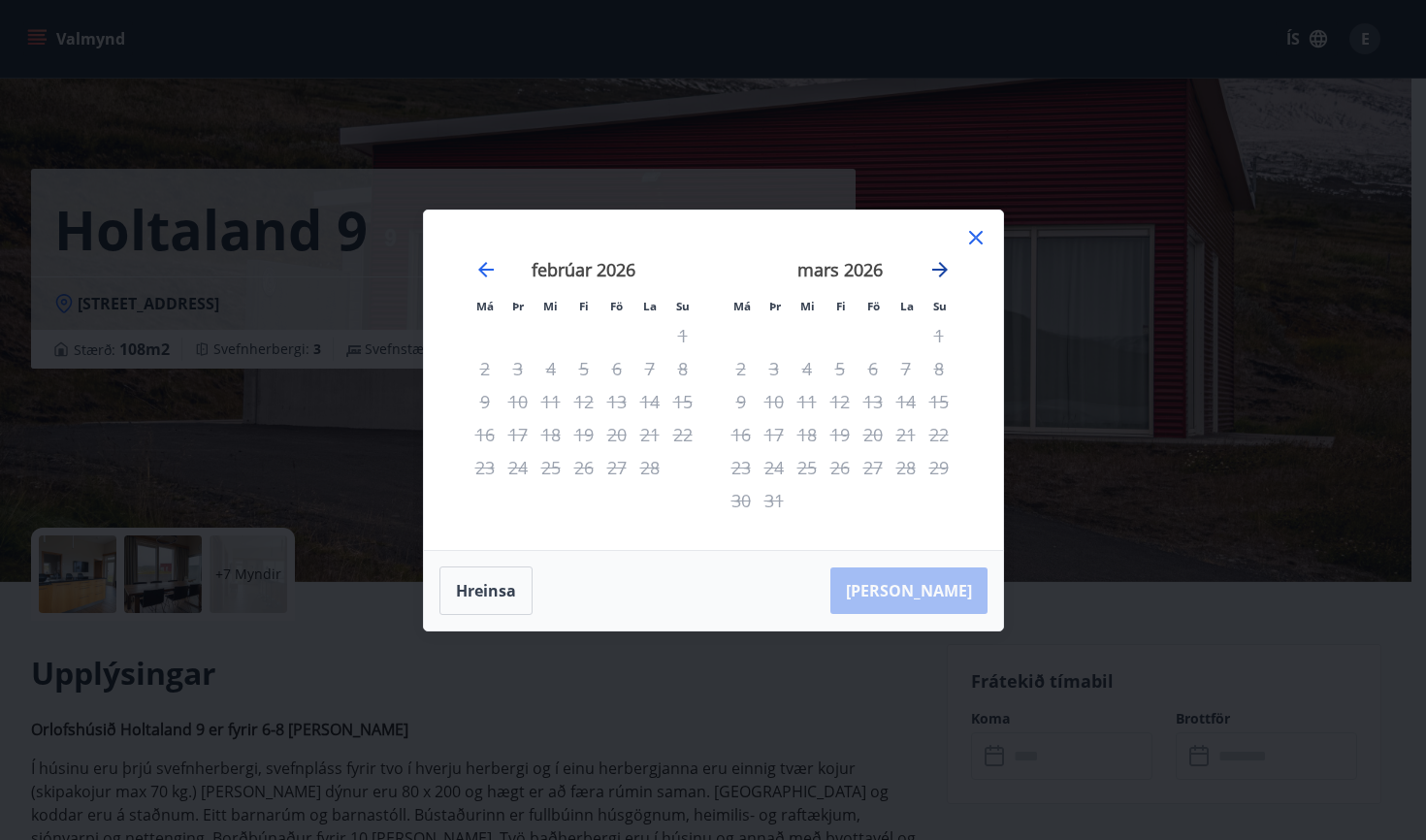
click at [947, 261] on icon "Move forward to switch to the next month." at bounding box center [939, 269] width 23 height 23
click at [978, 236] on icon at bounding box center [975, 236] width 23 height 23
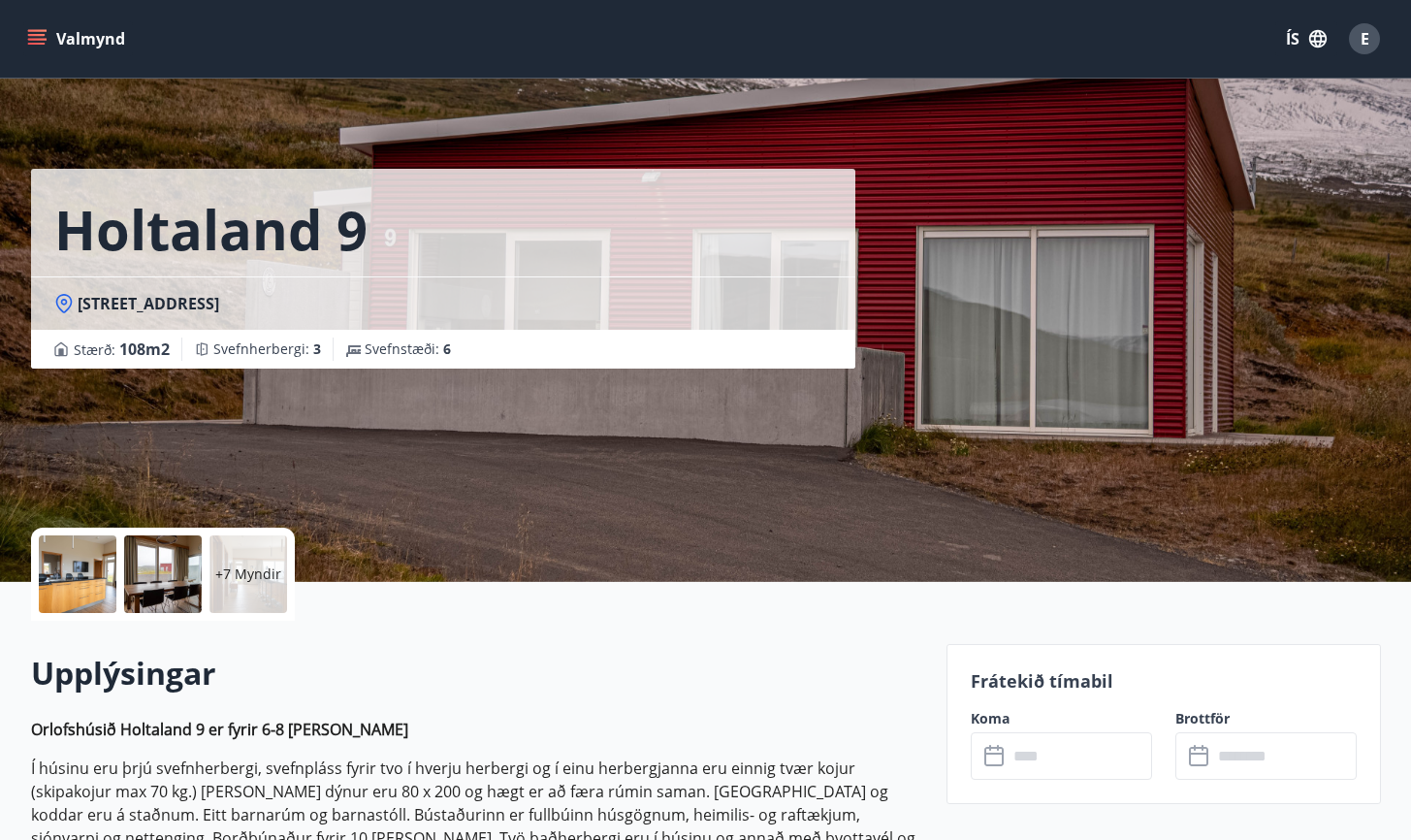
click at [84, 580] on div at bounding box center [78, 574] width 78 height 78
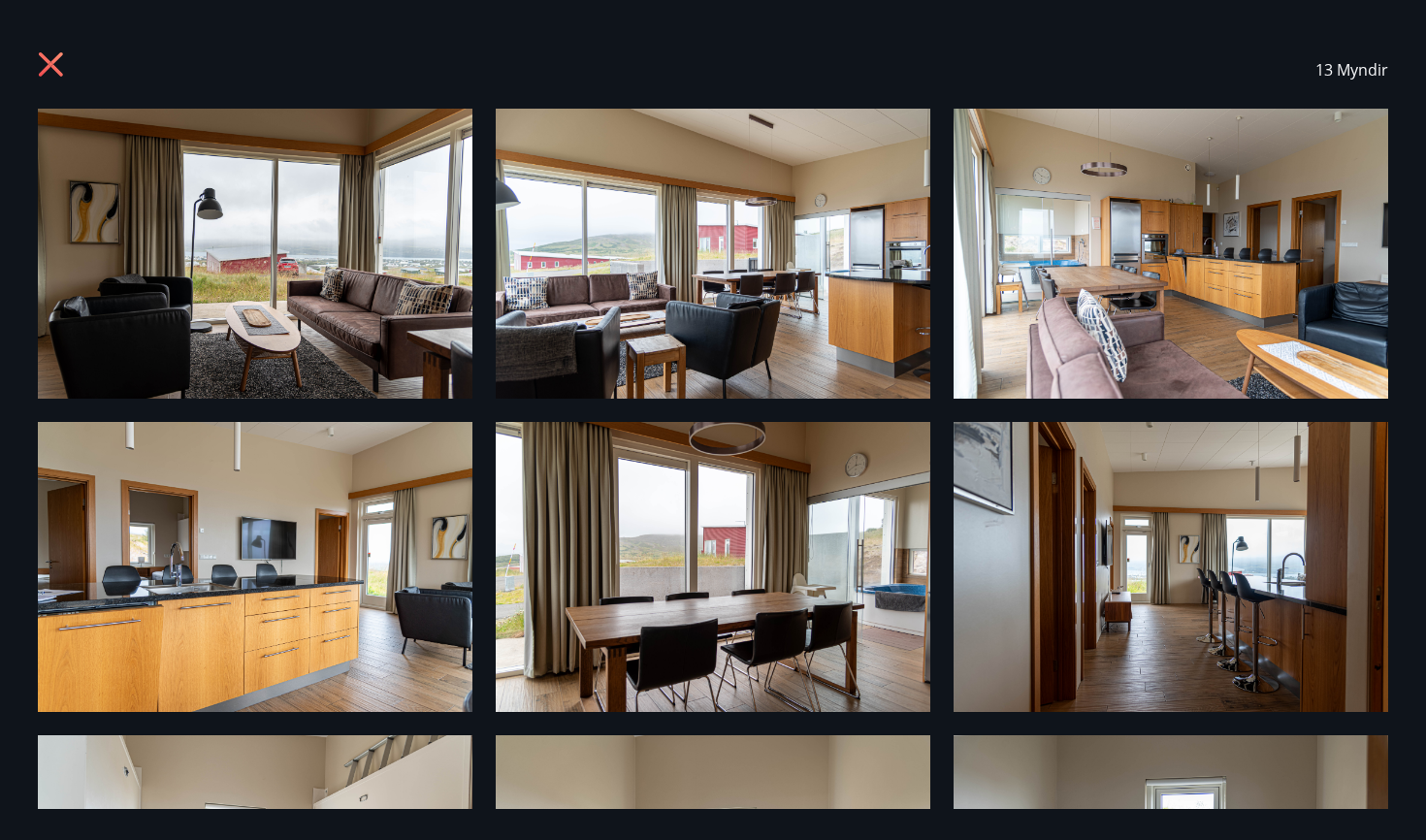
click at [288, 231] on img at bounding box center [254, 253] width 434 height 290
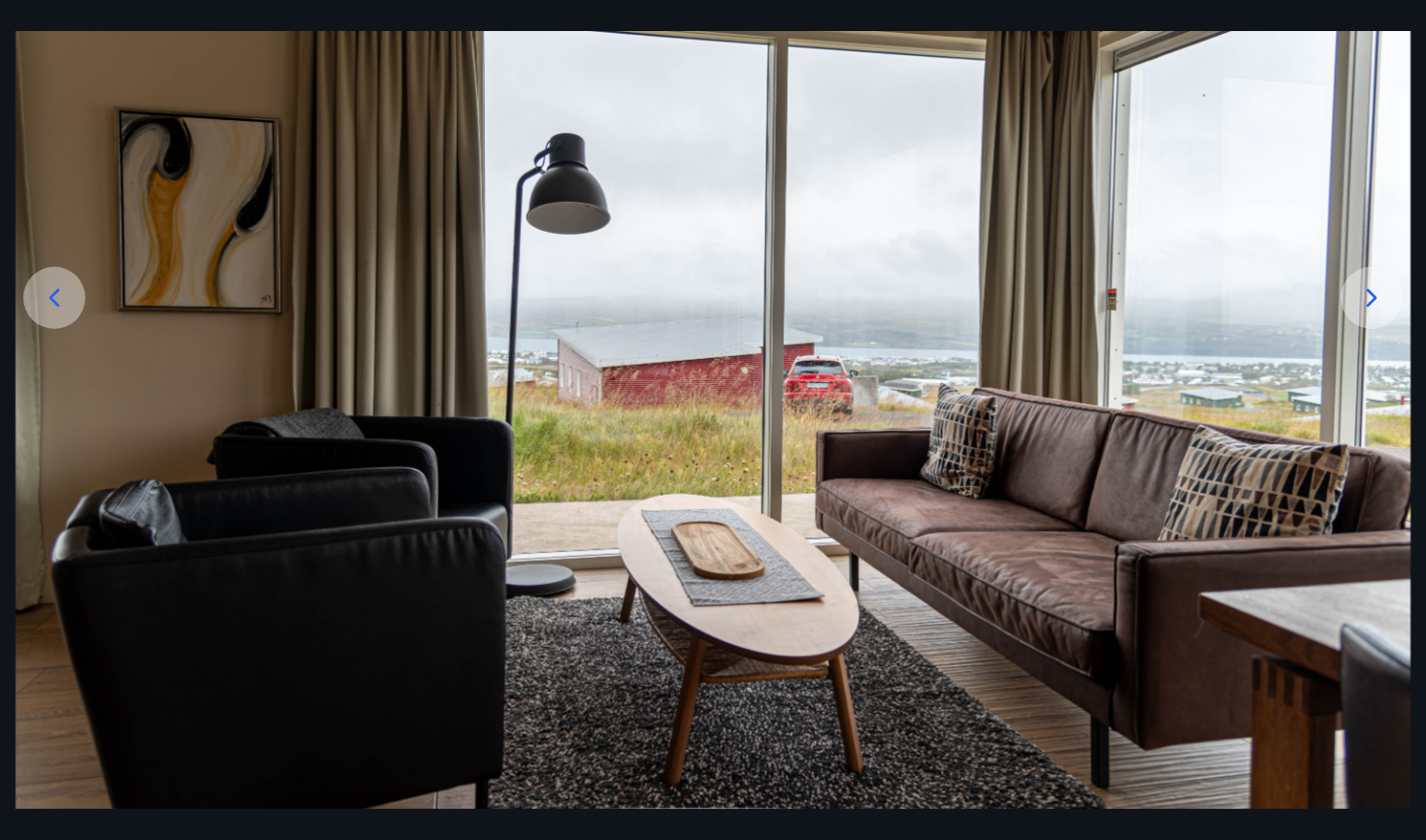
scroll to position [230, 0]
click at [1354, 289] on div at bounding box center [1371, 297] width 62 height 62
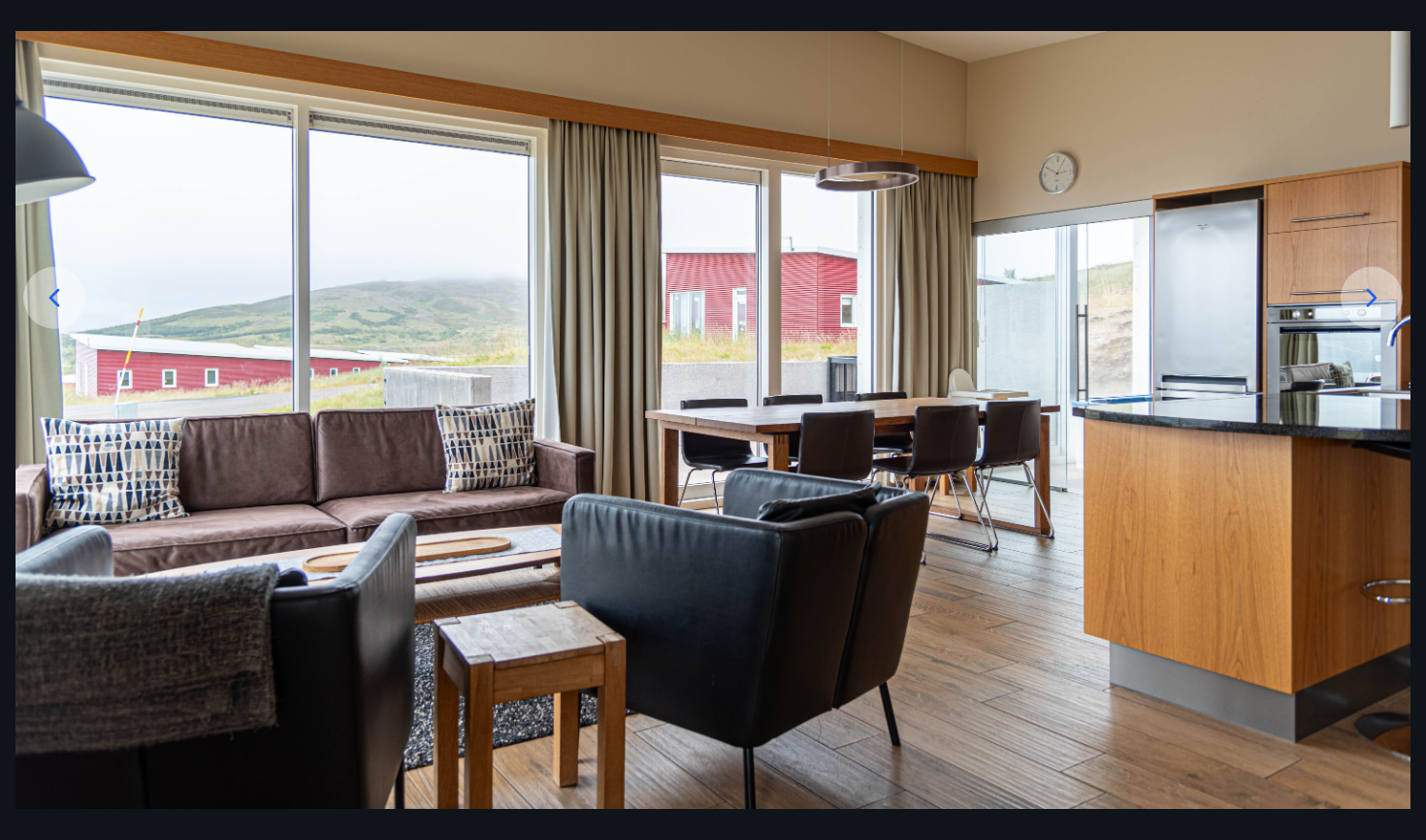
click at [1354, 289] on div at bounding box center [1371, 297] width 62 height 62
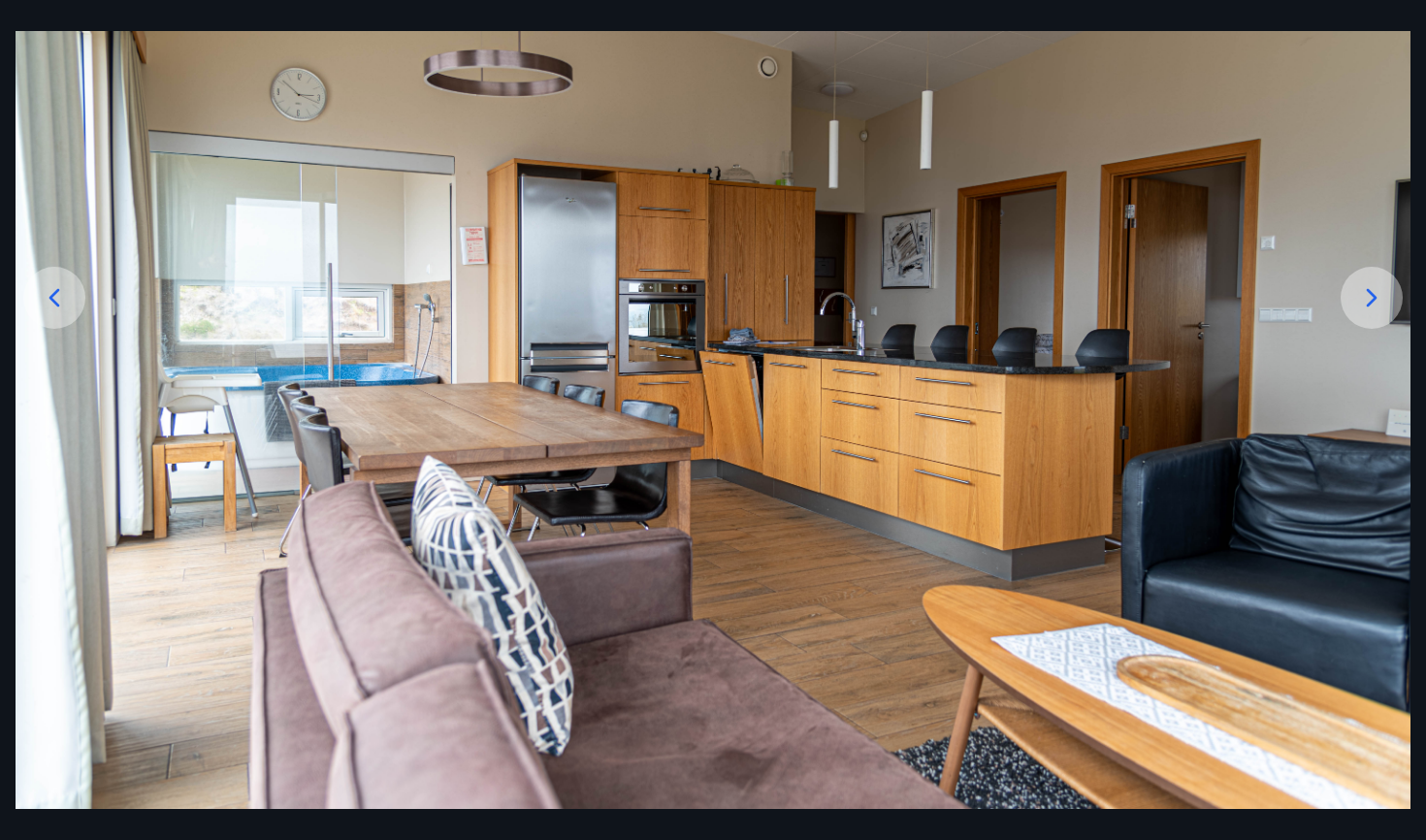
click at [1354, 289] on div at bounding box center [1371, 297] width 62 height 62
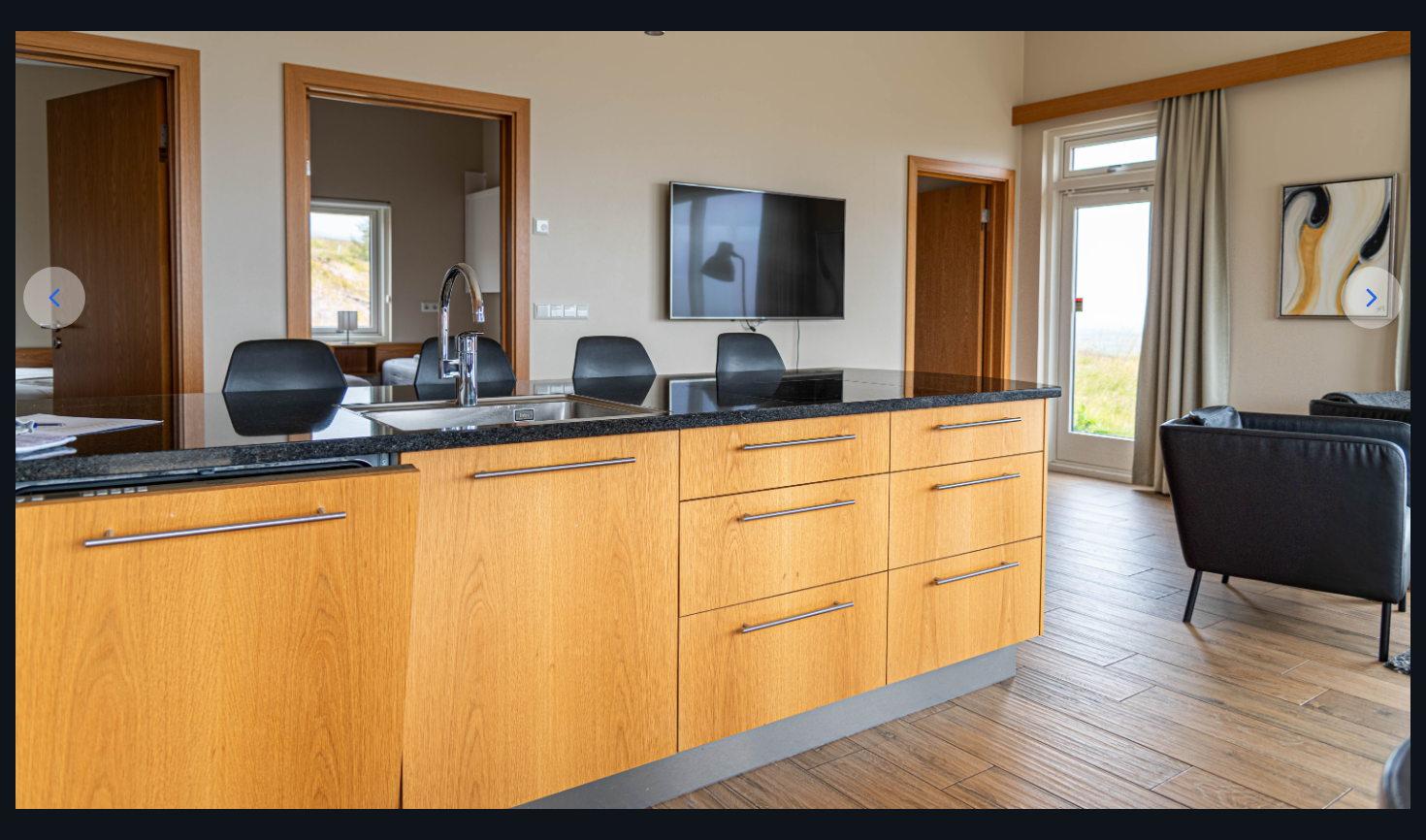
click at [1354, 289] on div at bounding box center [1371, 297] width 62 height 62
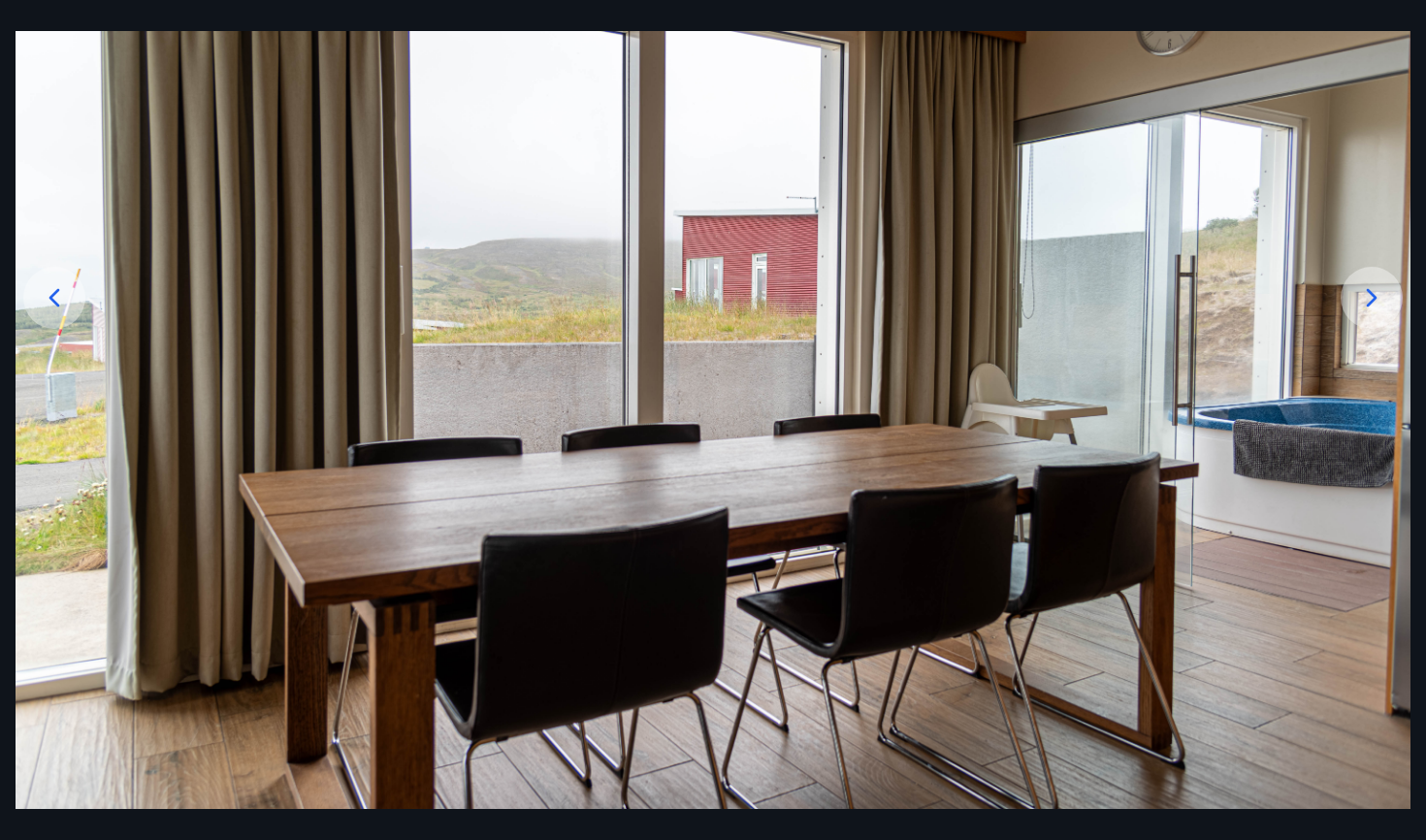
click at [1354, 289] on div at bounding box center [1371, 297] width 62 height 62
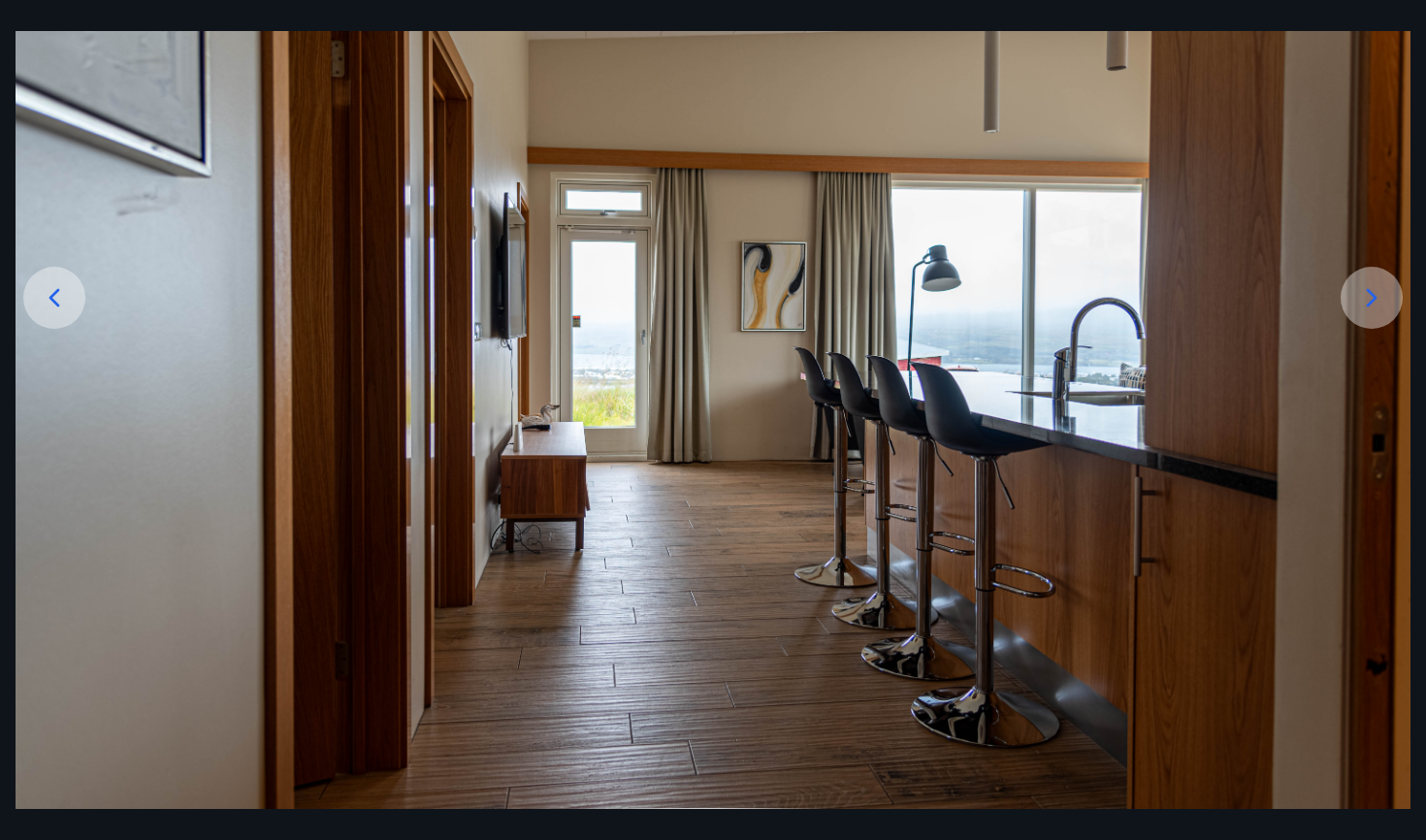
click at [1354, 289] on div at bounding box center [1371, 297] width 62 height 62
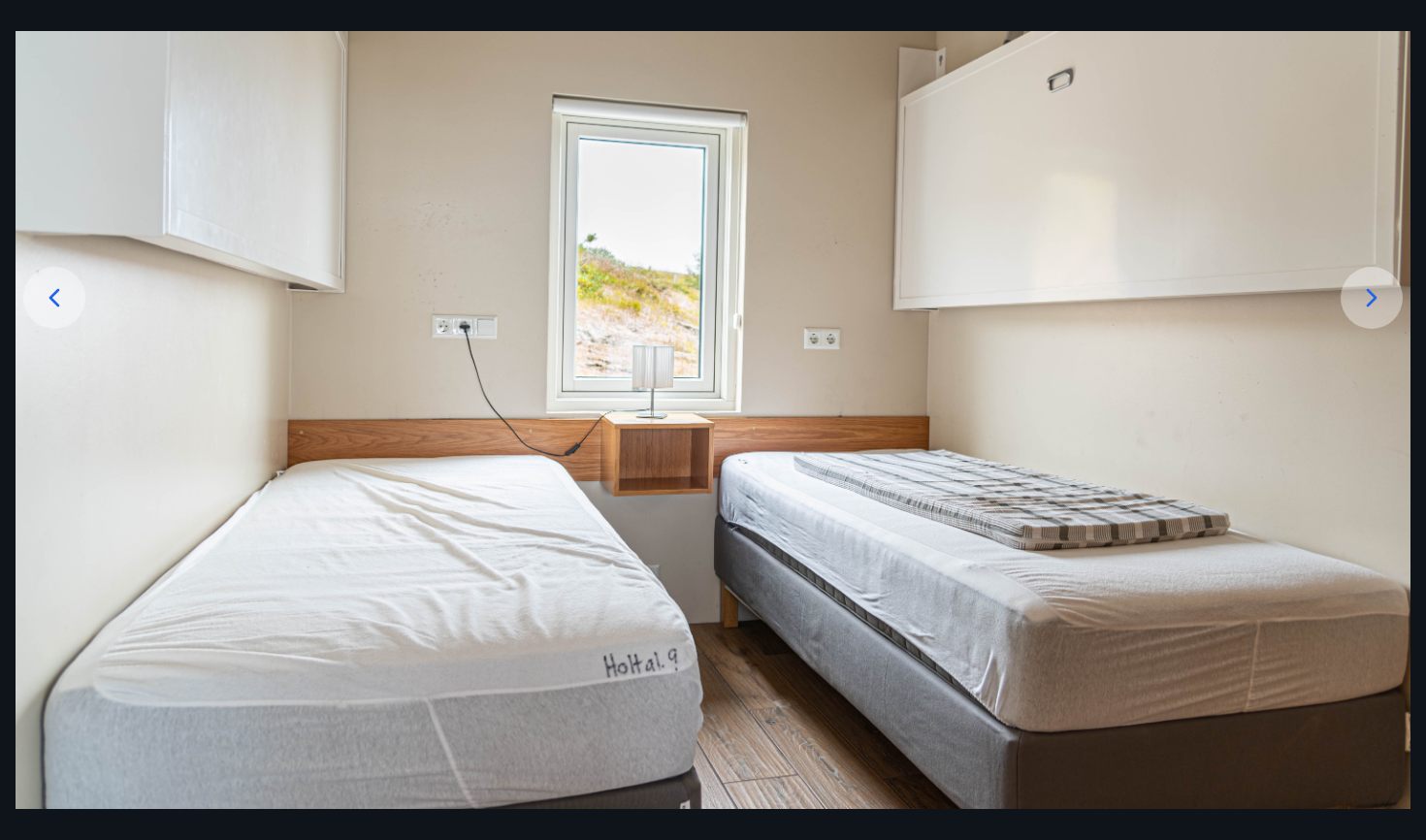
click at [1354, 289] on div at bounding box center [1371, 297] width 62 height 62
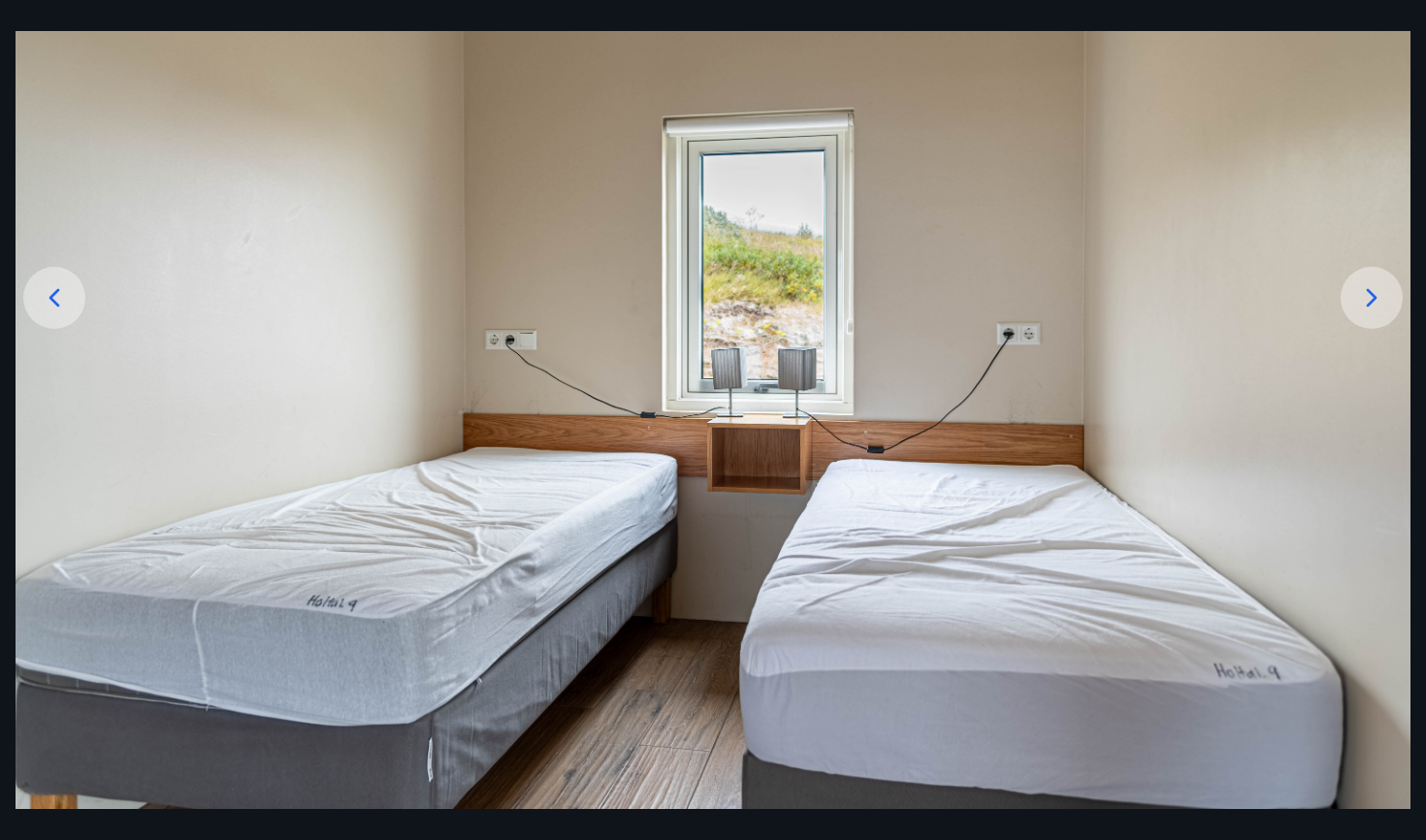
click at [1354, 289] on div at bounding box center [1371, 297] width 62 height 62
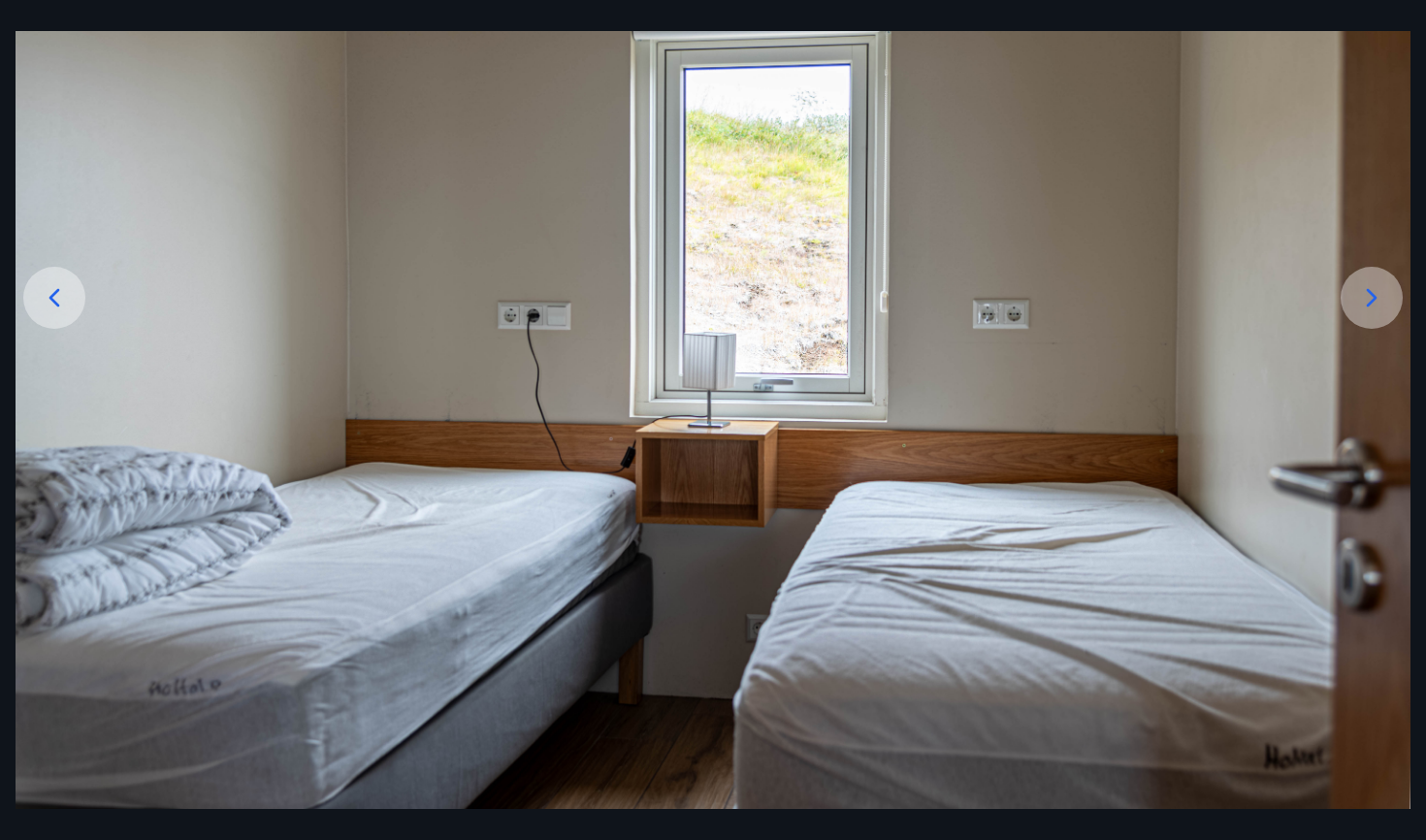
click at [1354, 289] on div at bounding box center [1371, 297] width 62 height 62
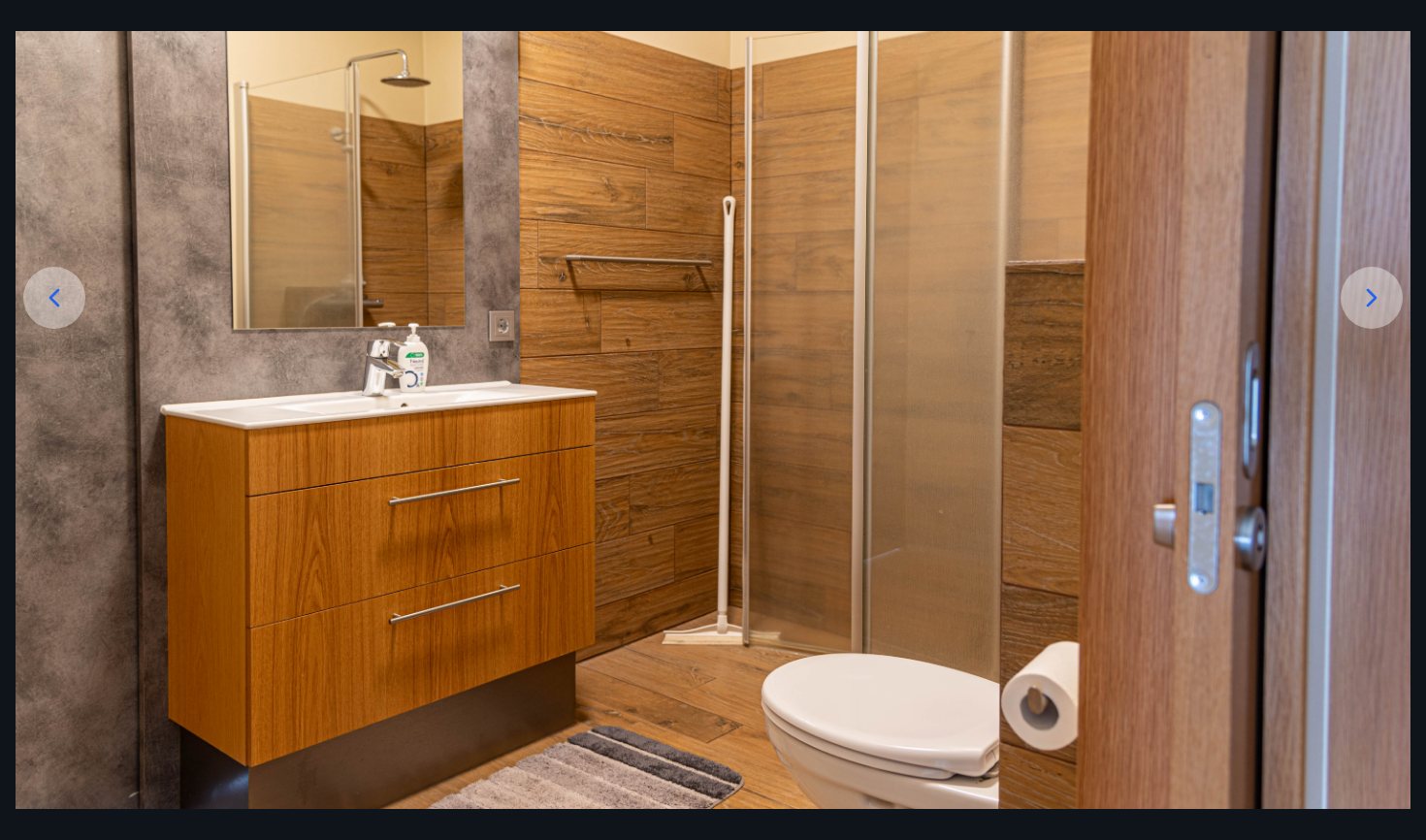
click at [1354, 289] on div at bounding box center [1371, 297] width 62 height 62
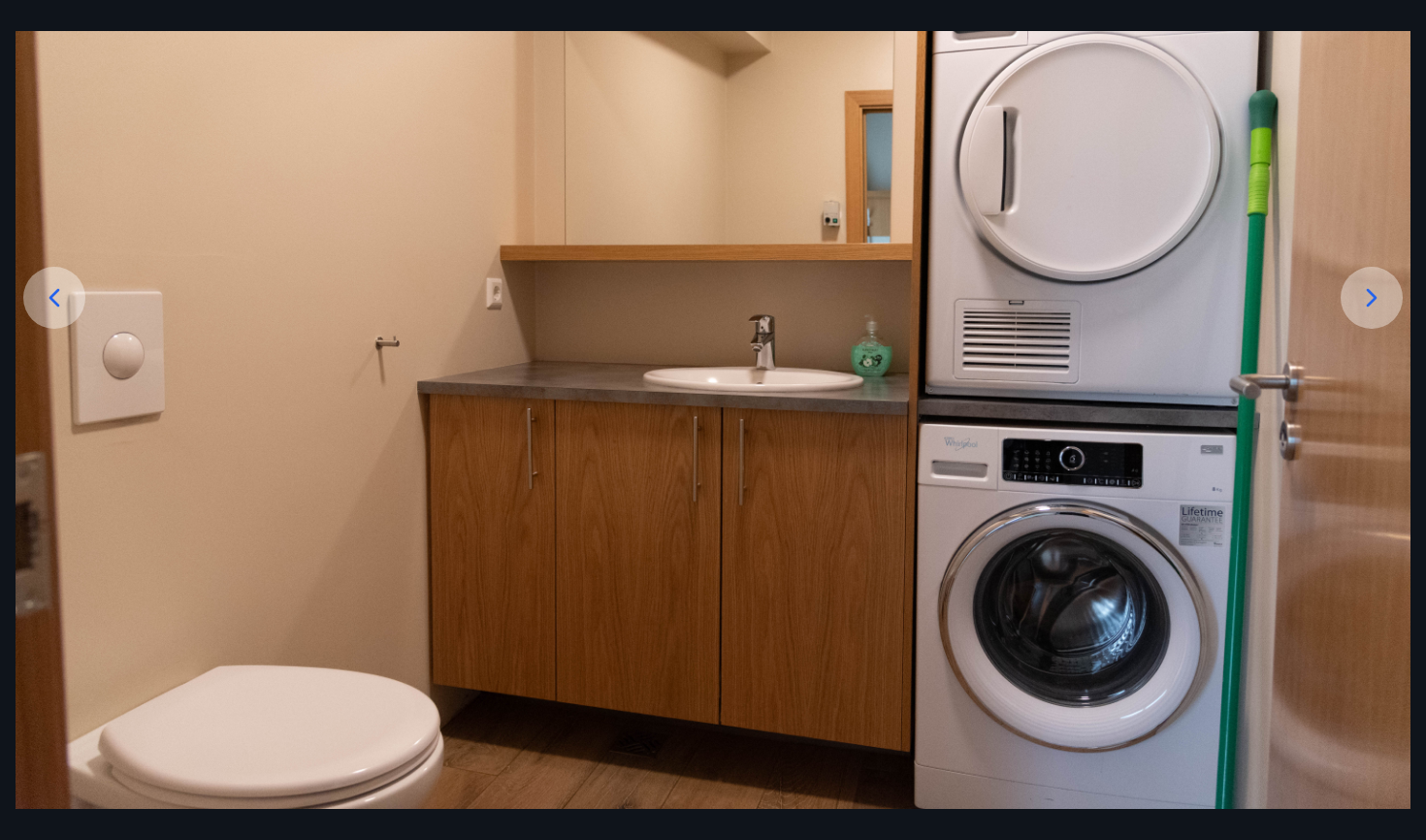
click at [1354, 289] on div at bounding box center [1371, 297] width 62 height 62
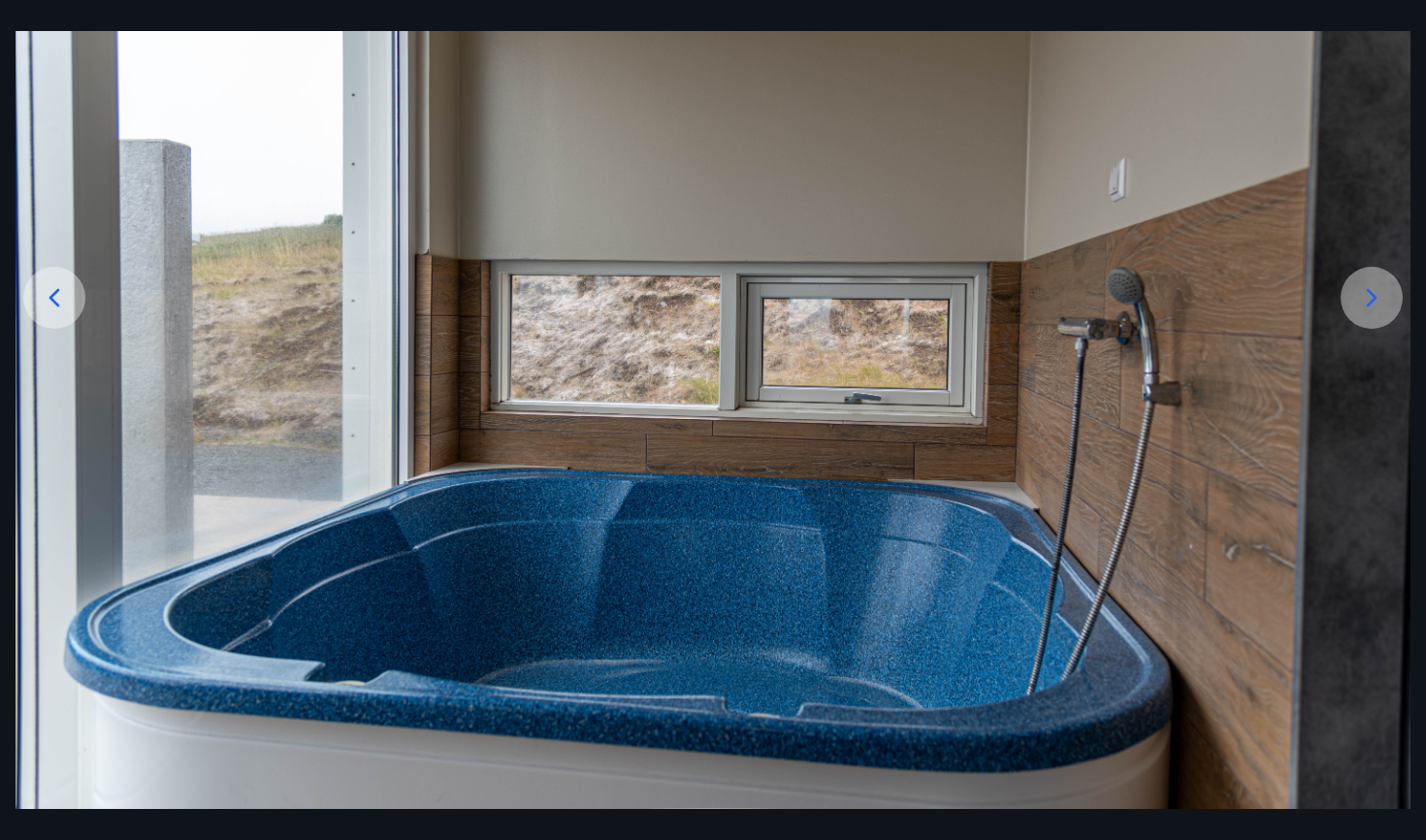
click at [1354, 289] on div at bounding box center [1371, 297] width 62 height 62
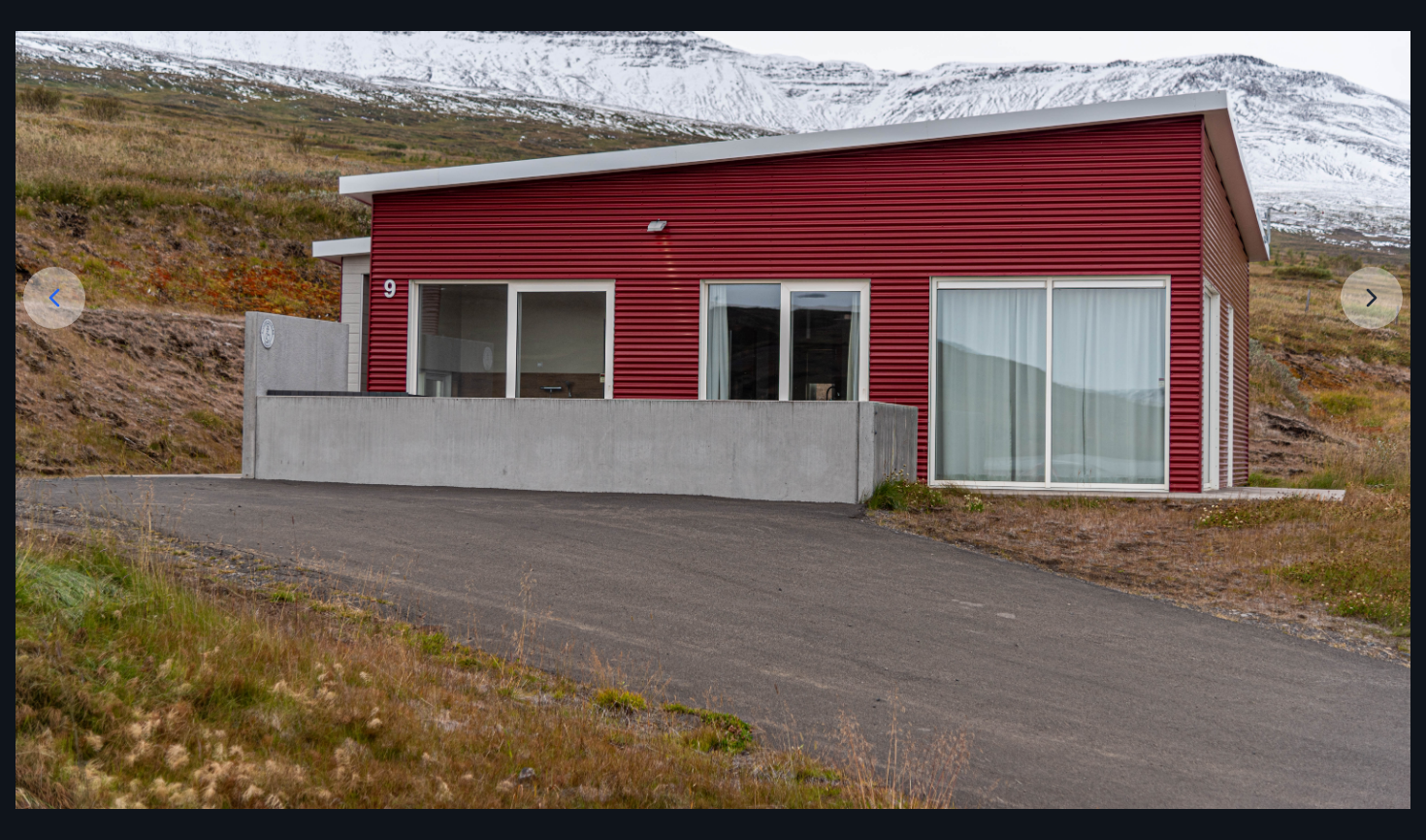
click at [1354, 289] on img at bounding box center [713, 343] width 1395 height 931
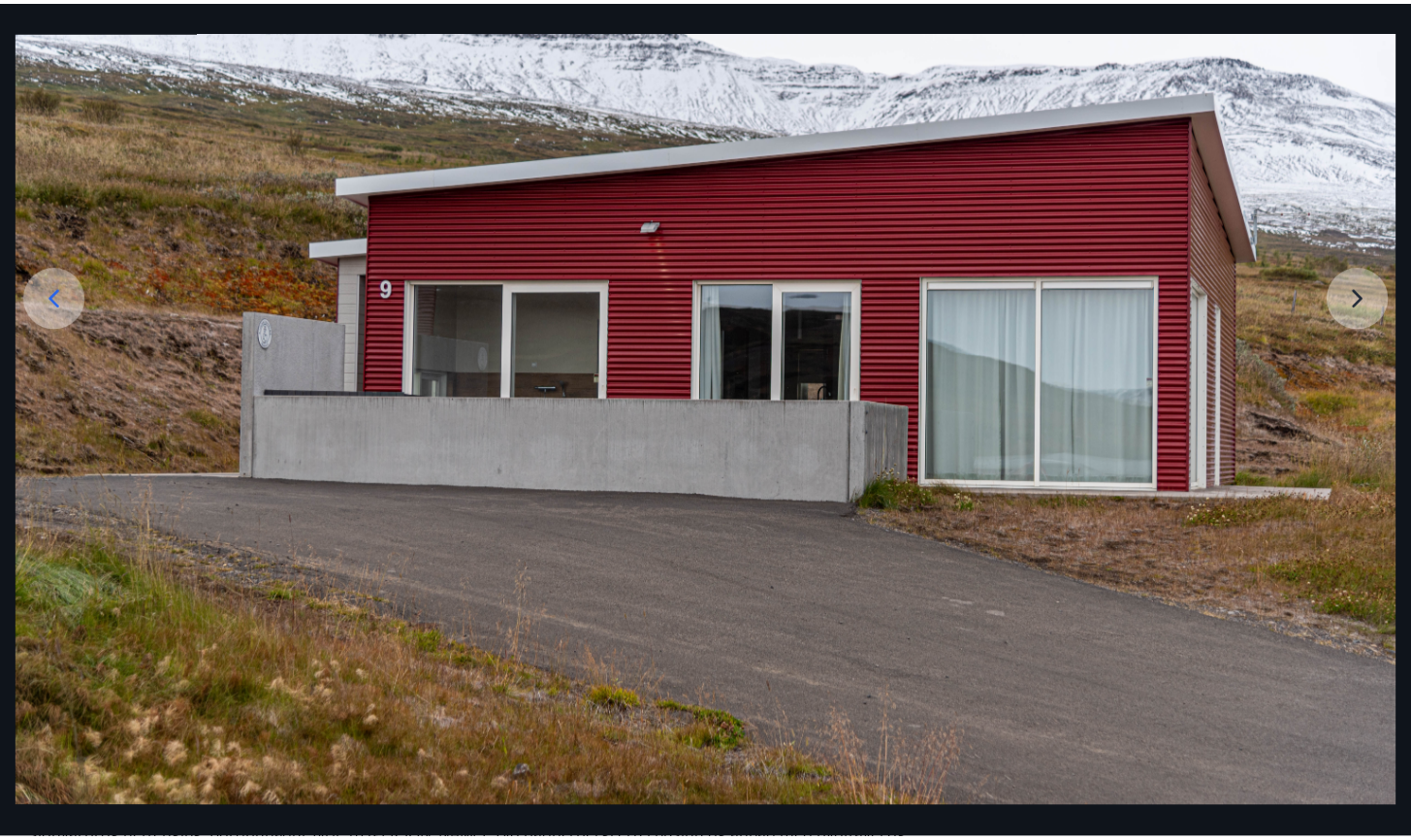
scroll to position [78, 0]
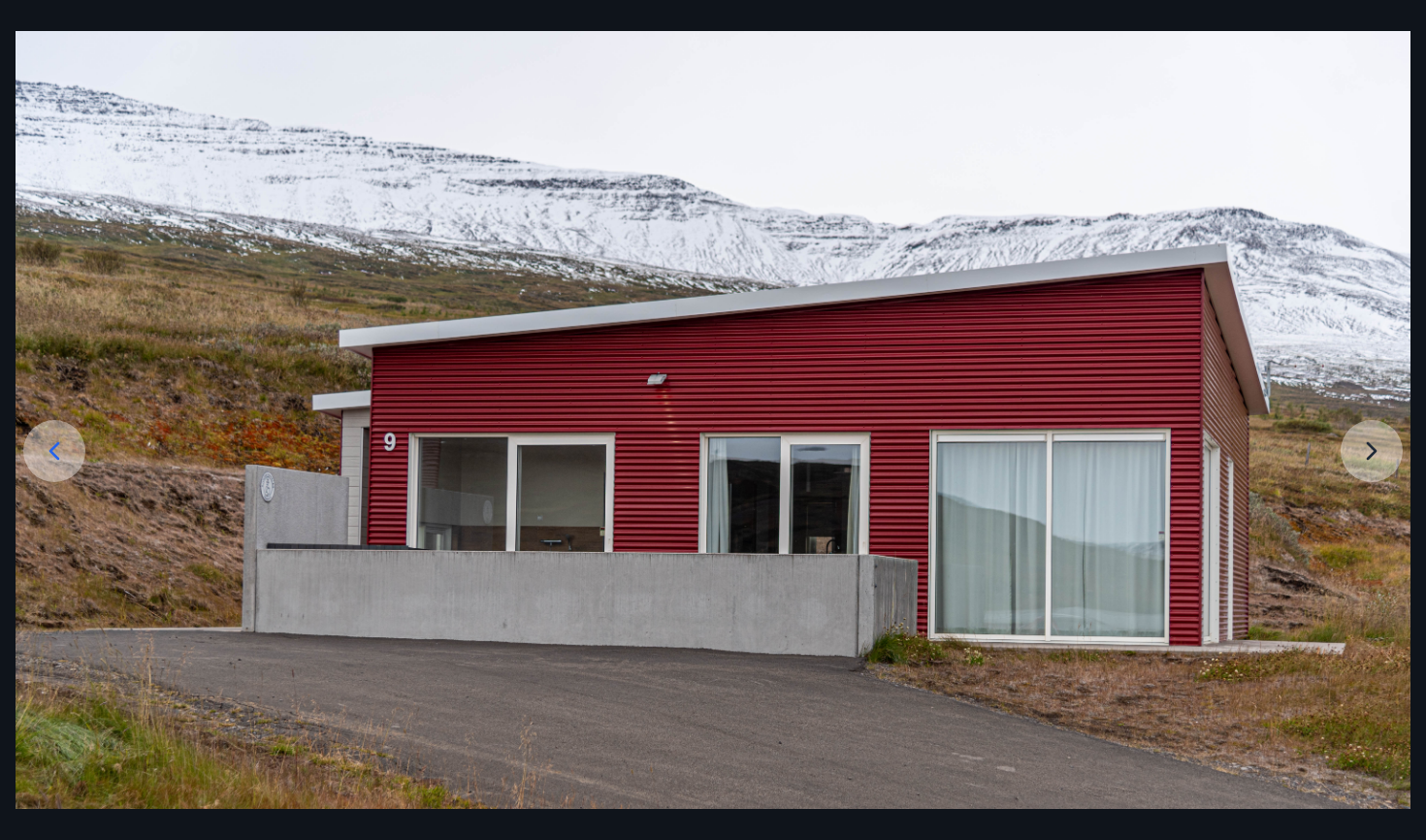
click at [1354, 289] on img at bounding box center [713, 496] width 1395 height 931
click at [1387, 485] on img at bounding box center [713, 496] width 1395 height 931
click at [1381, 475] on img at bounding box center [713, 496] width 1395 height 931
click at [48, 22] on div "13 af 13" at bounding box center [713, 420] width 1426 height 840
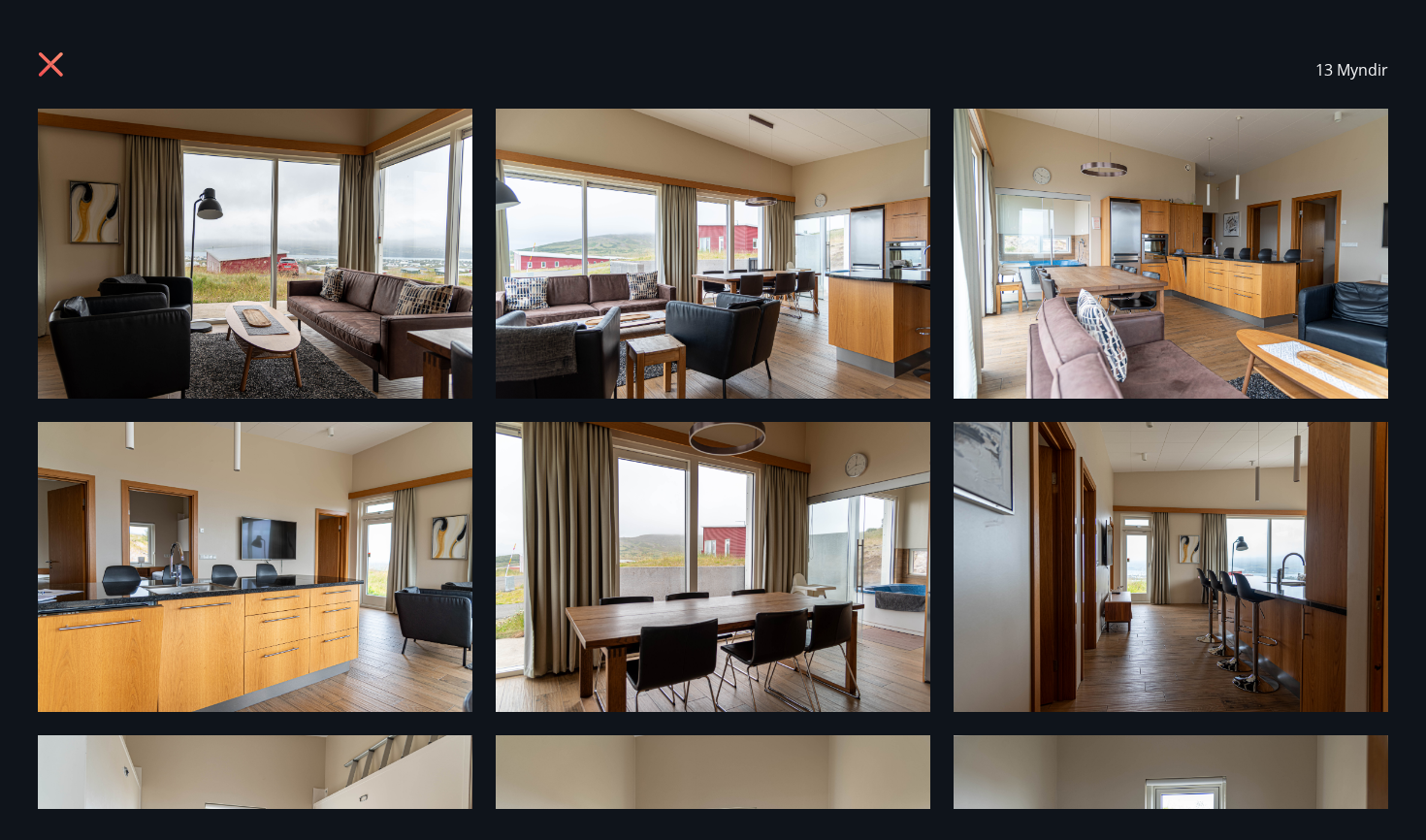
click at [39, 72] on icon at bounding box center [53, 67] width 31 height 31
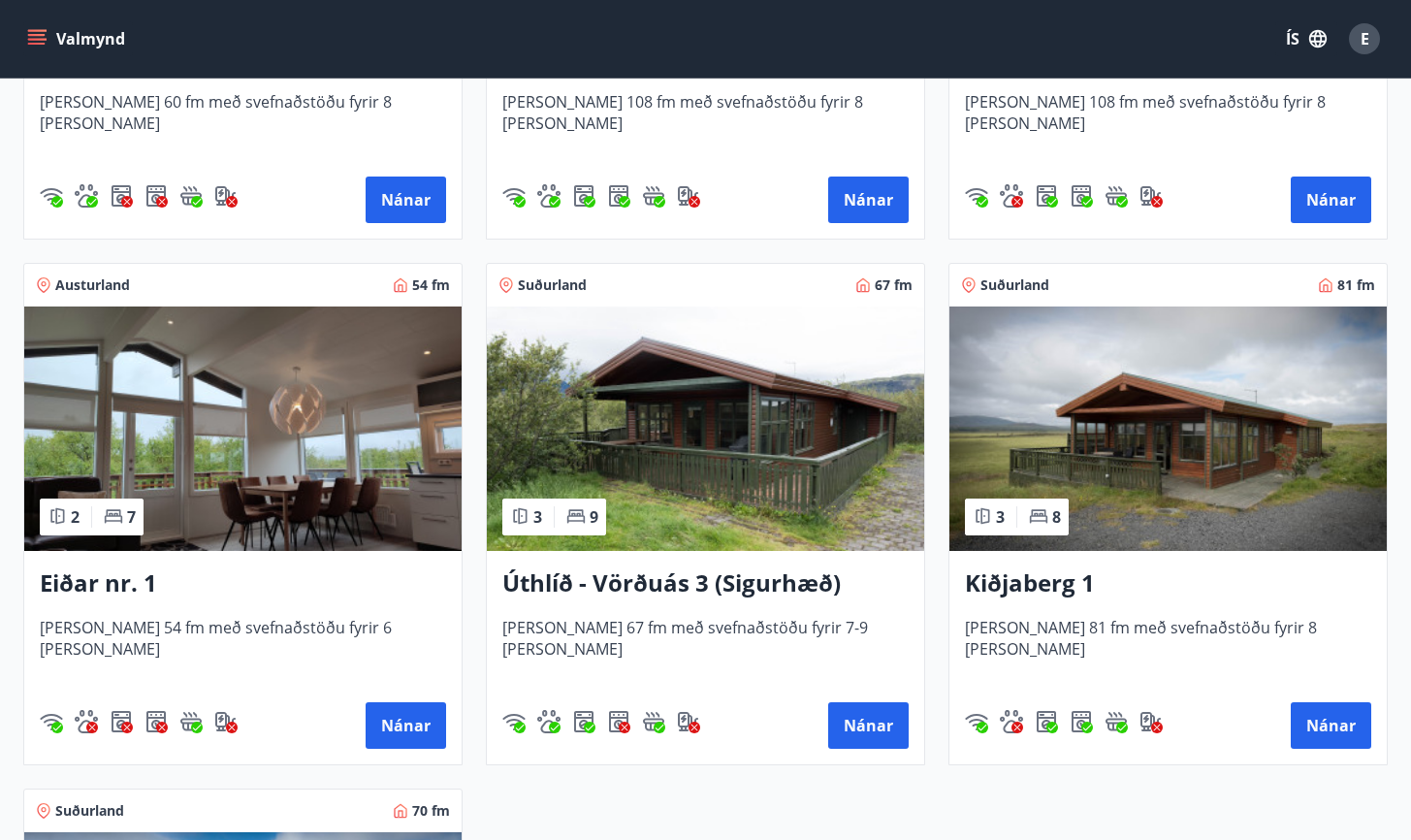
scroll to position [2811, 0]
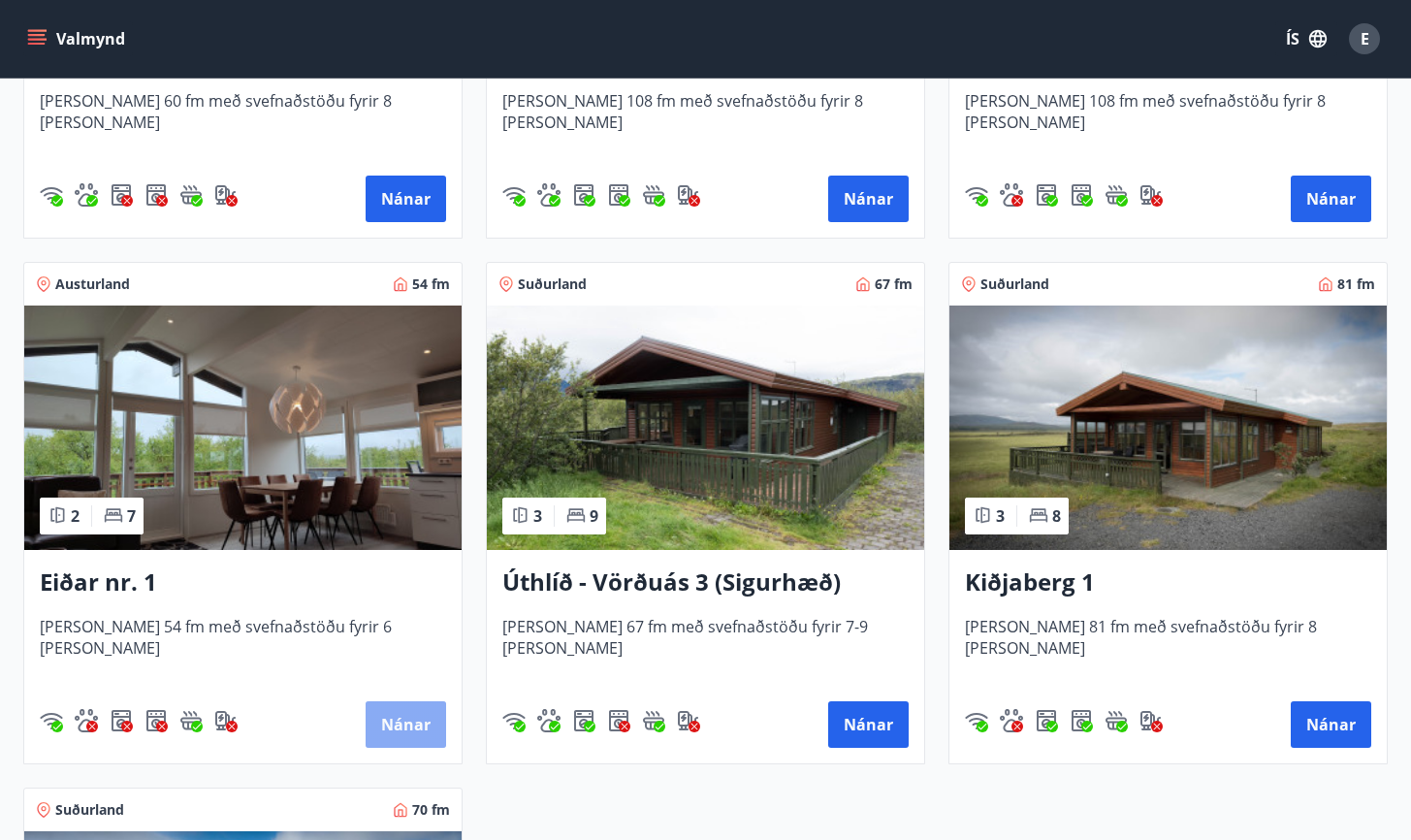
click at [420, 725] on button "Nánar" at bounding box center [405, 724] width 81 height 47
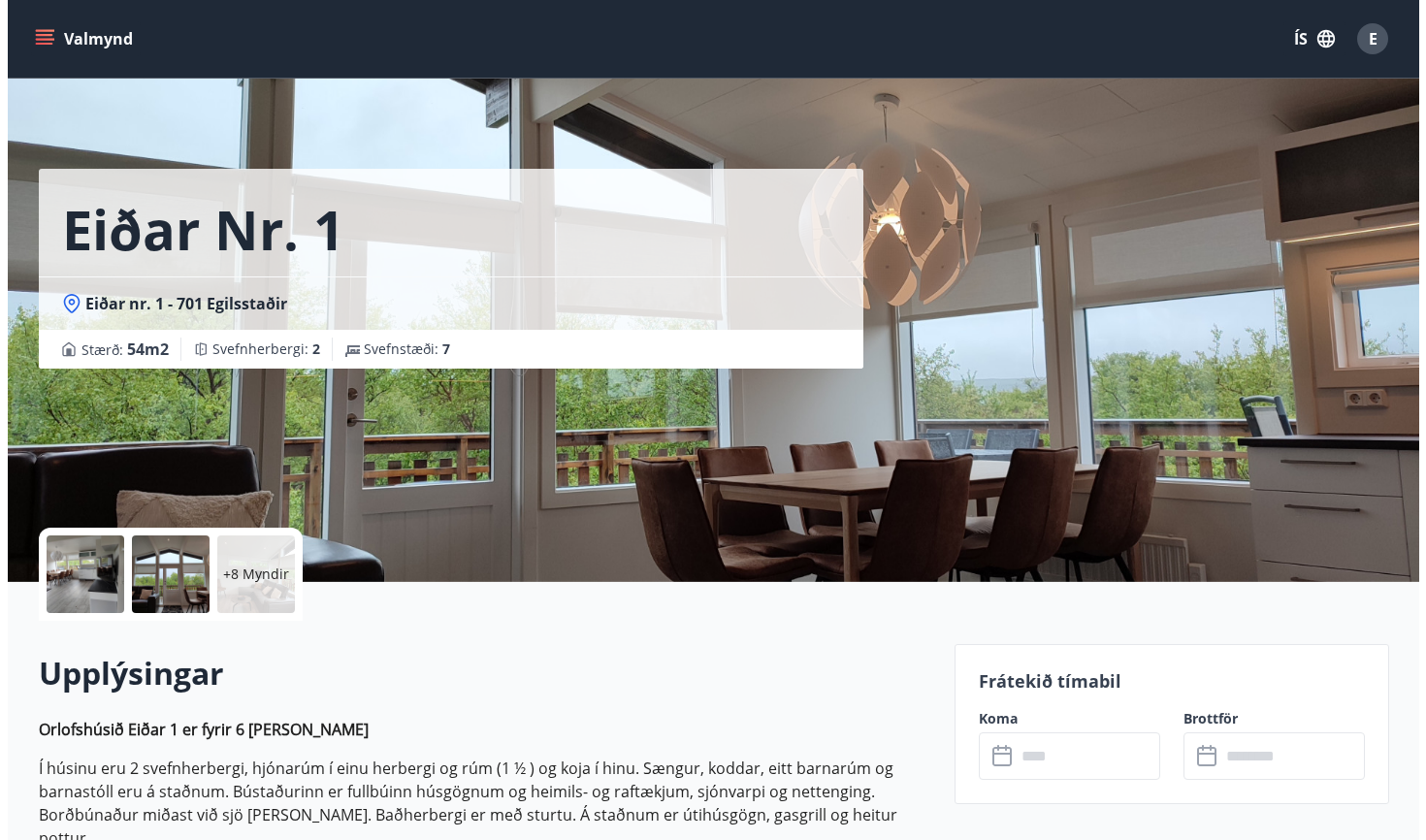
scroll to position [30, 0]
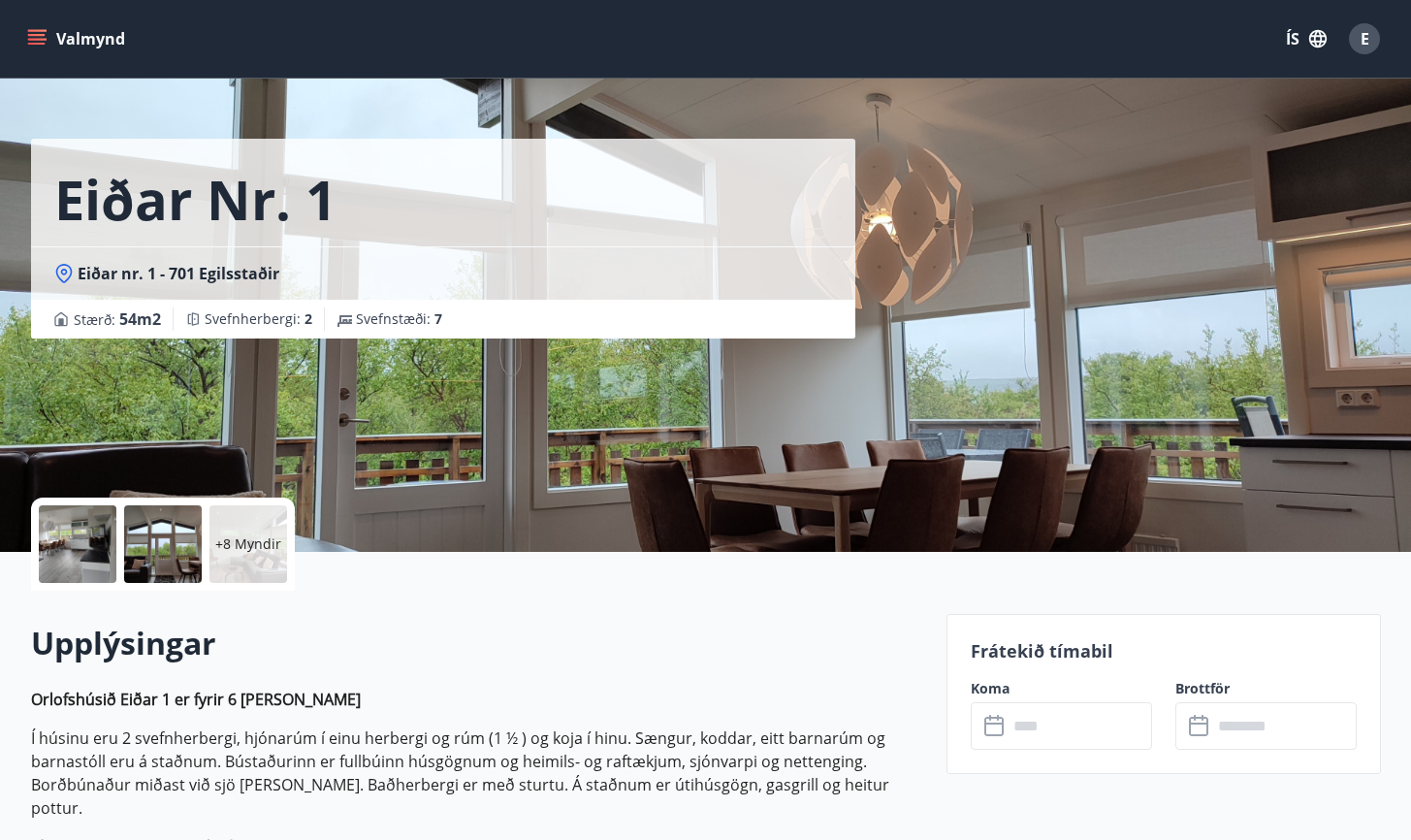
click at [240, 536] on p "+8 Myndir" at bounding box center [248, 544] width 66 height 19
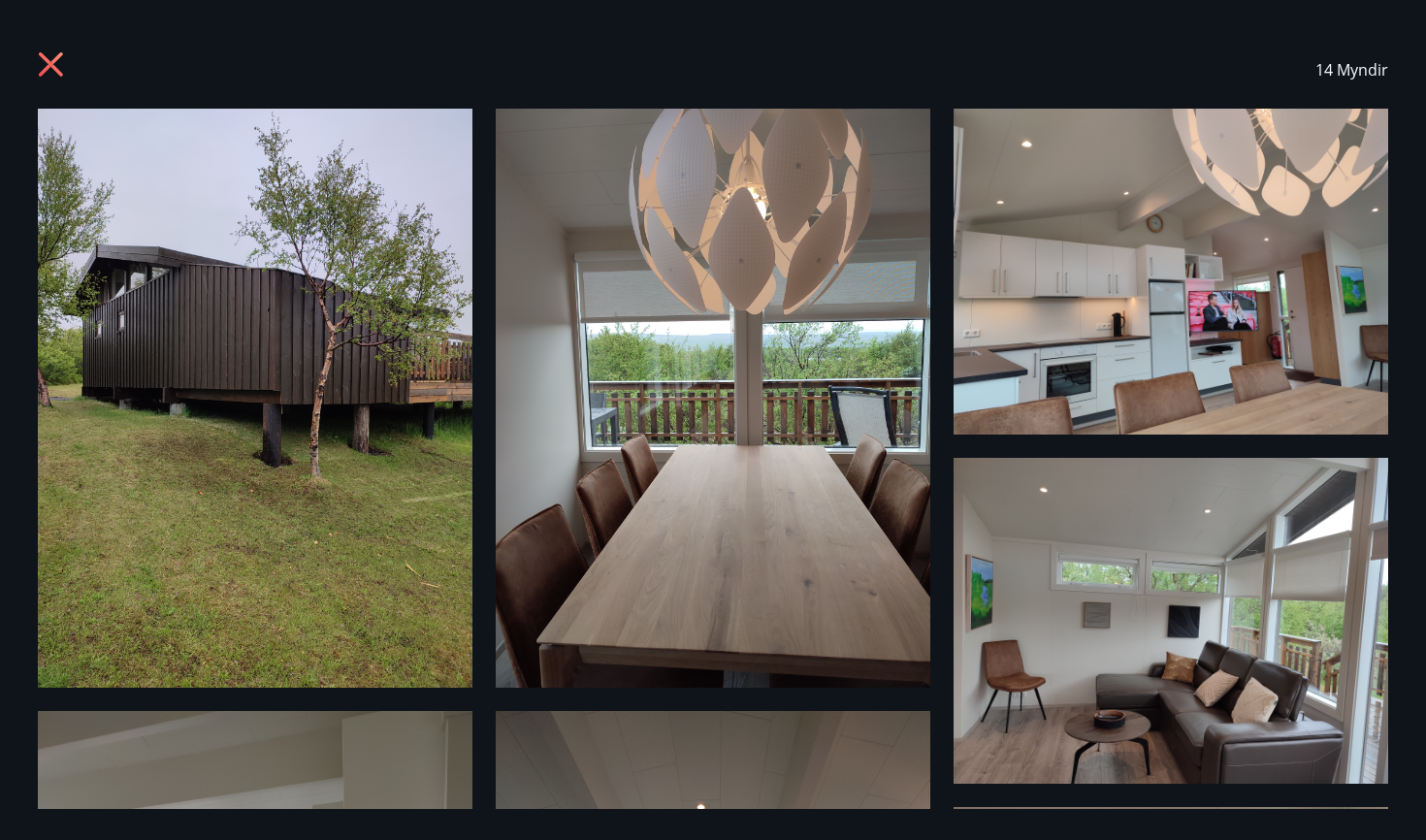
scroll to position [0, 0]
click at [307, 360] on img at bounding box center [254, 398] width 434 height 579
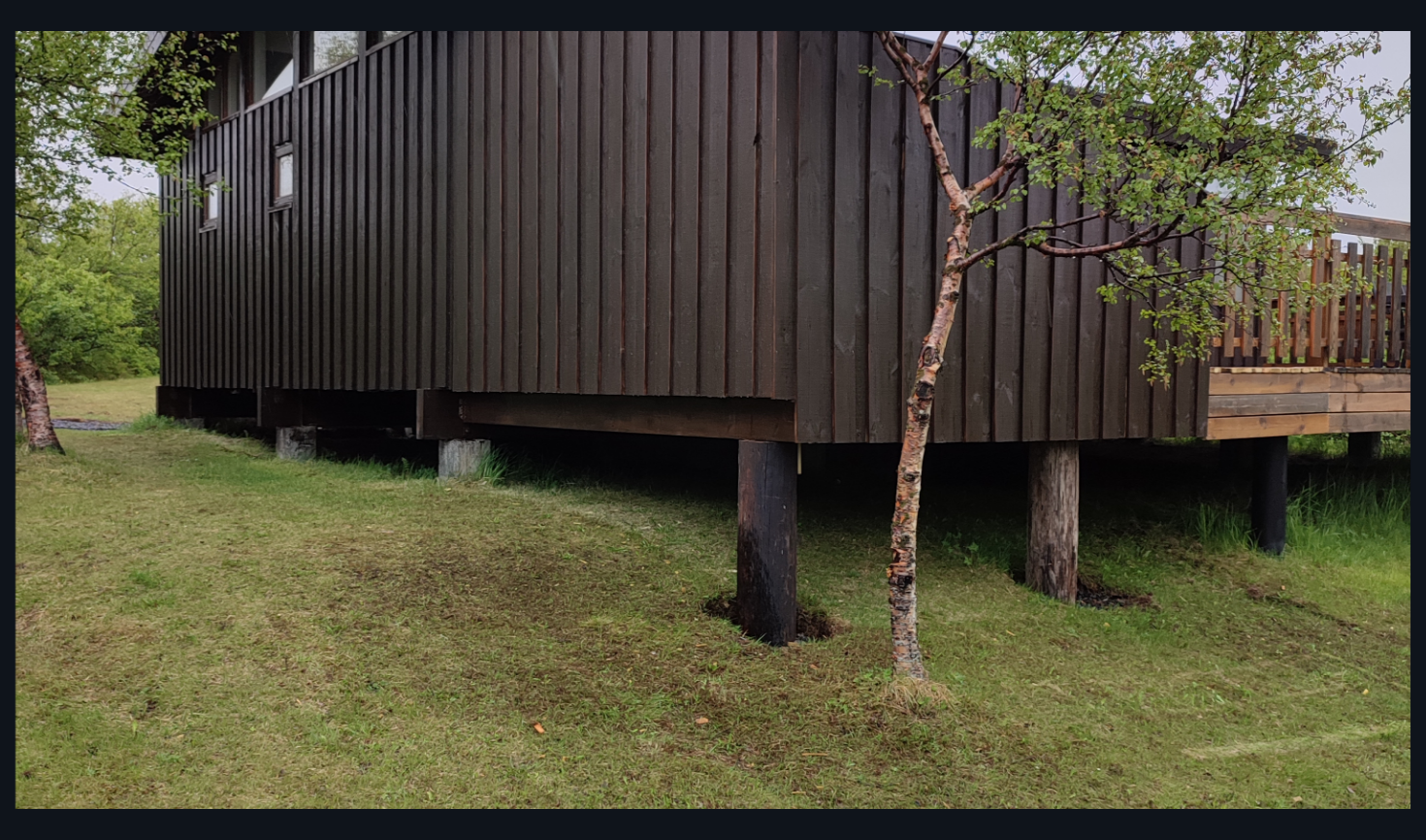
scroll to position [116, 0]
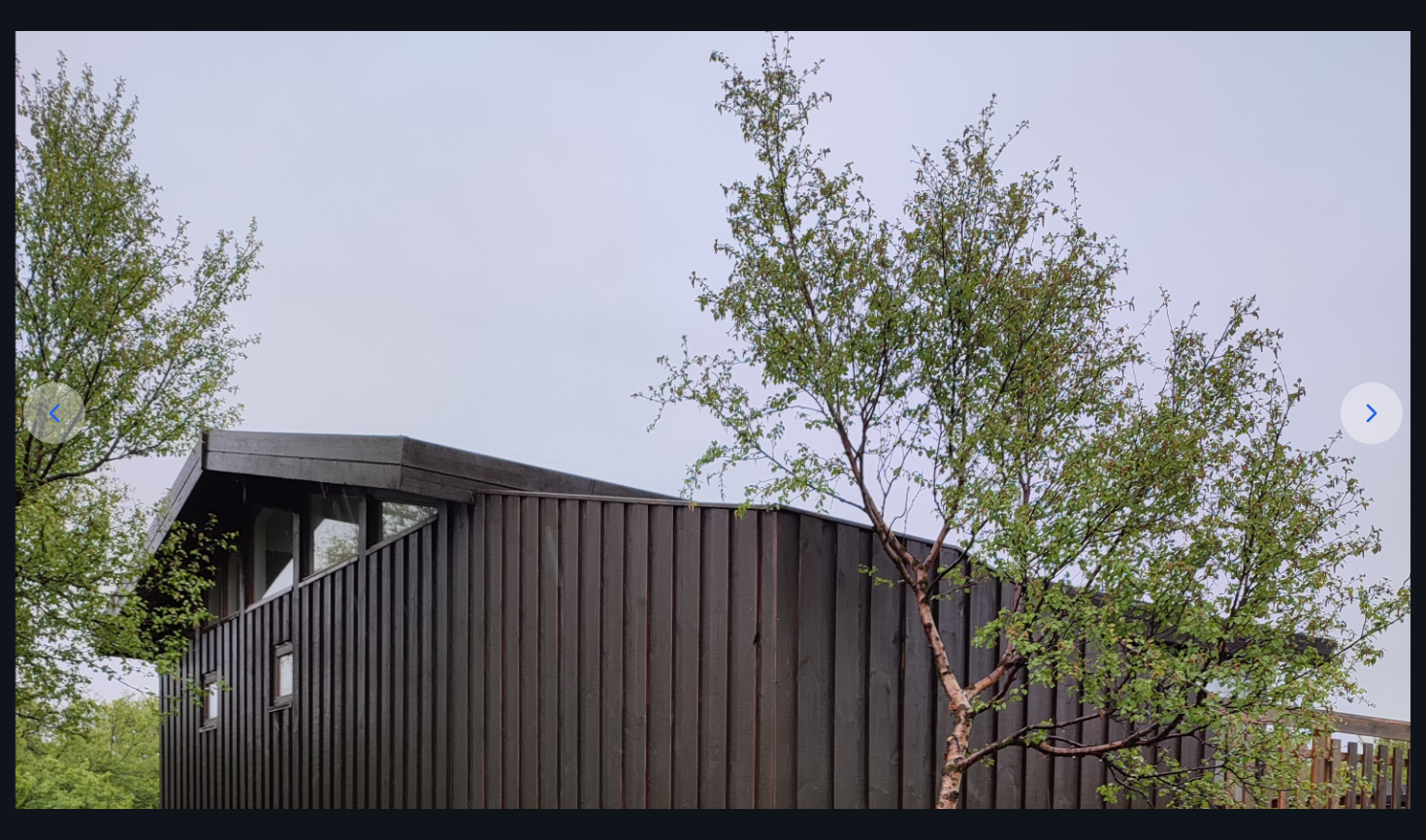
click at [1363, 420] on icon at bounding box center [1371, 412] width 31 height 31
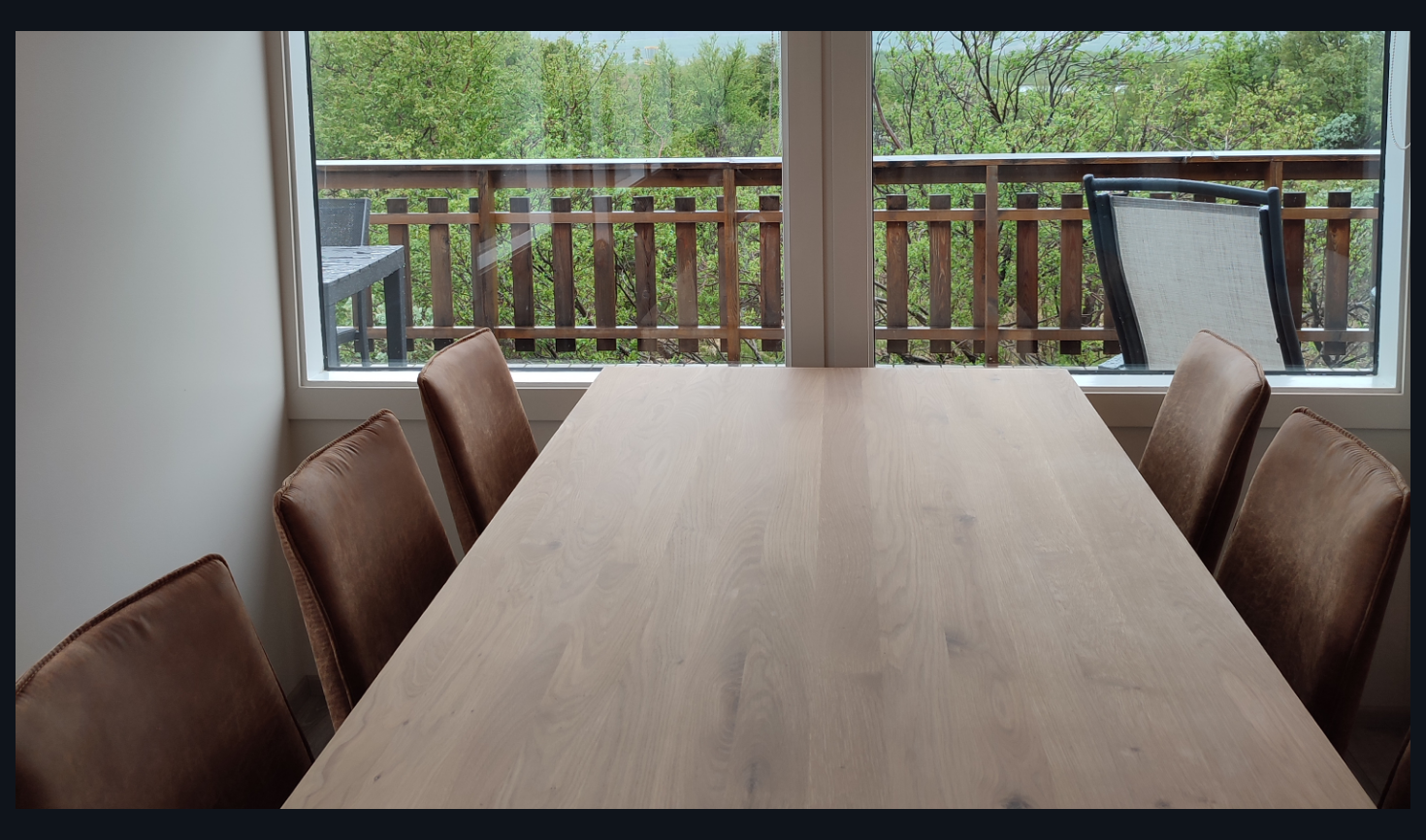
scroll to position [884, 0]
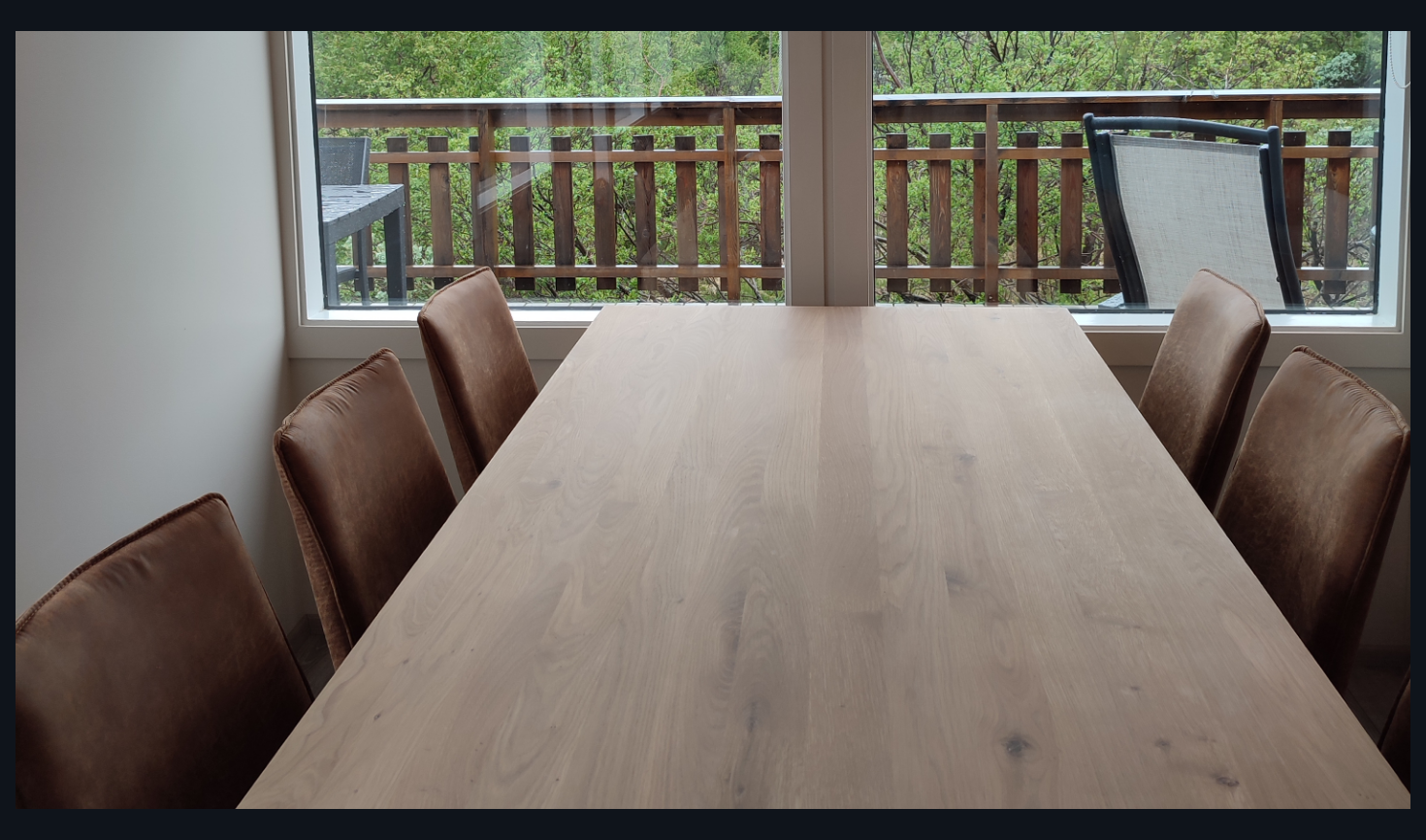
click at [55, 42] on img at bounding box center [713, 153] width 1395 height 1859
click at [1366, 334] on img at bounding box center [713, 153] width 1395 height 1859
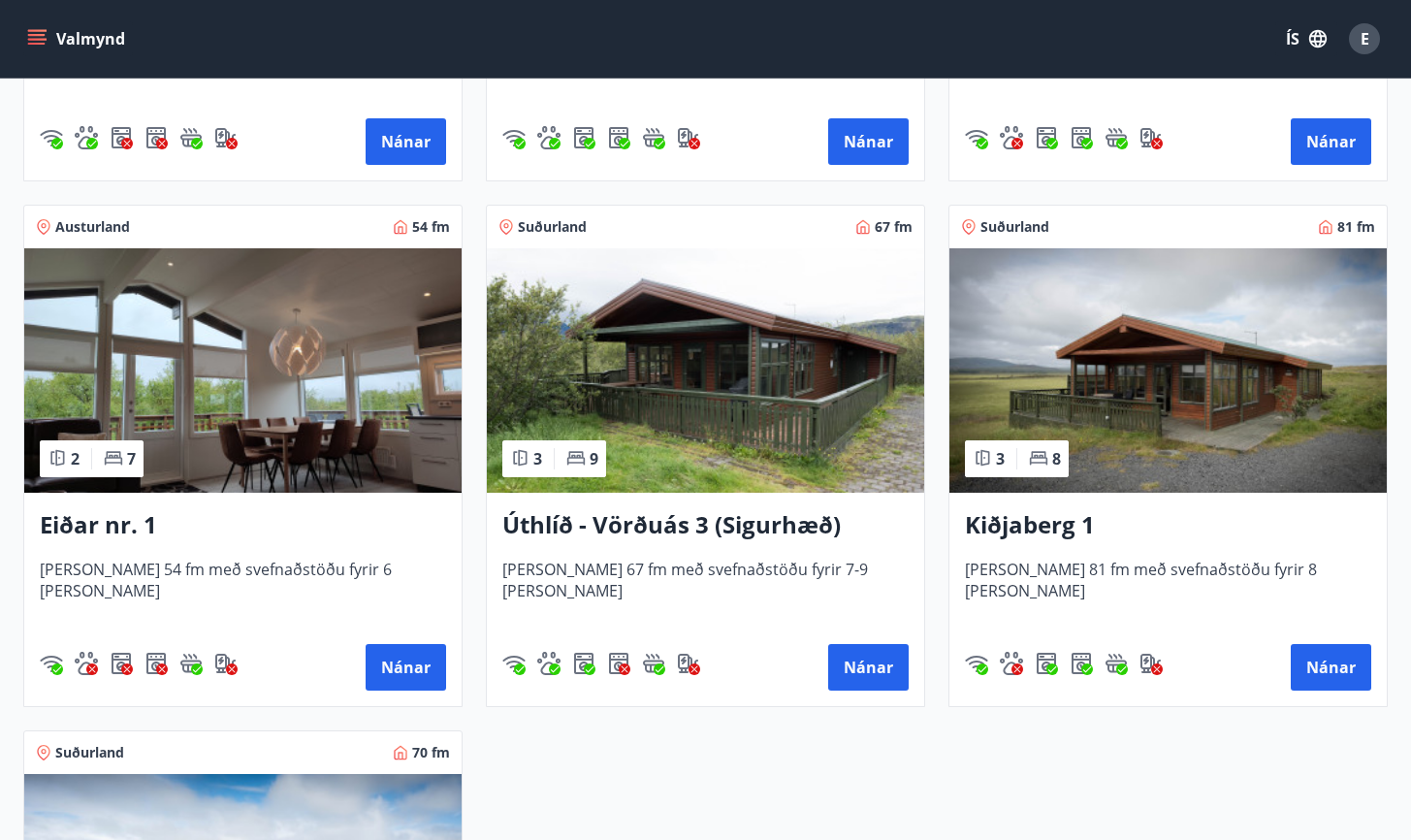
scroll to position [2933, 0]
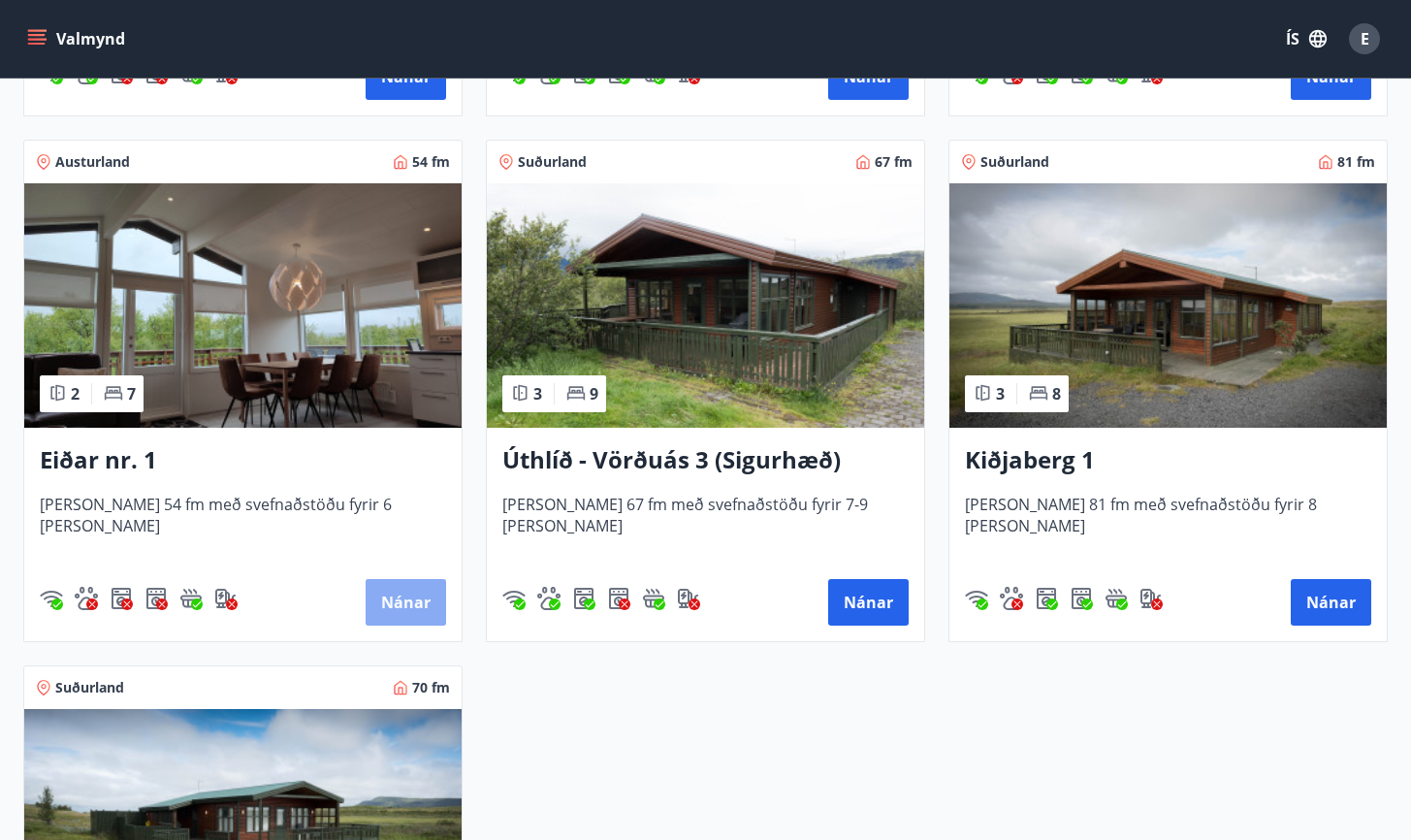
click at [426, 602] on button "Nánar" at bounding box center [405, 602] width 81 height 47
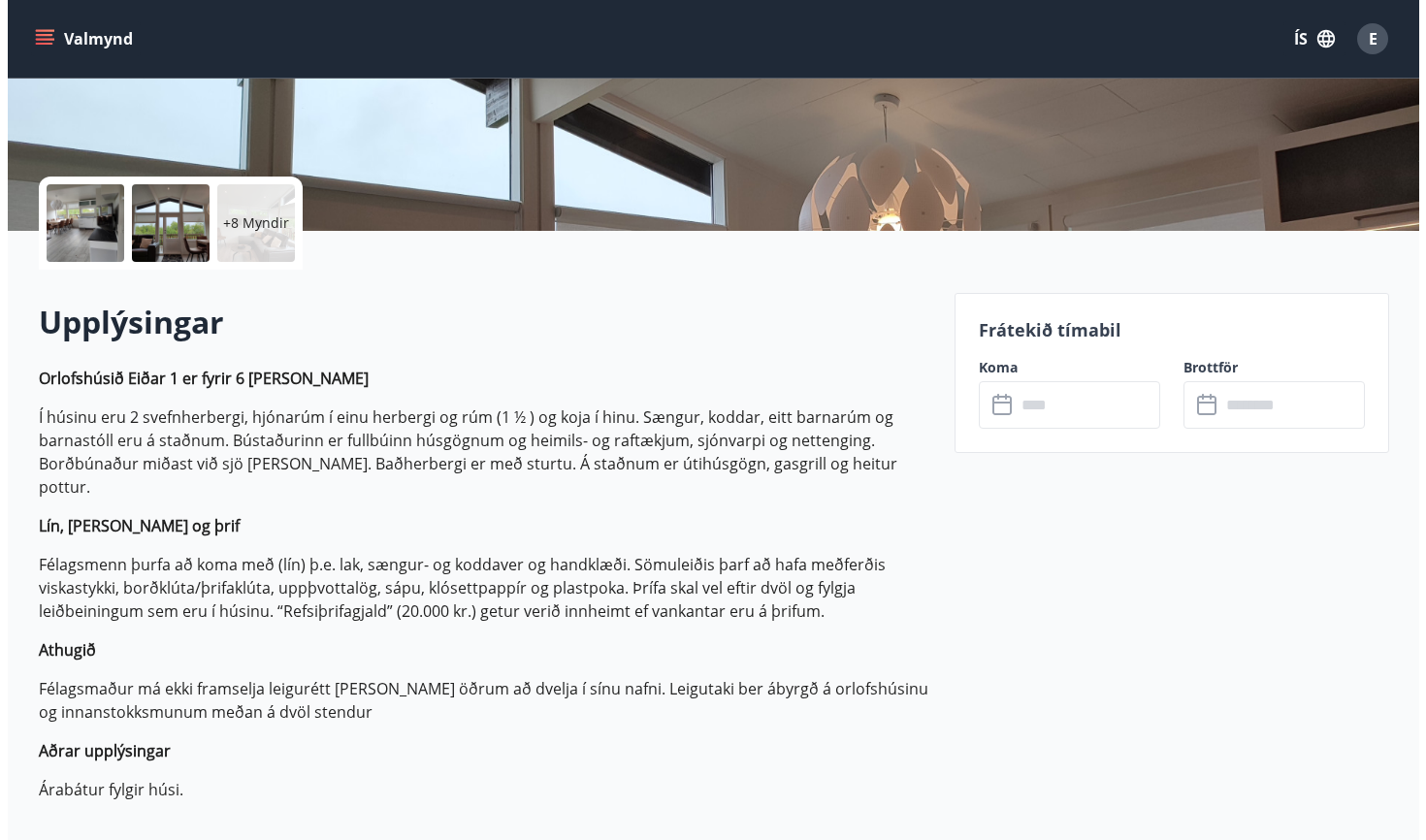
scroll to position [350, 0]
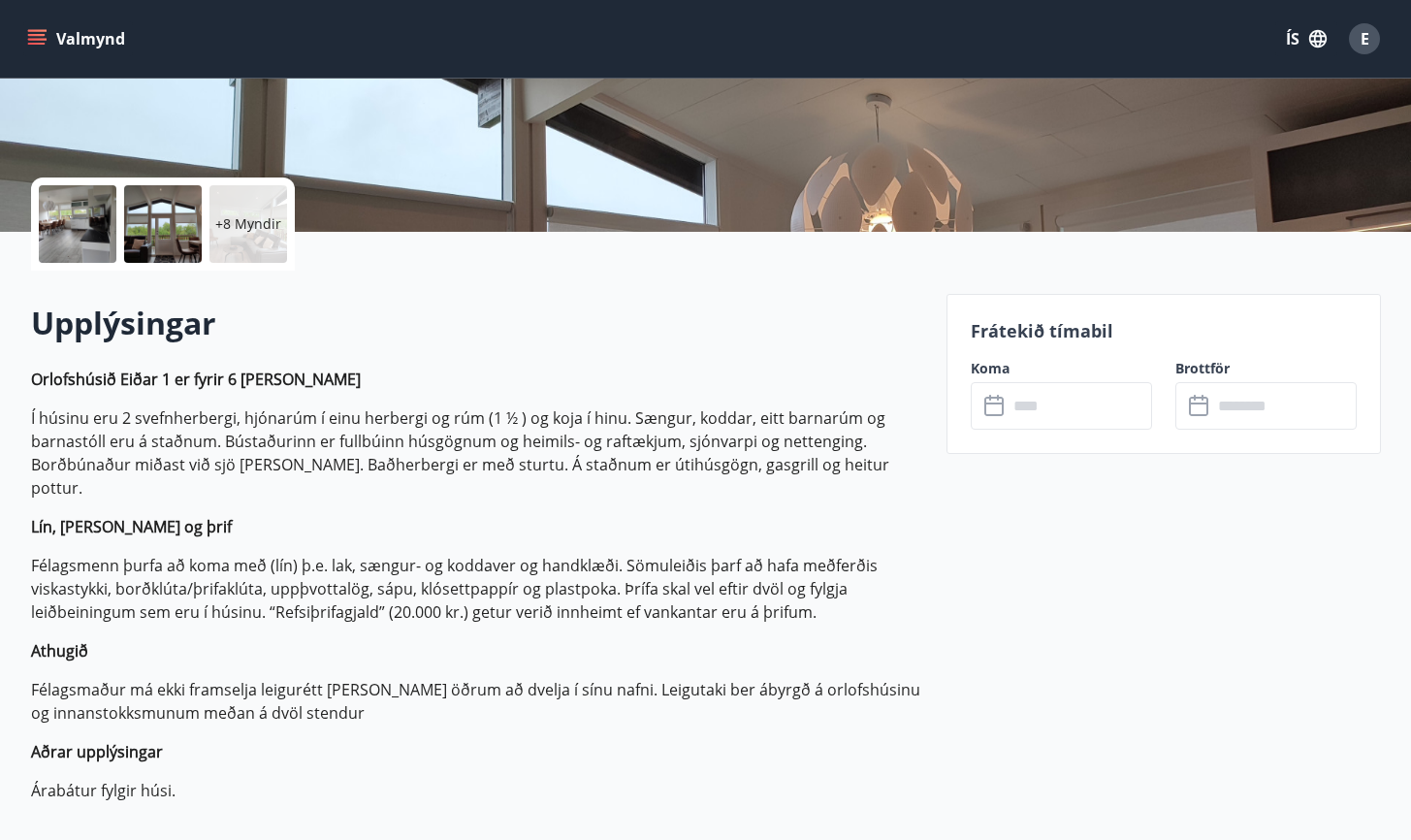
click at [260, 213] on div "+8 Myndir" at bounding box center [248, 224] width 78 height 78
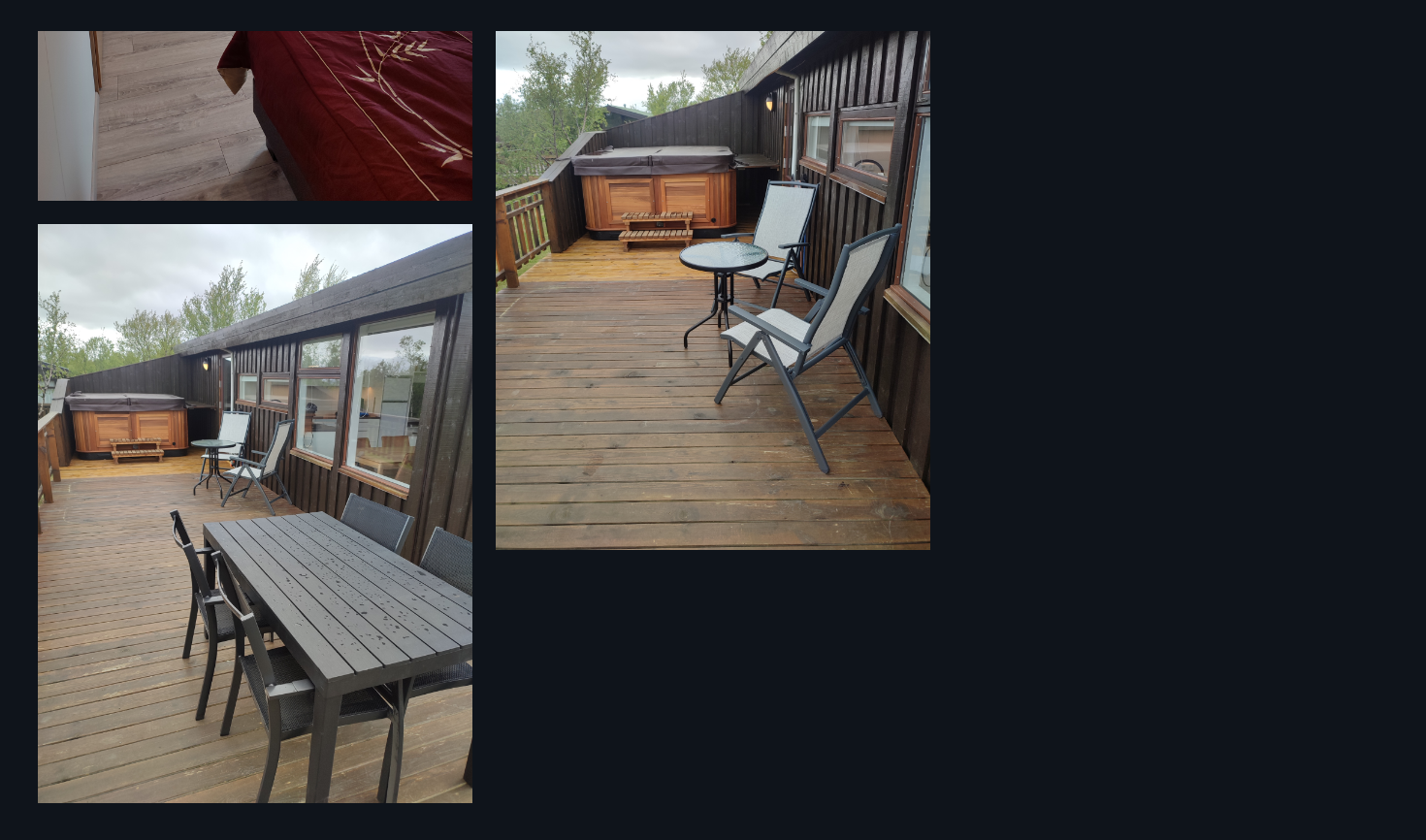
scroll to position [2294, 0]
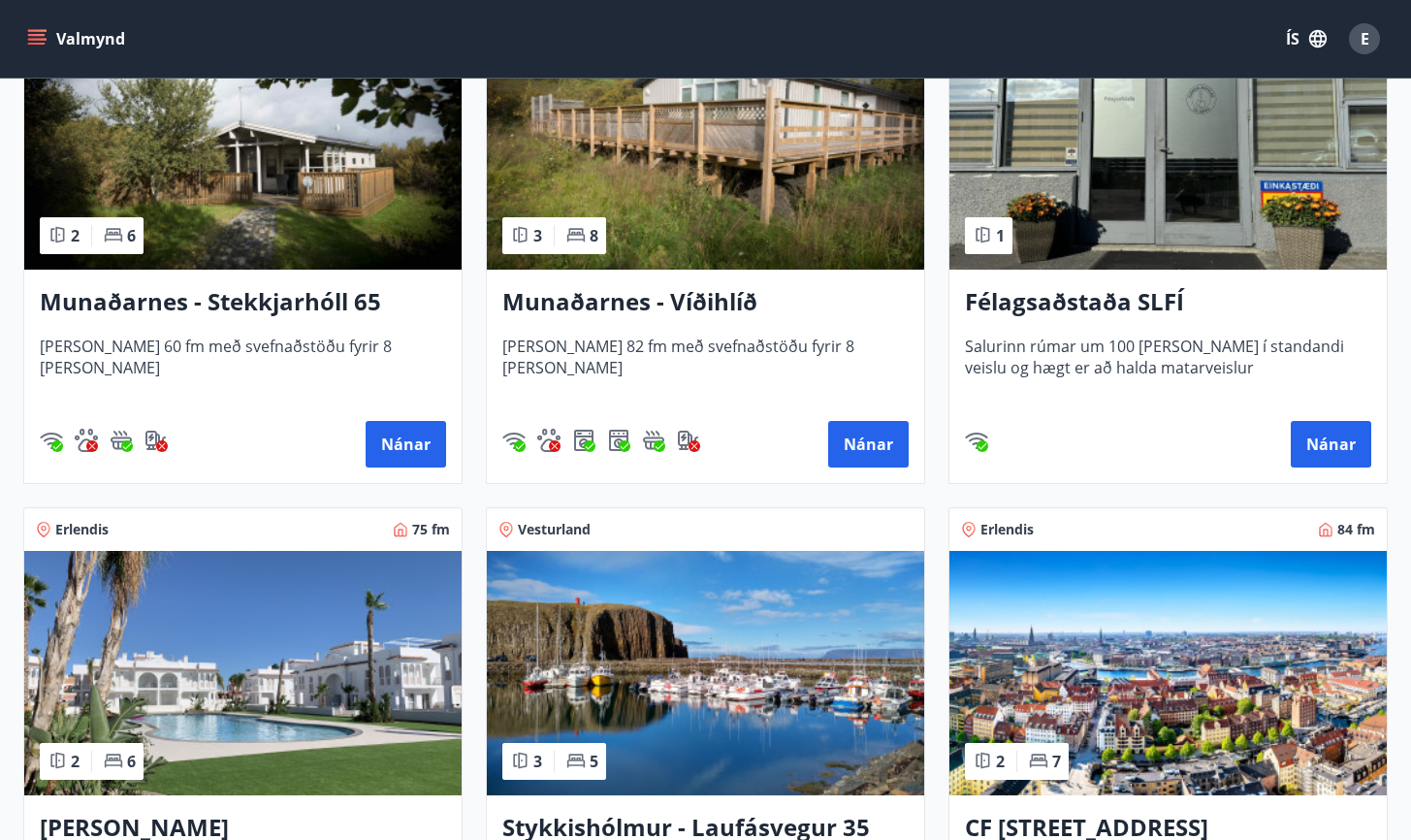
scroll to position [986, 0]
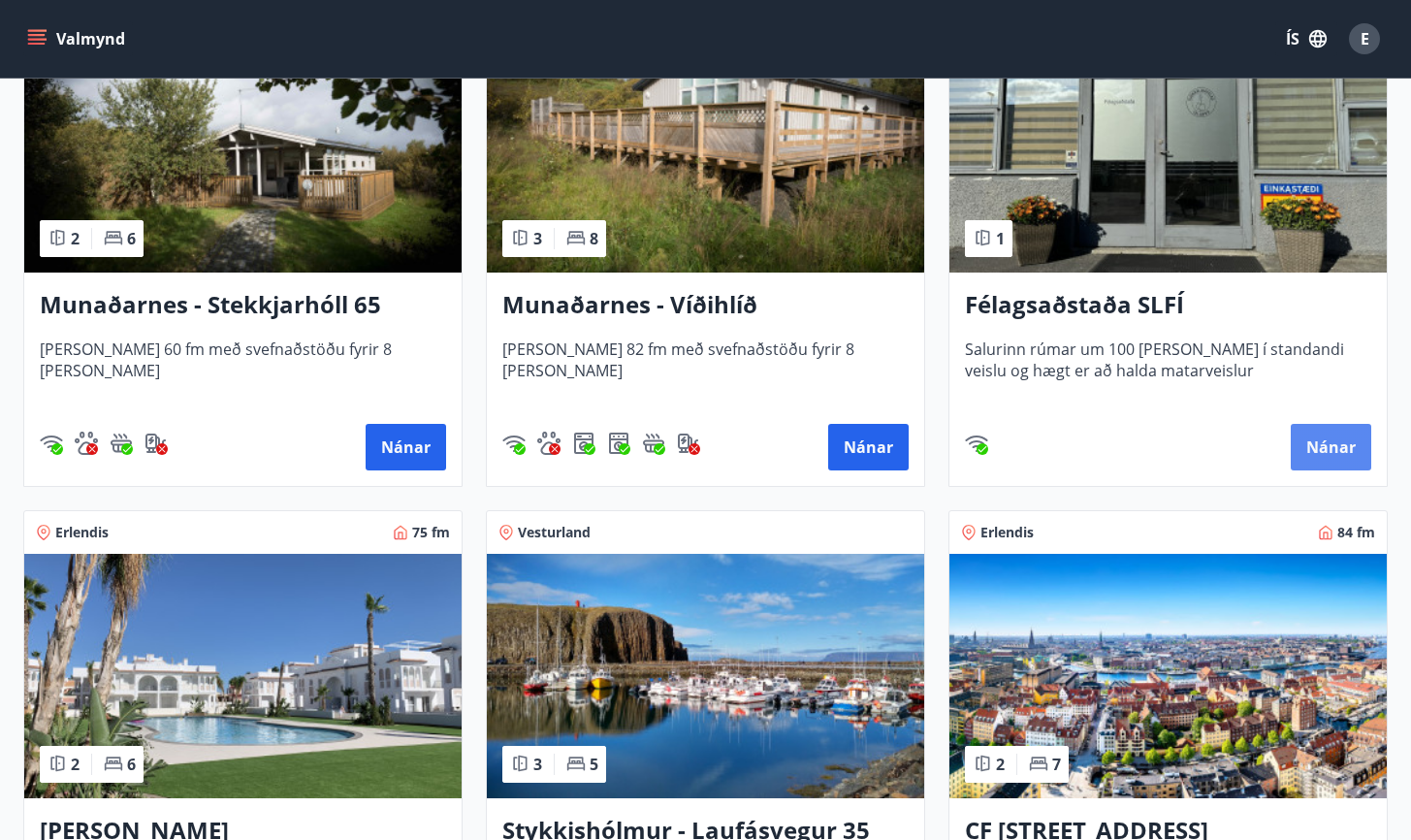
click at [1357, 447] on button "Nánar" at bounding box center [1331, 447] width 81 height 47
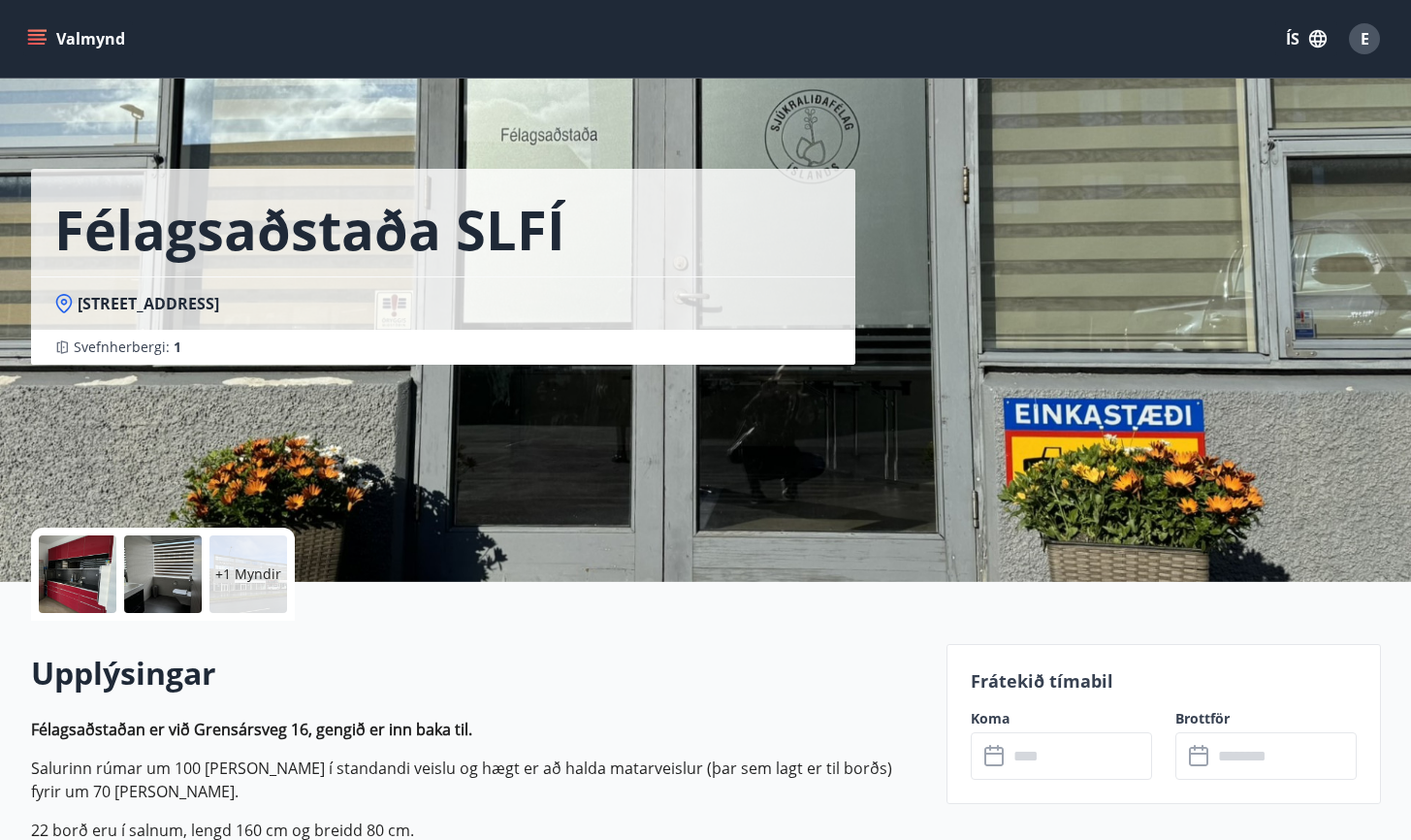
click at [258, 587] on div "+1 Myndir" at bounding box center [248, 574] width 78 height 78
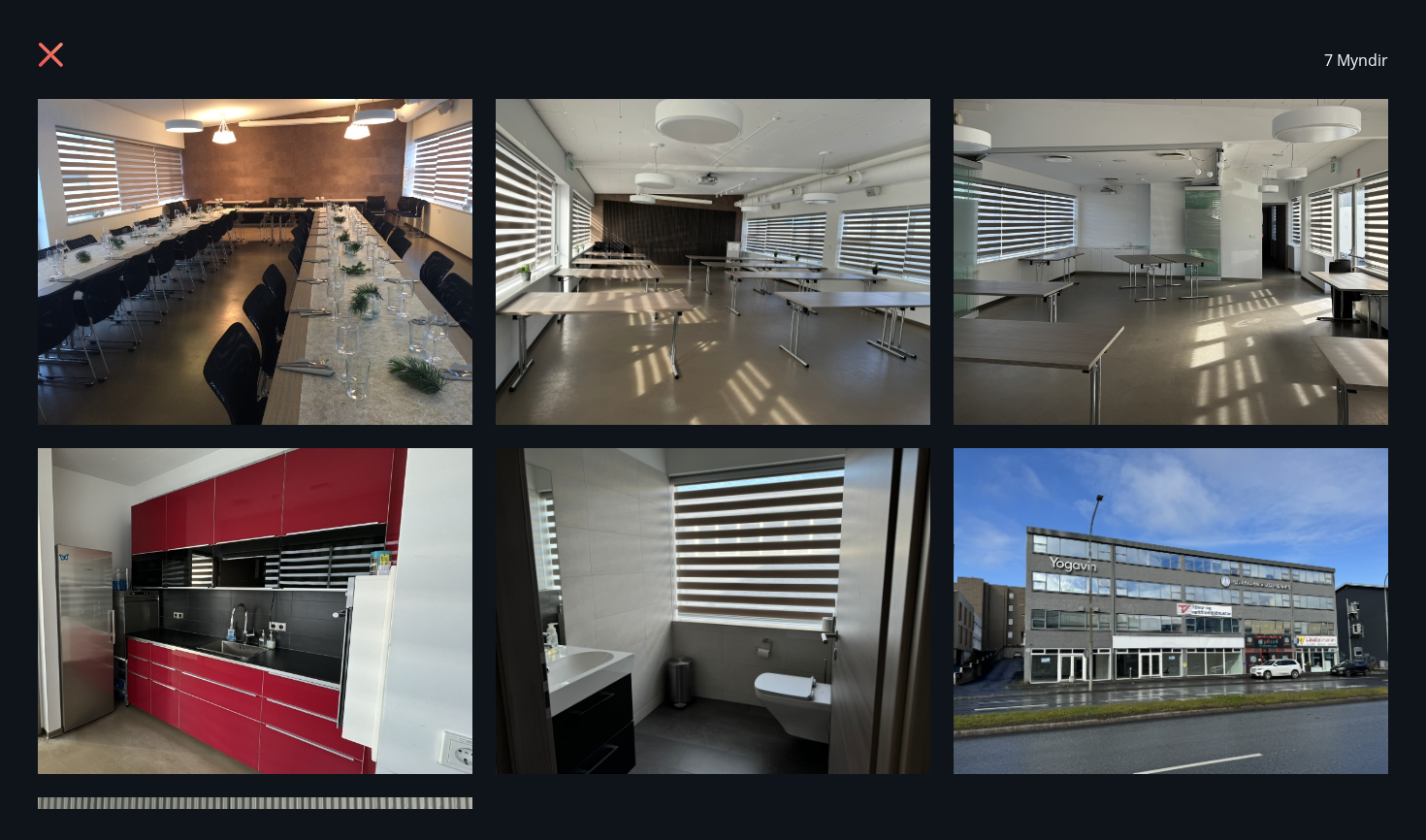
scroll to position [5, 0]
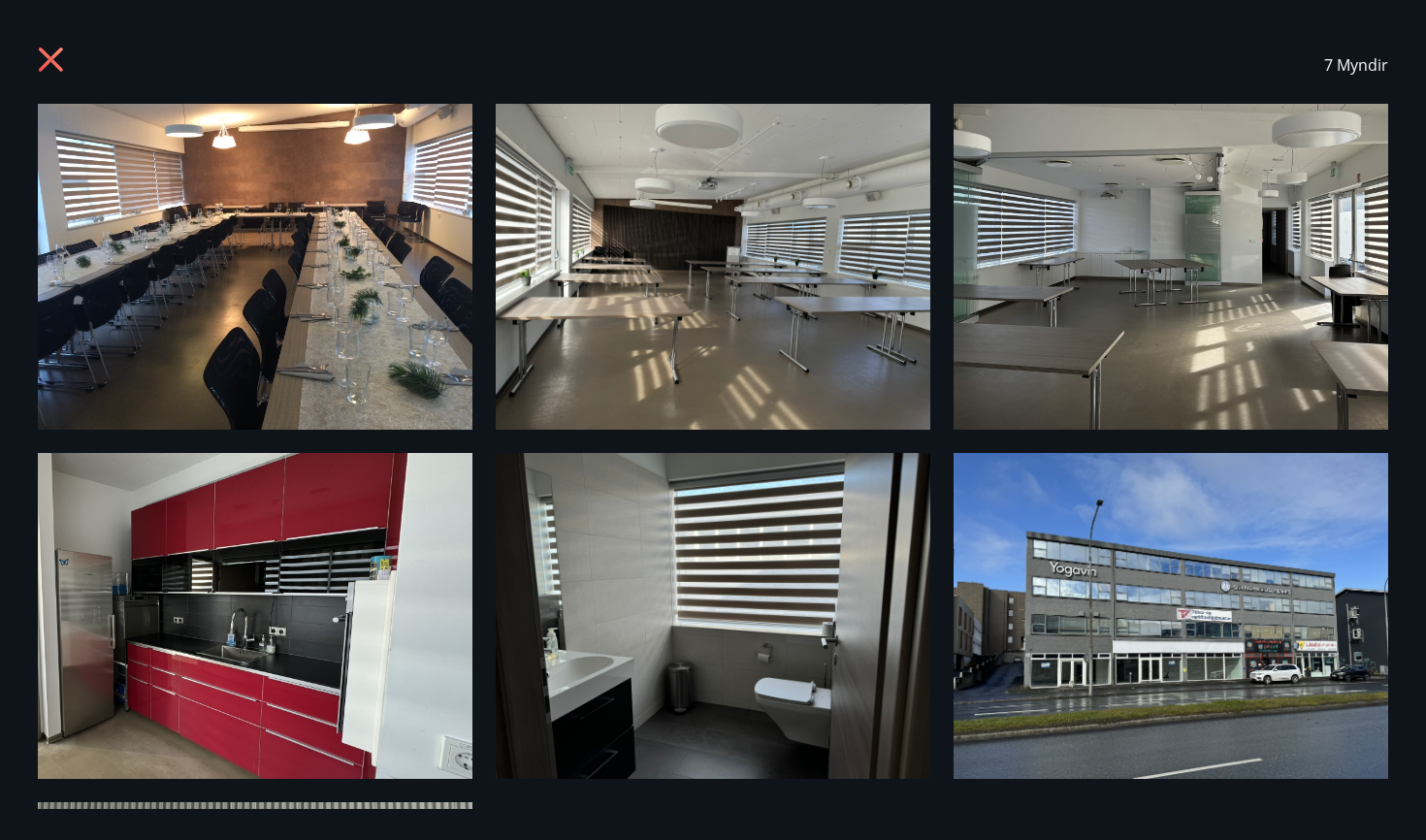
click at [1015, 631] on img at bounding box center [1170, 616] width 434 height 326
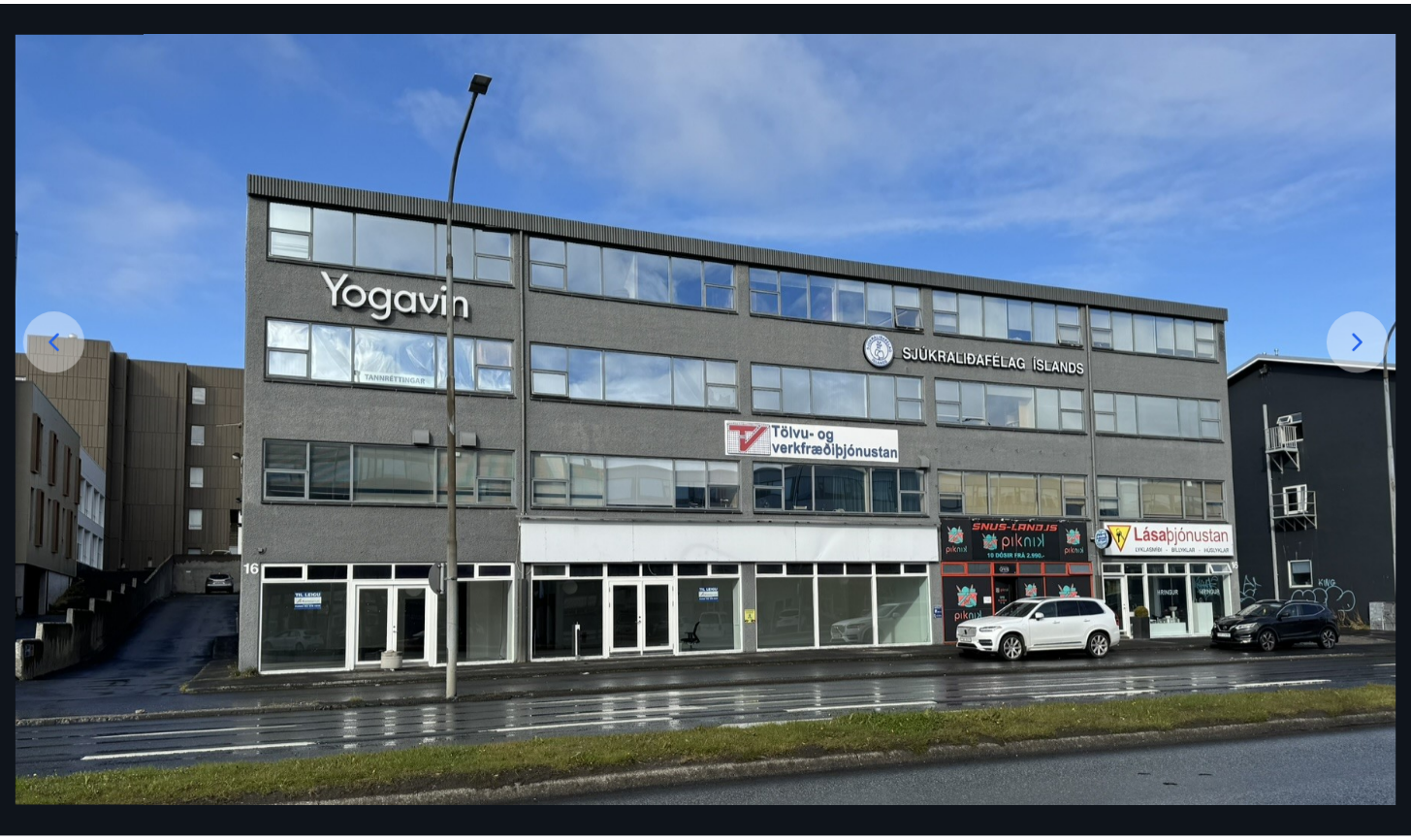
scroll to position [193, 0]
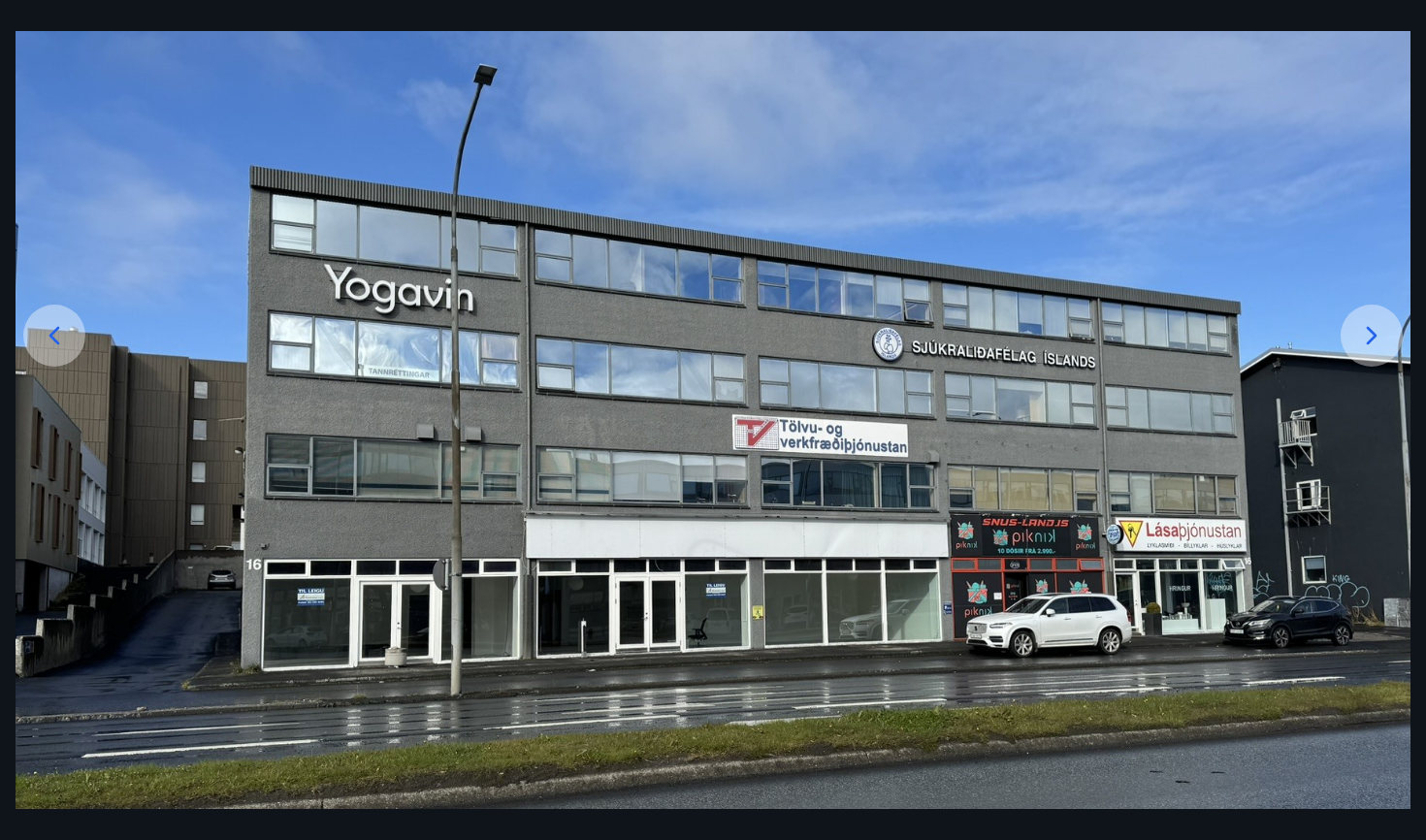
click at [1362, 305] on div at bounding box center [1371, 335] width 62 height 62
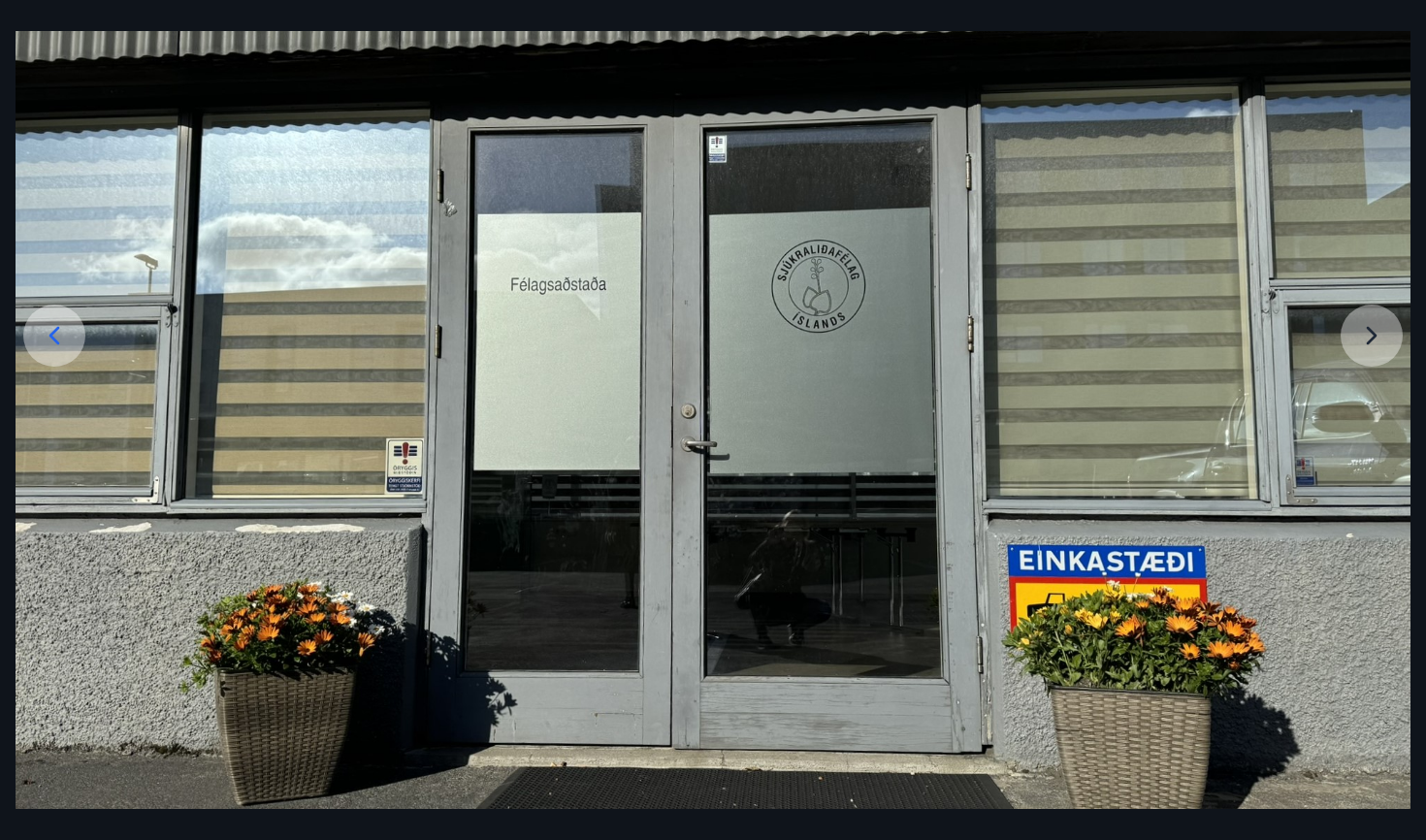
click at [48, 334] on icon at bounding box center [54, 335] width 31 height 31
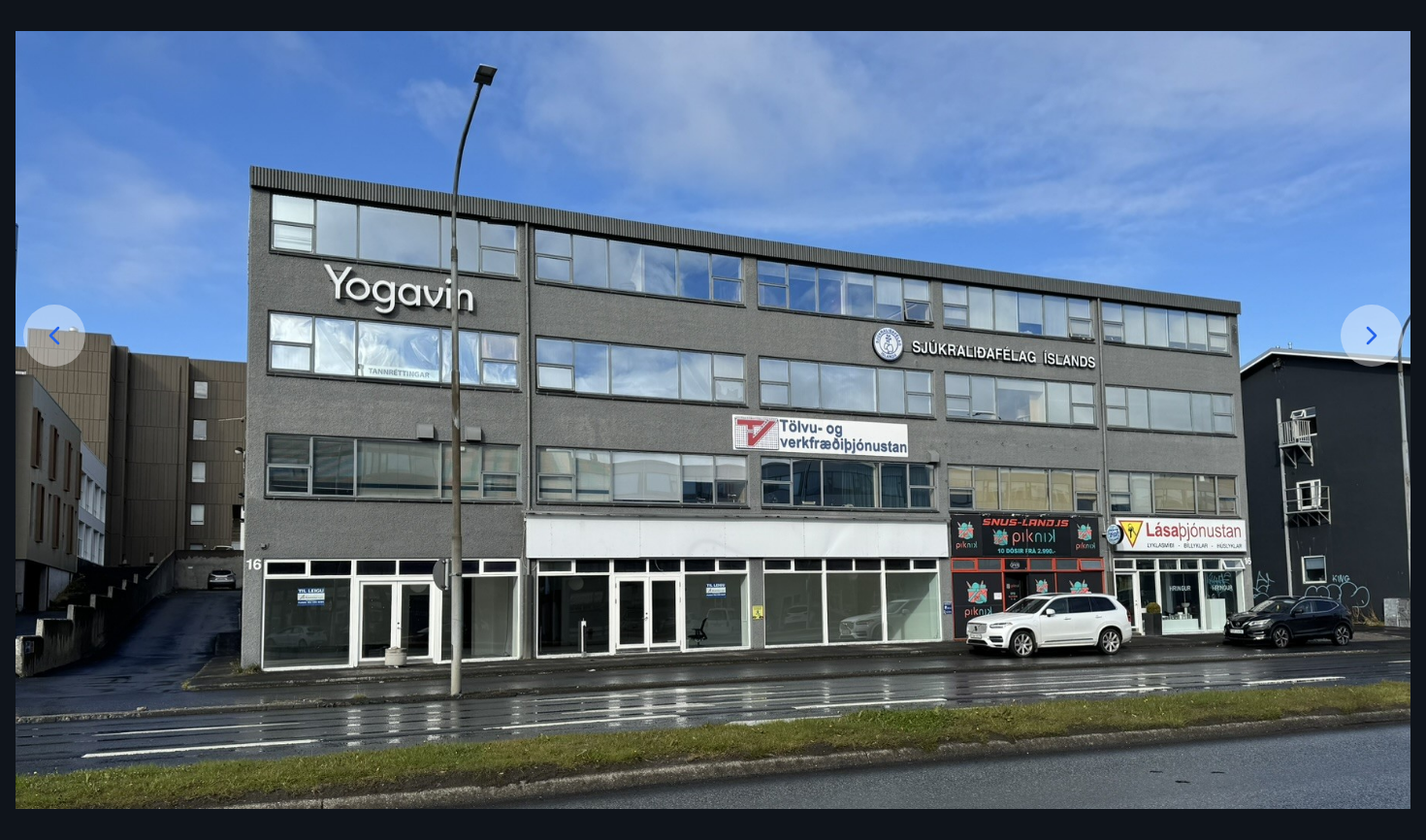
click at [1357, 342] on icon at bounding box center [1371, 335] width 31 height 31
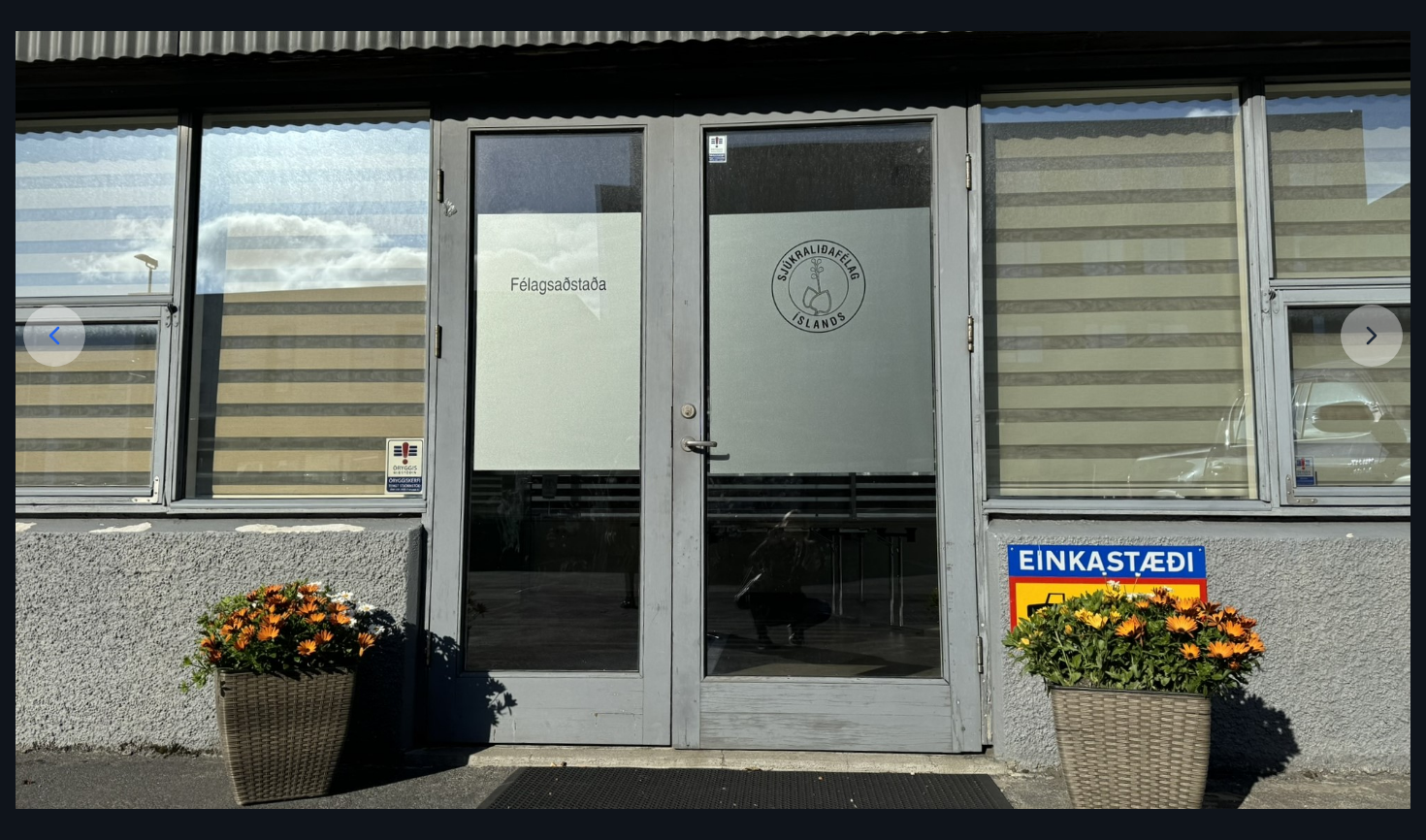
click at [1357, 342] on img at bounding box center [713, 438] width 1395 height 1047
click at [35, 332] on div at bounding box center [54, 335] width 62 height 62
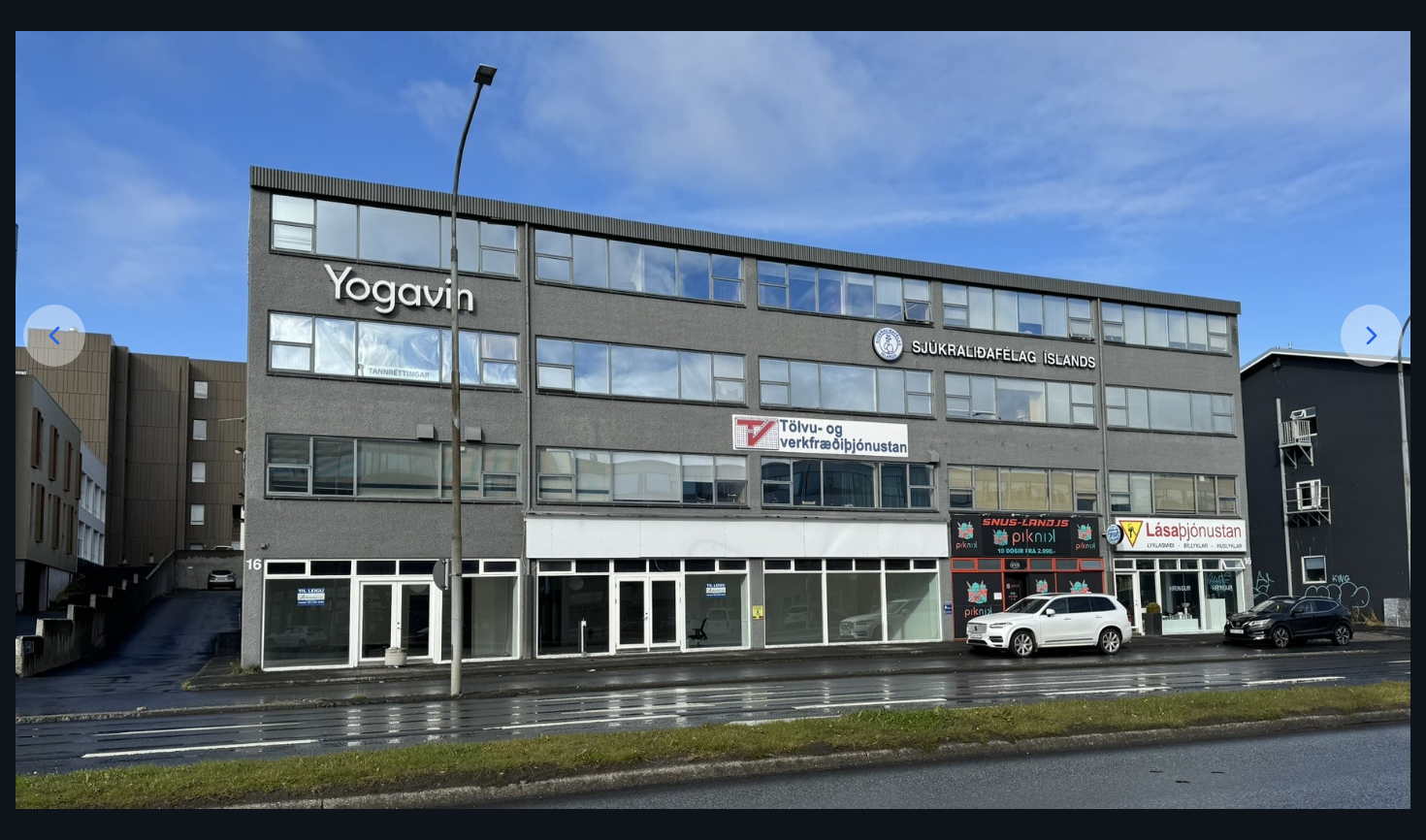
click at [35, 332] on div at bounding box center [54, 335] width 62 height 62
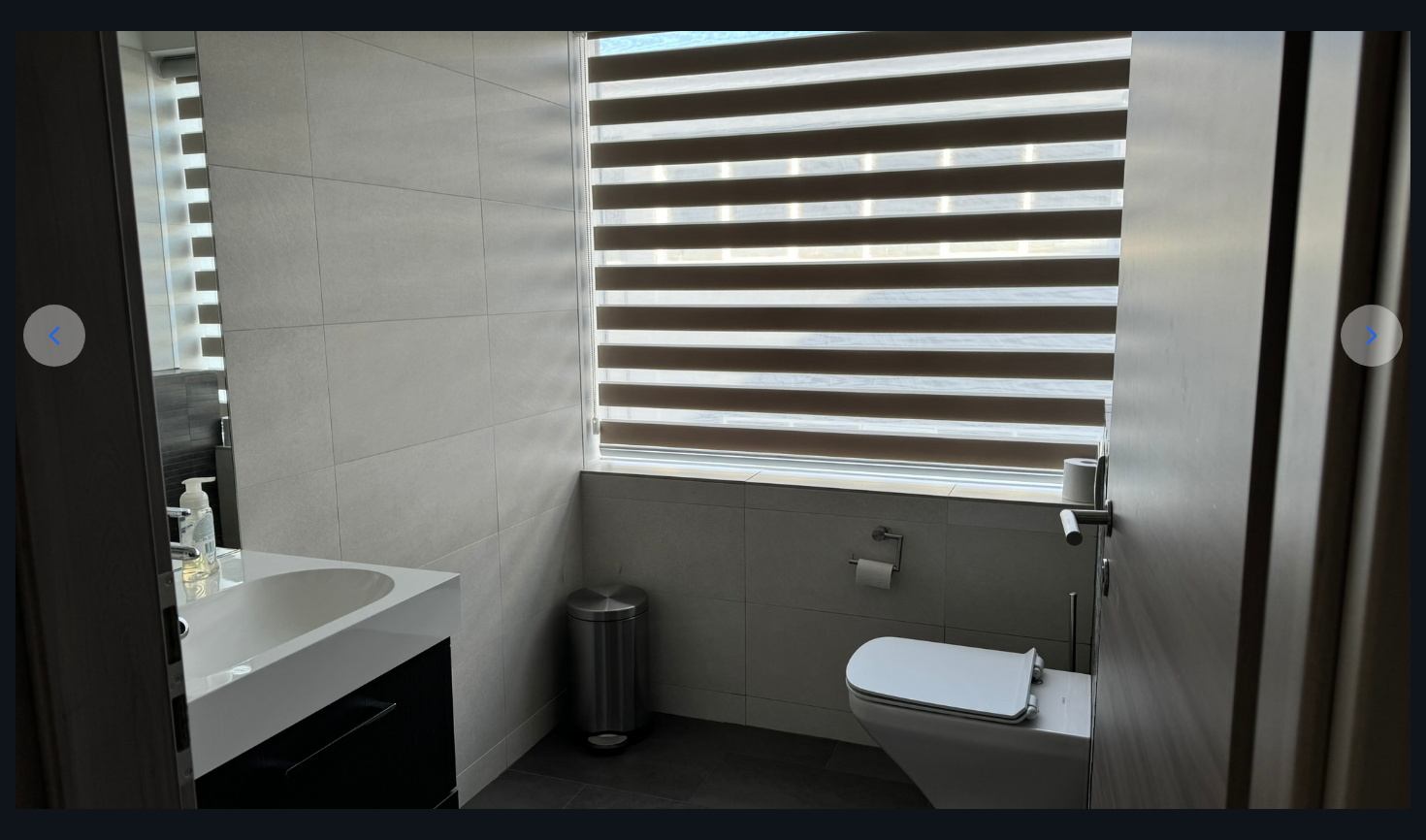
click at [35, 332] on div at bounding box center [54, 335] width 62 height 62
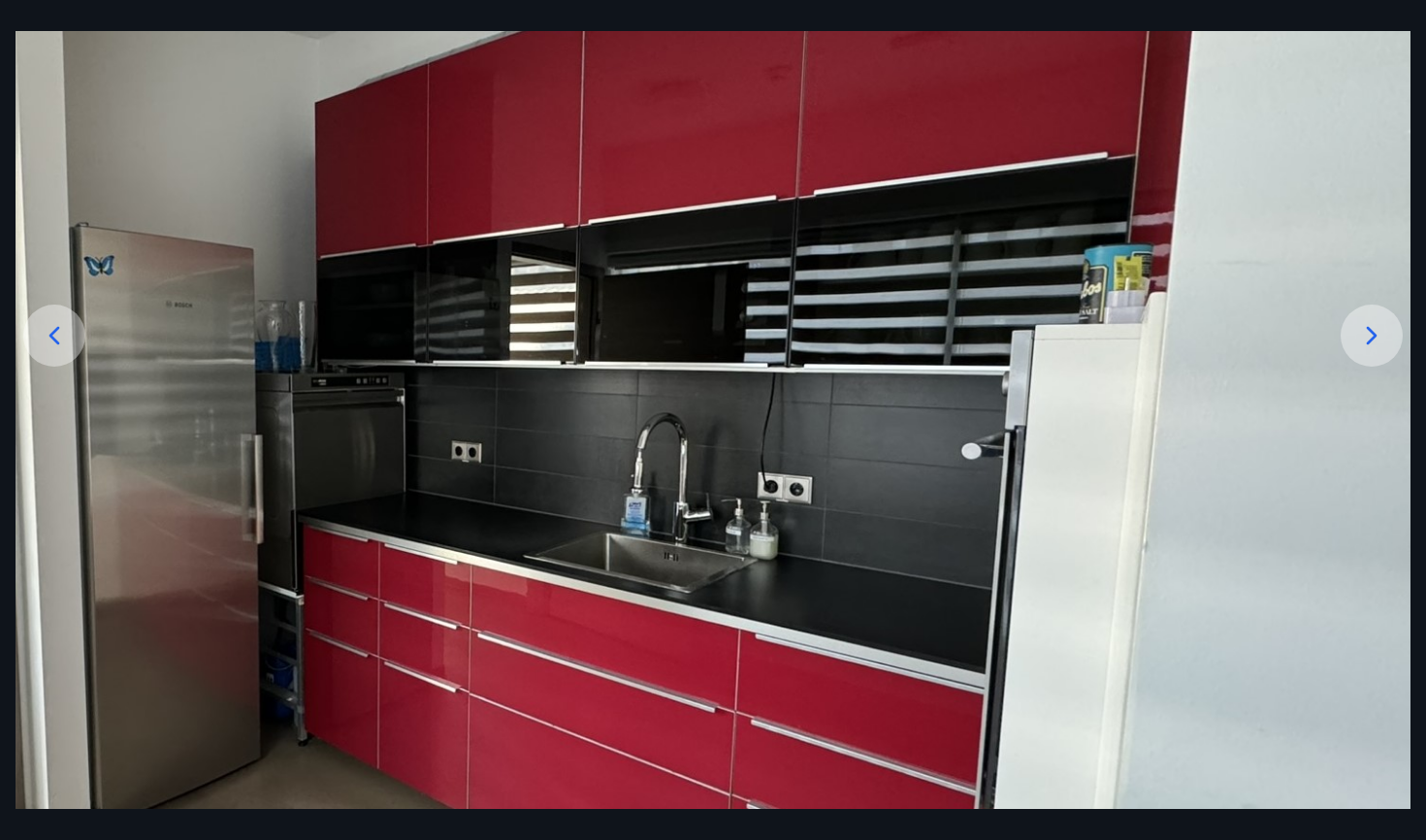
click at [48, 379] on img at bounding box center [713, 438] width 1395 height 1046
click at [56, 319] on div at bounding box center [54, 335] width 62 height 62
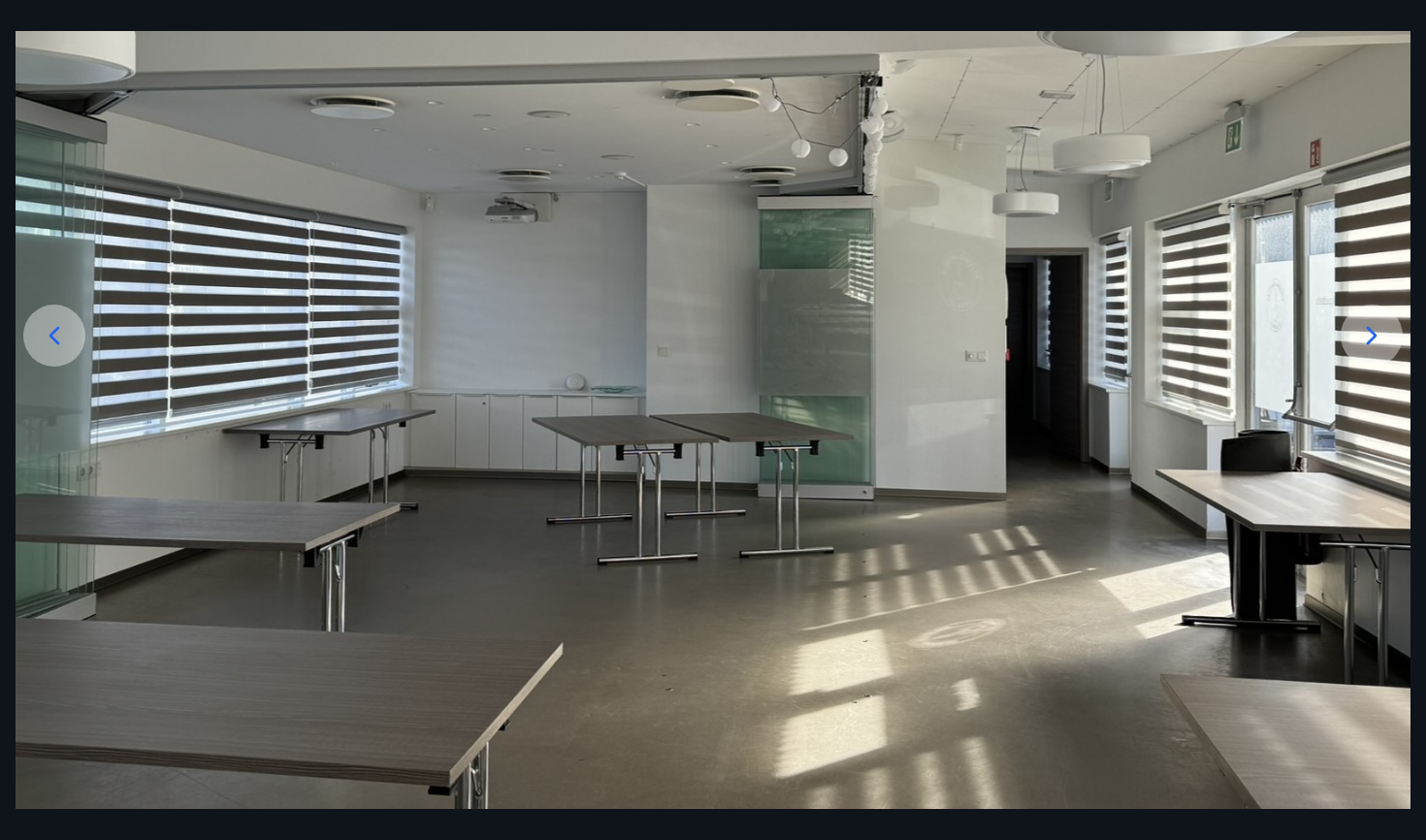
click at [51, 332] on icon at bounding box center [54, 335] width 31 height 31
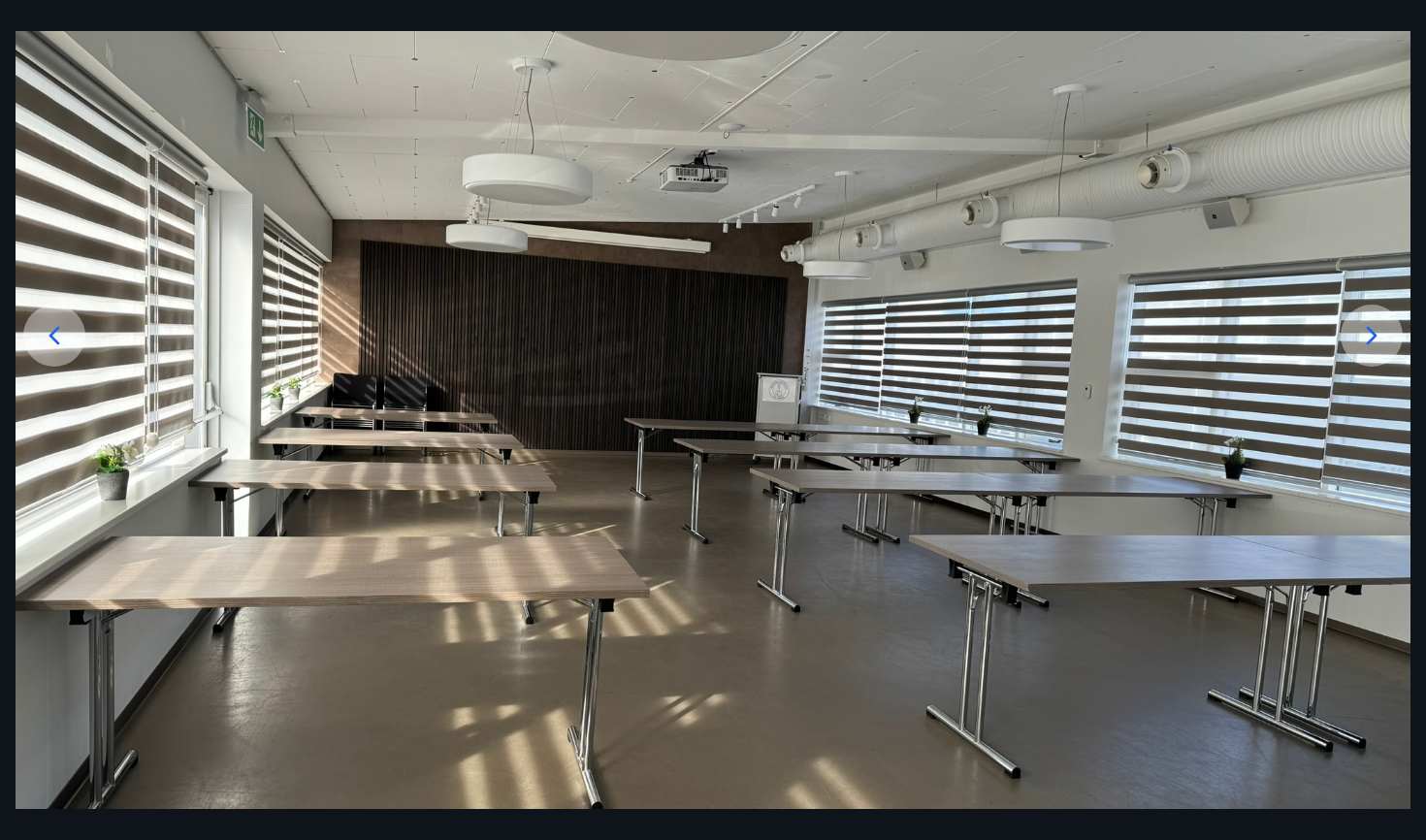
click at [51, 332] on icon at bounding box center [54, 335] width 31 height 31
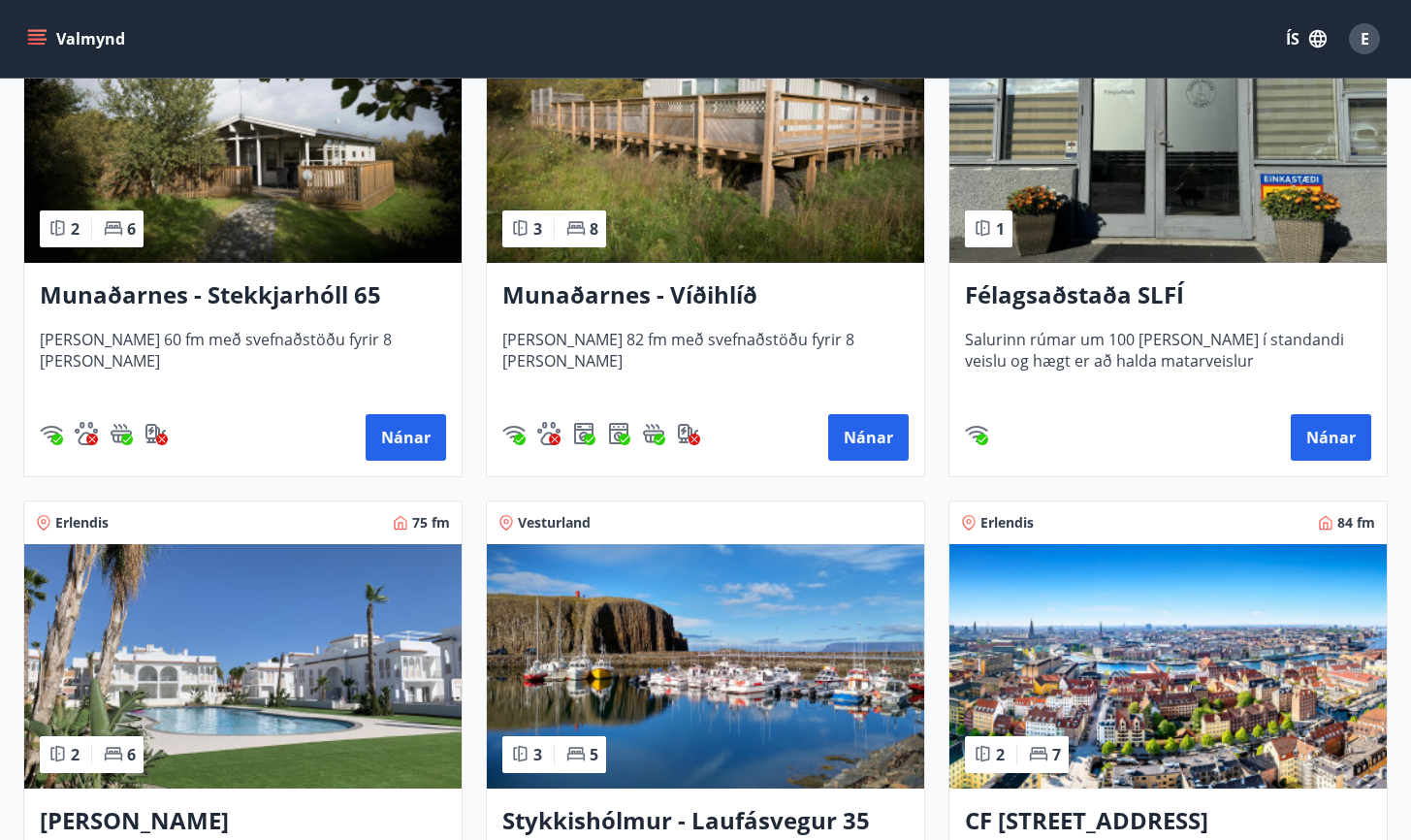
scroll to position [990, 0]
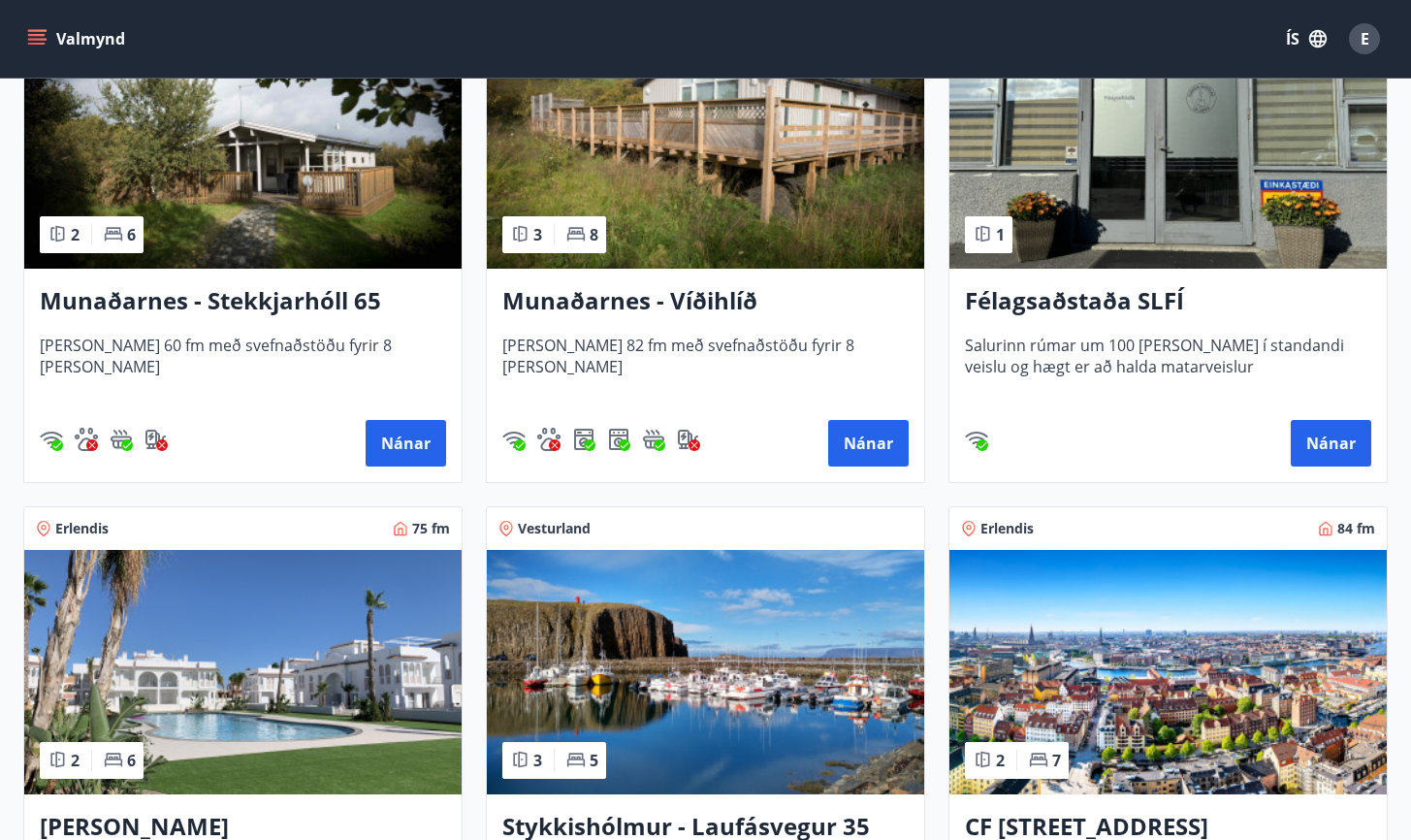
click at [1072, 293] on h3 "Félagsaðstaða SLFÍ" at bounding box center [1168, 301] width 406 height 35
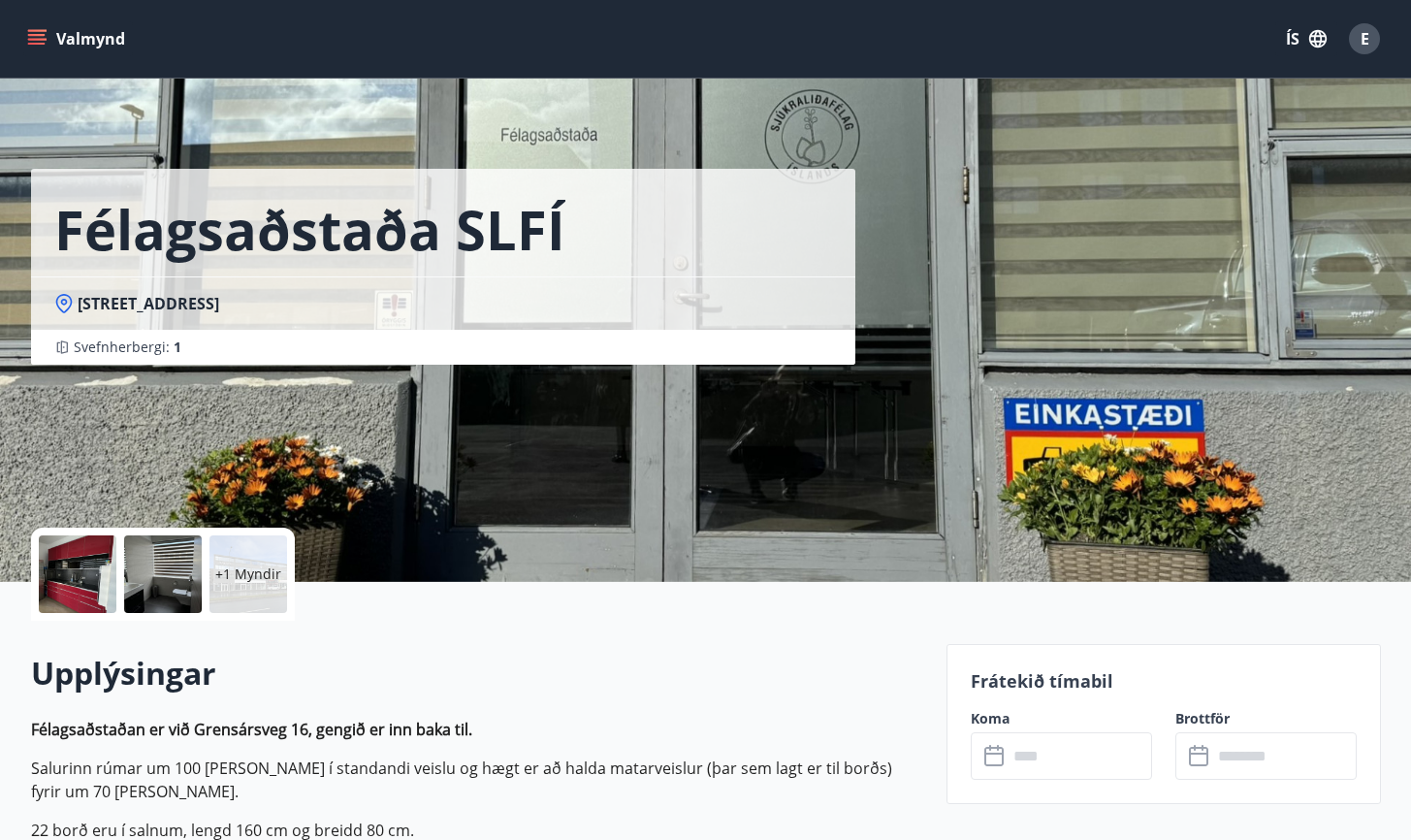
click at [258, 591] on div "+1 Myndir" at bounding box center [248, 574] width 78 height 78
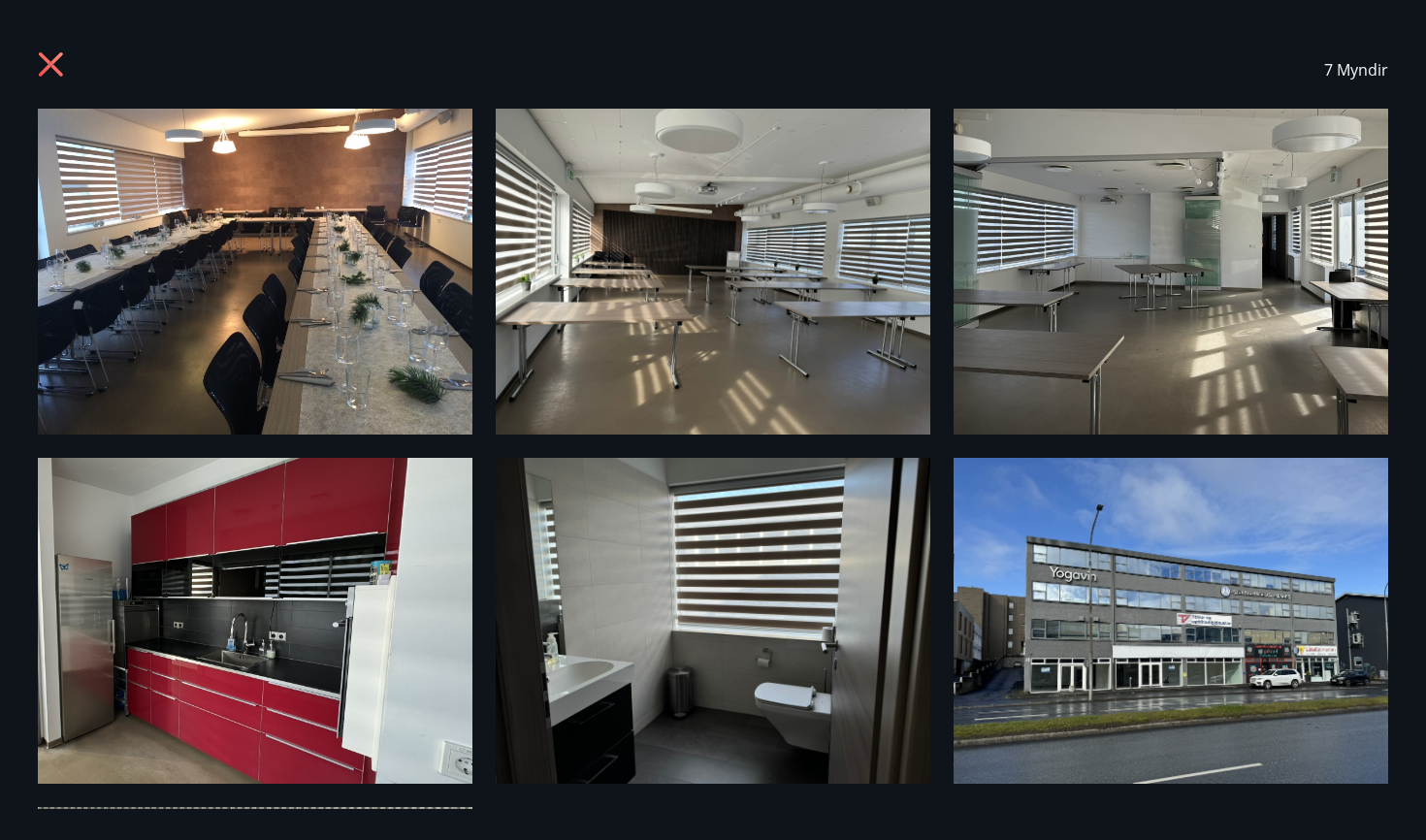
click at [52, 71] on icon at bounding box center [53, 67] width 31 height 31
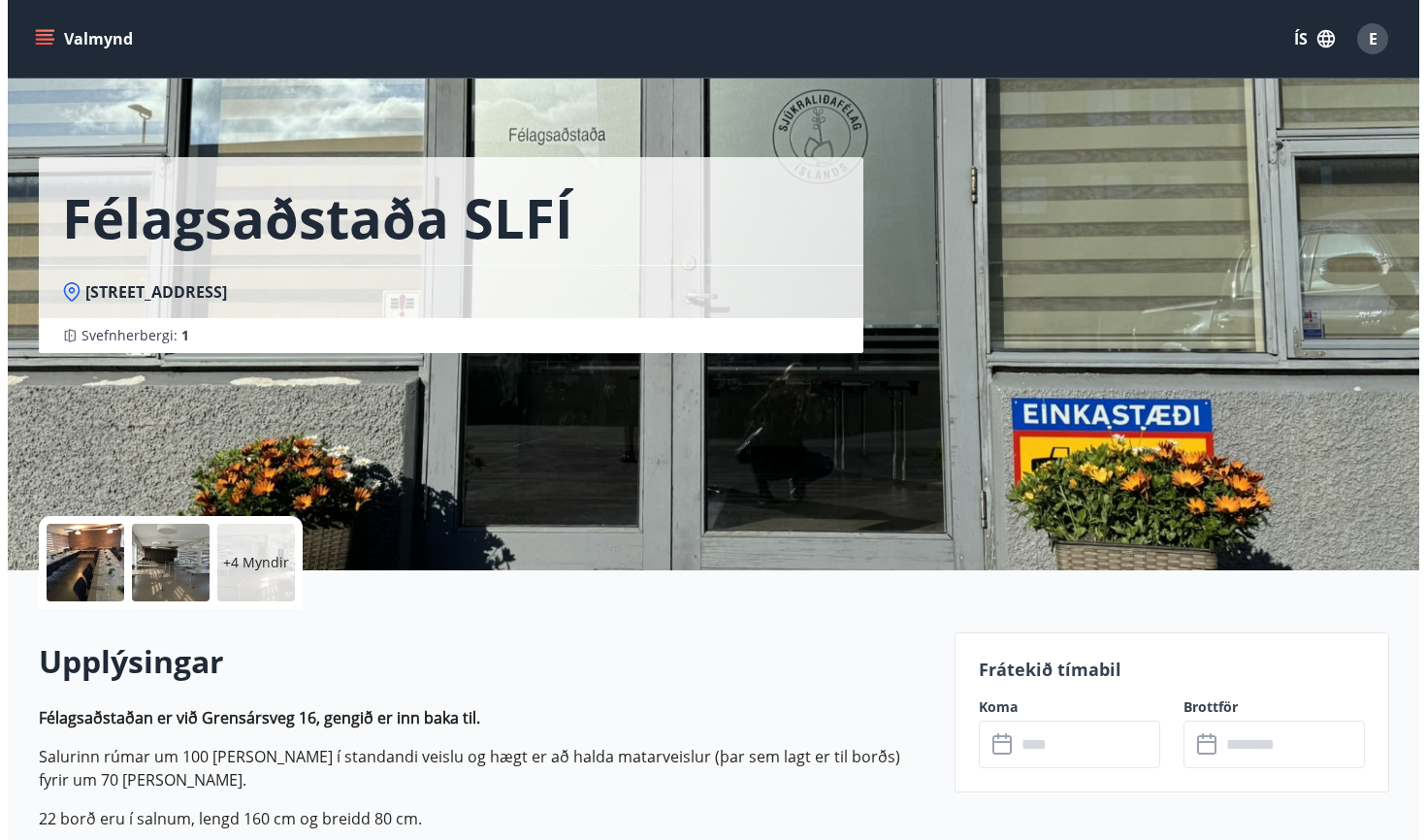
scroll to position [13, 0]
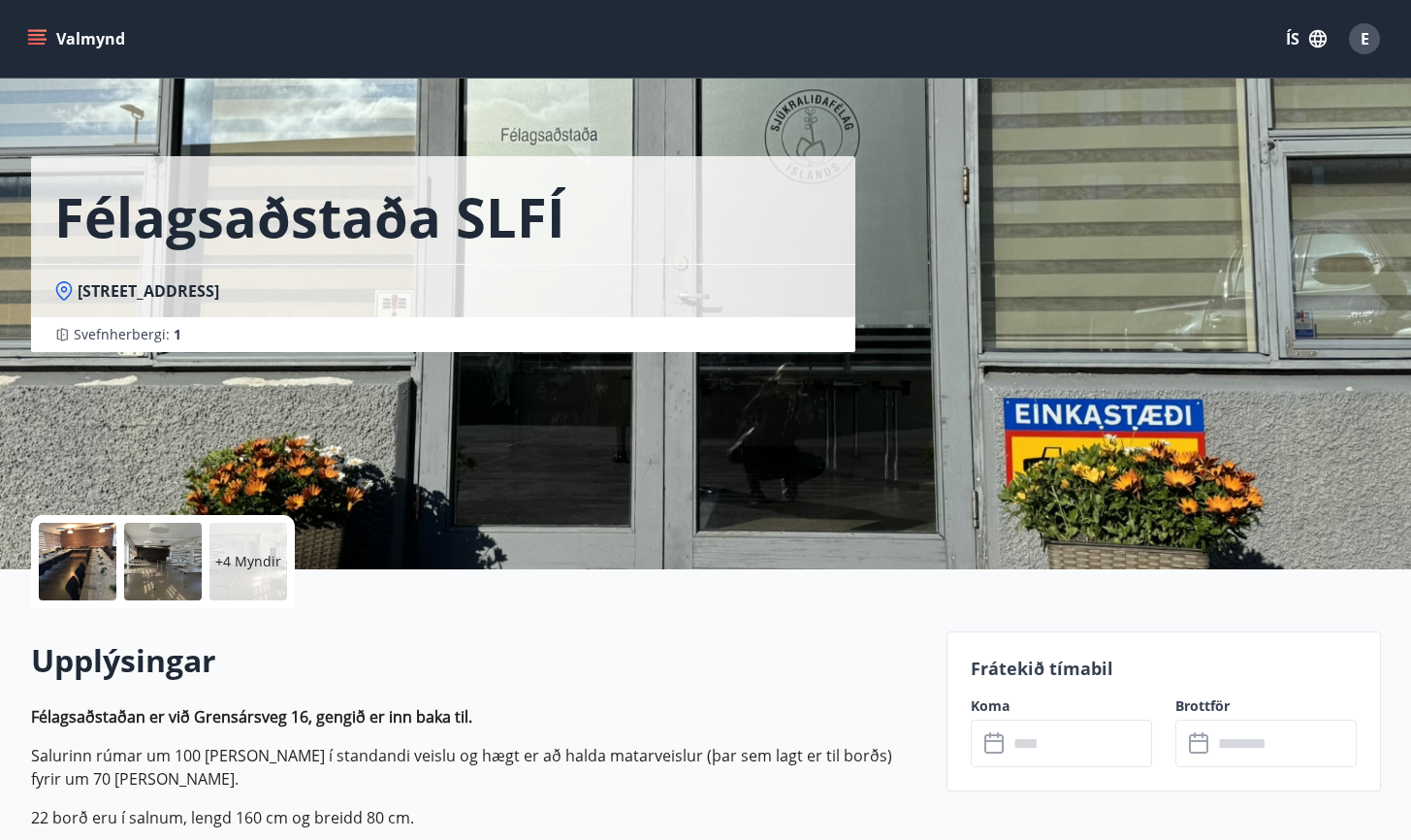
click at [90, 571] on div at bounding box center [78, 562] width 78 height 78
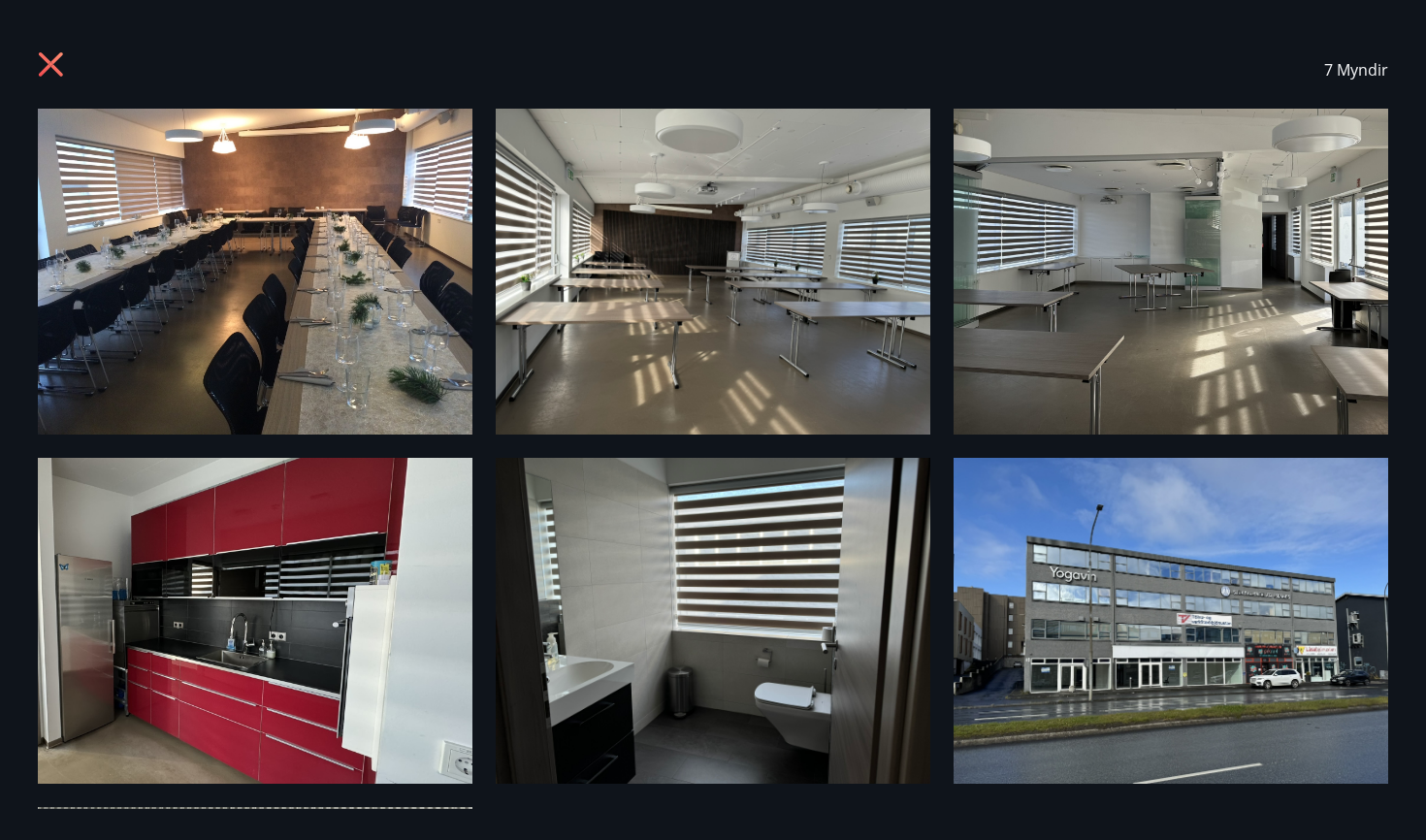
click at [222, 369] on img at bounding box center [254, 271] width 434 height 326
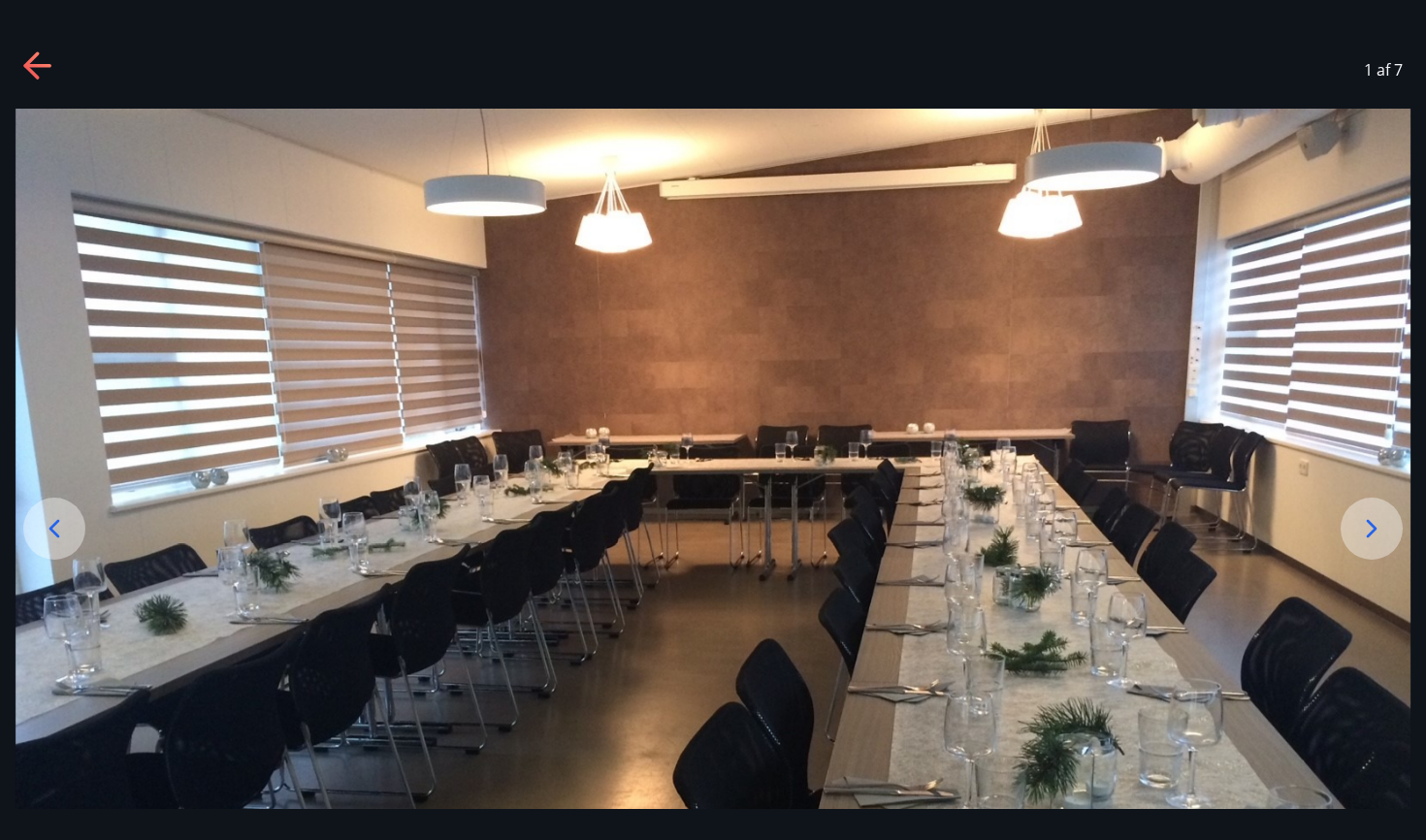
click at [1377, 508] on div at bounding box center [1371, 529] width 62 height 62
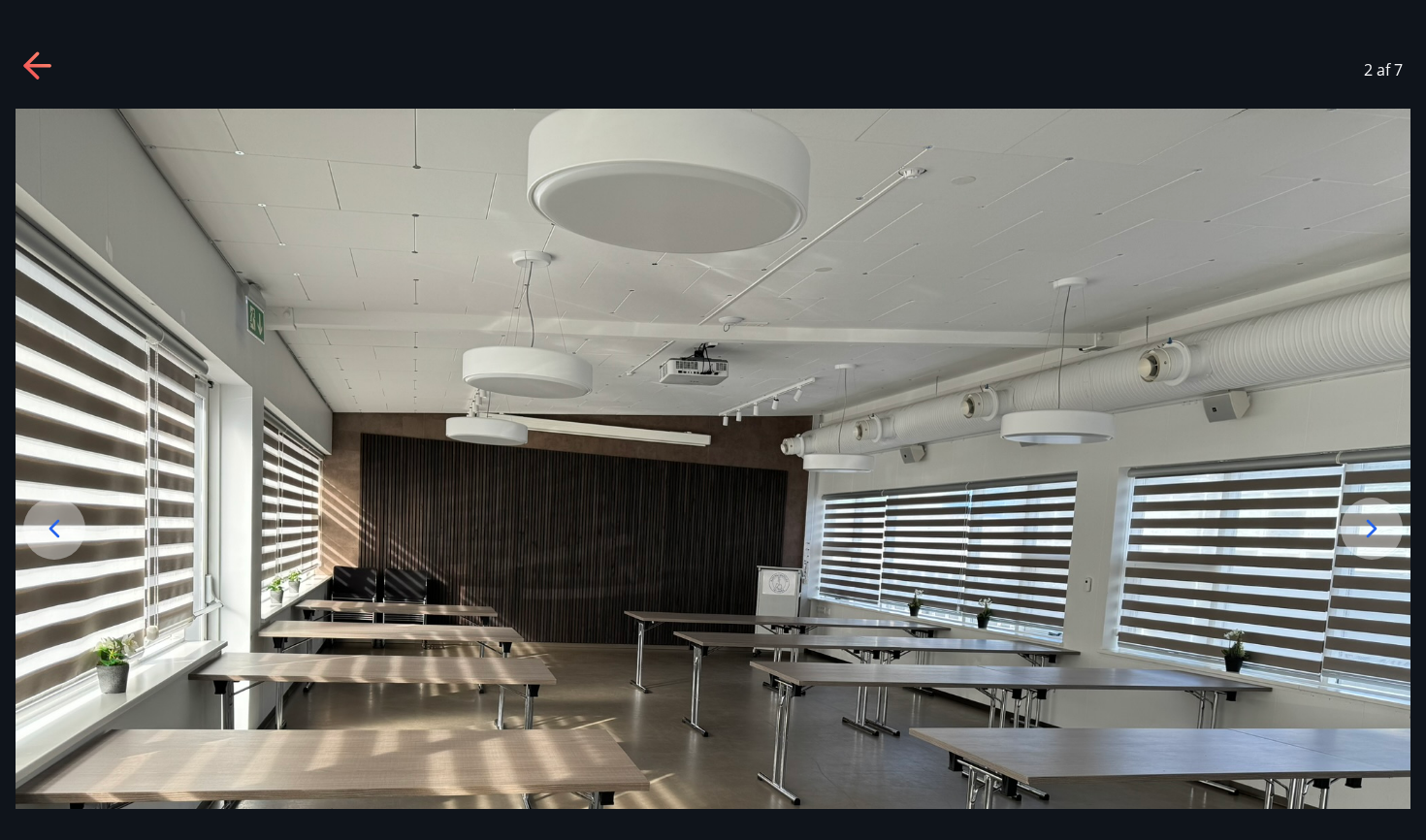
click at [1377, 508] on div at bounding box center [1371, 529] width 62 height 62
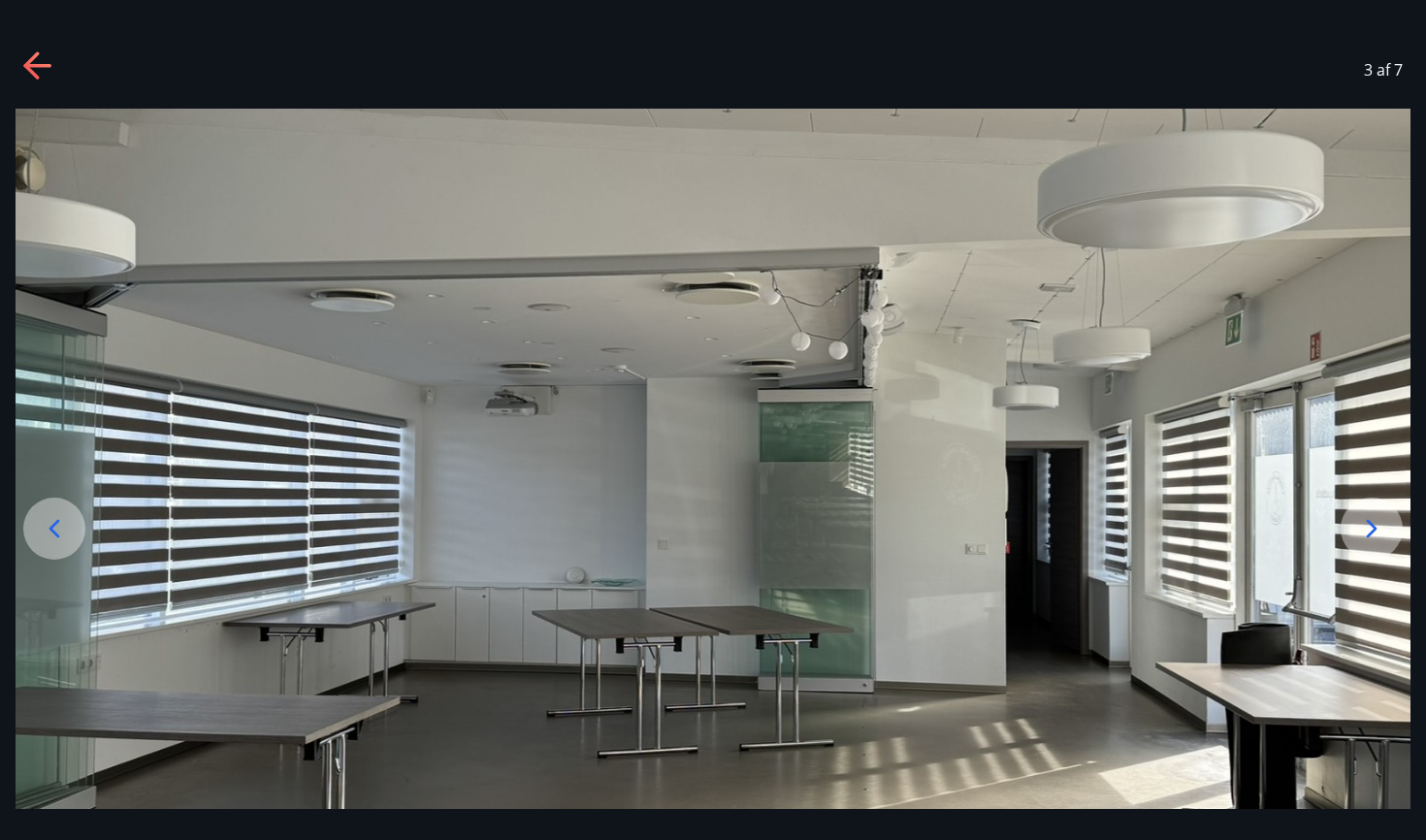
click at [1377, 508] on div at bounding box center [1371, 529] width 62 height 62
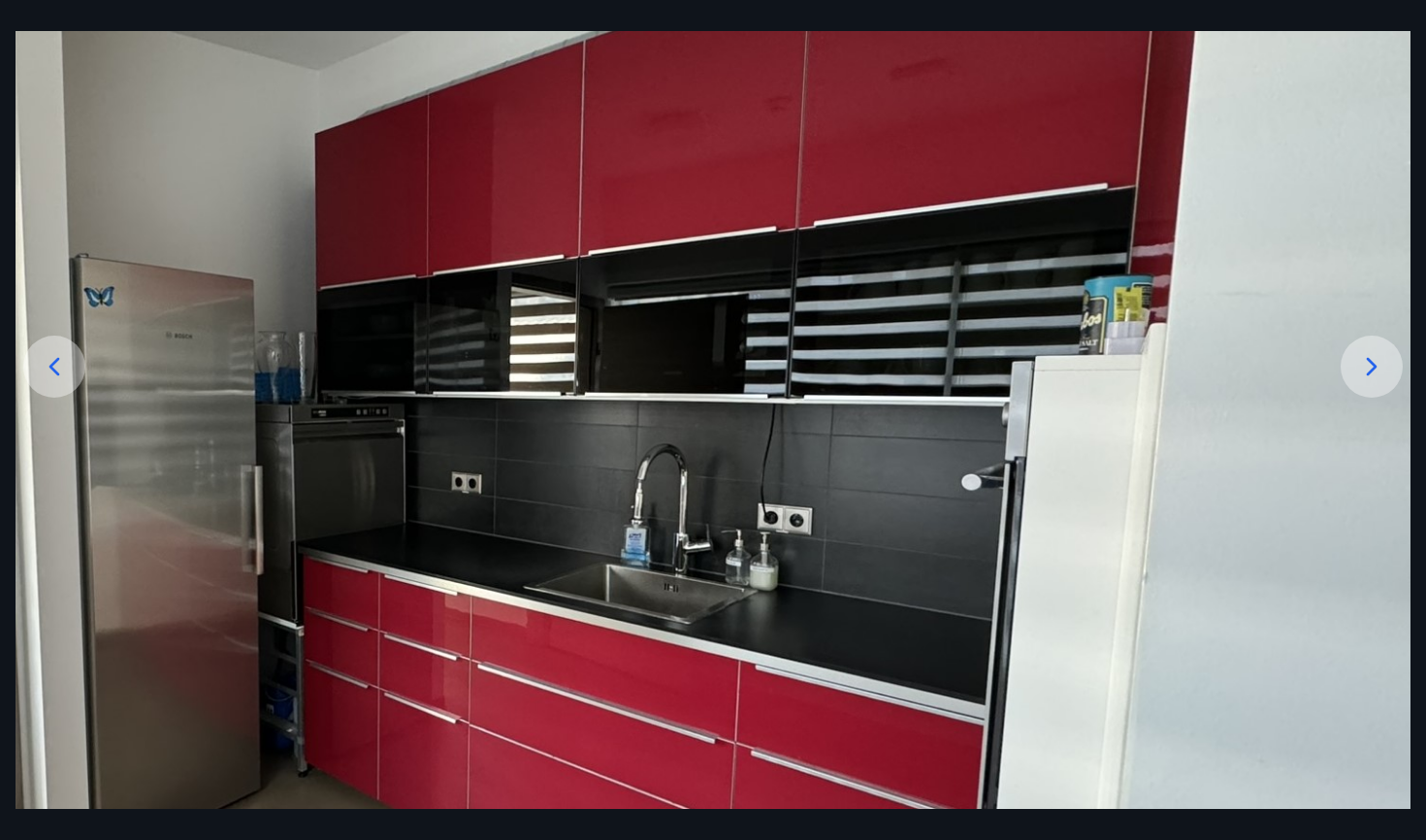
scroll to position [156, 0]
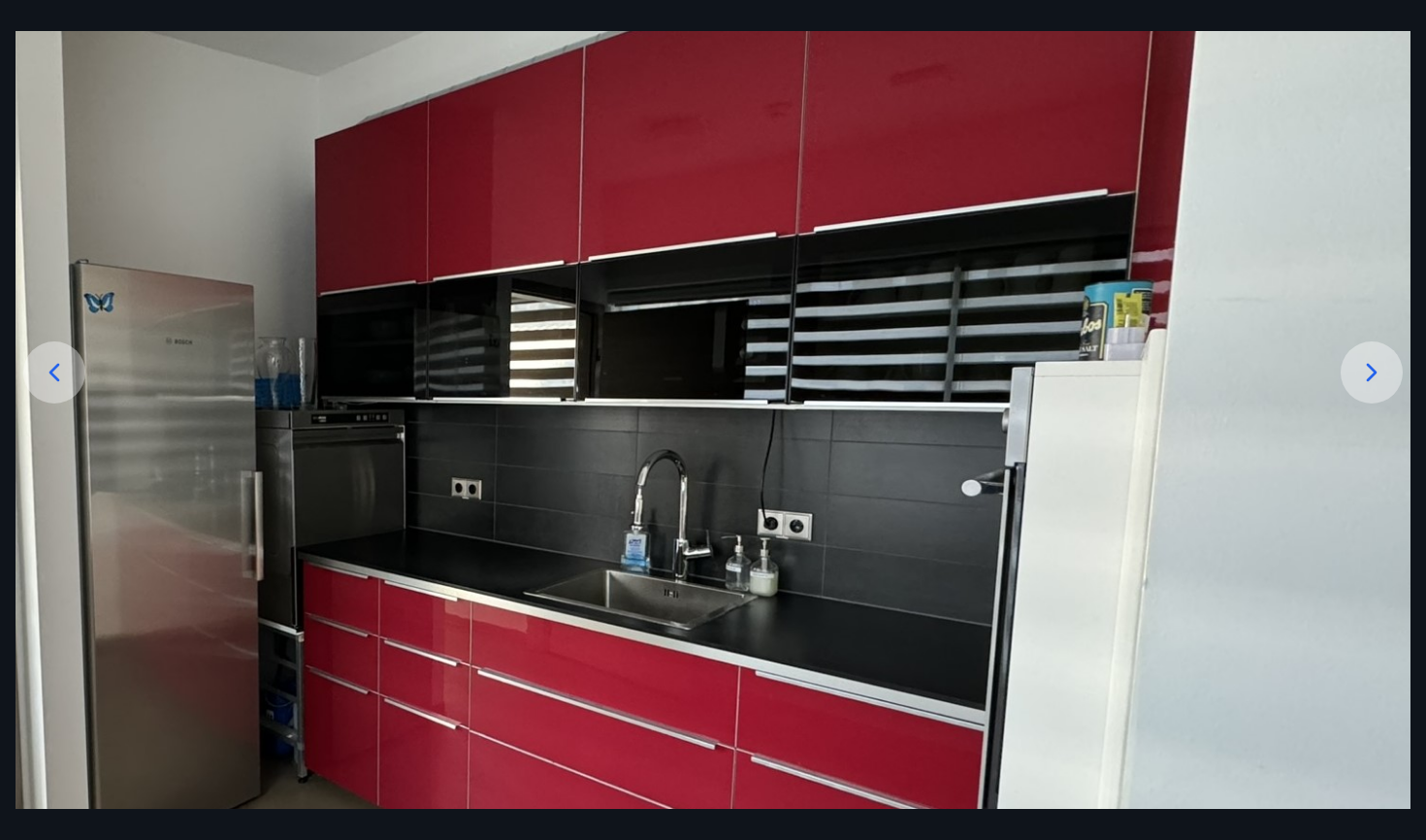
click at [1373, 356] on div at bounding box center [1371, 372] width 62 height 62
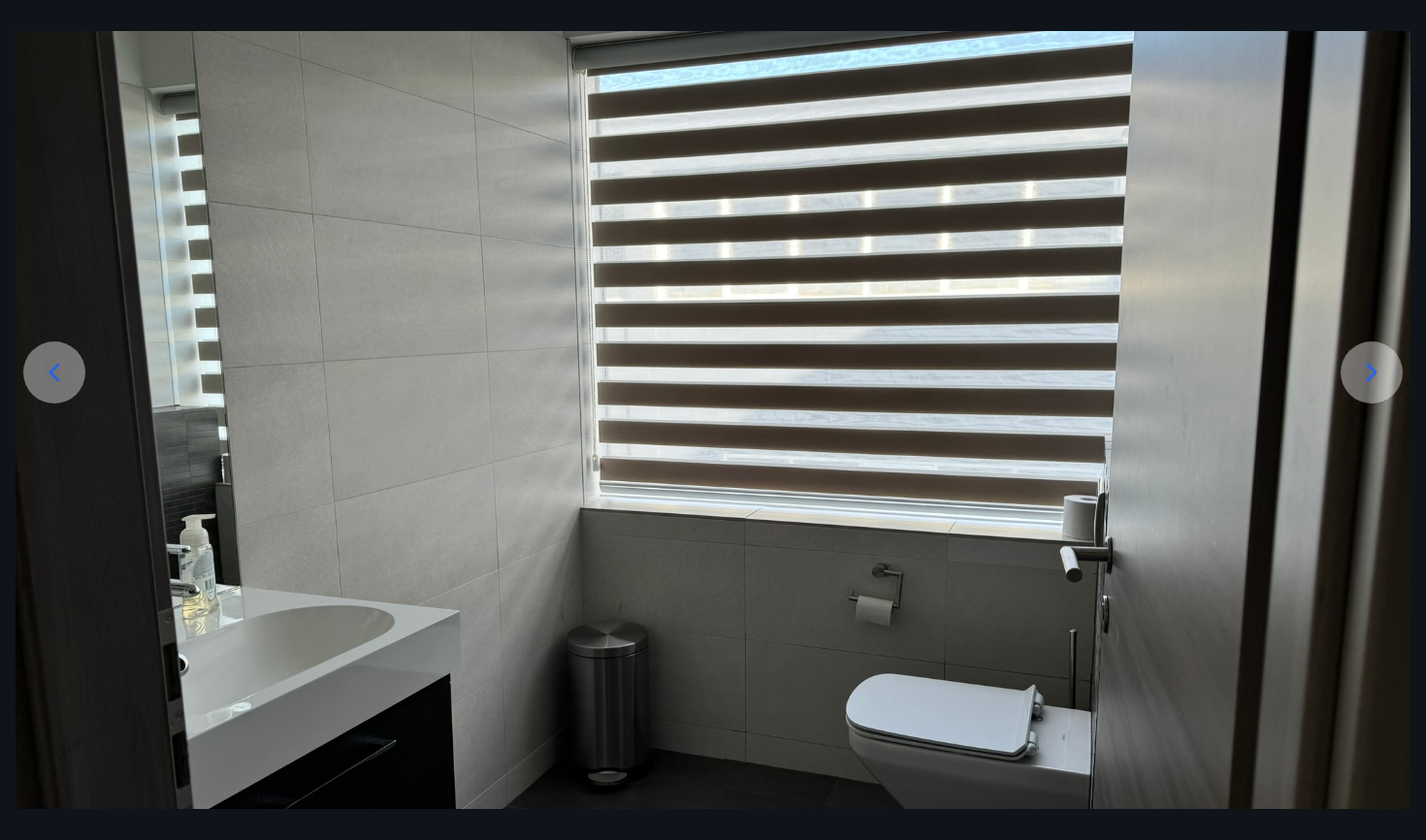
click at [1373, 356] on div at bounding box center [1371, 372] width 62 height 62
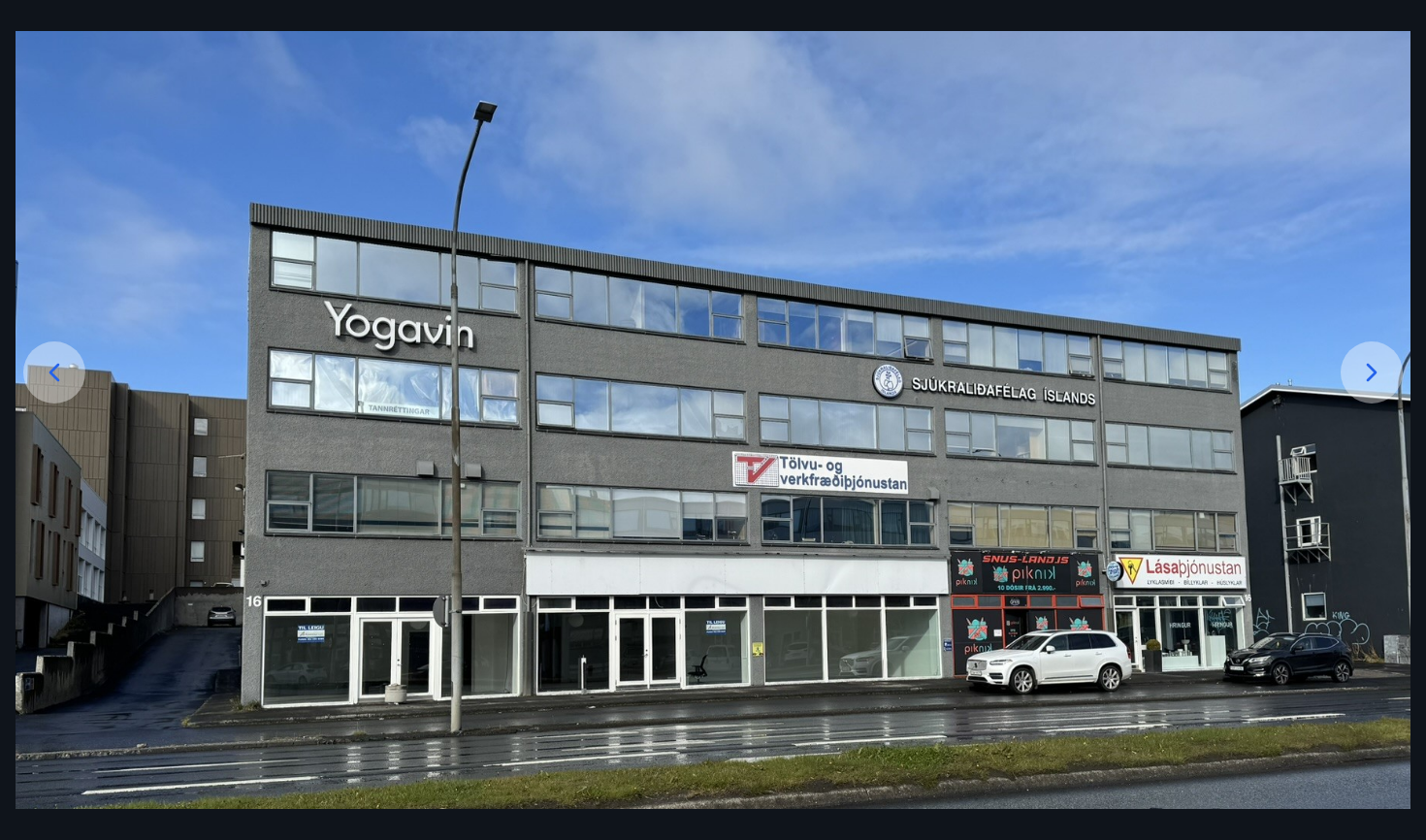
click at [1373, 356] on div at bounding box center [1371, 372] width 62 height 62
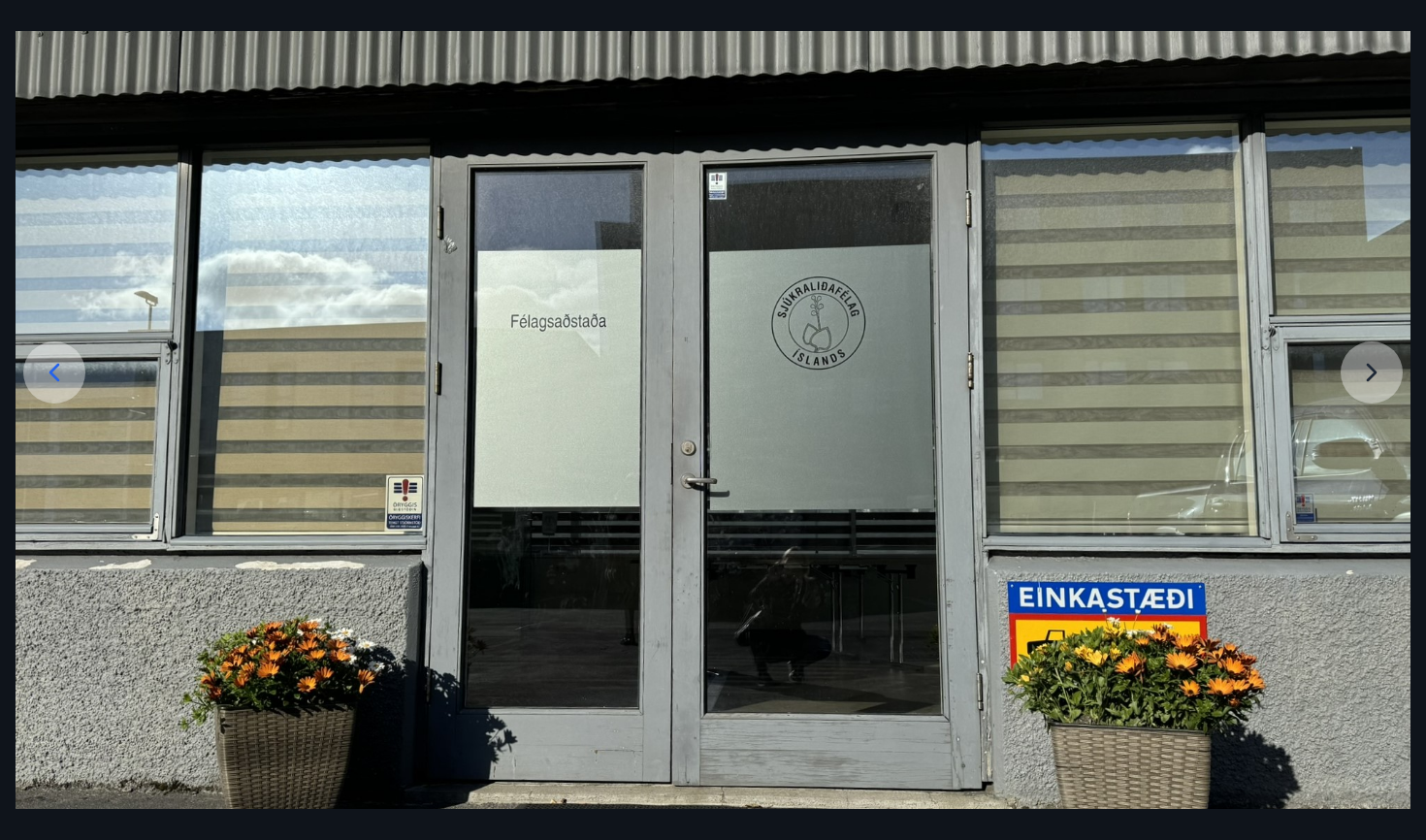
click at [1373, 356] on img at bounding box center [713, 475] width 1395 height 1047
click at [1379, 383] on img at bounding box center [713, 475] width 1395 height 1047
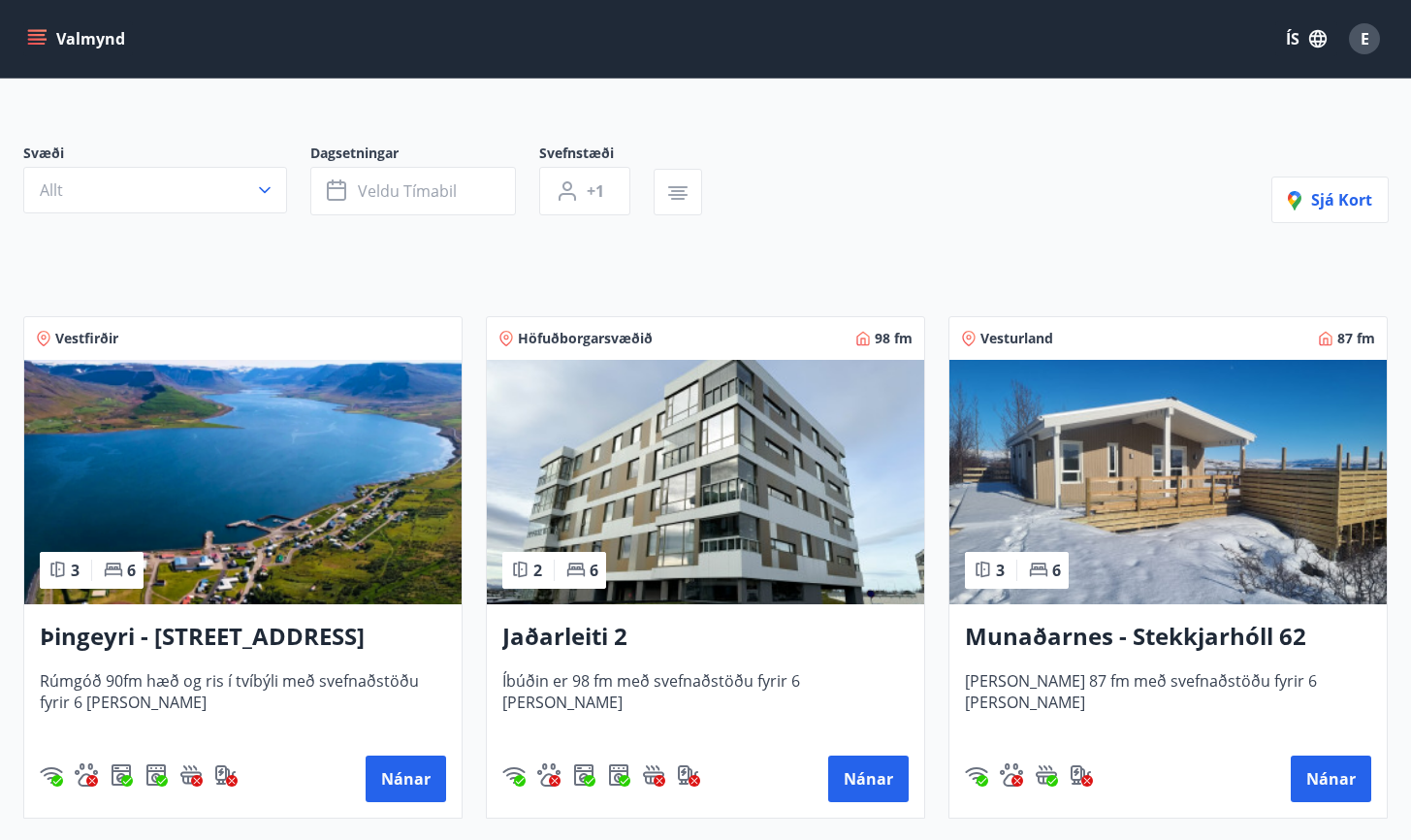
scroll to position [131, 0]
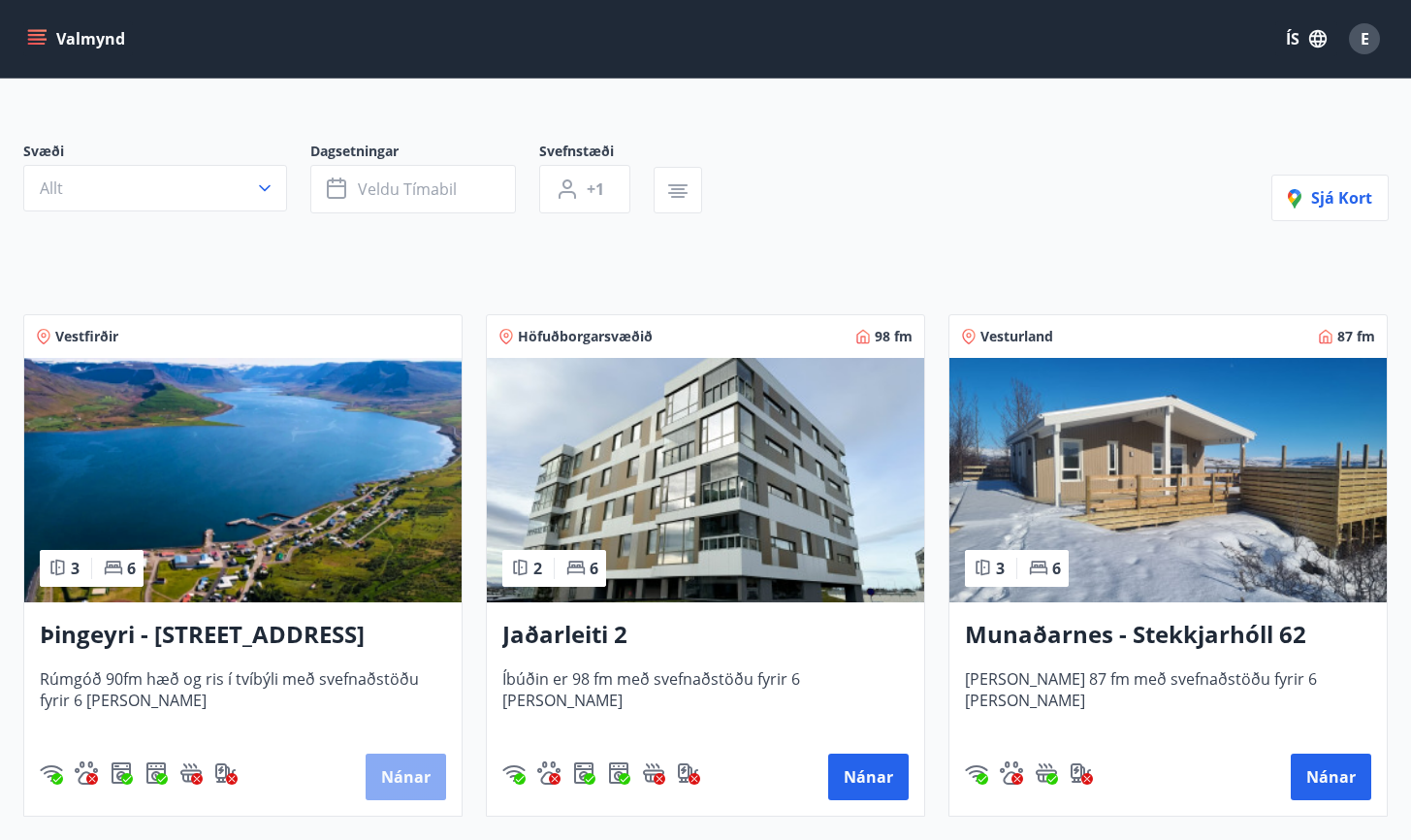
click at [387, 774] on button "Nánar" at bounding box center [405, 776] width 81 height 47
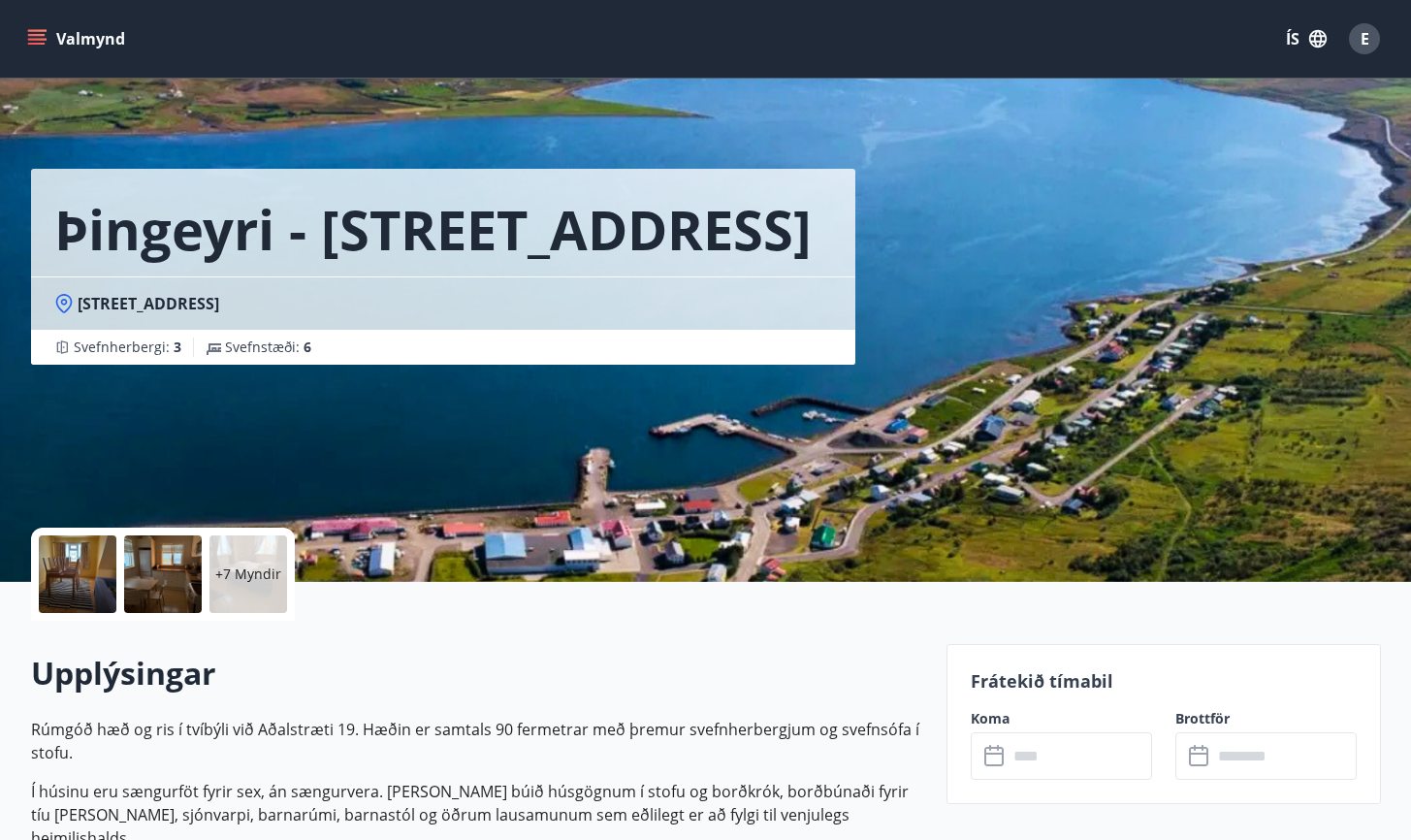
click at [265, 576] on p "+7 Myndir" at bounding box center [248, 574] width 66 height 19
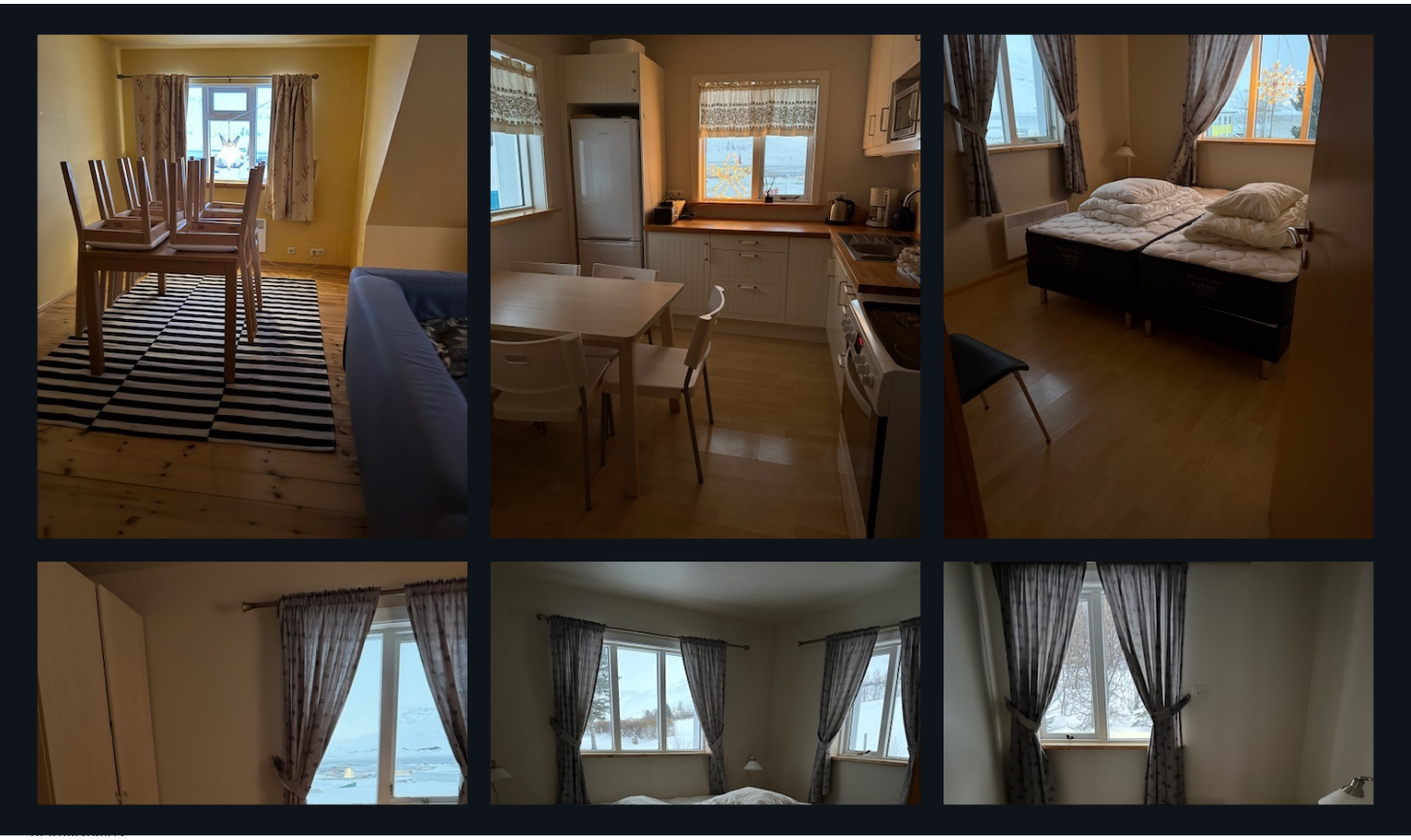
scroll to position [556, 0]
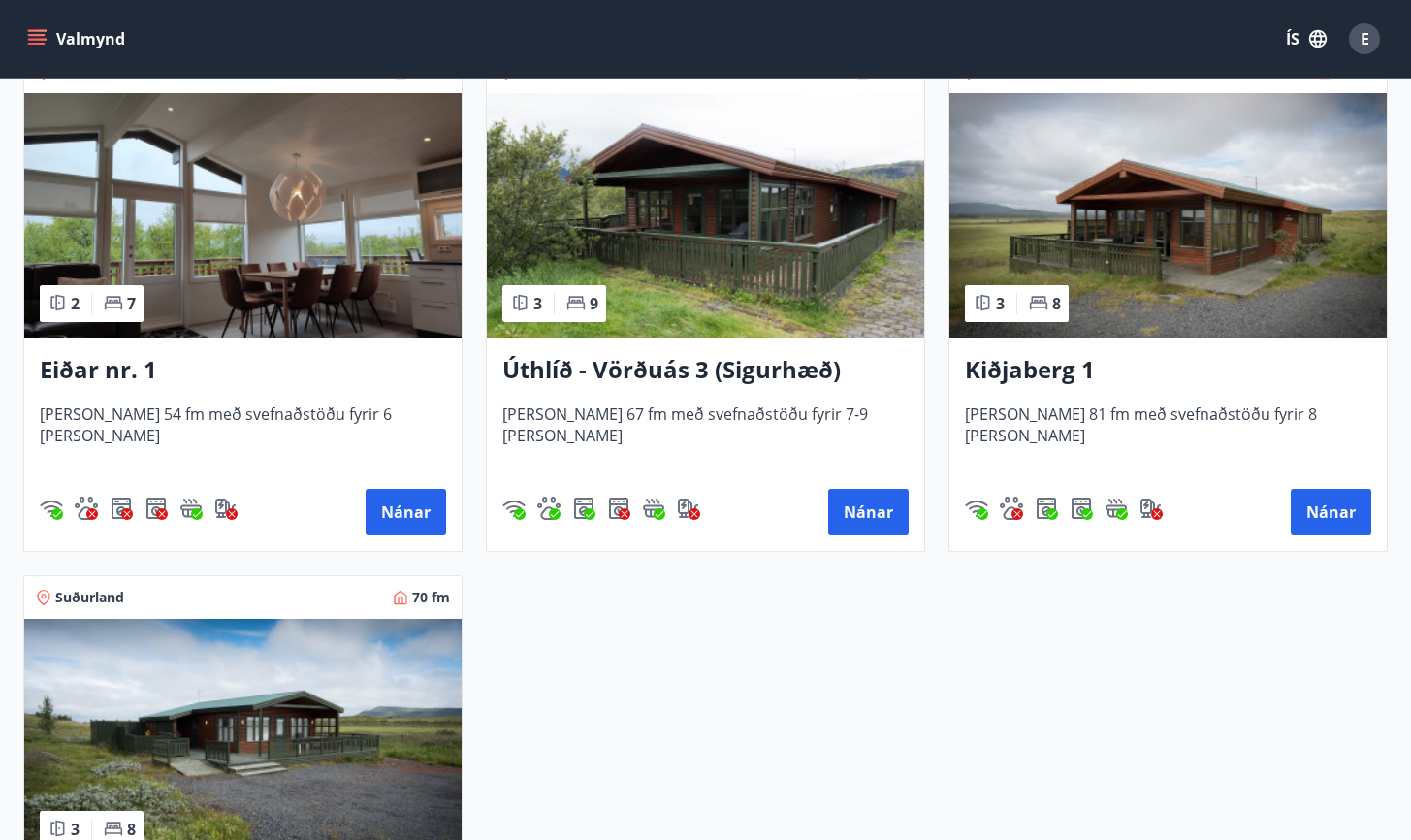
scroll to position [3251, 0]
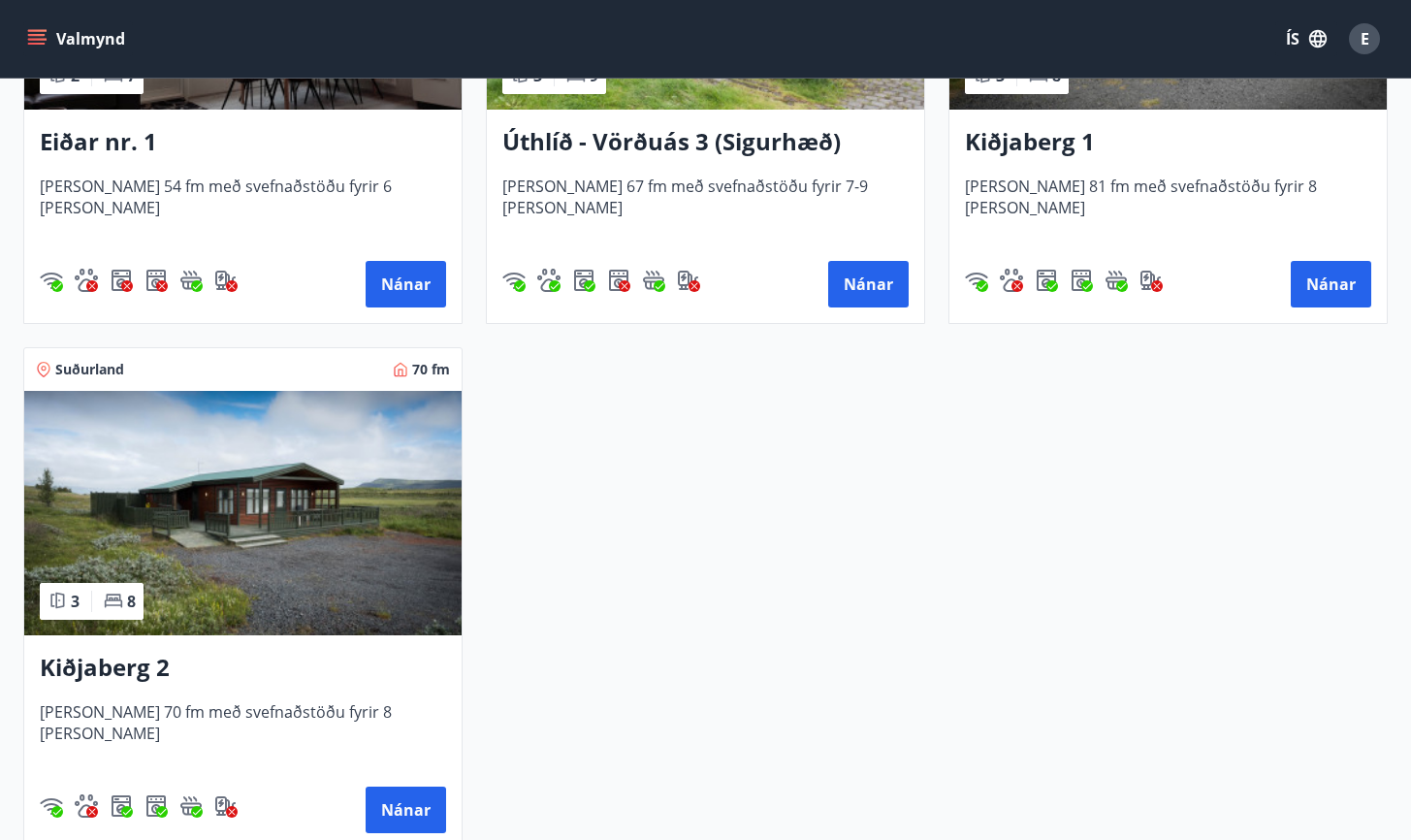
click at [37, 40] on icon "menu" at bounding box center [38, 39] width 21 height 2
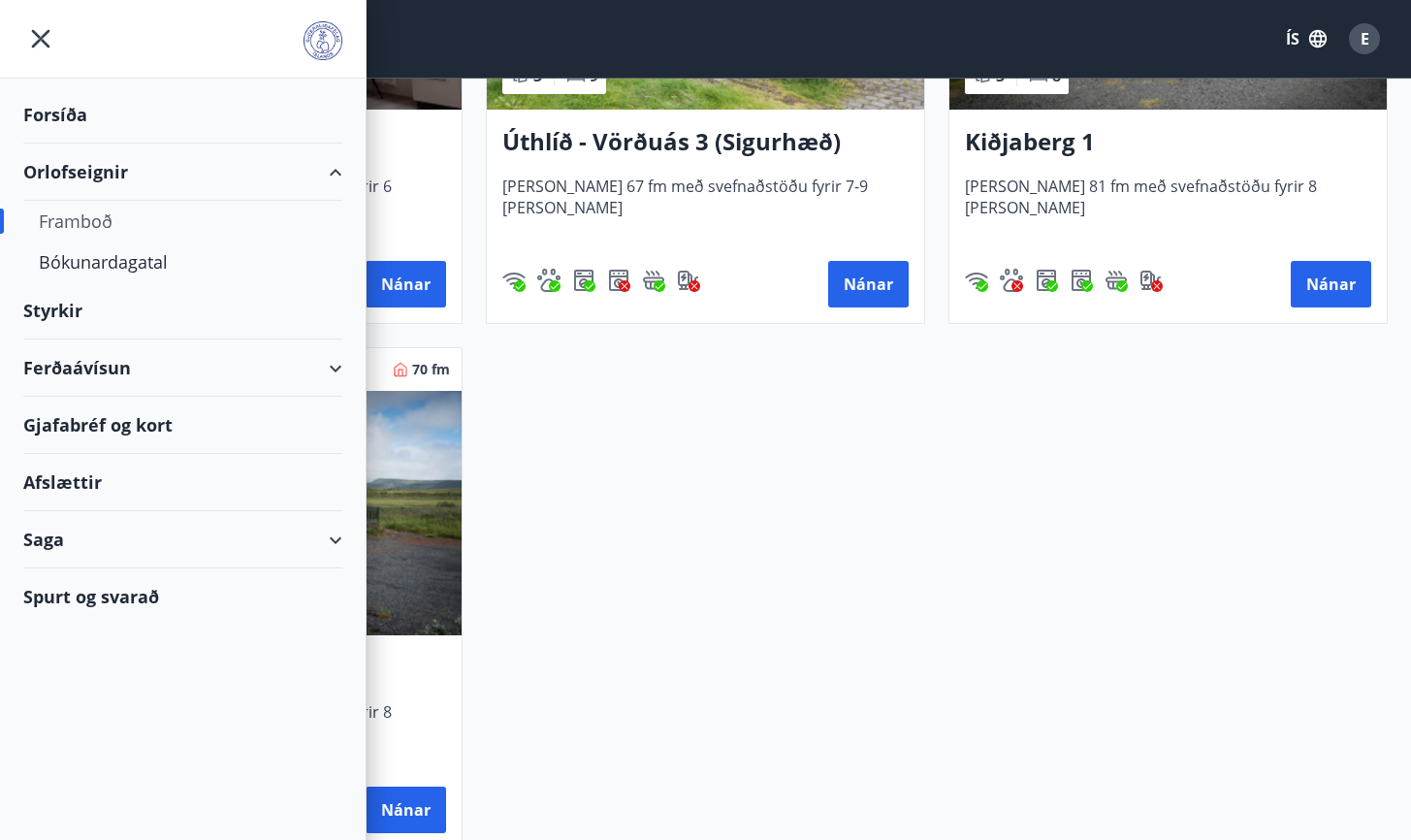
click at [107, 218] on div "Framboð" at bounding box center [183, 220] width 288 height 41
click at [87, 232] on div "Framboð" at bounding box center [183, 220] width 288 height 41
click at [91, 229] on div "Framboð" at bounding box center [183, 220] width 288 height 41
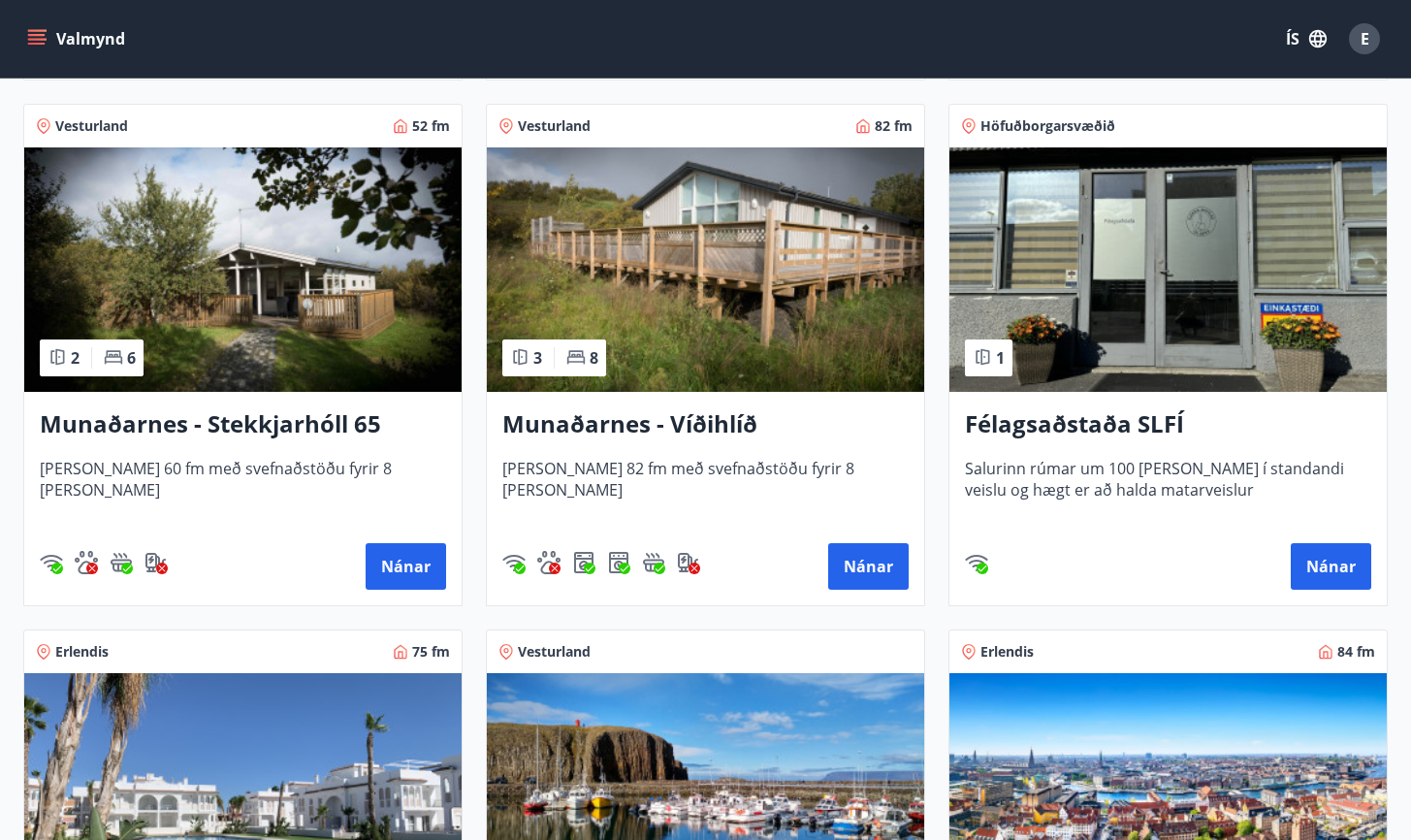
scroll to position [852, 0]
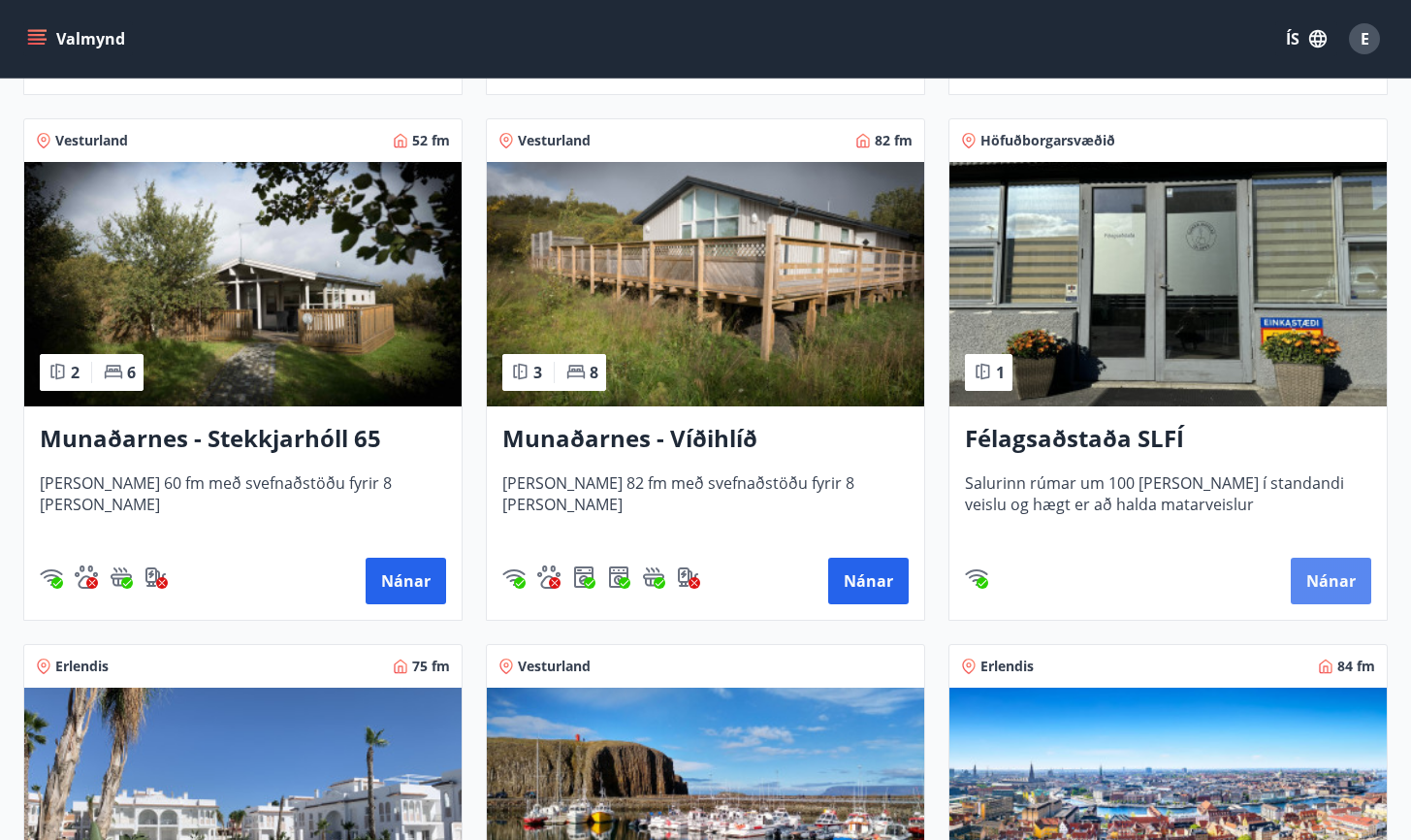
click at [1337, 572] on button "Nánar" at bounding box center [1331, 581] width 81 height 47
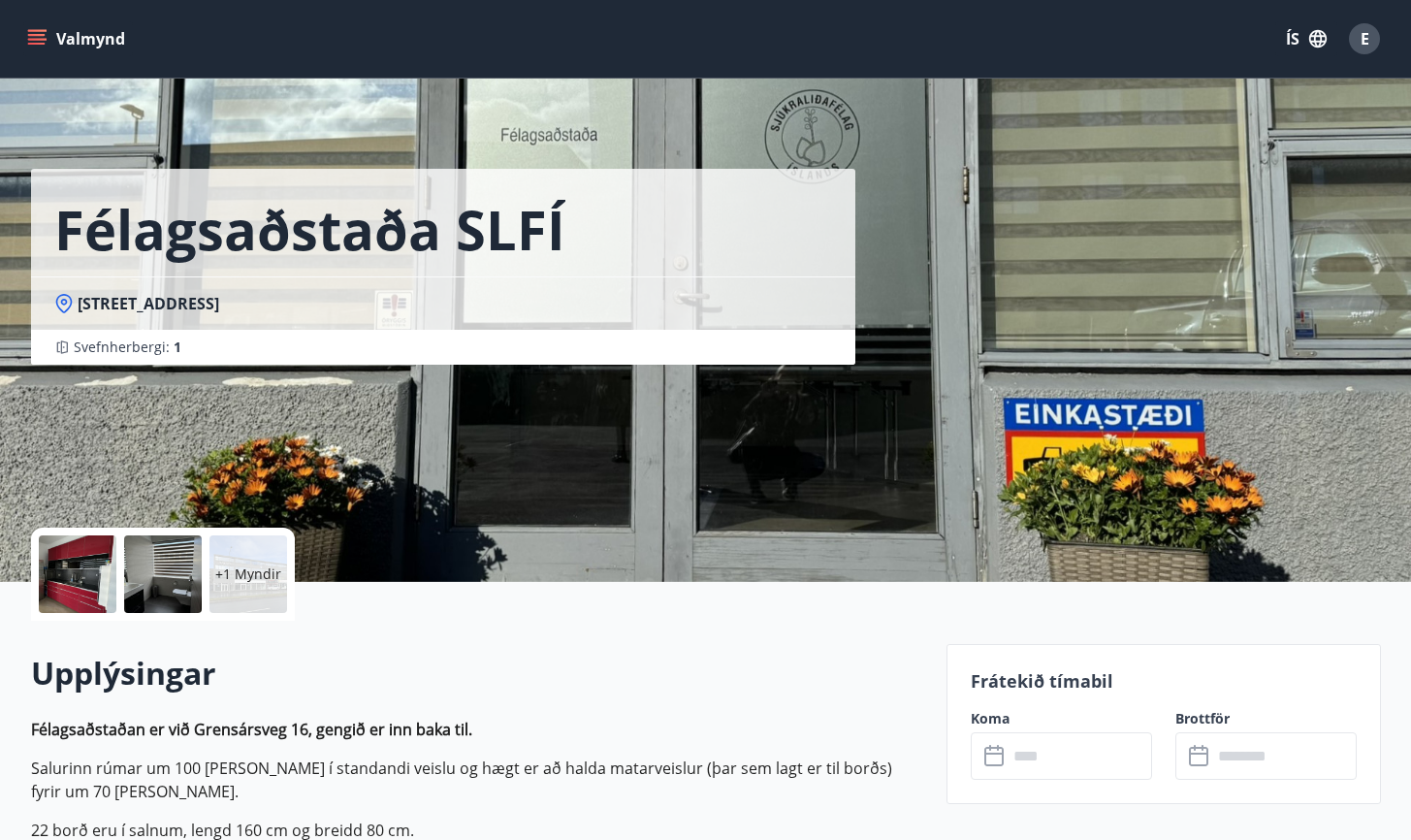
click at [176, 558] on div at bounding box center [163, 574] width 78 height 78
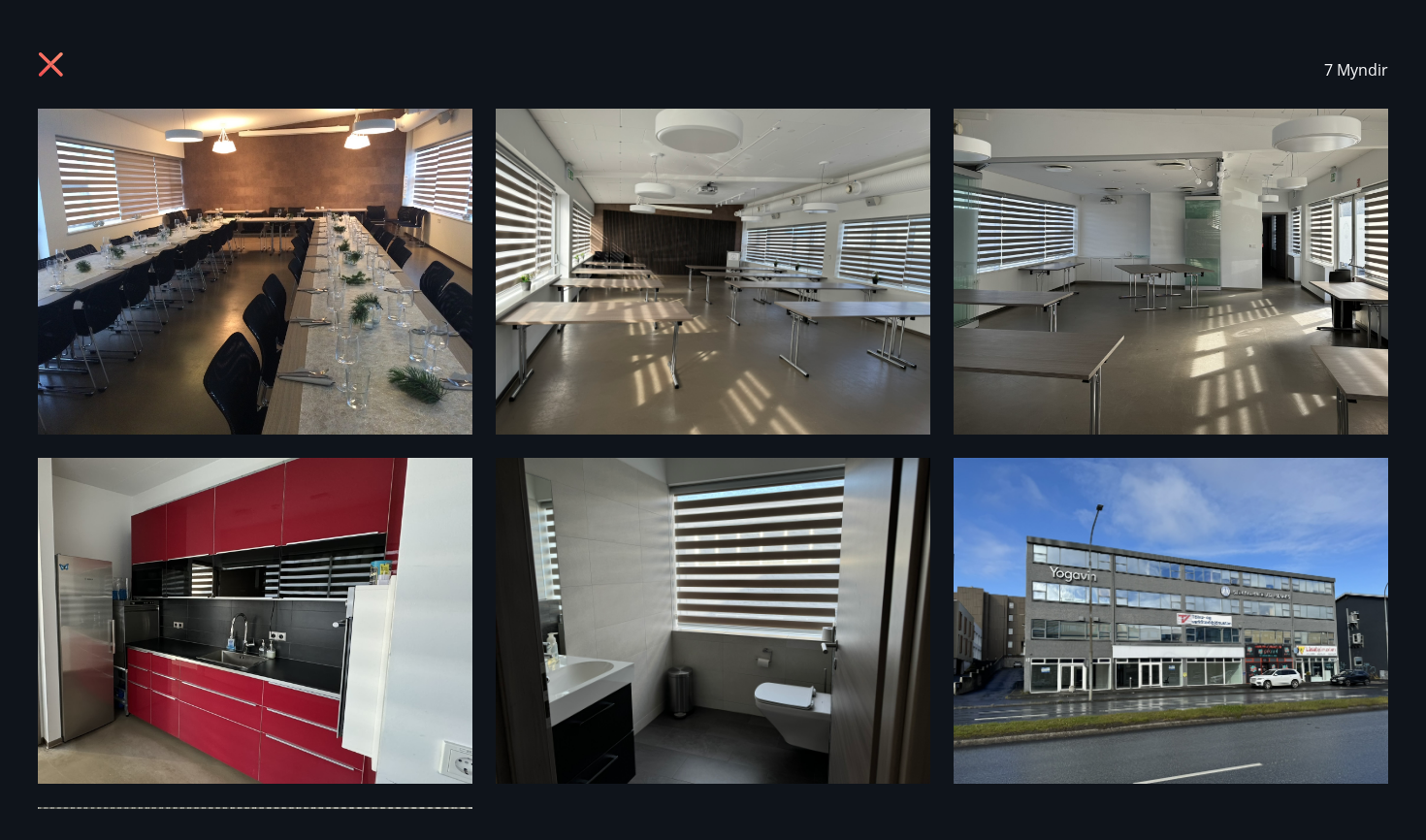
click at [298, 351] on img at bounding box center [254, 271] width 434 height 326
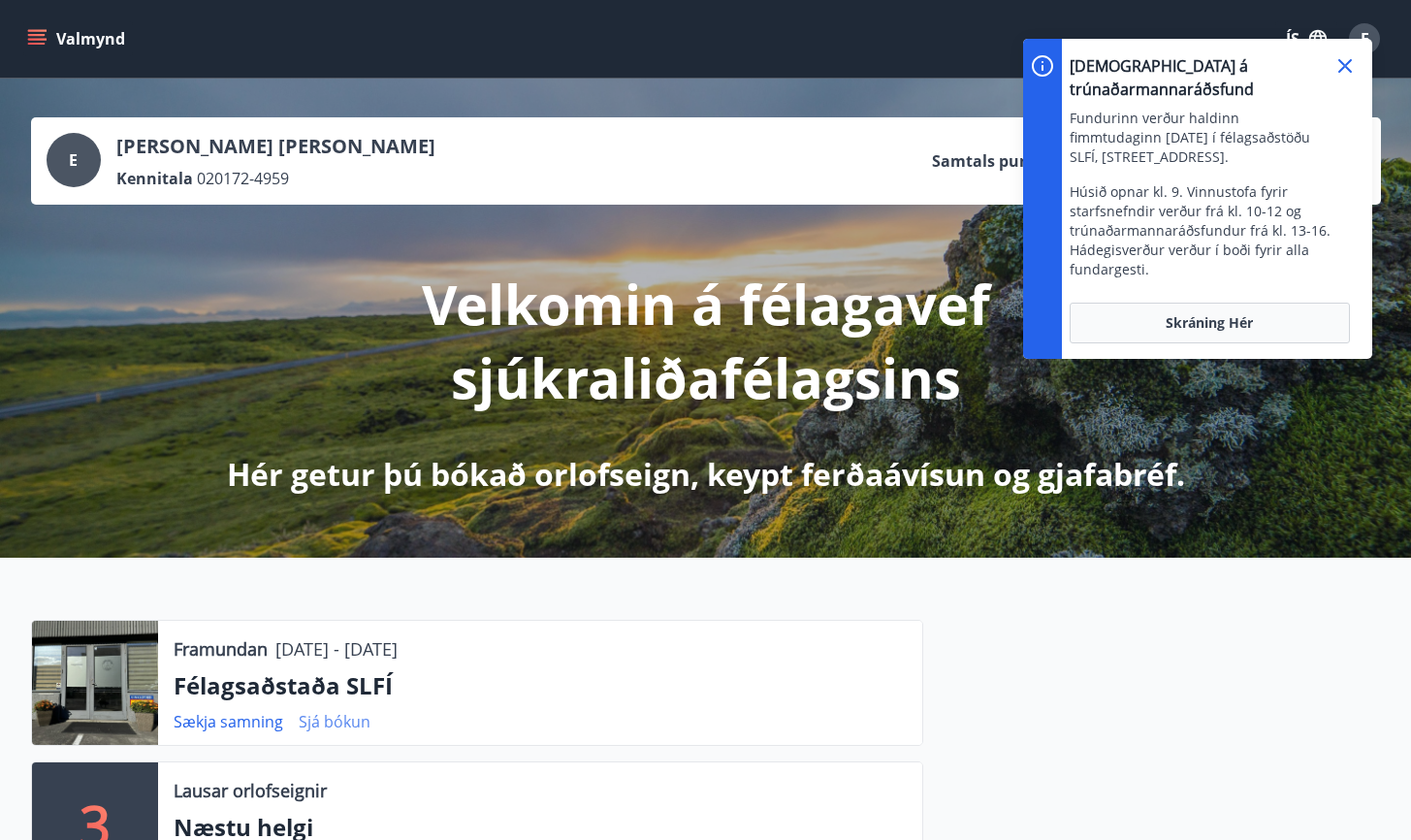
click at [319, 715] on link "Sjá bókun" at bounding box center [334, 720] width 72 height 21
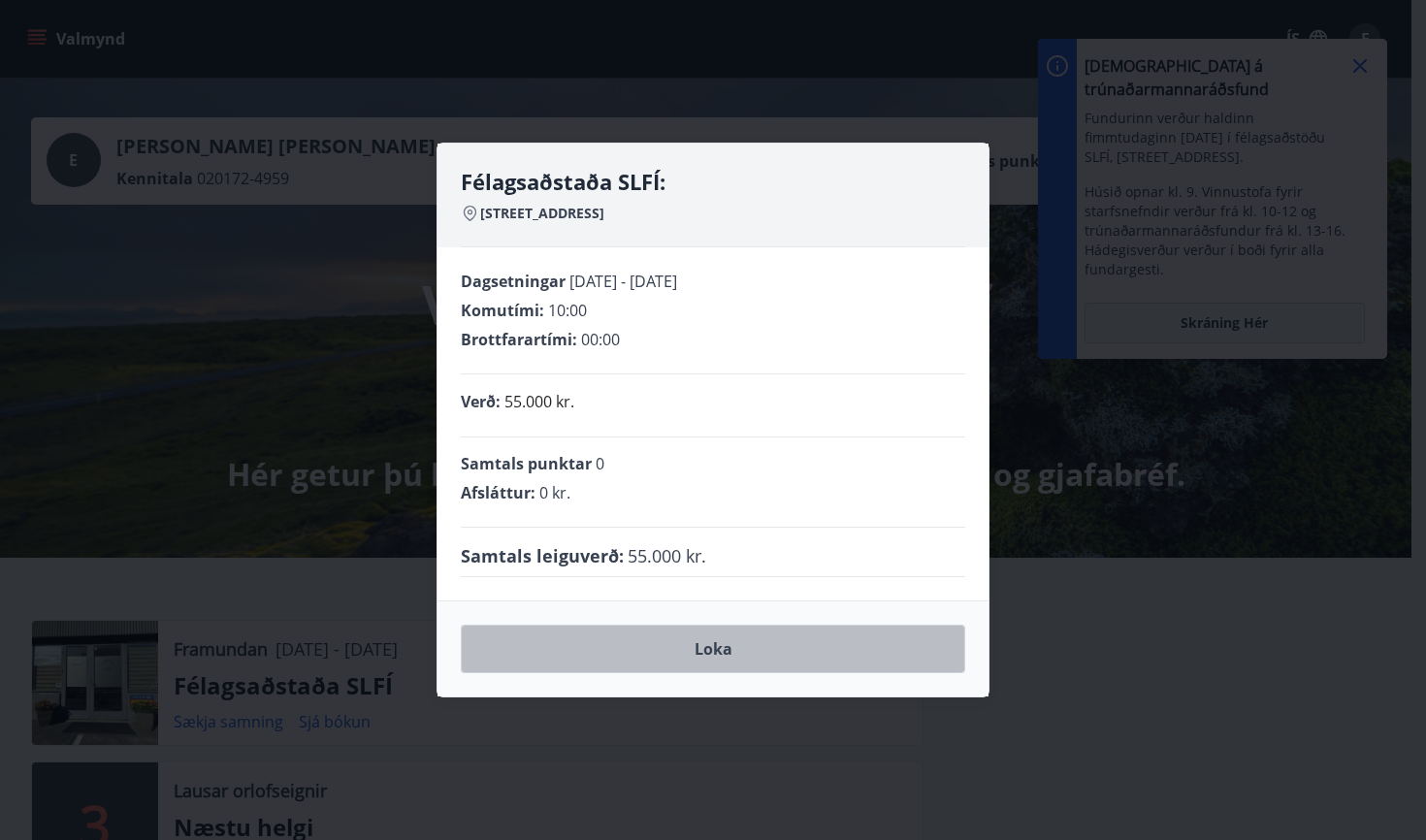
click at [667, 655] on button "Loka" at bounding box center [713, 648] width 504 height 49
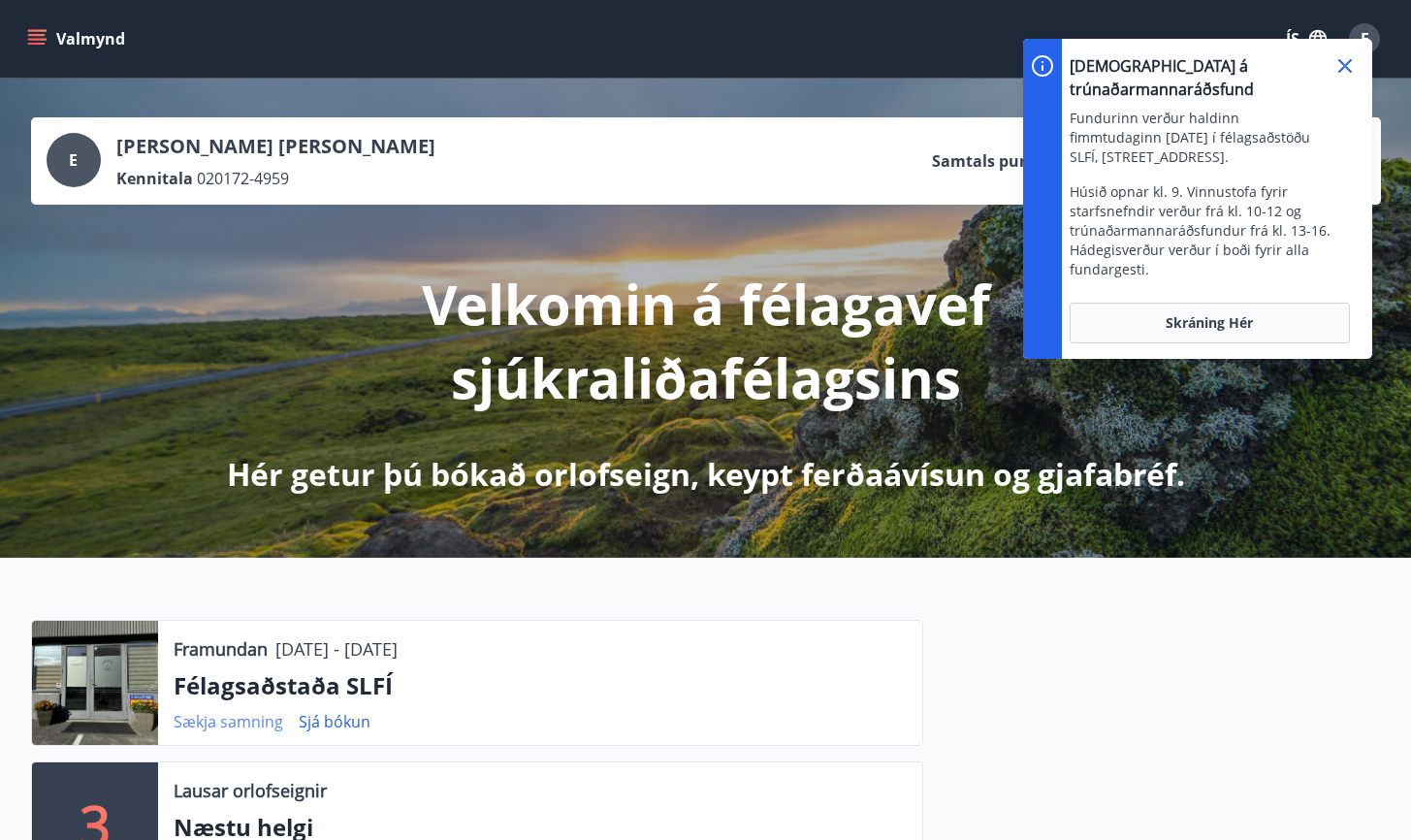
click at [266, 722] on link "Sækja samning" at bounding box center [229, 720] width 110 height 21
